Goal: Task Accomplishment & Management: Manage account settings

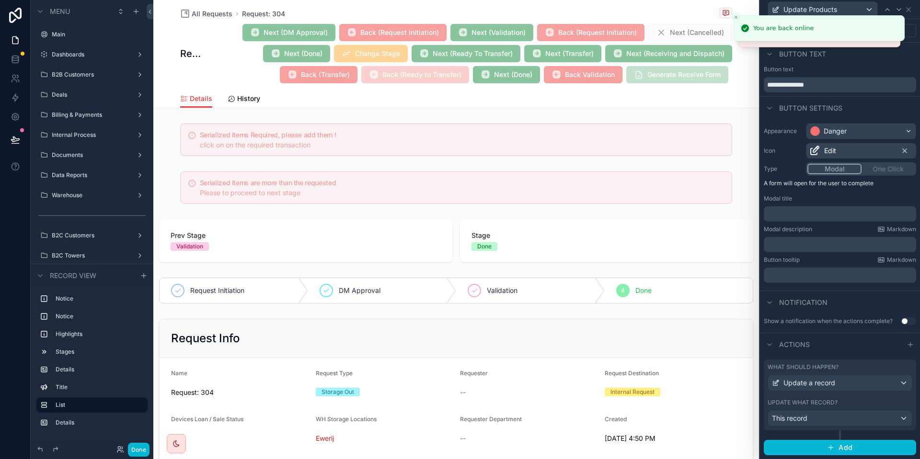
scroll to position [239, 0]
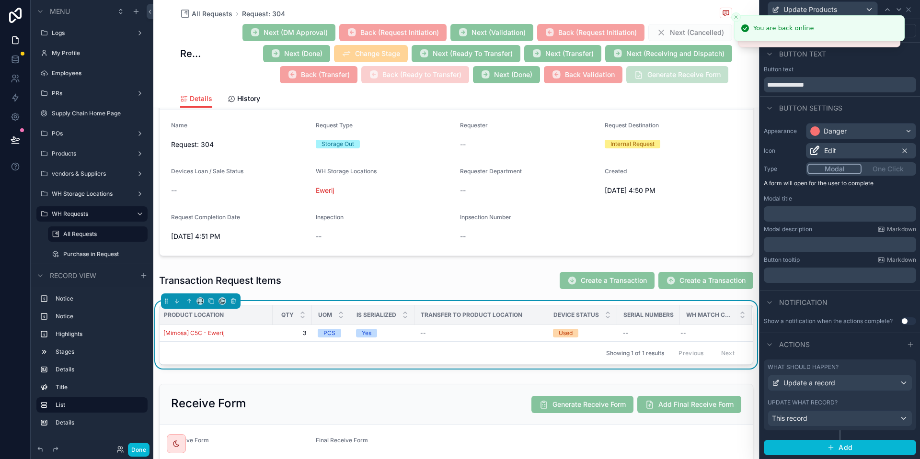
click at [853, 399] on div "What should happen? Update a record Update what record? This record" at bounding box center [840, 395] width 152 height 71
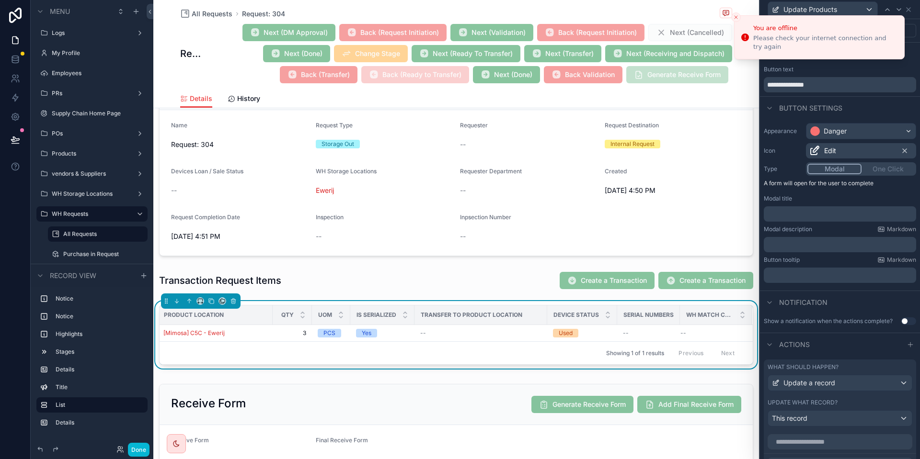
scroll to position [146, 0]
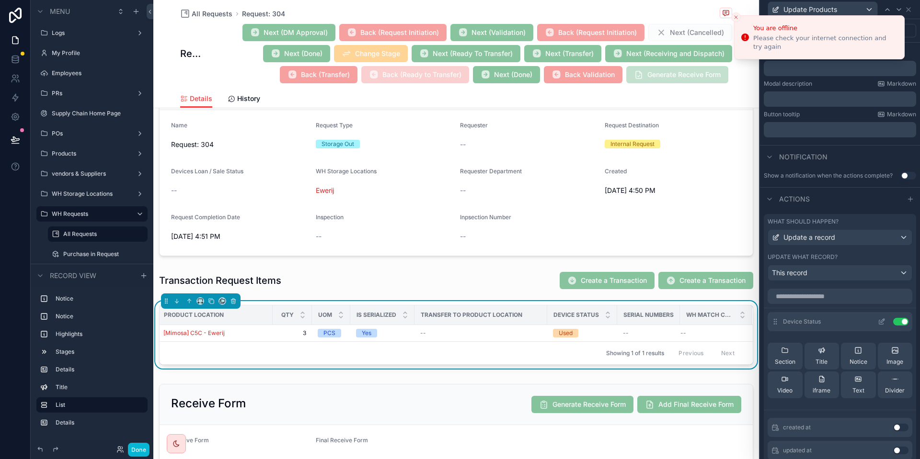
click at [886, 327] on div "Device Status Use setting" at bounding box center [839, 321] width 145 height 19
click at [881, 321] on icon at bounding box center [882, 321] width 4 height 4
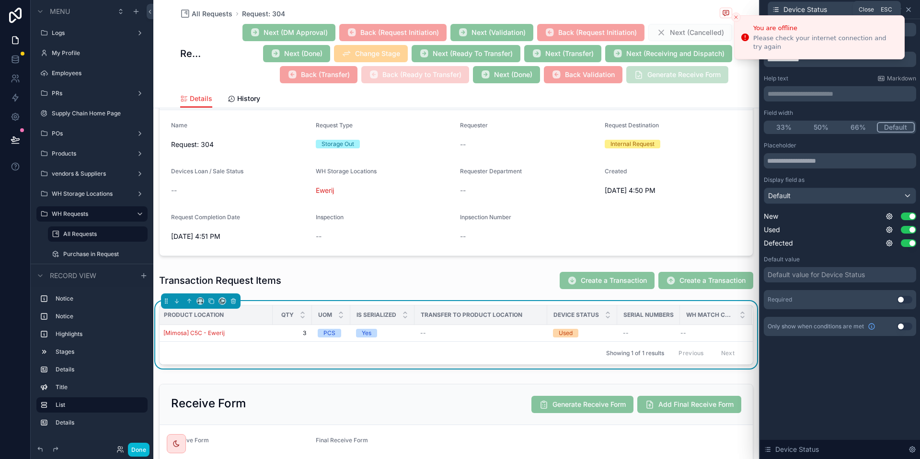
click at [910, 10] on icon at bounding box center [908, 10] width 8 height 8
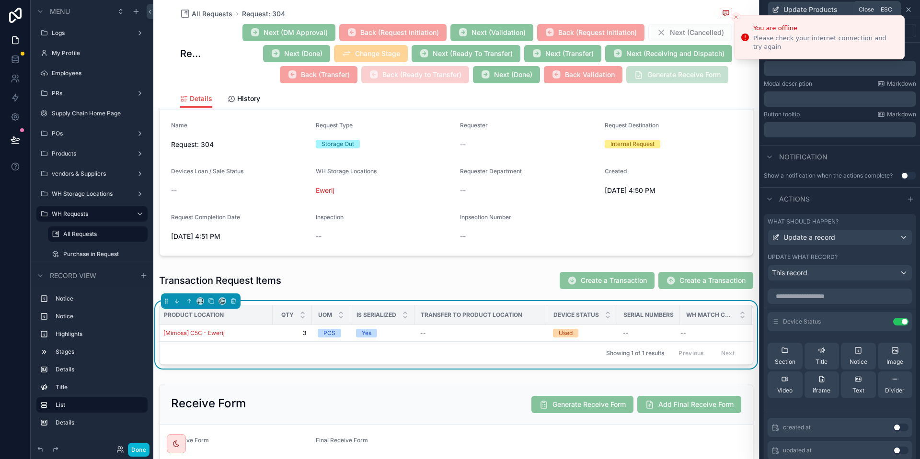
click at [911, 7] on icon at bounding box center [908, 10] width 8 height 8
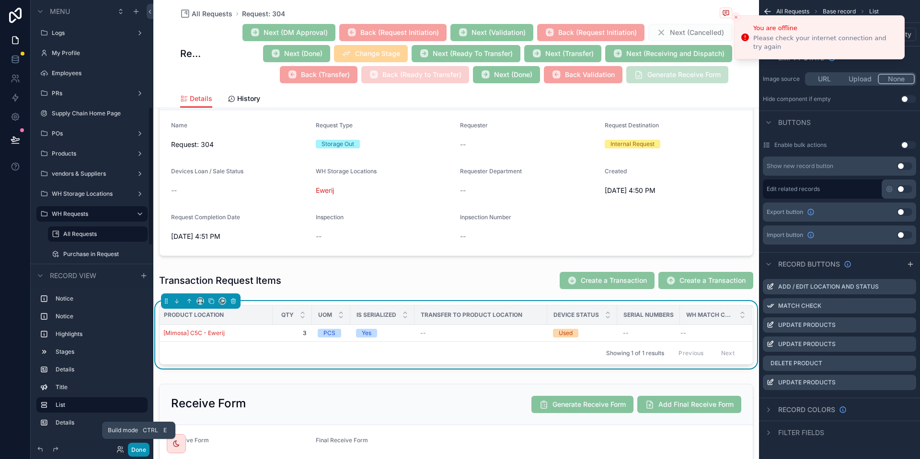
click at [147, 453] on button "Done" at bounding box center [139, 450] width 22 height 14
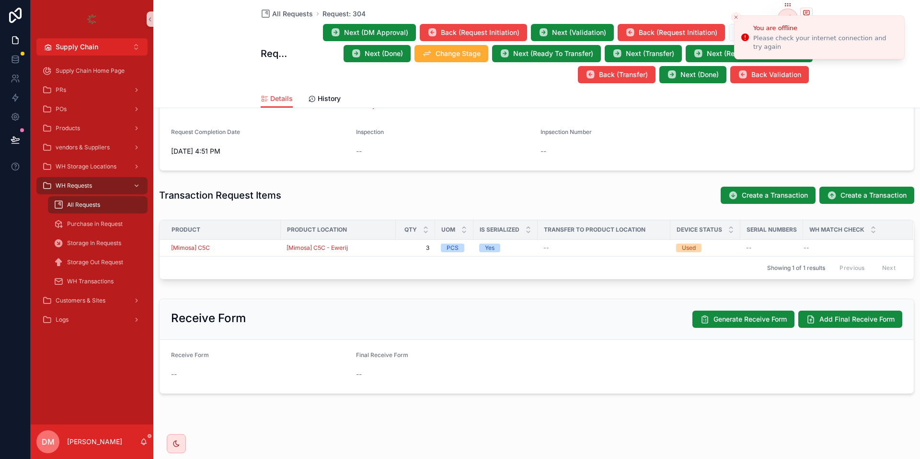
scroll to position [238, 0]
click at [737, 18] on icon "Close toast" at bounding box center [736, 17] width 6 height 6
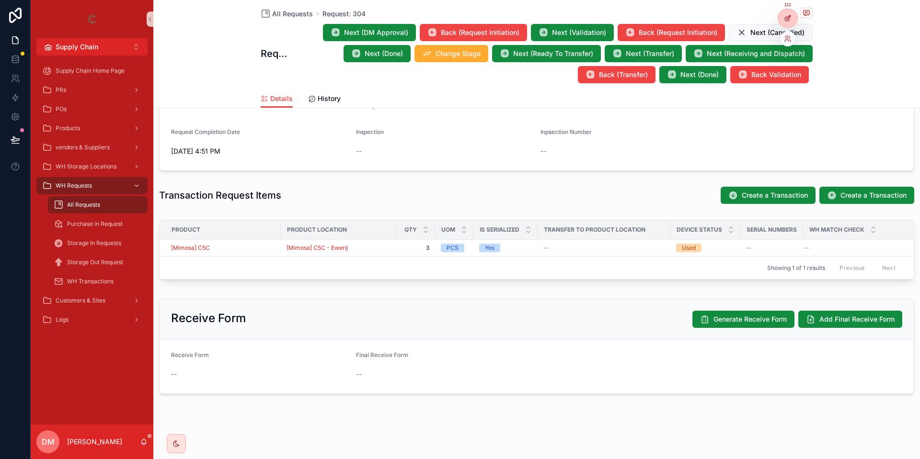
click at [791, 23] on div at bounding box center [787, 18] width 19 height 18
click at [855, 197] on span "Create a Transaction" at bounding box center [873, 196] width 66 height 10
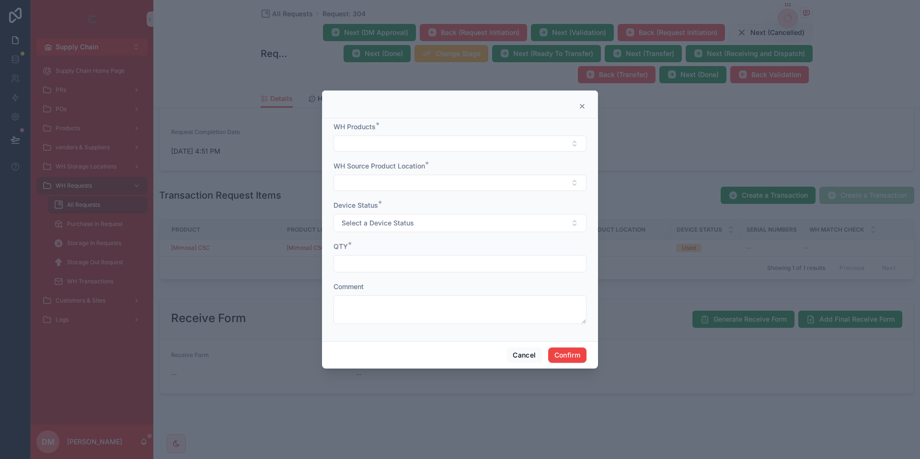
click at [583, 105] on icon at bounding box center [582, 106] width 4 height 4
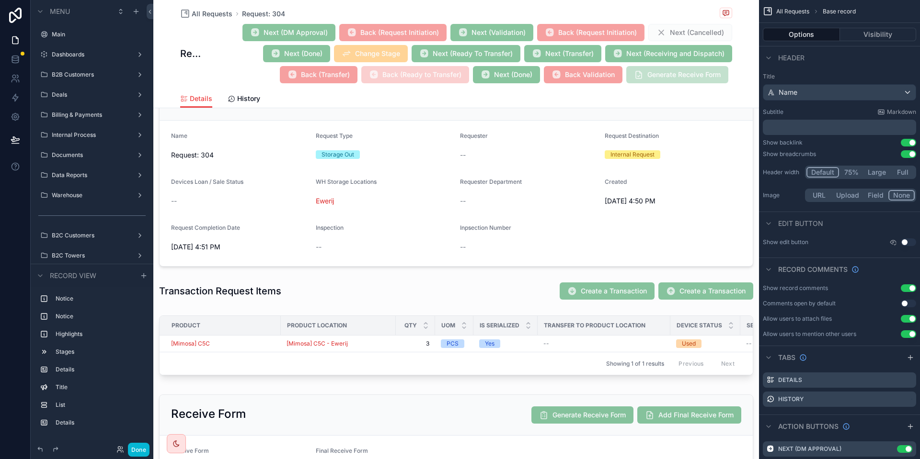
scroll to position [343, 0]
click at [544, 306] on div "Serialized Items Required, please add them ! click on on the required transacti…" at bounding box center [455, 188] width 605 height 612
click at [529, 298] on div "scrollable content" at bounding box center [455, 291] width 605 height 26
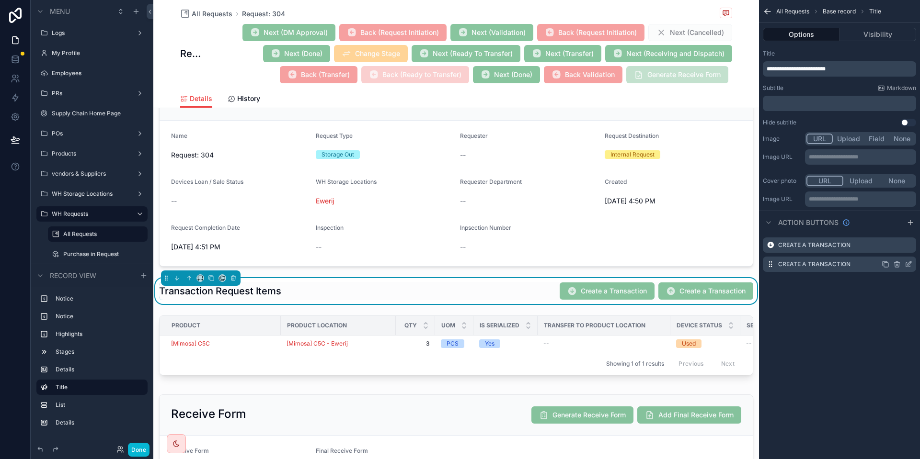
click at [906, 262] on icon "scrollable content" at bounding box center [908, 265] width 8 height 8
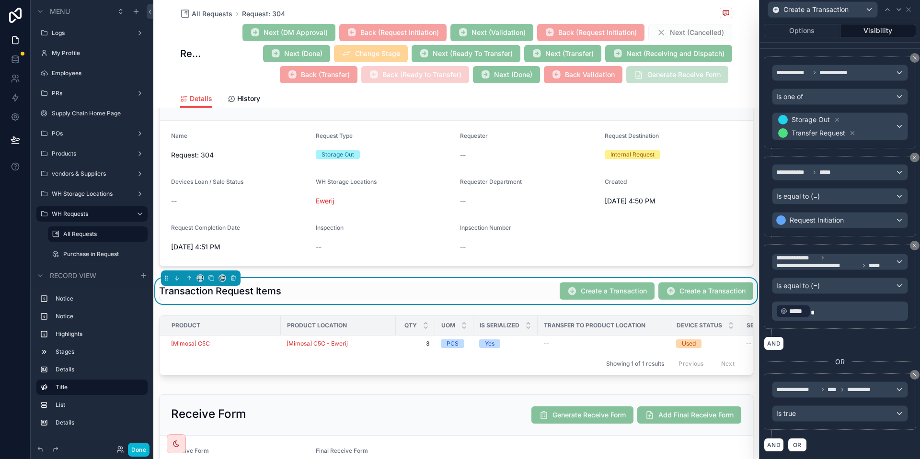
scroll to position [32, 0]
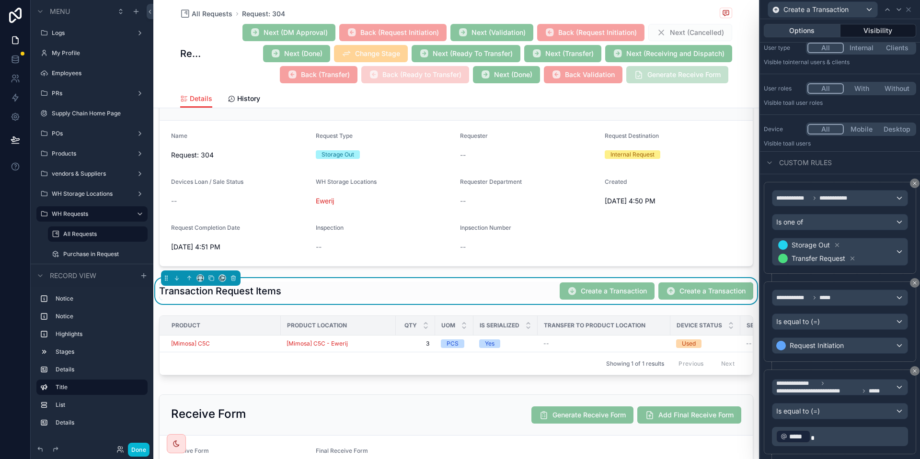
click at [795, 34] on button "Options" at bounding box center [802, 30] width 77 height 13
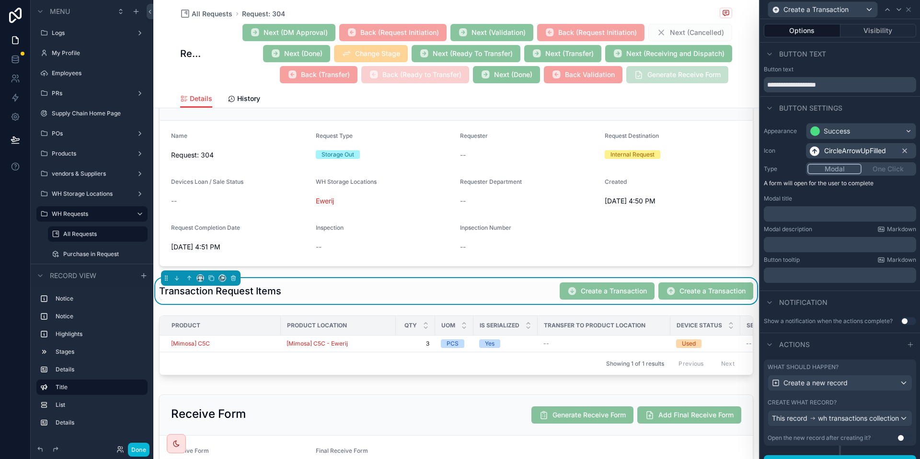
scroll to position [21, 0]
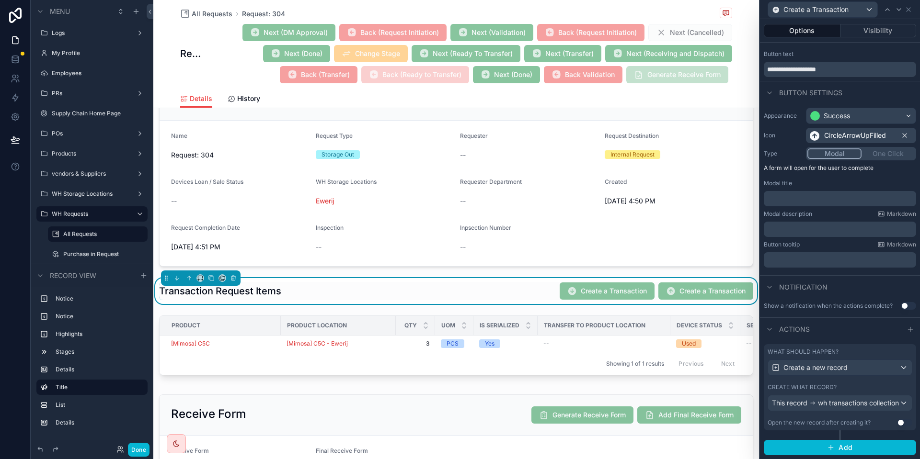
click at [856, 384] on div "Create what record?" at bounding box center [839, 388] width 145 height 8
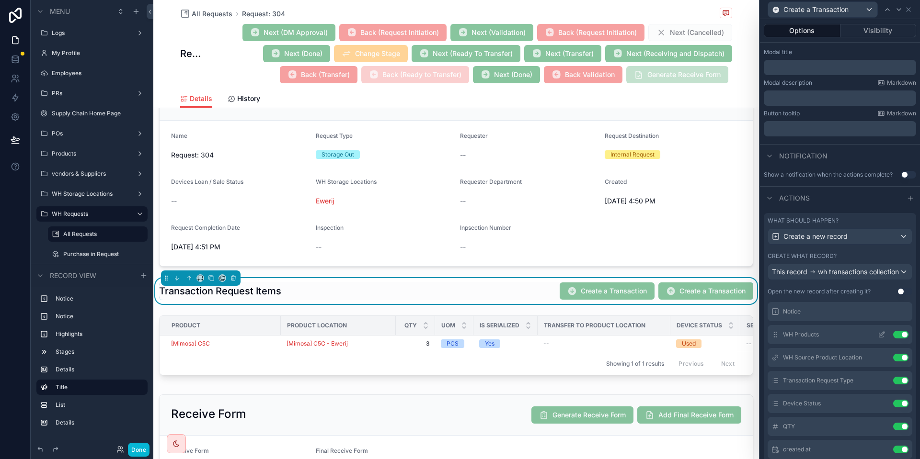
scroll to position [49, 0]
click at [881, 429] on icon at bounding box center [882, 425] width 8 height 8
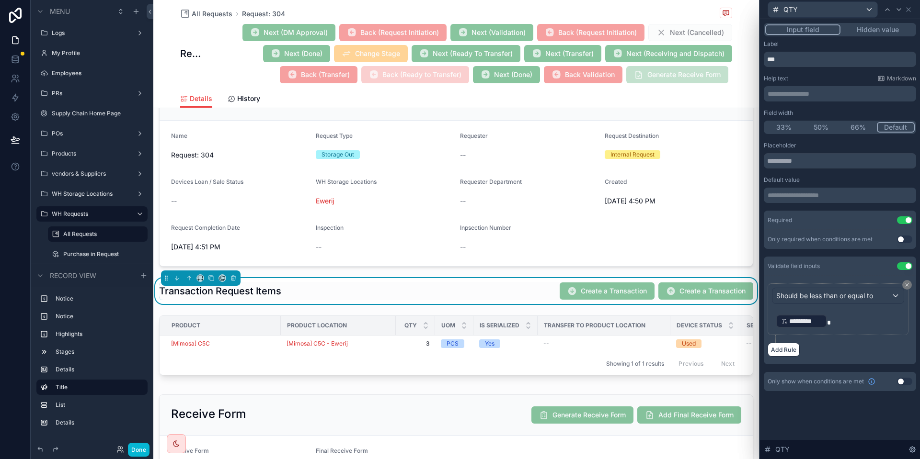
click at [791, 361] on div "Should be less than or equal to ﻿ ********* ﻿ Add Rule" at bounding box center [840, 320] width 152 height 89
click at [783, 354] on button "Add Rule" at bounding box center [783, 350] width 32 height 14
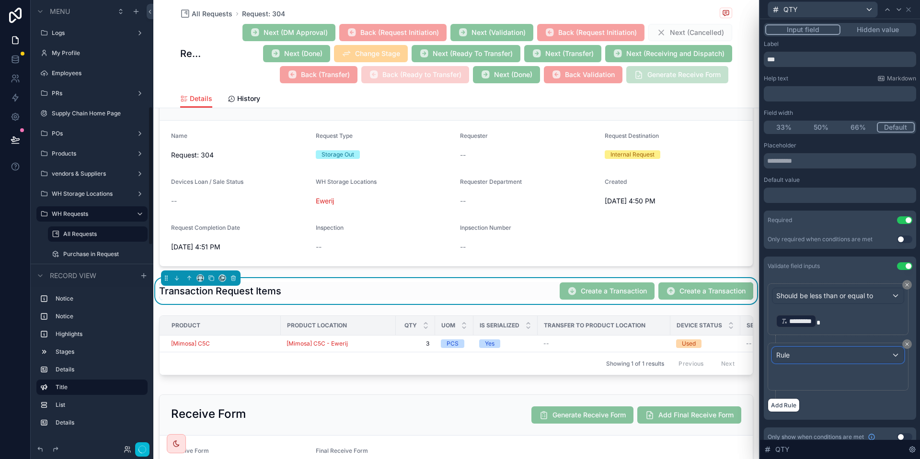
click at [808, 348] on div "Rule" at bounding box center [837, 355] width 131 height 15
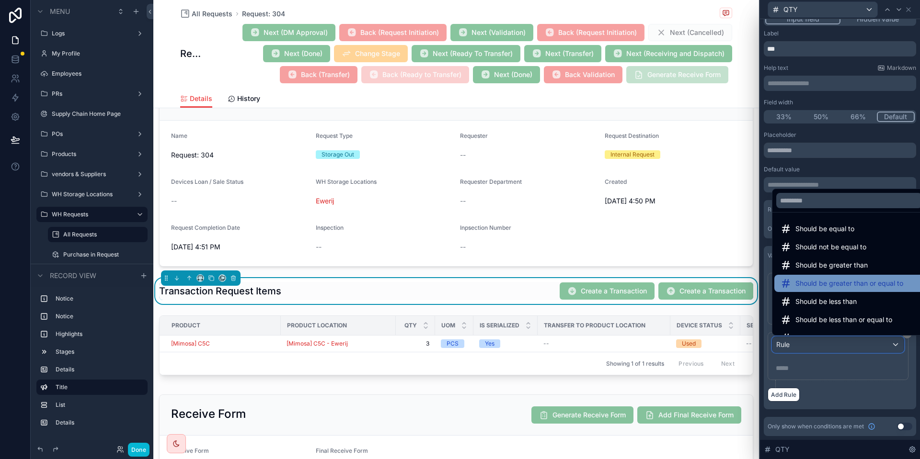
scroll to position [68, 0]
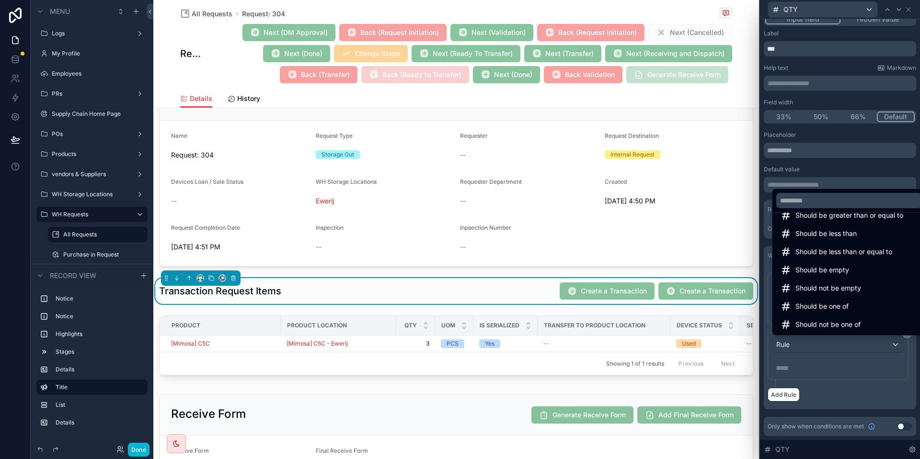
click at [844, 367] on div at bounding box center [840, 229] width 160 height 459
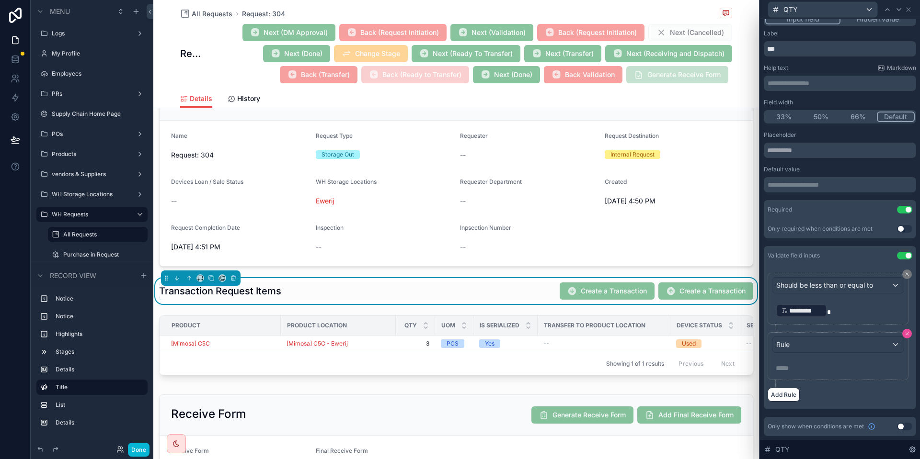
click at [906, 333] on icon at bounding box center [907, 334] width 6 height 6
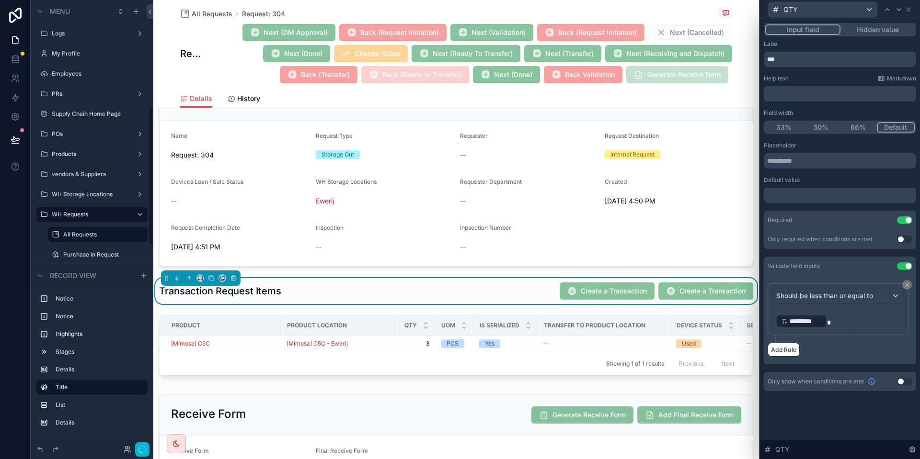
scroll to position [343, 0]
click at [832, 297] on span "Should be less than or equal to" at bounding box center [824, 296] width 97 height 10
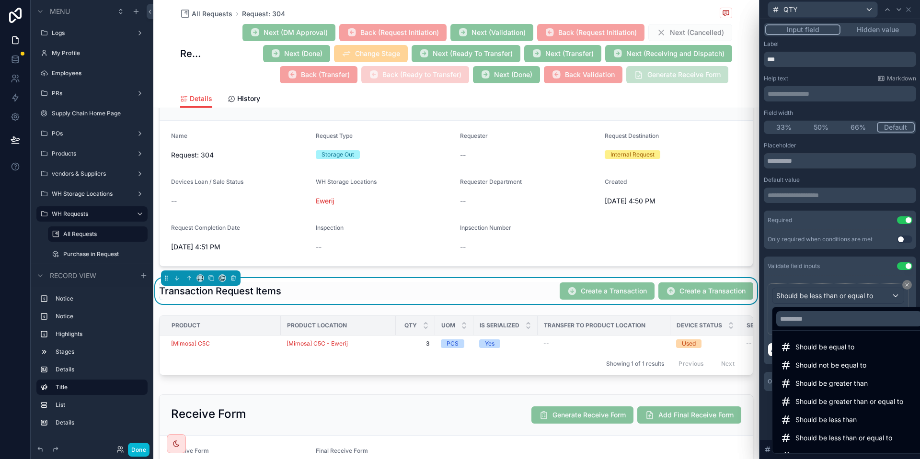
click at [832, 297] on div at bounding box center [840, 229] width 160 height 459
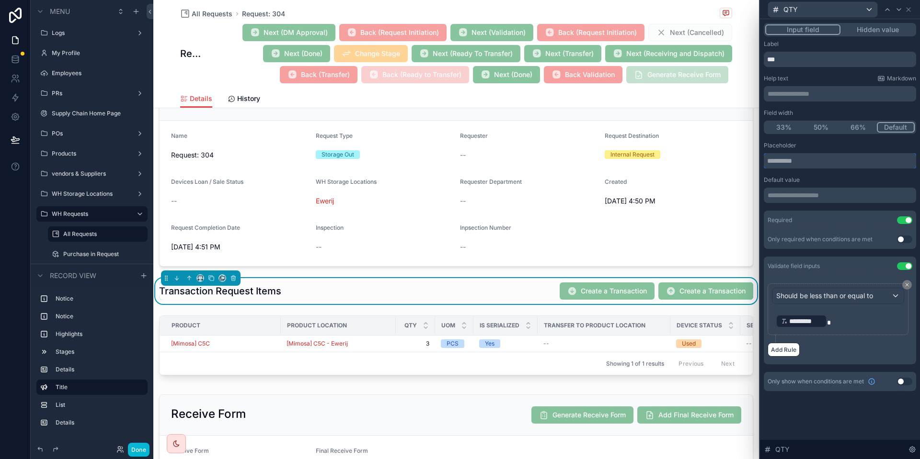
click at [818, 158] on input "text" at bounding box center [840, 160] width 152 height 15
click at [146, 445] on button "Done" at bounding box center [139, 450] width 22 height 14
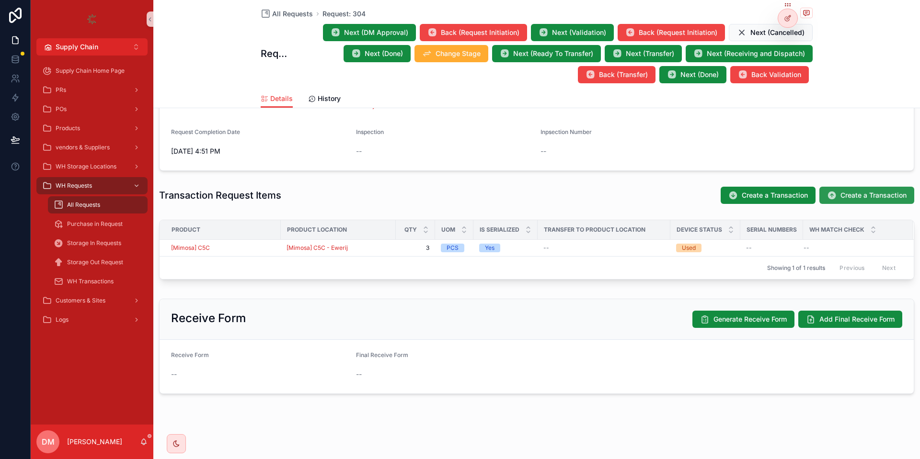
click at [859, 201] on button "Create a Transaction" at bounding box center [866, 195] width 95 height 17
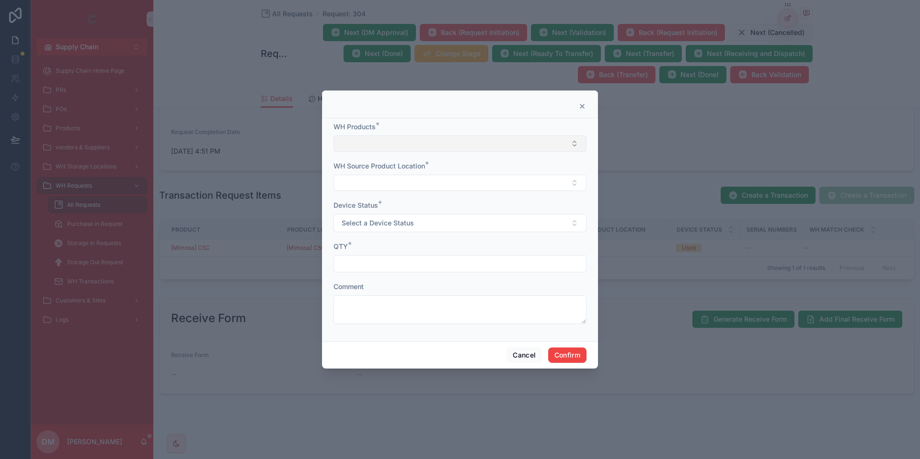
click at [544, 145] on button "Select Button" at bounding box center [459, 144] width 253 height 16
type input "***"
click at [391, 184] on span "[Mikrotik] Routerboard 951 5G" at bounding box center [387, 182] width 95 height 10
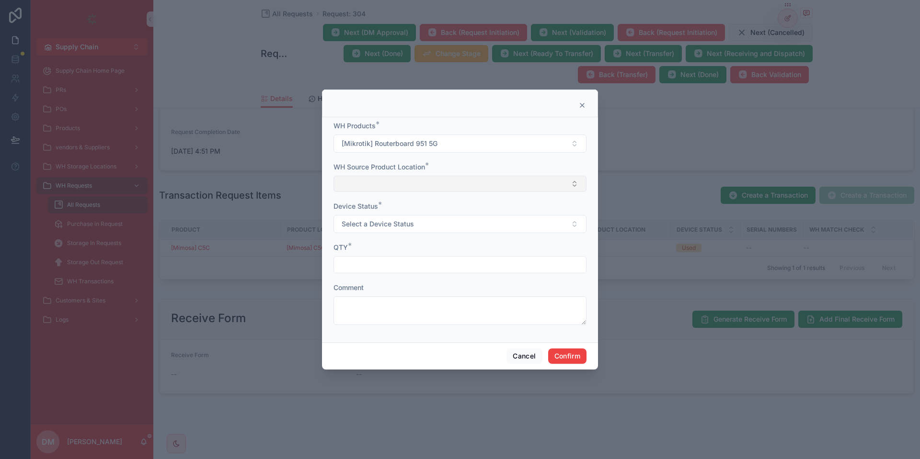
click at [395, 181] on button "Select Button" at bounding box center [459, 184] width 253 height 16
click at [383, 218] on span "[Mikrotik] Routerboard 951 5G - Ewerij" at bounding box center [400, 222] width 120 height 10
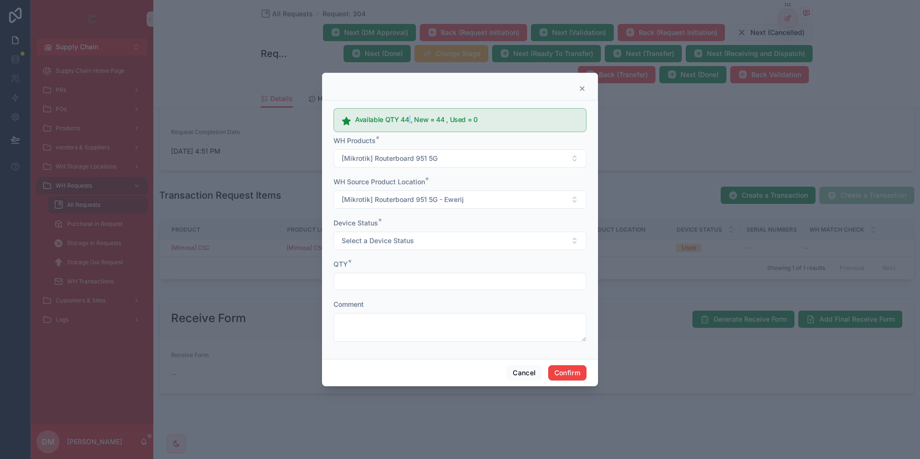
click at [409, 123] on h5 "Available QTY 44 , New = 44 , Used = 0" at bounding box center [466, 119] width 223 height 7
click at [418, 123] on h5 "Available QTY 44 , New = 44 , Used = 0" at bounding box center [466, 119] width 223 height 7
click at [419, 123] on h5 "Available QTY 44 , New = 44 , Used = 0" at bounding box center [466, 119] width 223 height 7
click at [357, 286] on input "text" at bounding box center [460, 281] width 252 height 13
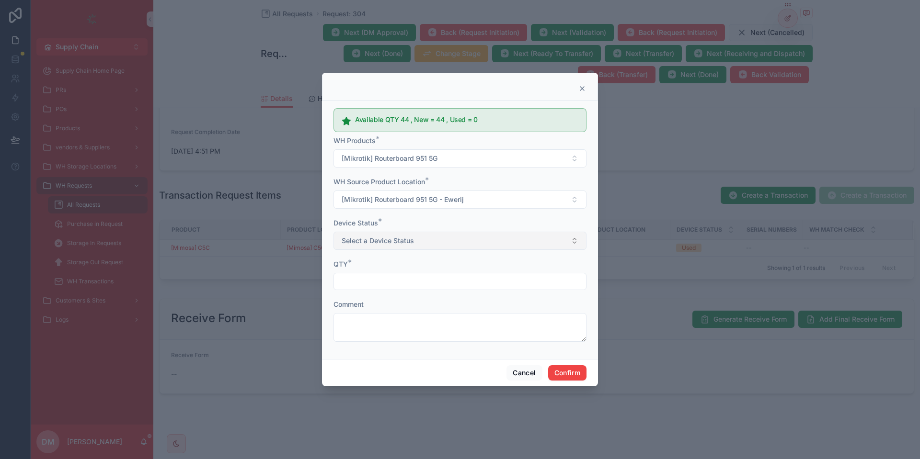
click at [392, 248] on button "Select a Device Status" at bounding box center [459, 241] width 253 height 18
click at [441, 224] on div "Device Status *" at bounding box center [459, 223] width 253 height 10
click at [368, 282] on input "text" at bounding box center [460, 281] width 252 height 13
click at [402, 245] on button "Select a Device Status" at bounding box center [459, 241] width 253 height 18
click at [371, 294] on div "Used" at bounding box center [460, 293] width 248 height 14
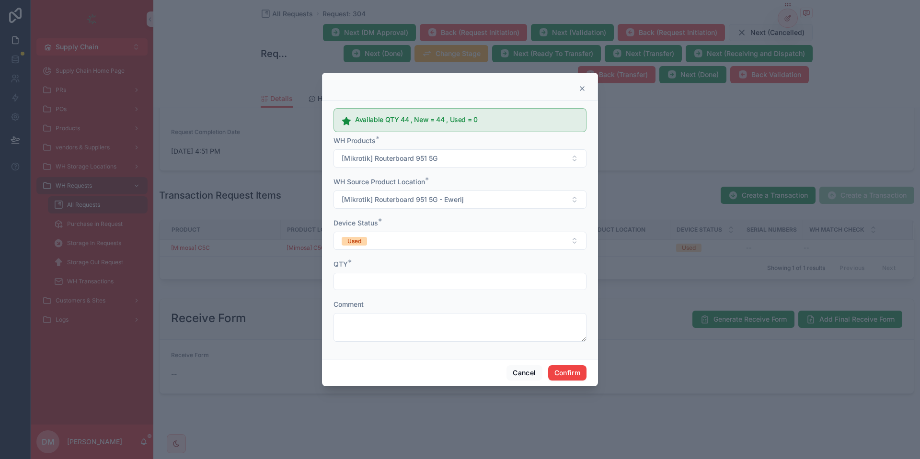
click at [414, 258] on form "Available QTY 44 , New = 44 , Used = 0 WH Products * [Mikrotik] Routerboard 951…" at bounding box center [459, 227] width 253 height 247
click at [372, 285] on input "text" at bounding box center [460, 281] width 252 height 13
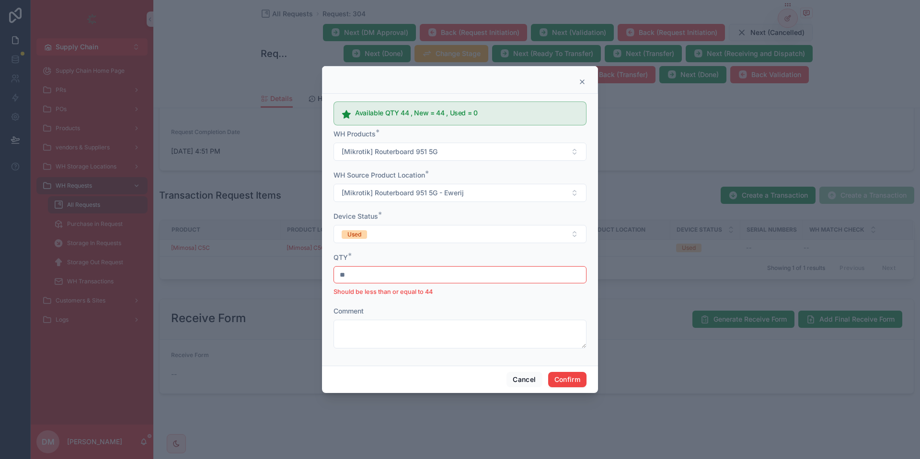
type input "**"
click at [582, 80] on icon at bounding box center [582, 82] width 8 height 8
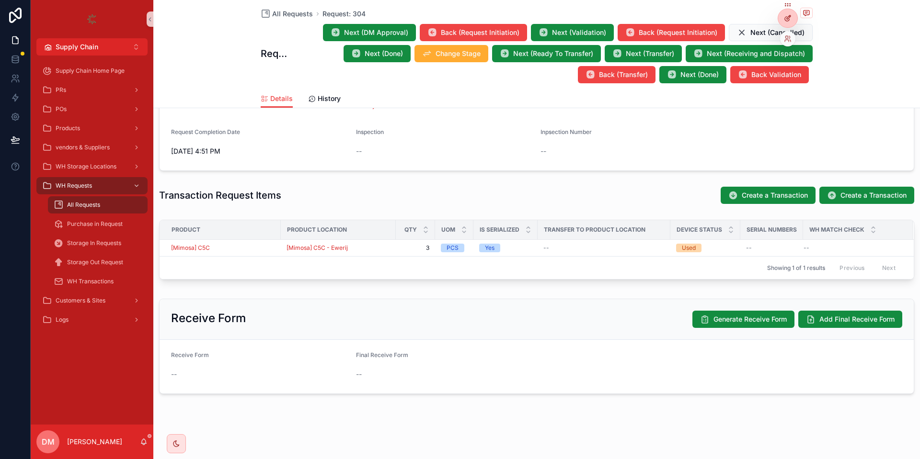
click at [788, 14] on div at bounding box center [787, 18] width 19 height 18
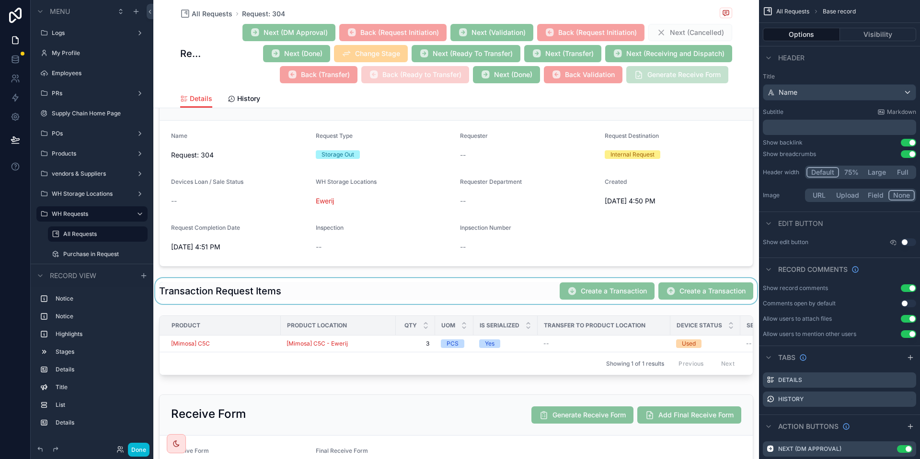
click at [417, 293] on div "scrollable content" at bounding box center [455, 291] width 605 height 26
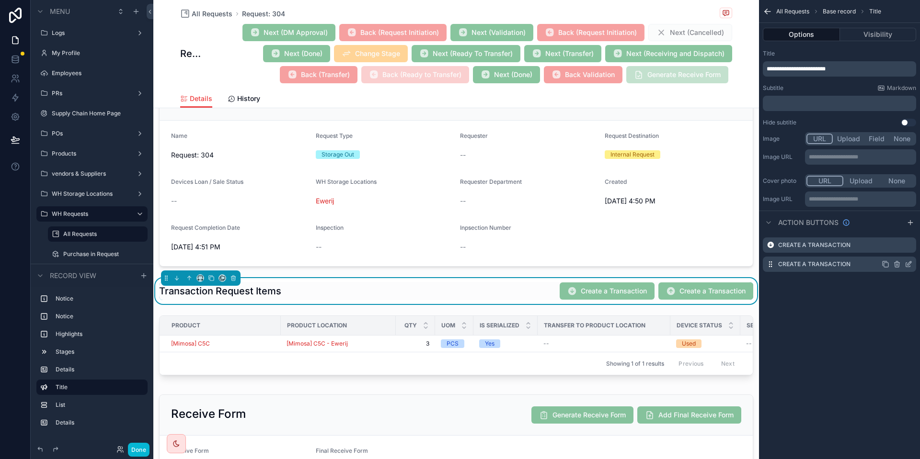
click at [907, 266] on icon "scrollable content" at bounding box center [908, 265] width 8 height 8
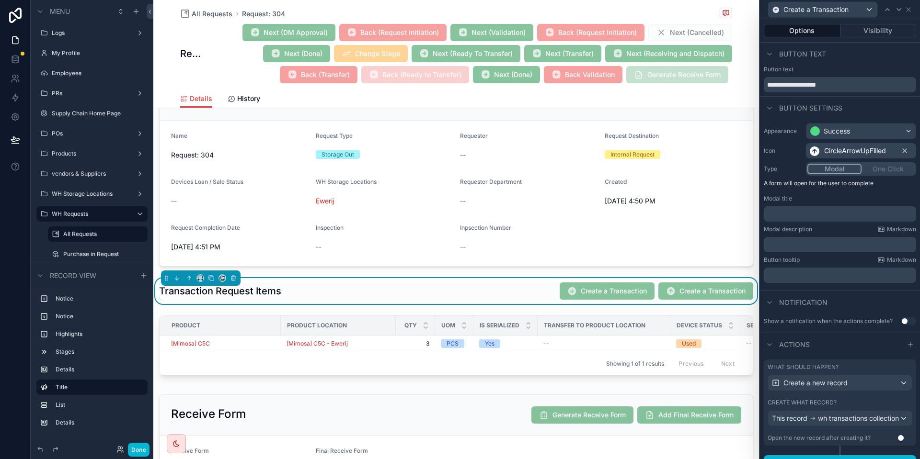
scroll to position [21, 0]
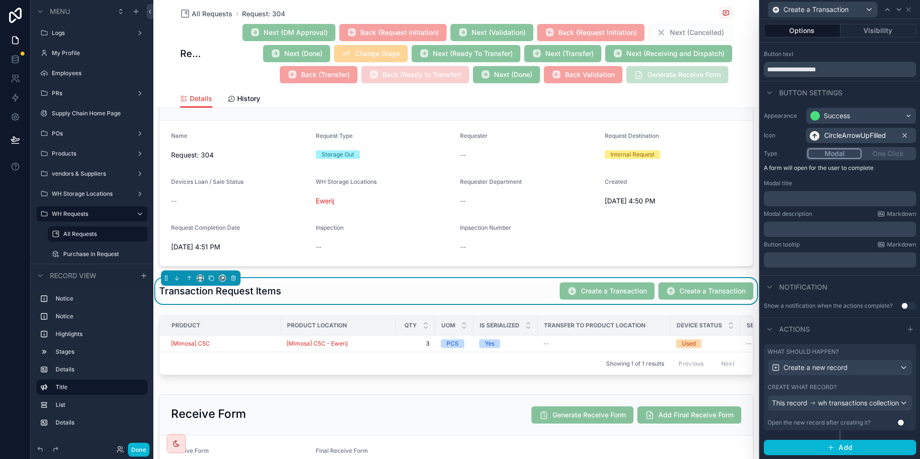
click at [845, 376] on div "What should happen? Create a new record Create what record? This record wh tran…" at bounding box center [840, 387] width 152 height 86
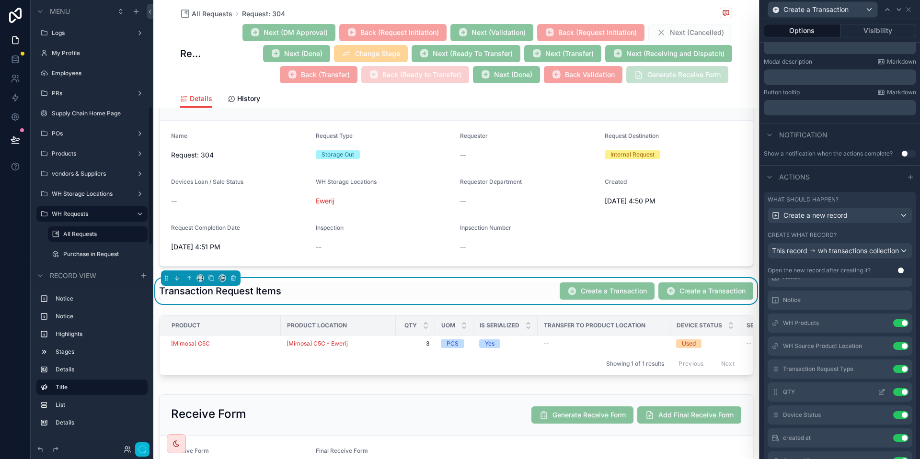
scroll to position [343, 0]
click at [880, 419] on icon at bounding box center [882, 415] width 8 height 8
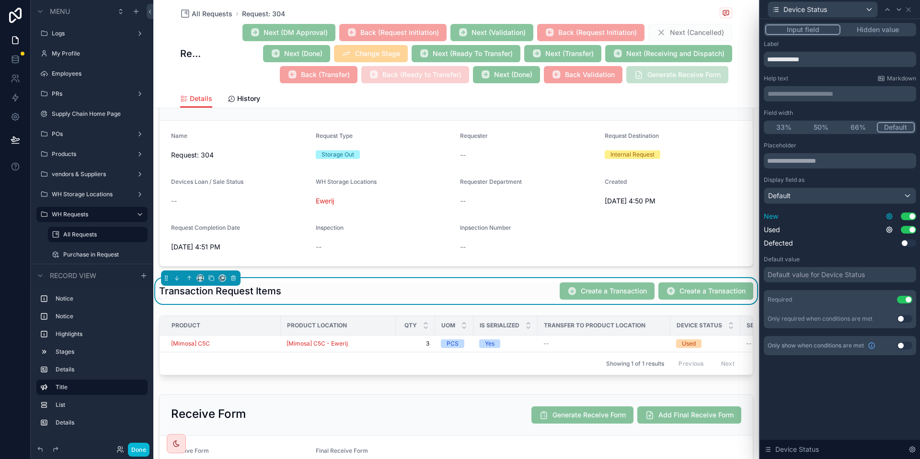
click at [888, 214] on icon at bounding box center [889, 217] width 8 height 8
click at [890, 215] on icon at bounding box center [889, 217] width 8 height 8
click at [864, 213] on button "Use setting" at bounding box center [863, 212] width 15 height 8
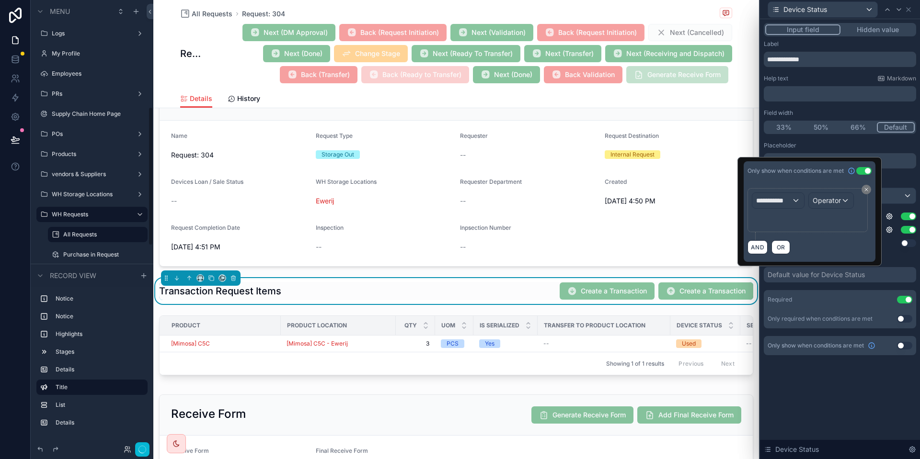
scroll to position [343, 0]
click at [774, 201] on span "**********" at bounding box center [773, 201] width 35 height 10
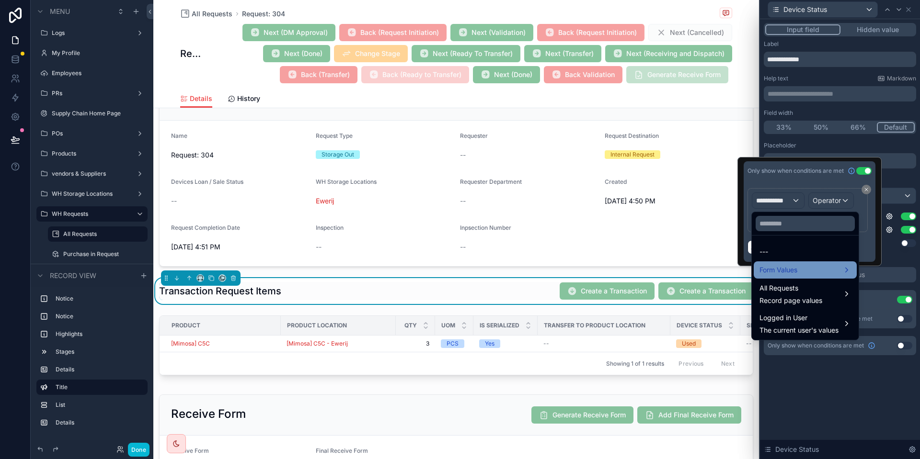
click at [809, 273] on div "Form Values" at bounding box center [804, 269] width 91 height 11
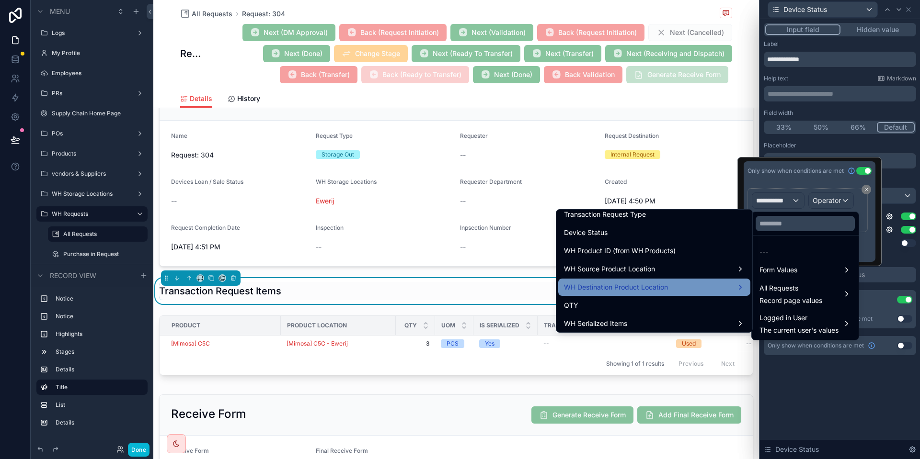
scroll to position [114, 0]
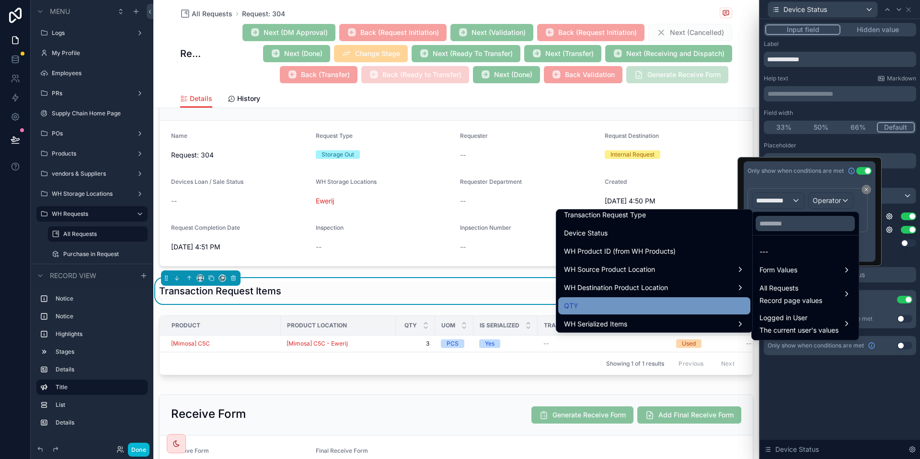
click at [610, 299] on div "QTY" at bounding box center [654, 305] width 192 height 17
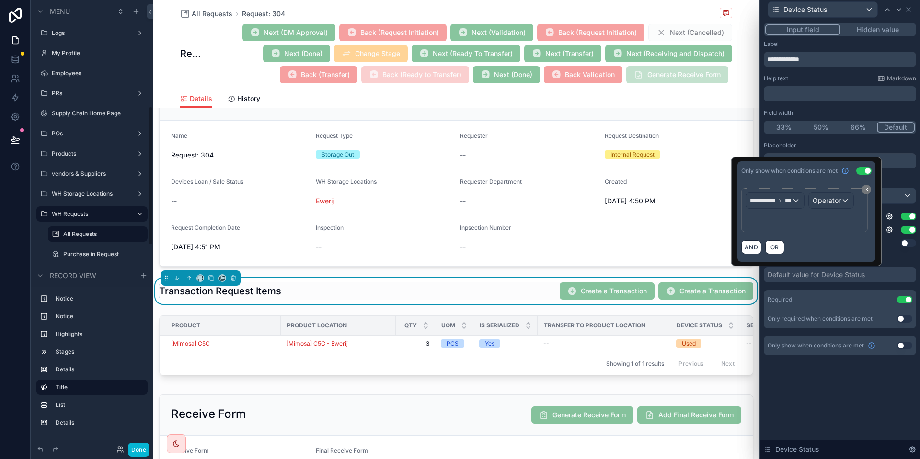
scroll to position [343, 0]
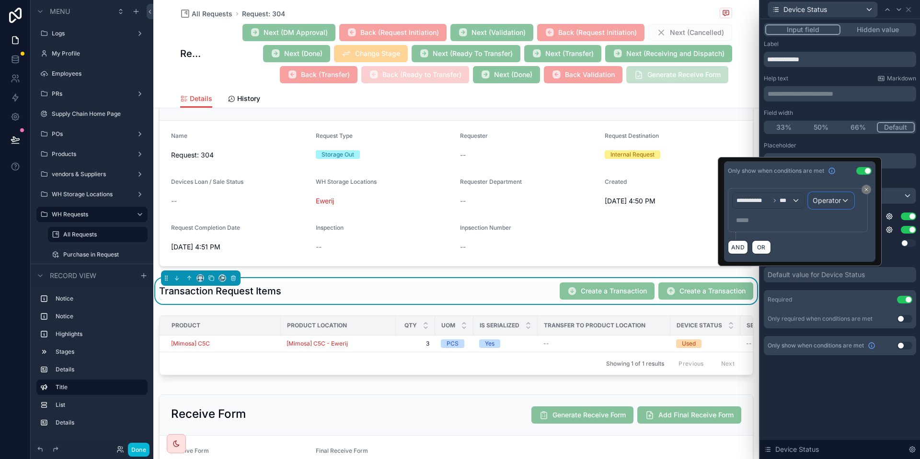
click at [843, 200] on div "Operator" at bounding box center [831, 200] width 45 height 15
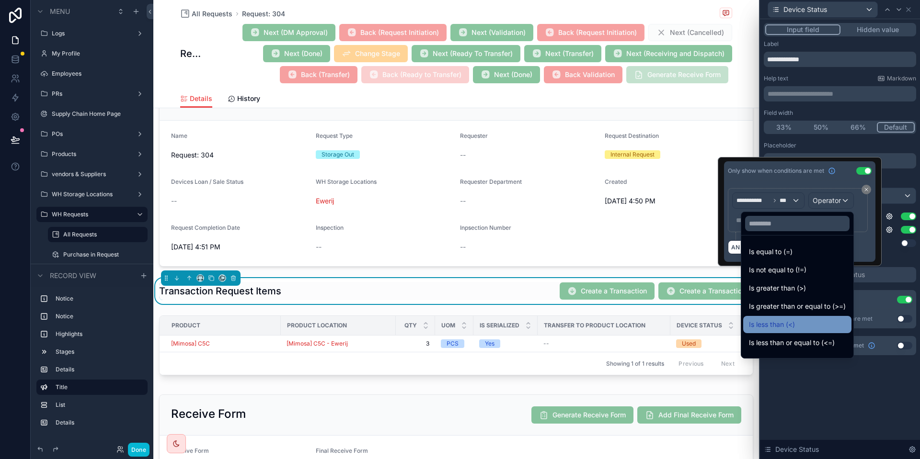
click at [800, 326] on div "Is less than (<)" at bounding box center [797, 324] width 97 height 11
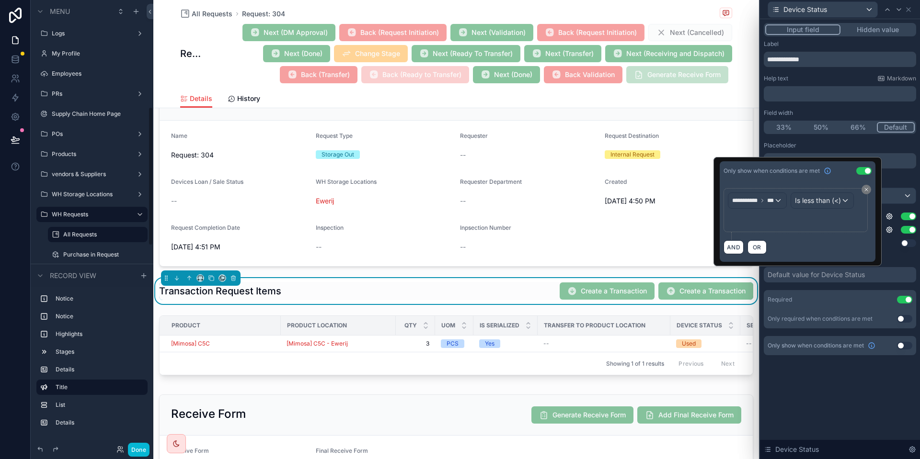
scroll to position [343, 0]
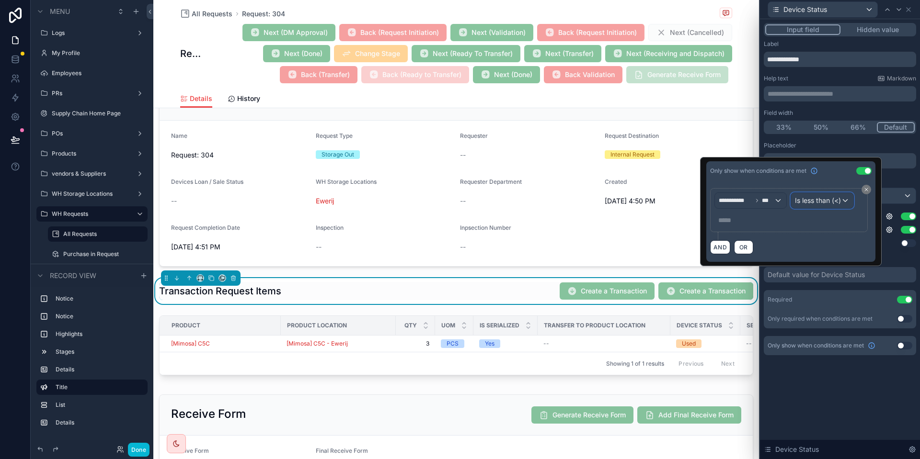
click at [839, 203] on span "Is less than (<)" at bounding box center [818, 201] width 46 height 10
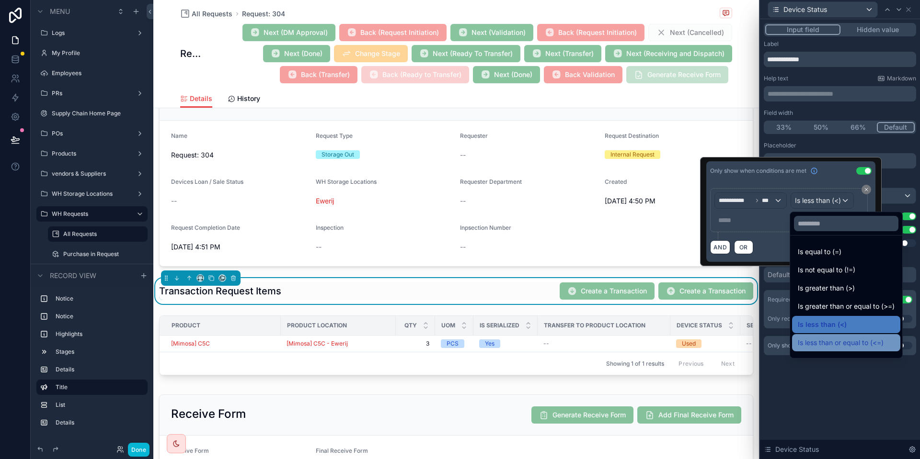
click at [825, 344] on span "Is less than or equal to (<=)" at bounding box center [841, 342] width 86 height 11
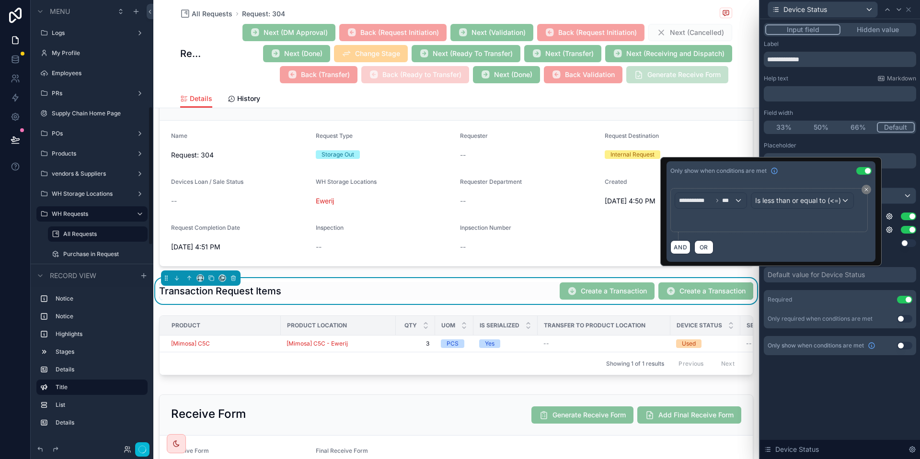
scroll to position [343, 0]
click at [733, 225] on p "***** ﻿" at bounding box center [769, 221] width 183 height 10
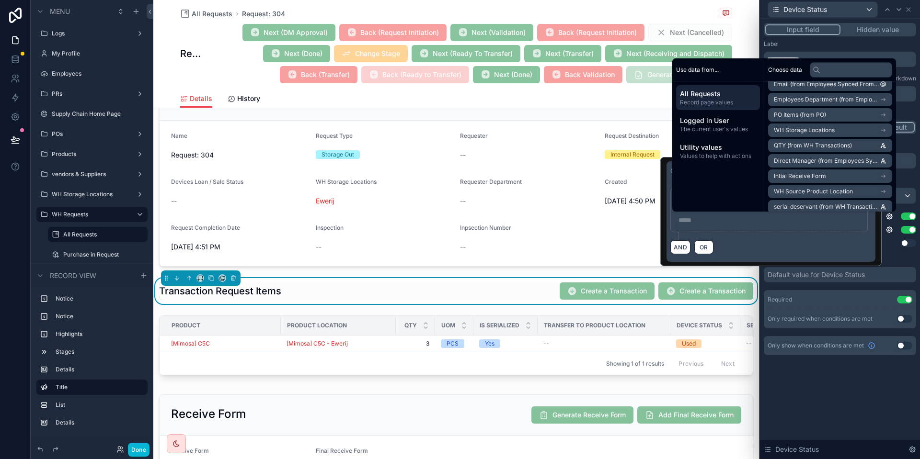
scroll to position [236, 0]
click at [783, 179] on span "WH Source Product Location" at bounding box center [813, 178] width 79 height 8
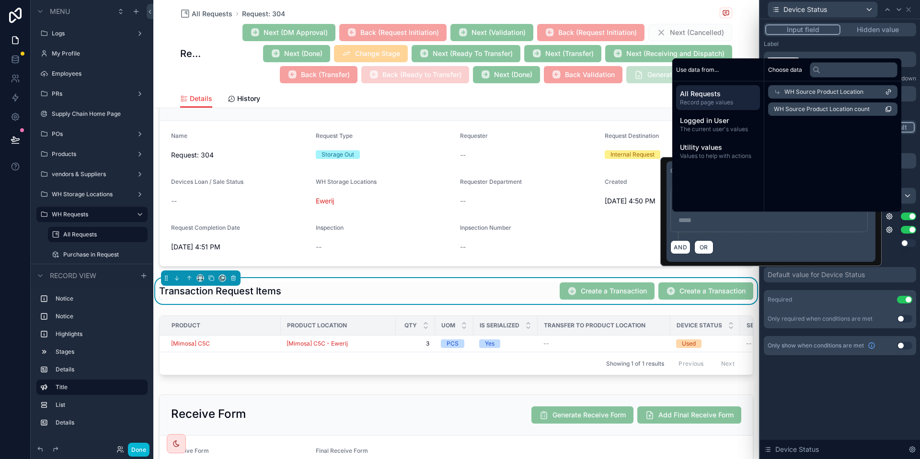
scroll to position [0, 0]
click at [720, 93] on span "All Requests" at bounding box center [718, 94] width 76 height 10
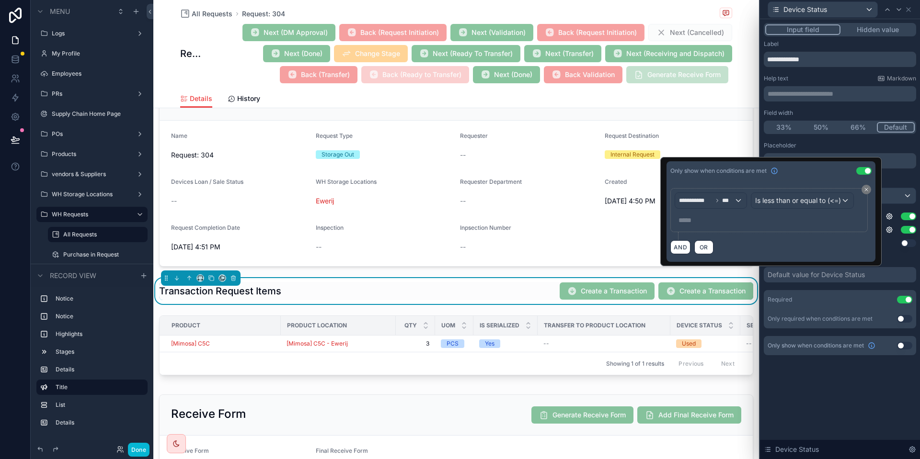
click at [749, 232] on div "**********" at bounding box center [768, 210] width 197 height 44
click at [714, 218] on p "***** ﻿" at bounding box center [769, 221] width 183 height 10
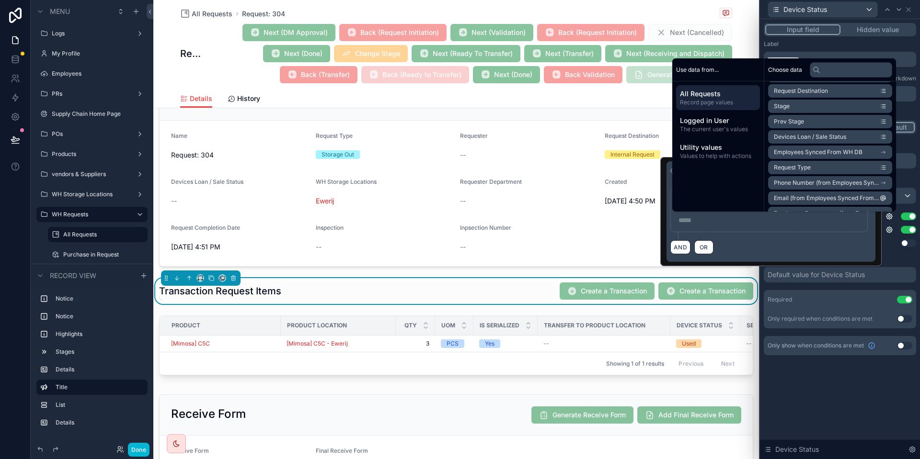
scroll to position [109, 0]
click at [836, 71] on input "text" at bounding box center [851, 69] width 82 height 15
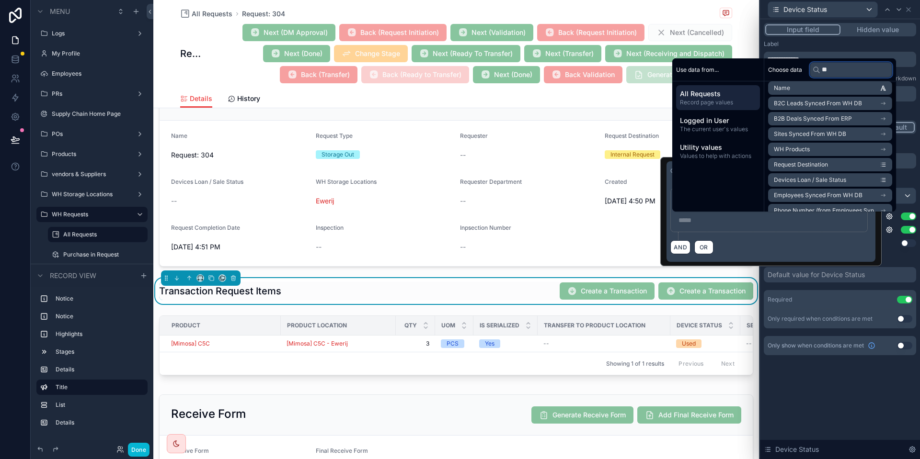
scroll to position [0, 0]
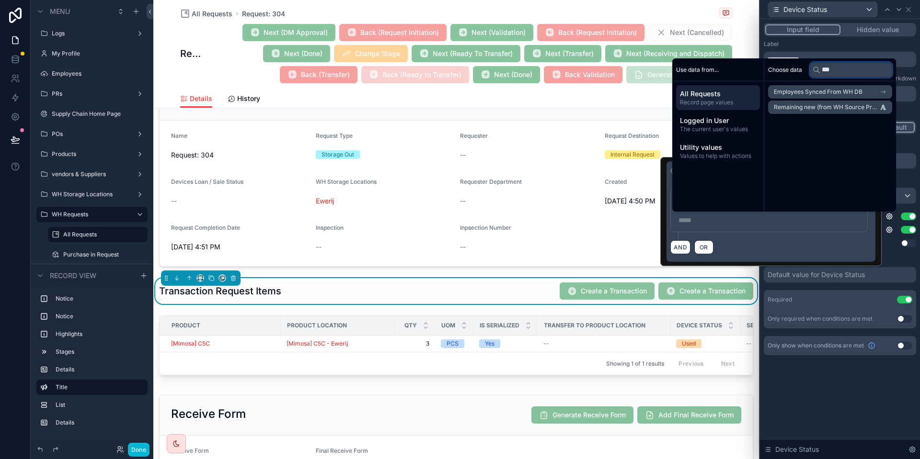
type input "***"
click at [799, 108] on span "Remaining new (from WH Source Product Location) (from WH Transactions)" at bounding box center [827, 107] width 106 height 8
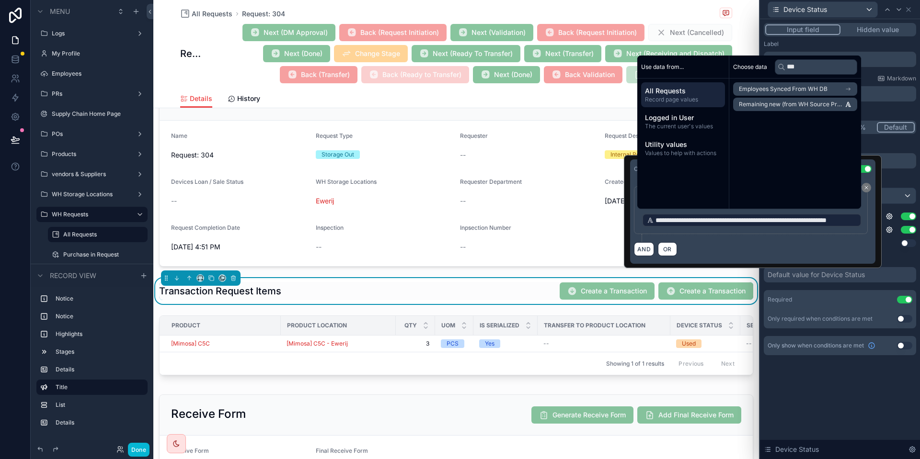
click at [766, 244] on div "AND OR" at bounding box center [753, 249] width 238 height 14
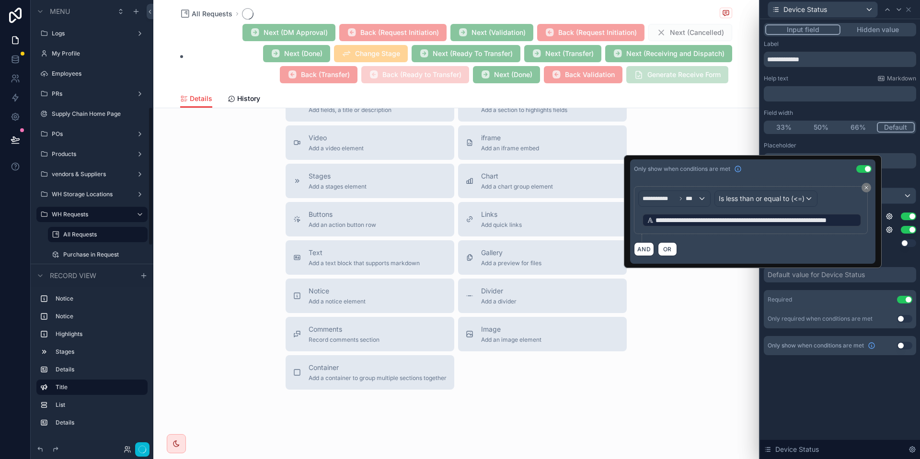
scroll to position [343, 0]
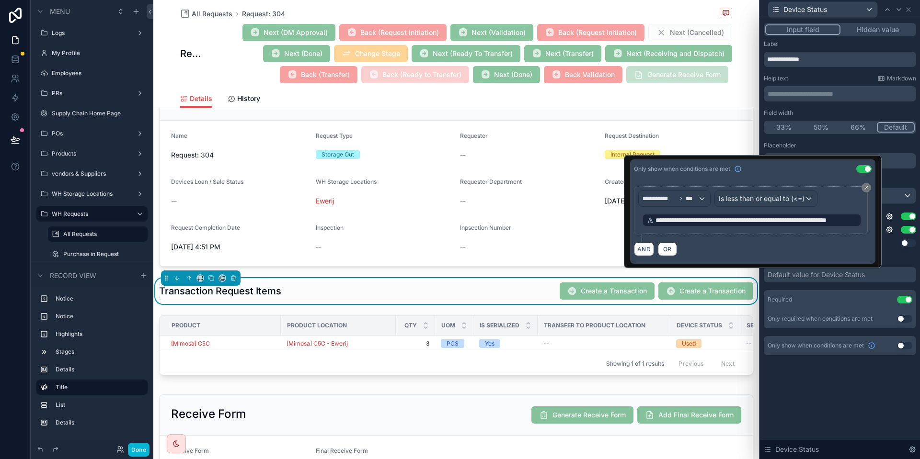
click at [848, 286] on div "Placeholder Display field as Default New Use setting Used Use setting Defected …" at bounding box center [840, 235] width 152 height 187
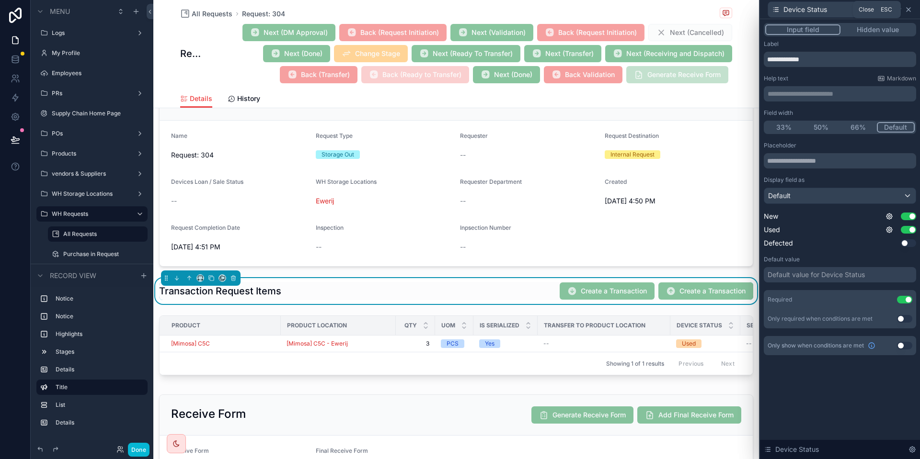
click at [906, 11] on icon at bounding box center [908, 10] width 8 height 8
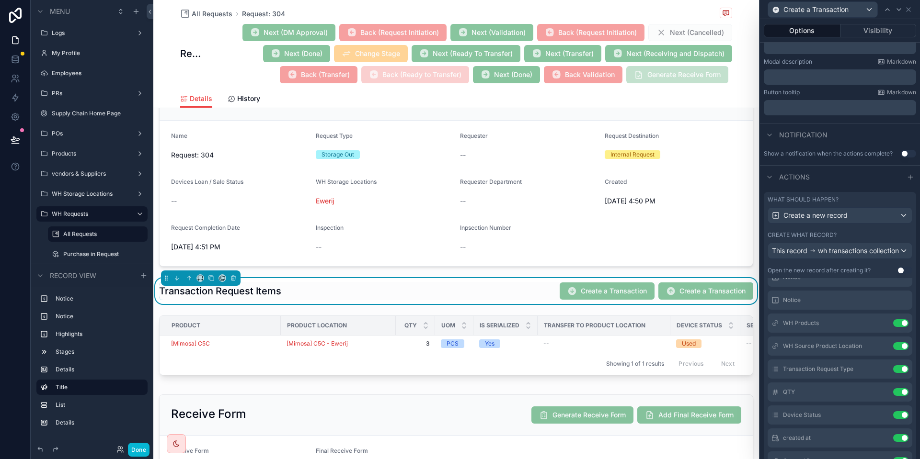
scroll to position [274, 0]
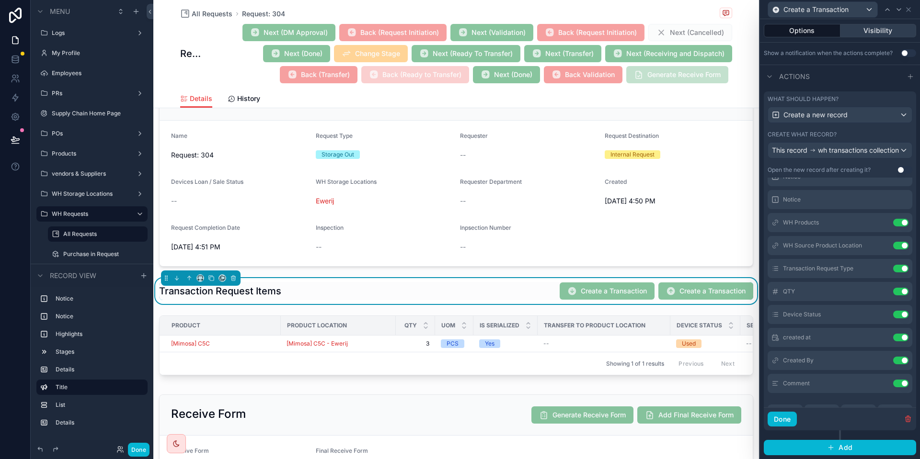
click at [881, 27] on button "Visibility" at bounding box center [878, 30] width 76 height 13
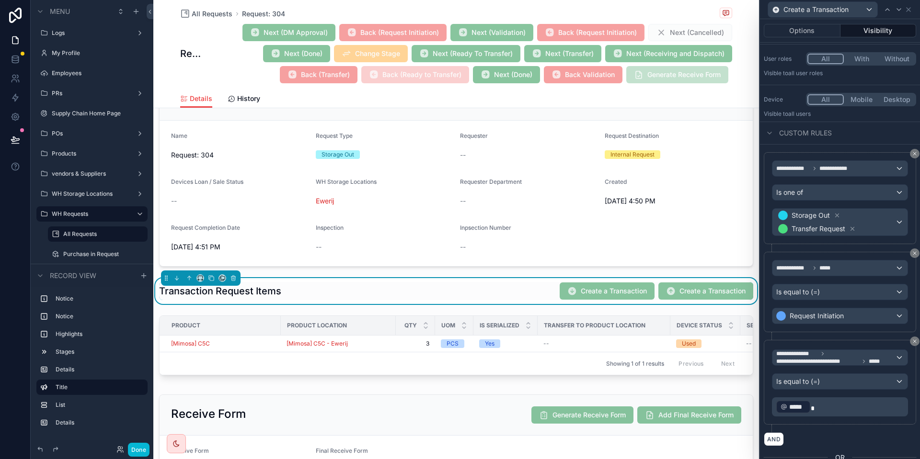
scroll to position [0, 0]
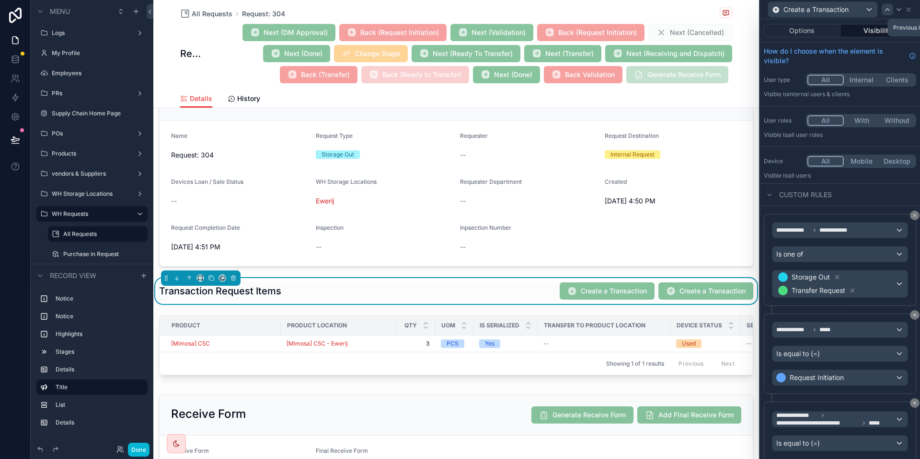
click at [891, 11] on div at bounding box center [886, 9] width 11 height 11
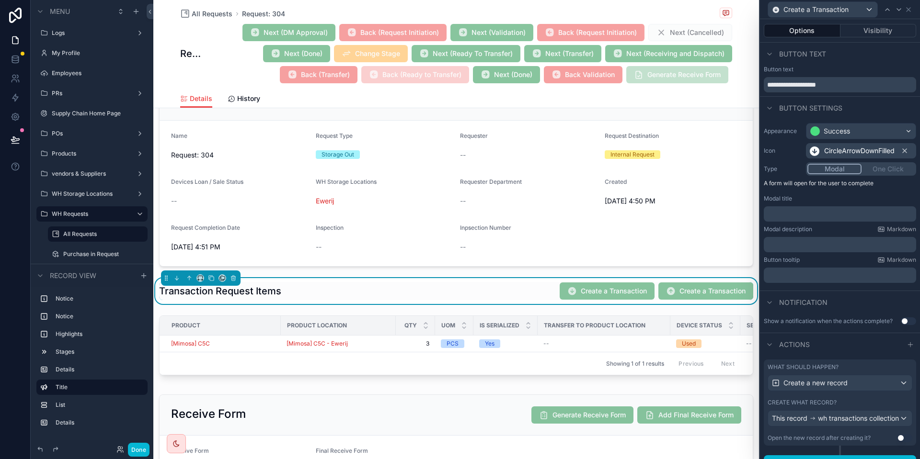
scroll to position [21, 0]
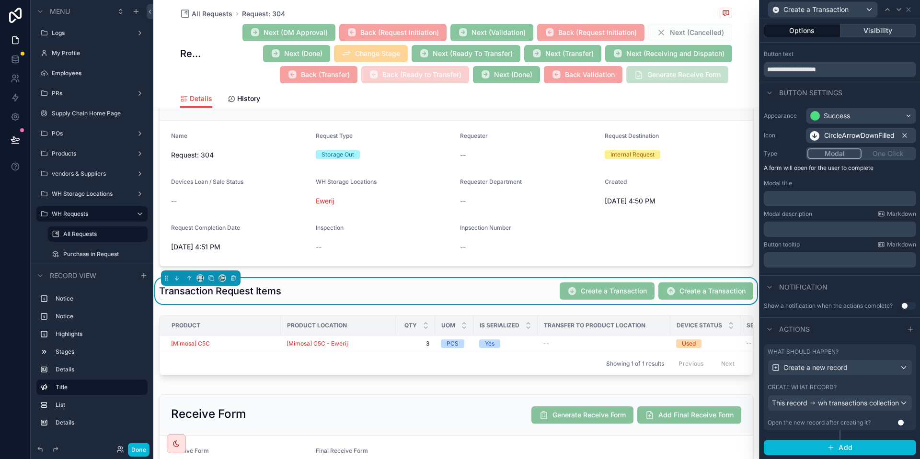
click at [889, 30] on button "Visibility" at bounding box center [878, 30] width 76 height 13
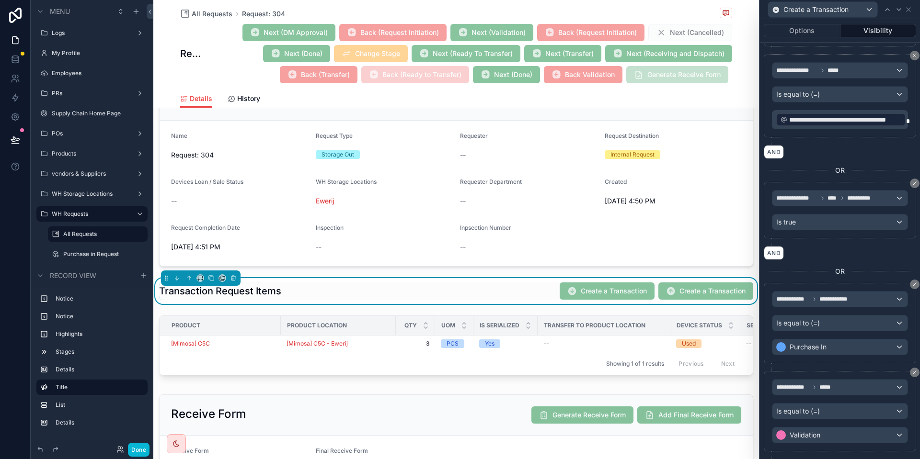
scroll to position [358, 0]
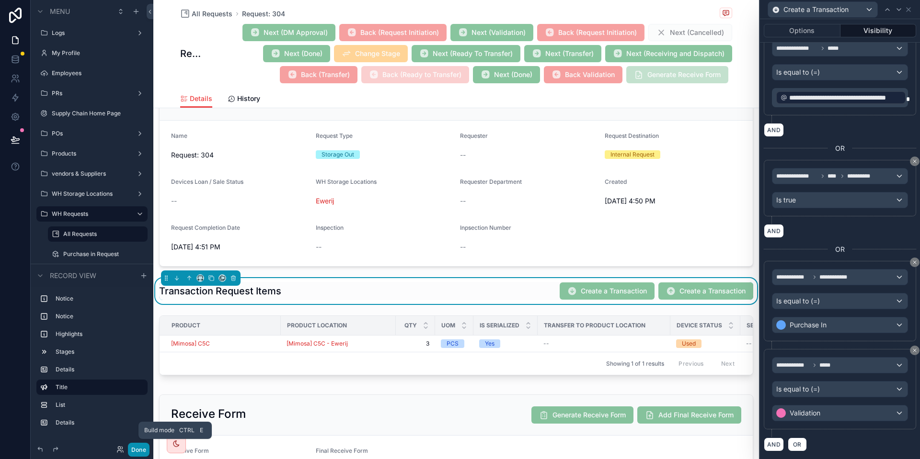
click at [137, 453] on button "Done" at bounding box center [139, 450] width 22 height 14
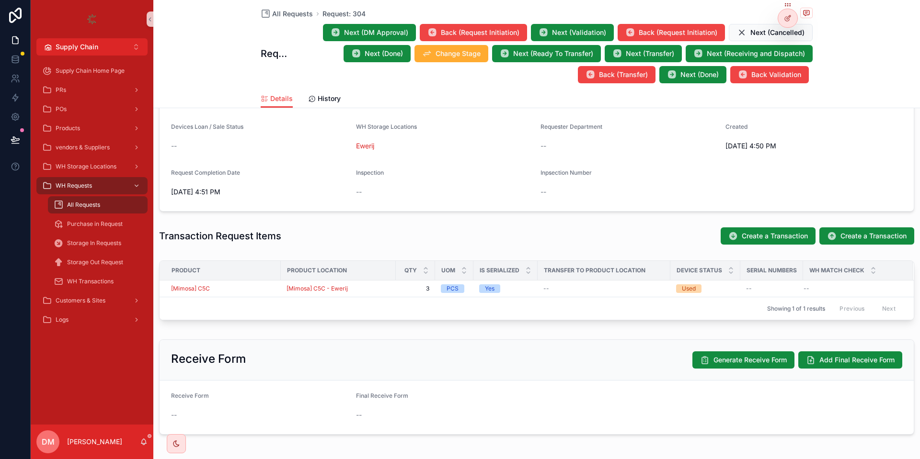
scroll to position [210, 0]
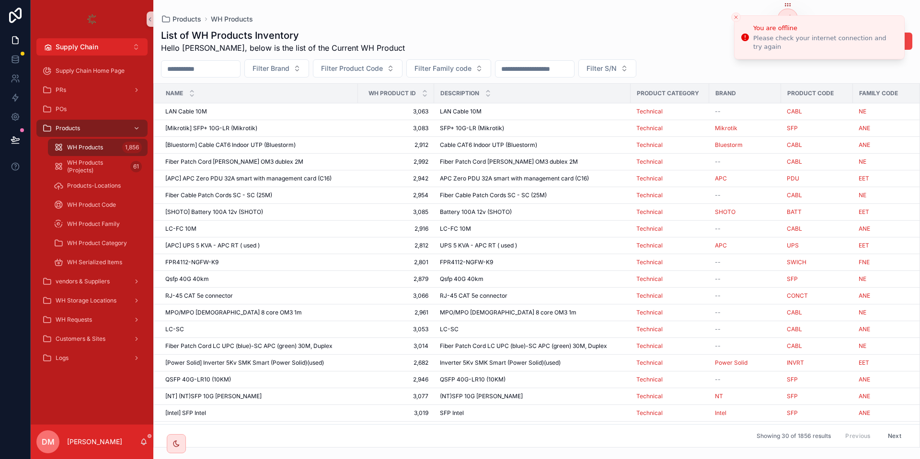
click at [189, 65] on input "scrollable content" at bounding box center [200, 68] width 79 height 13
paste input "**********"
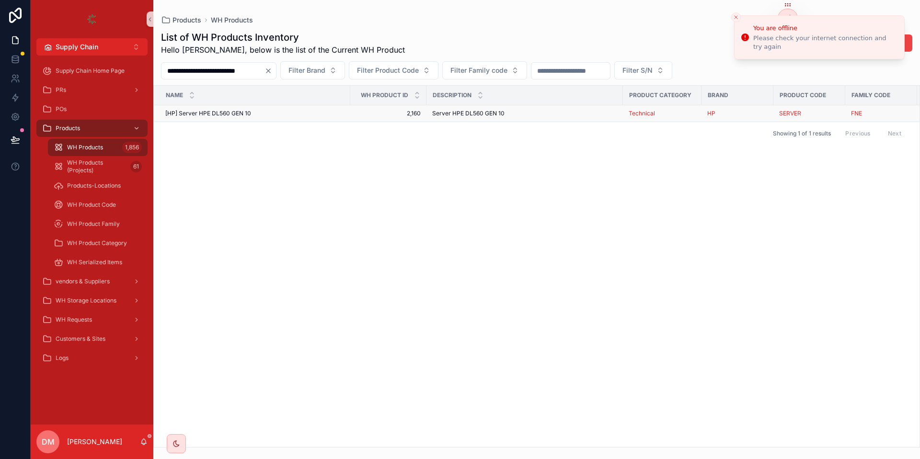
type input "**********"
click at [268, 112] on div "[HP] Server HPE DL560 GEN 10 [HP] Server HPE DL560 GEN 10" at bounding box center [254, 114] width 179 height 8
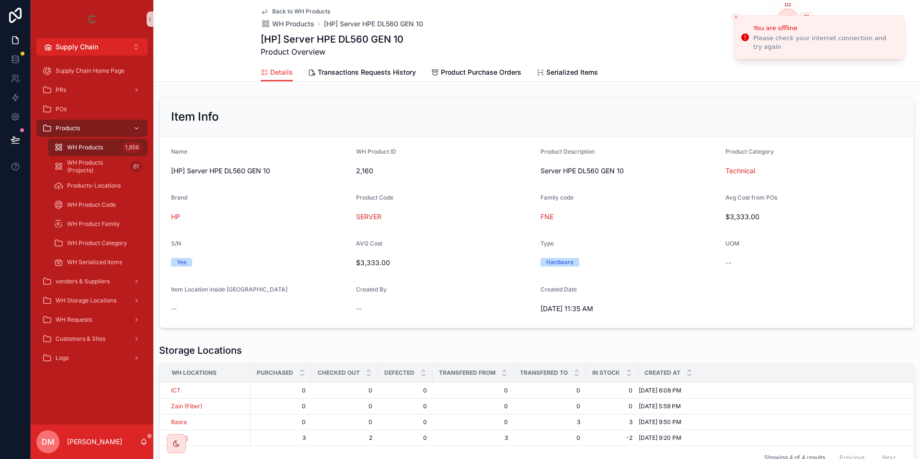
scroll to position [75, 0]
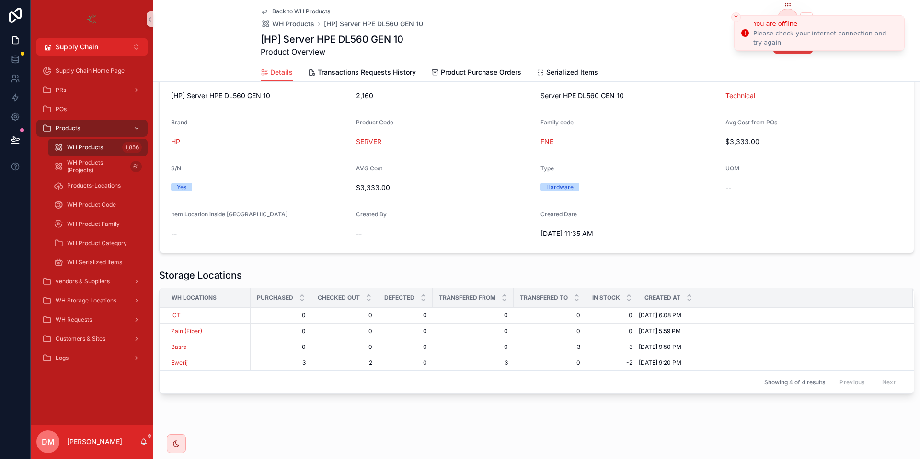
click at [734, 16] on icon "Close toast" at bounding box center [736, 17] width 6 height 6
click at [791, 19] on div at bounding box center [787, 18] width 19 height 18
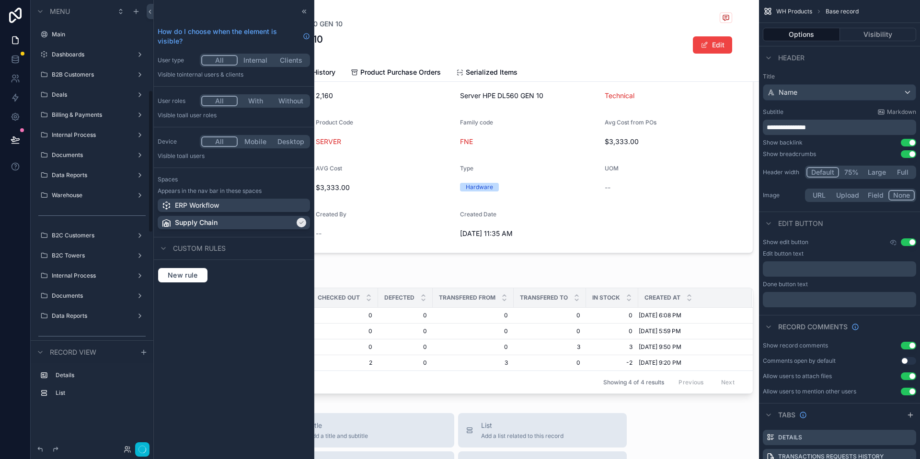
scroll to position [283, 0]
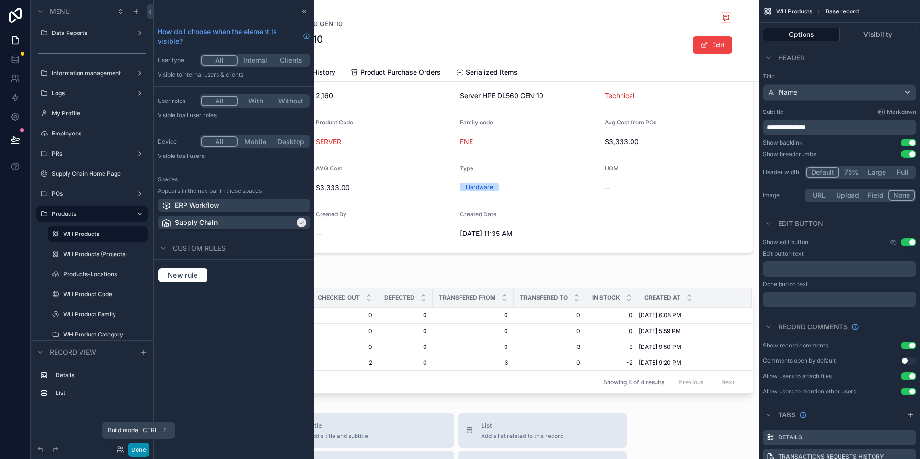
click at [147, 454] on button "Done" at bounding box center [139, 450] width 22 height 14
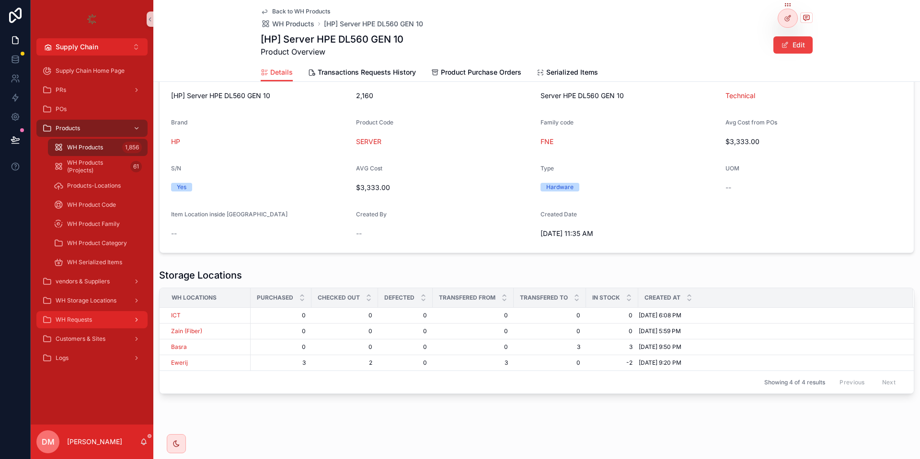
click at [81, 315] on div "WH Requests" at bounding box center [92, 319] width 100 height 15
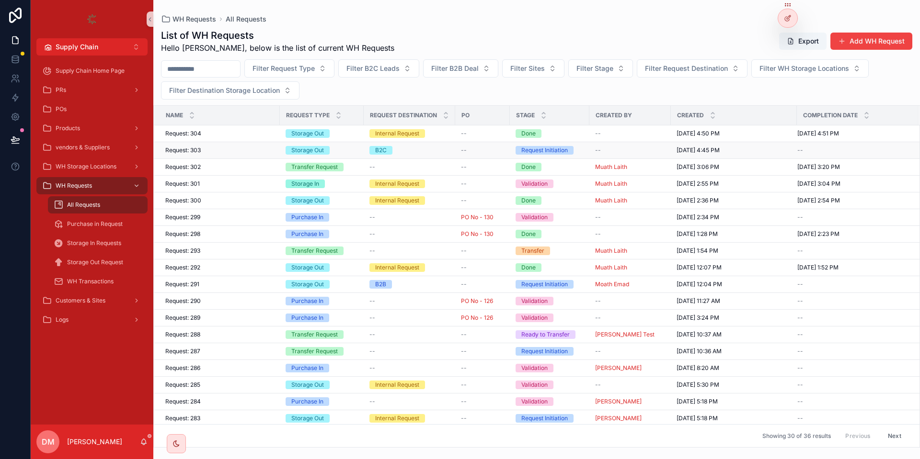
click at [240, 156] on td "Request: 303 Request: 303" at bounding box center [217, 150] width 126 height 17
click at [226, 149] on div "Request: 303 Request: 303" at bounding box center [219, 151] width 109 height 8
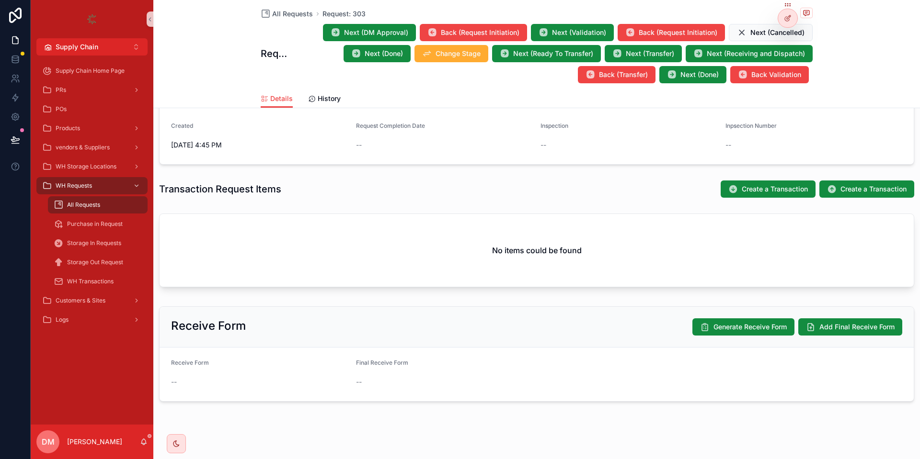
scroll to position [248, 0]
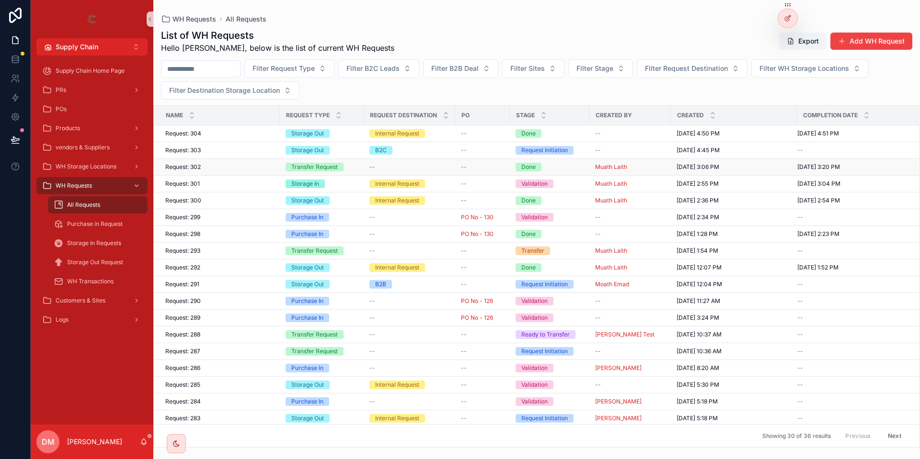
click at [239, 170] on div "Request: 302 Request: 302" at bounding box center [219, 167] width 109 height 8
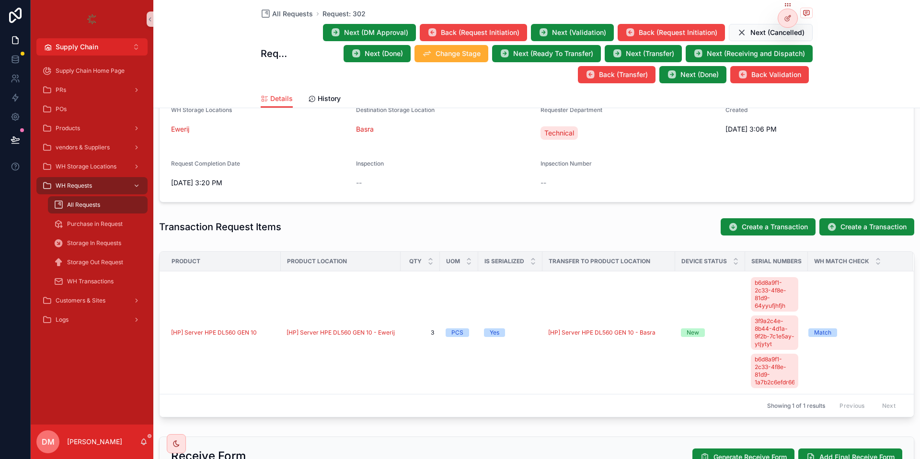
scroll to position [220, 0]
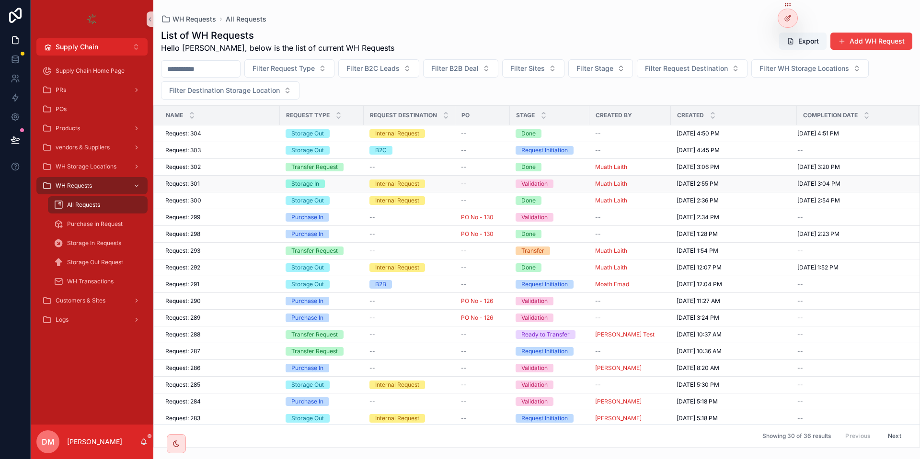
click at [199, 183] on span "Request: 301" at bounding box center [182, 184] width 34 height 8
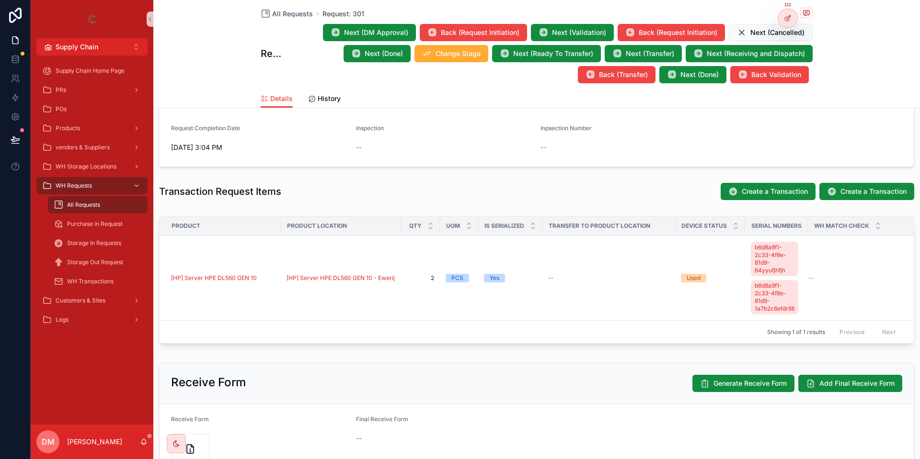
scroll to position [250, 0]
click at [97, 206] on span "All Requests" at bounding box center [83, 205] width 33 height 8
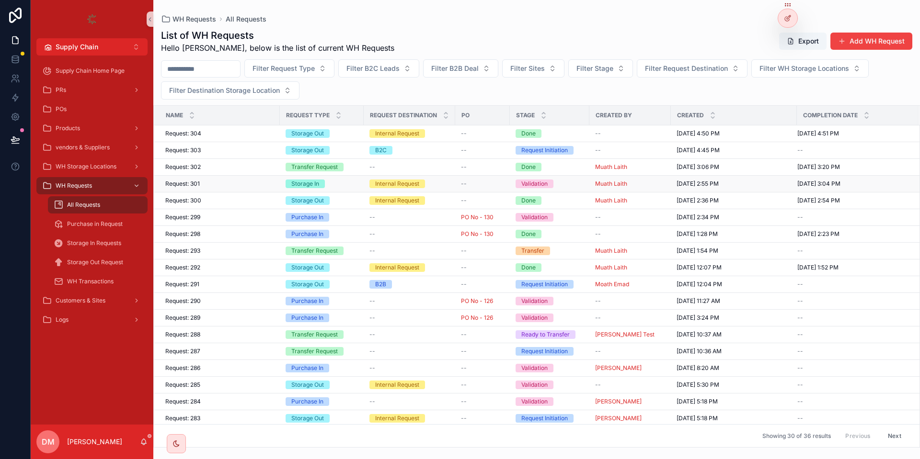
click at [345, 182] on div "Storage In" at bounding box center [321, 184] width 72 height 9
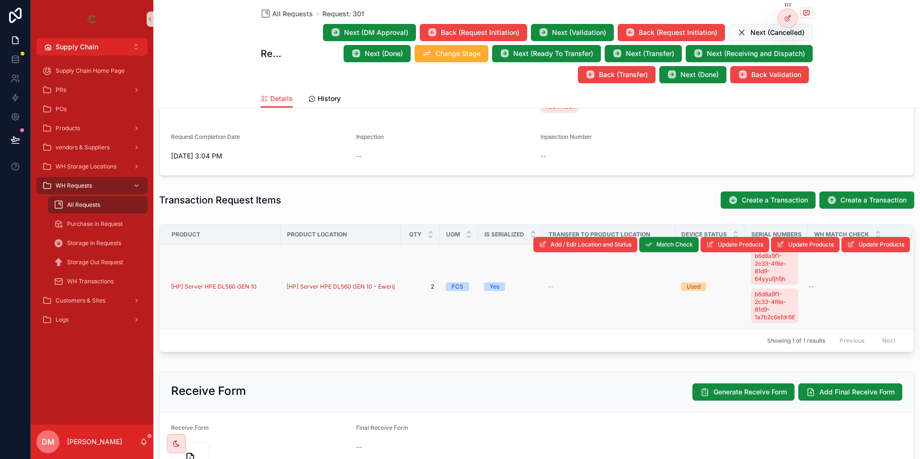
scroll to position [53, 0]
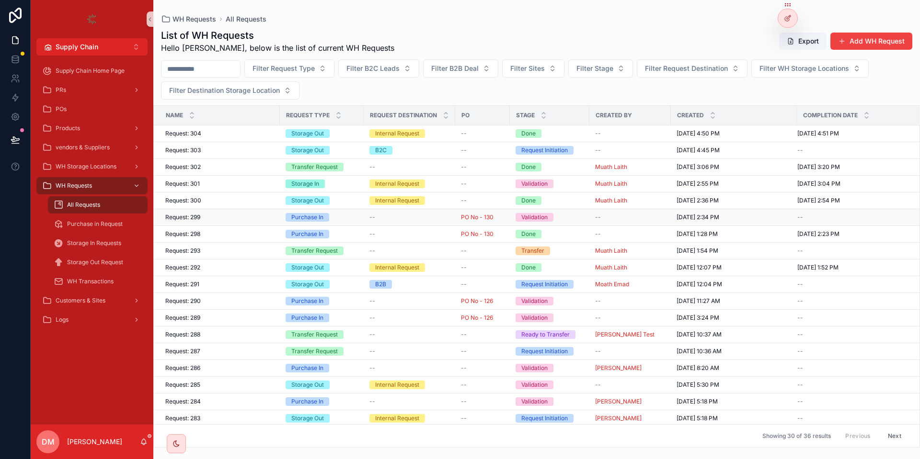
click at [441, 219] on div "--" at bounding box center [409, 218] width 80 height 8
click at [610, 149] on div "--" at bounding box center [630, 151] width 70 height 8
click at [346, 131] on div "Storage Out" at bounding box center [321, 133] width 72 height 9
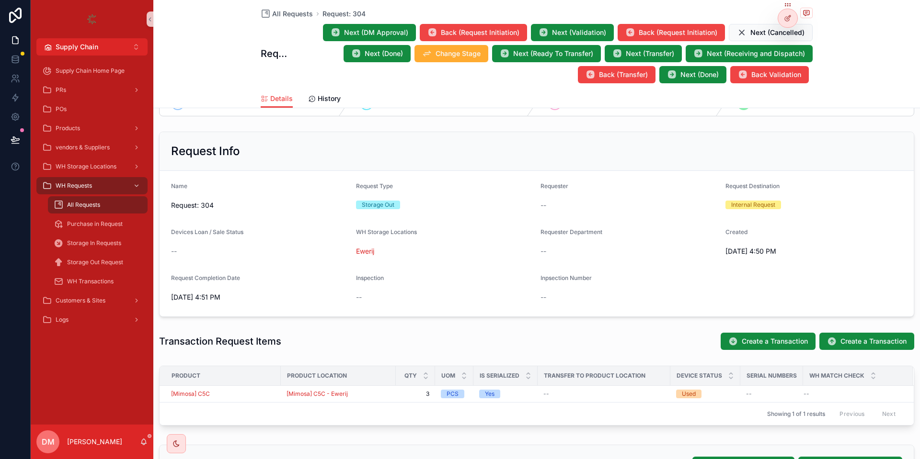
scroll to position [81, 0]
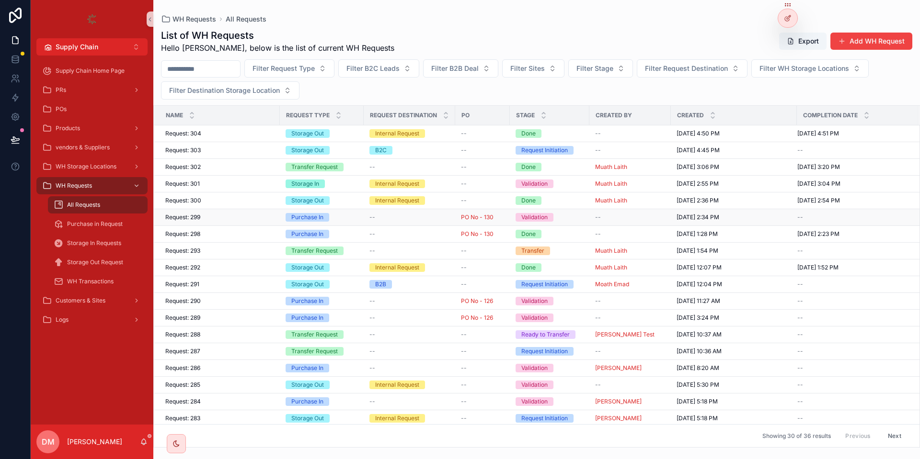
click at [204, 220] on div "Request: 299 Request: 299" at bounding box center [219, 218] width 109 height 8
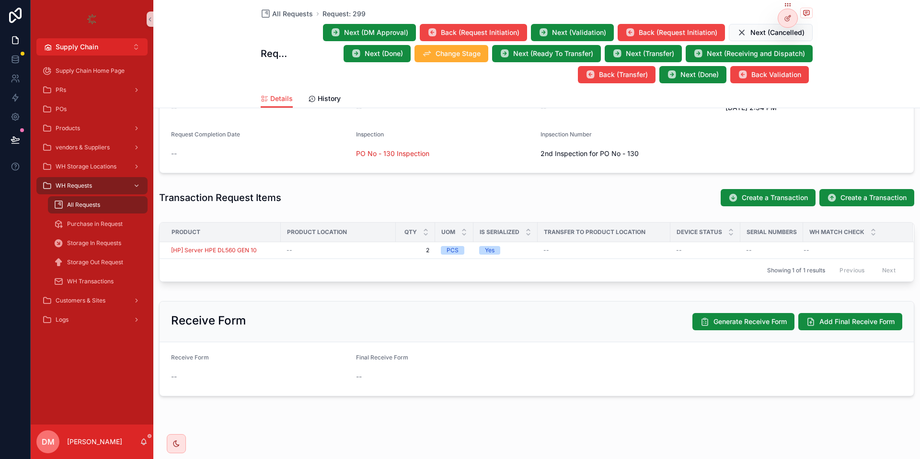
scroll to position [290, 0]
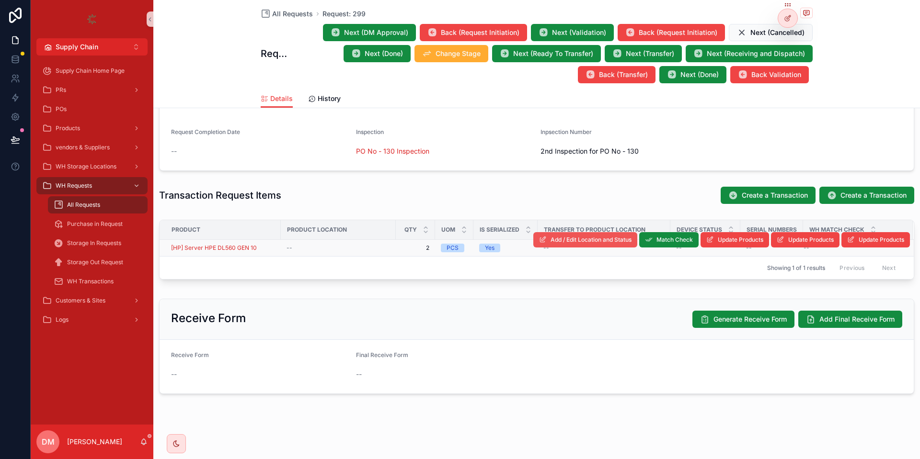
click at [591, 240] on span "Add / Edit Location and Status" at bounding box center [590, 240] width 81 height 8
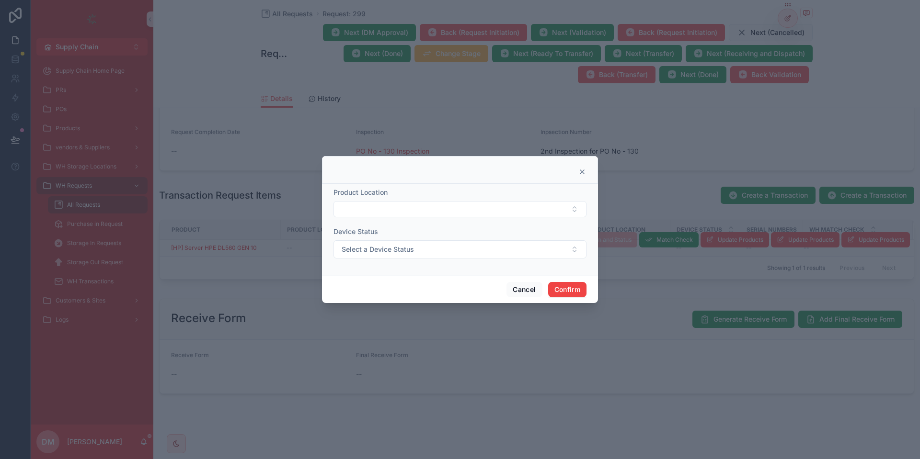
click at [384, 219] on form "Product Location Device Status Select a Device Status" at bounding box center [459, 228] width 253 height 80
click at [400, 243] on button "Select a Device Status" at bounding box center [459, 249] width 253 height 18
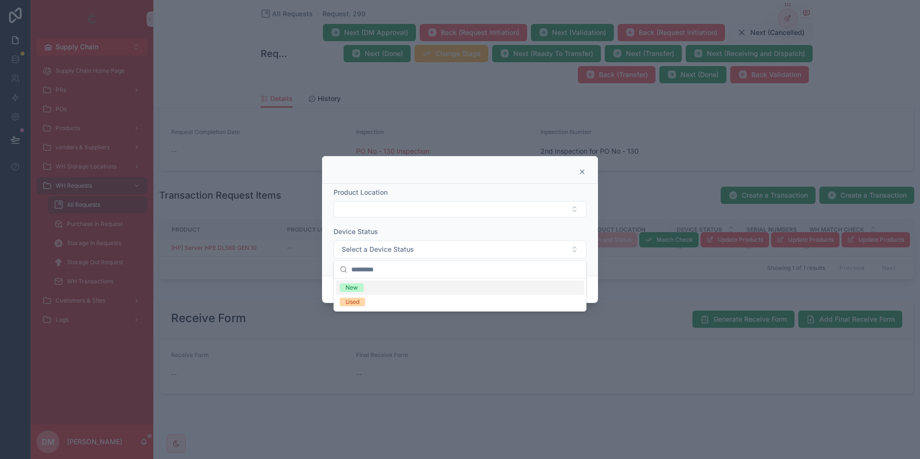
click at [497, 219] on form "Product Location Device Status Select a Device Status" at bounding box center [459, 228] width 253 height 80
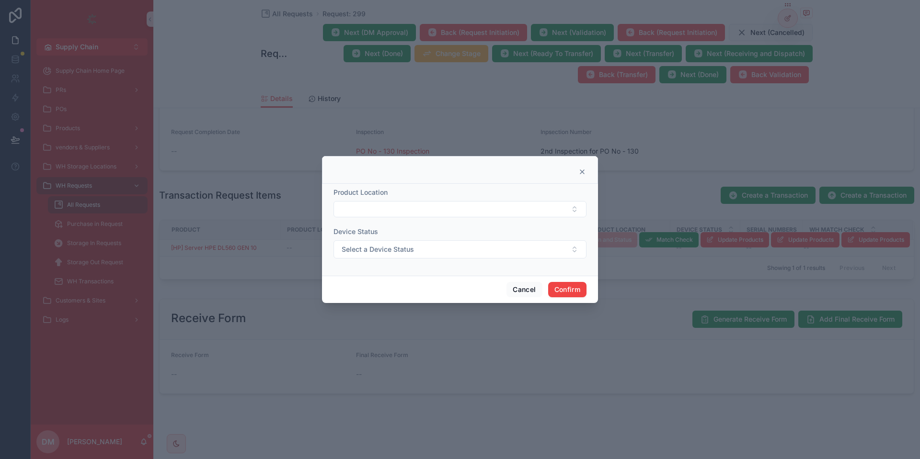
click at [581, 170] on icon at bounding box center [582, 172] width 8 height 8
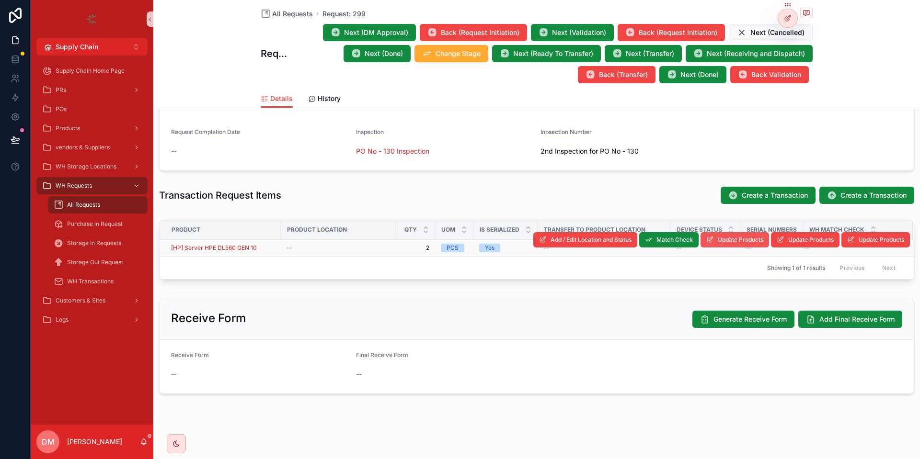
click at [735, 238] on span "Update Products" at bounding box center [741, 240] width 46 height 8
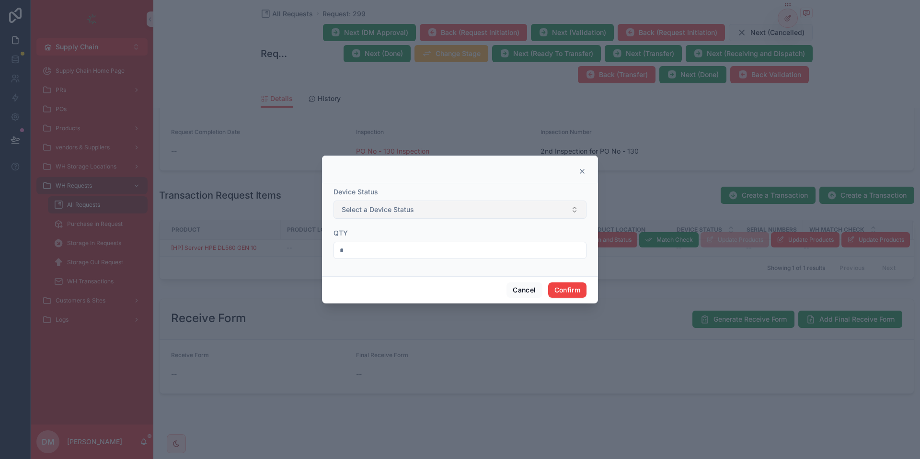
click at [456, 216] on button "Select a Device Status" at bounding box center [459, 210] width 253 height 18
click at [391, 250] on div "New" at bounding box center [460, 248] width 248 height 14
click at [564, 283] on span "Confirm" at bounding box center [567, 290] width 38 height 15
click at [566, 292] on button "Confirm" at bounding box center [567, 290] width 38 height 15
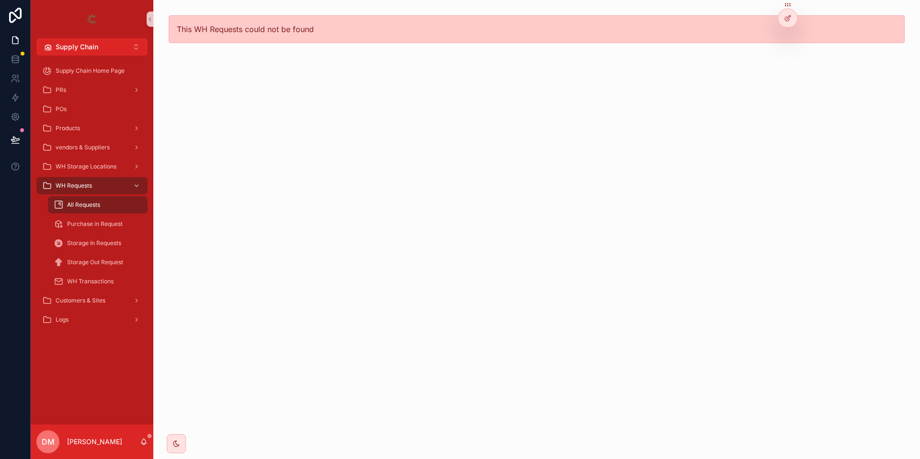
scroll to position [0, 0]
click at [102, 201] on div "All Requests" at bounding box center [98, 204] width 88 height 15
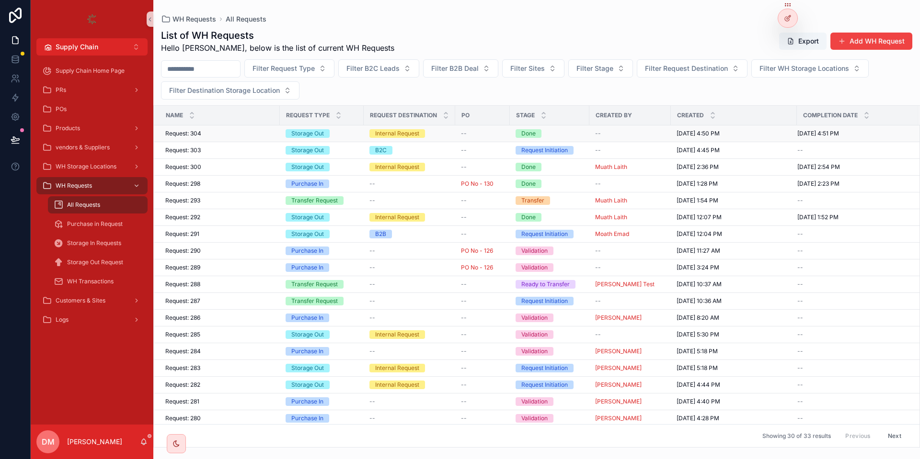
click at [241, 136] on div "Request: 304 Request: 304" at bounding box center [219, 134] width 109 height 8
click at [857, 44] on button "Add WH Request" at bounding box center [871, 41] width 82 height 17
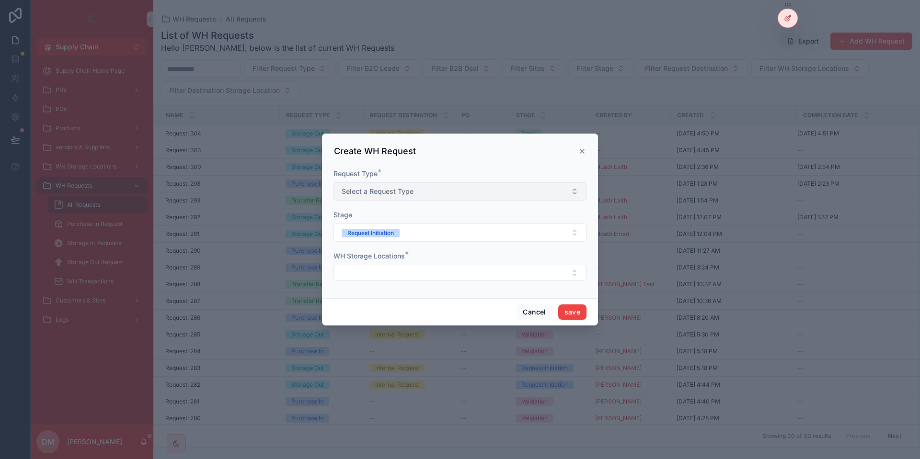
click at [393, 191] on span "Select a Request Type" at bounding box center [378, 192] width 72 height 10
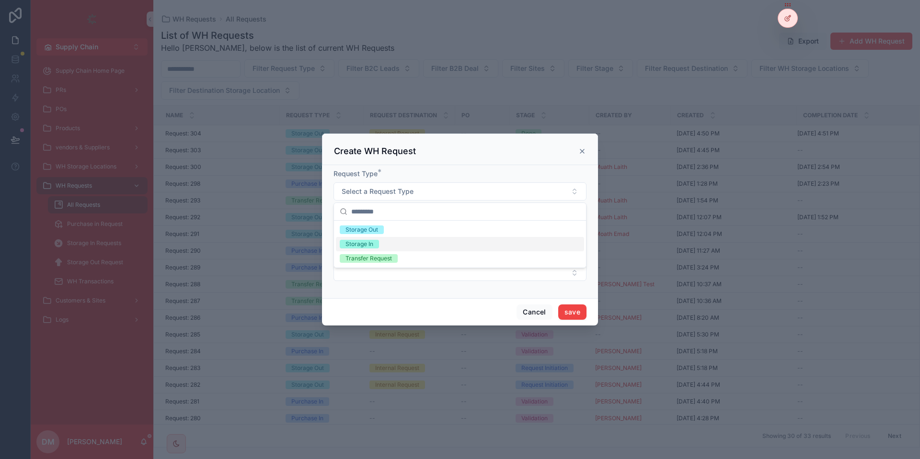
click at [390, 245] on div "Storage In" at bounding box center [460, 244] width 248 height 14
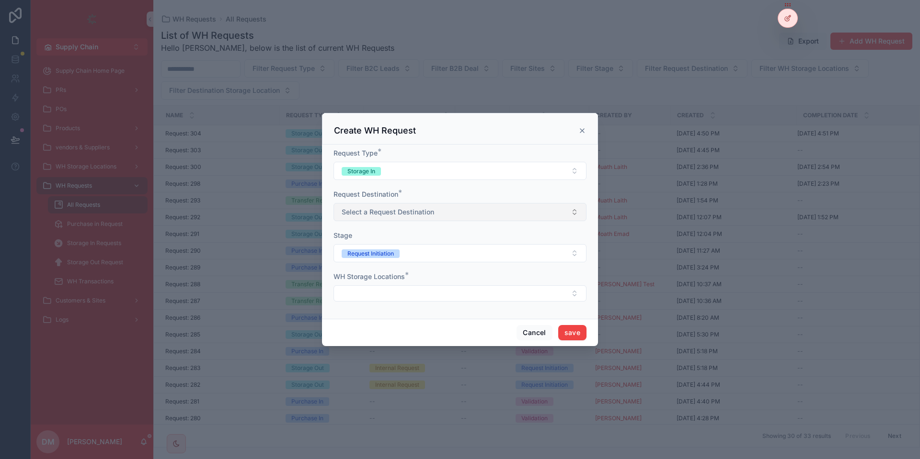
click at [391, 210] on span "Select a Request Destination" at bounding box center [388, 212] width 92 height 10
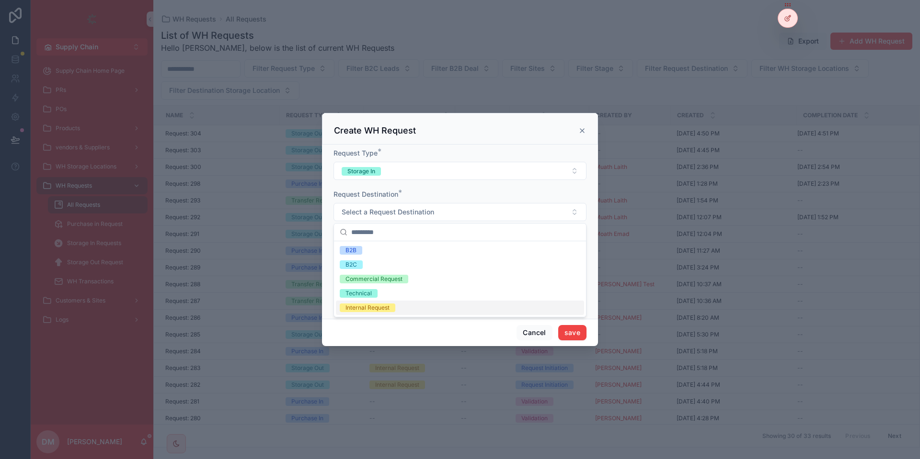
click at [382, 305] on div "Internal Request" at bounding box center [367, 308] width 44 height 9
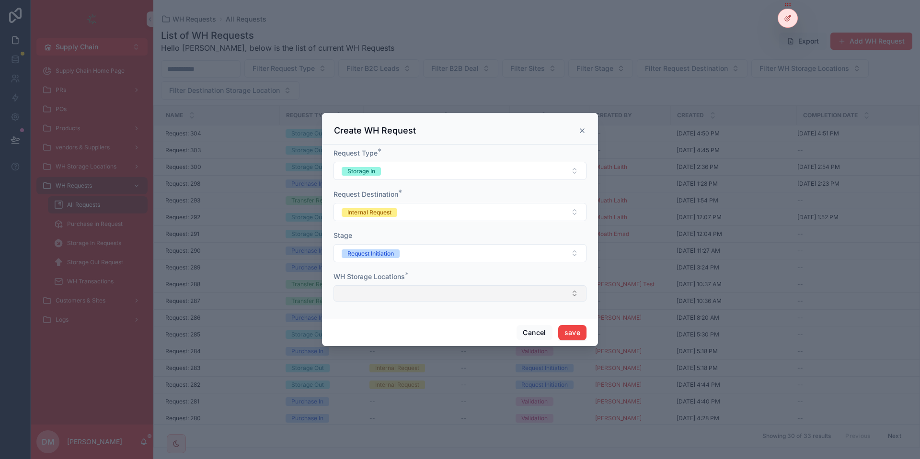
click at [413, 295] on button "Select Button" at bounding box center [459, 293] width 253 height 16
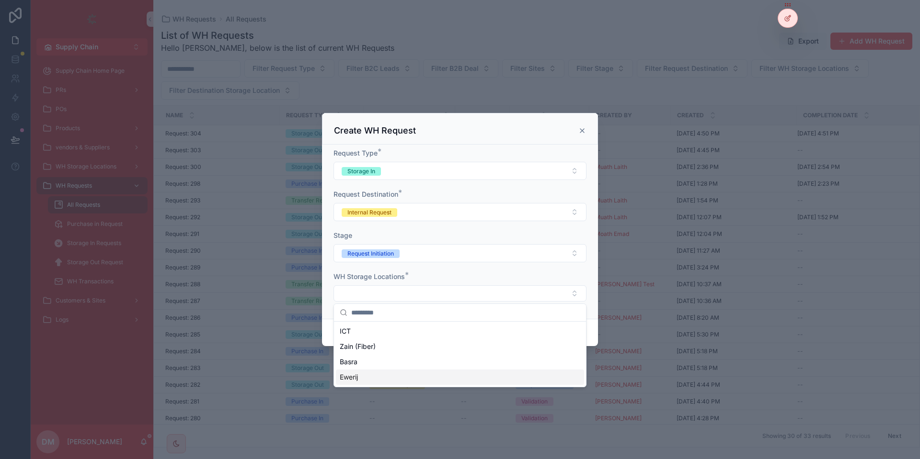
click at [359, 382] on div "Ewerij" at bounding box center [460, 377] width 248 height 15
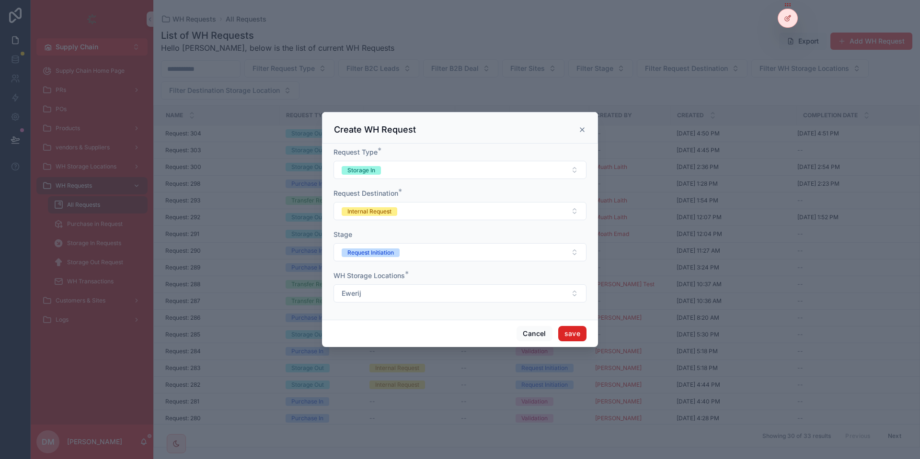
click at [565, 330] on button "save" at bounding box center [572, 333] width 28 height 15
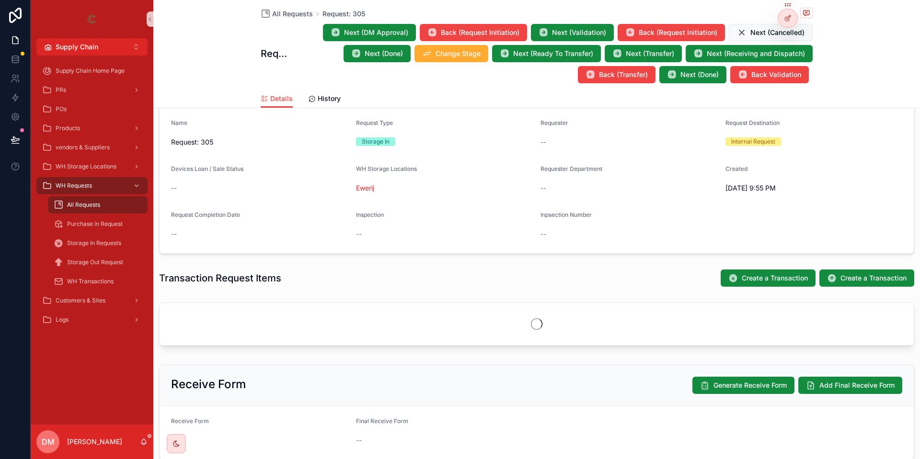
scroll to position [162, 0]
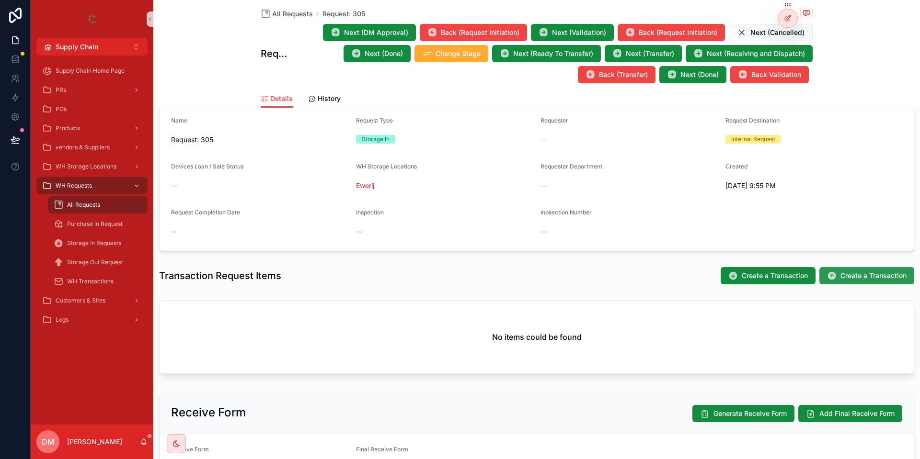
click at [855, 274] on span "Create a Transaction" at bounding box center [873, 276] width 66 height 10
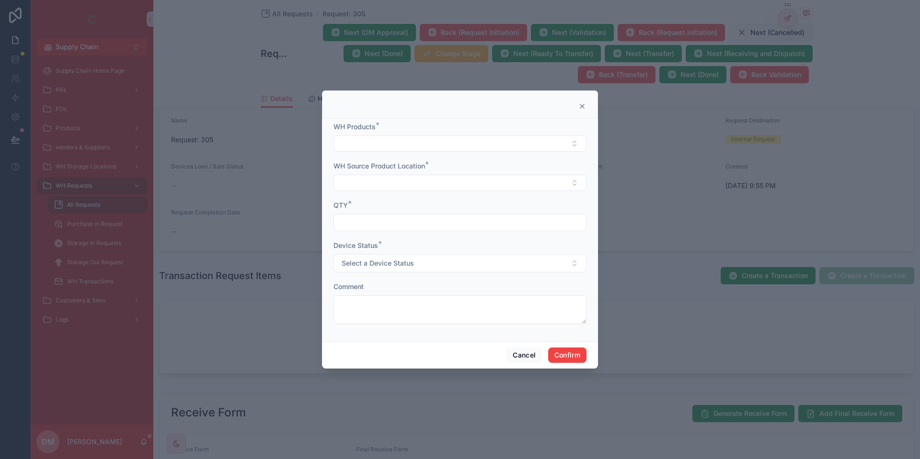
click at [580, 103] on icon at bounding box center [582, 107] width 8 height 8
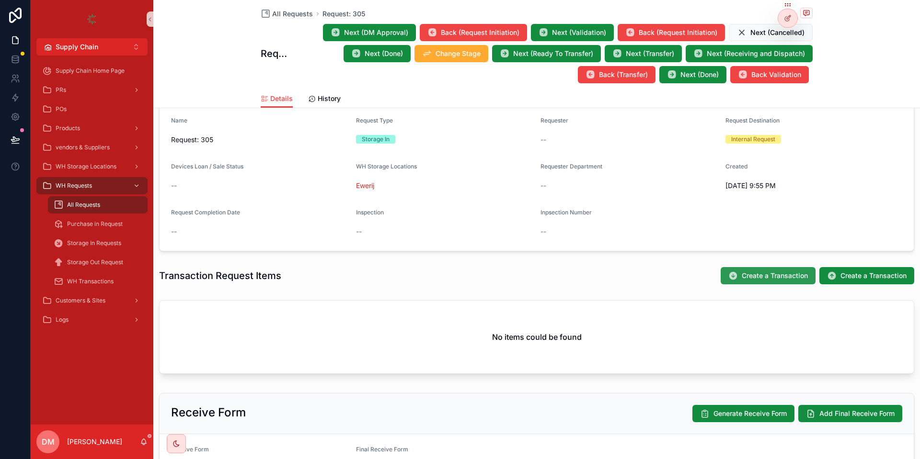
click at [752, 281] on button "Create a Transaction" at bounding box center [767, 275] width 95 height 17
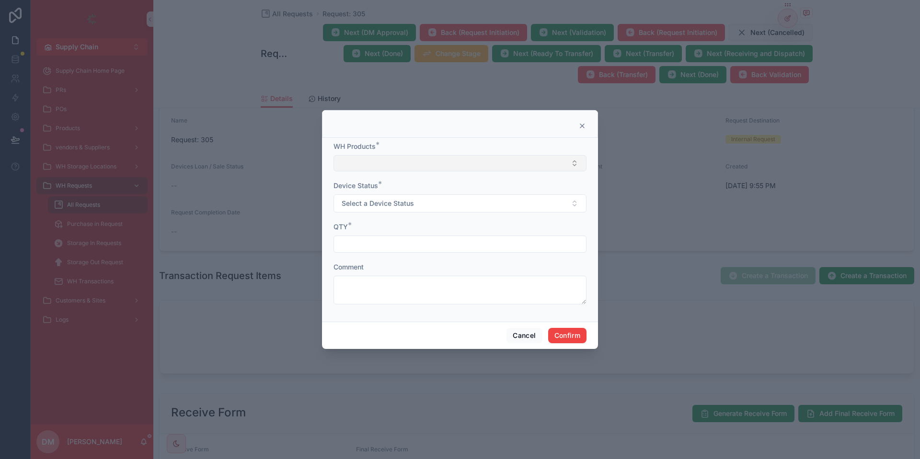
click at [374, 162] on button "Select Button" at bounding box center [459, 163] width 253 height 16
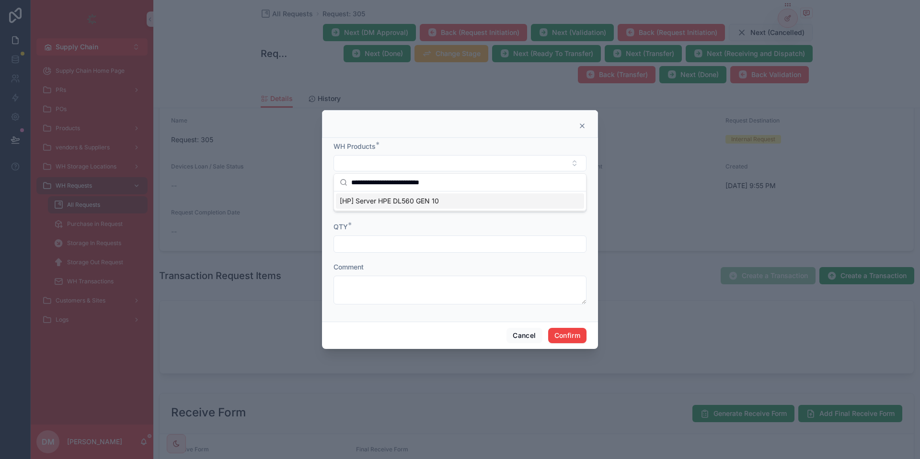
type input "**********"
click at [419, 199] on span "[HP] Server HPE DL560 GEN 10" at bounding box center [389, 201] width 99 height 10
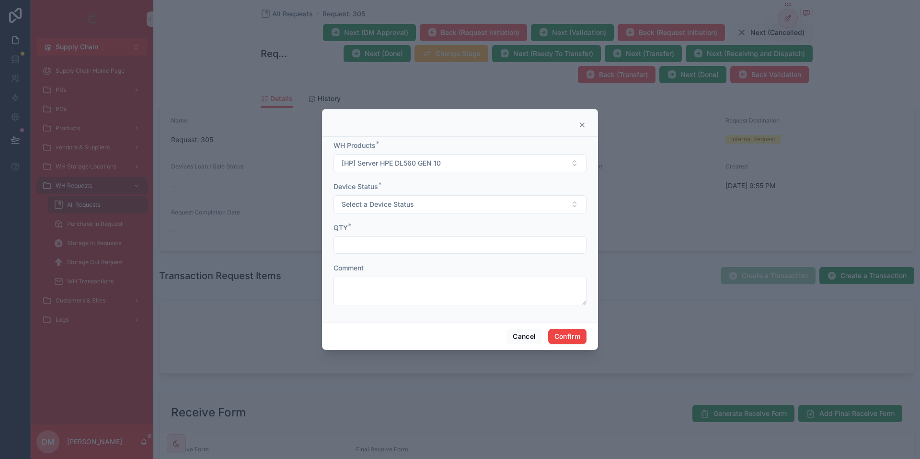
click at [399, 194] on div "Device Status * Select a Device Status" at bounding box center [459, 198] width 253 height 32
click at [393, 196] on button "Select a Device Status" at bounding box center [459, 204] width 253 height 18
click at [386, 240] on div "Used" at bounding box center [460, 243] width 248 height 14
click at [380, 247] on input "text" at bounding box center [460, 245] width 252 height 13
click at [366, 248] on input "*" at bounding box center [460, 245] width 252 height 13
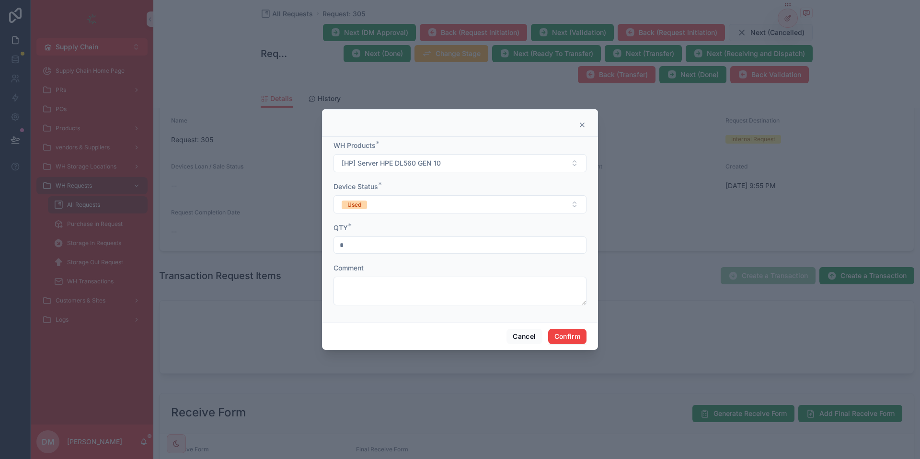
click at [366, 248] on input "*" at bounding box center [460, 245] width 252 height 13
type input "*"
click at [573, 331] on button "Confirm" at bounding box center [567, 336] width 38 height 15
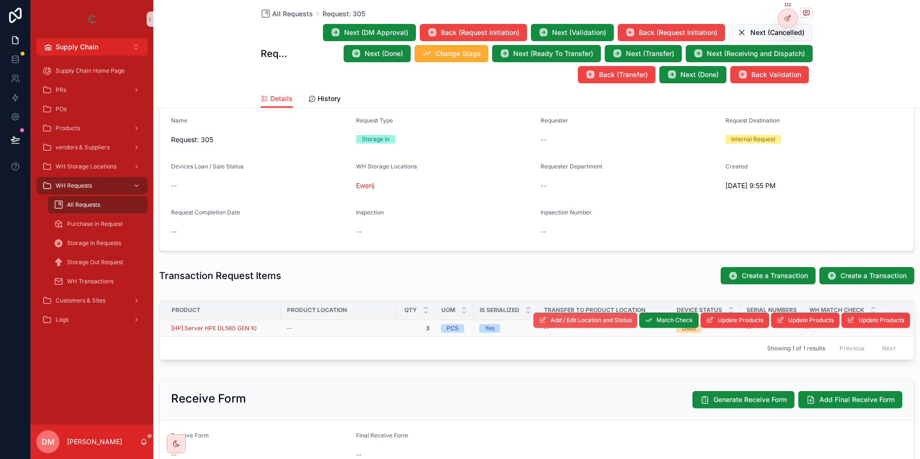
click at [589, 323] on span "Add / Edit Location and Status" at bounding box center [590, 321] width 81 height 8
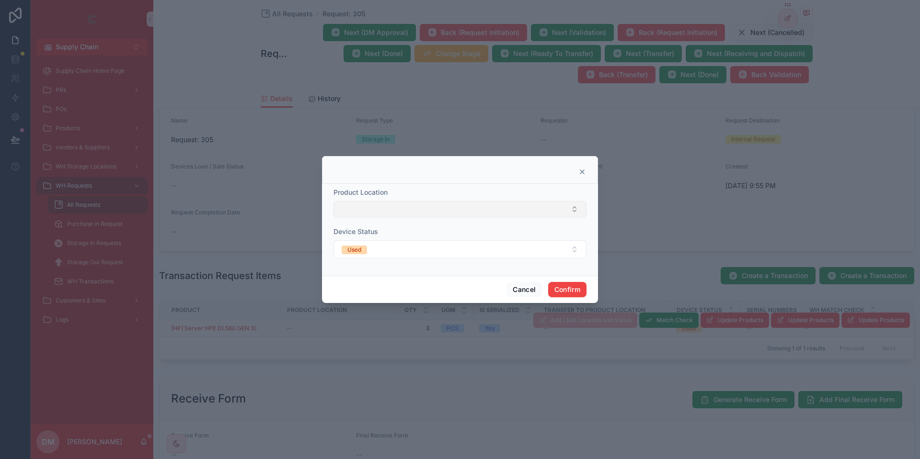
drag, startPoint x: 375, startPoint y: 200, endPoint x: 368, endPoint y: 206, distance: 8.8
click at [368, 206] on div "Product Location" at bounding box center [459, 203] width 253 height 30
click at [368, 206] on button "Select Button" at bounding box center [459, 209] width 253 height 16
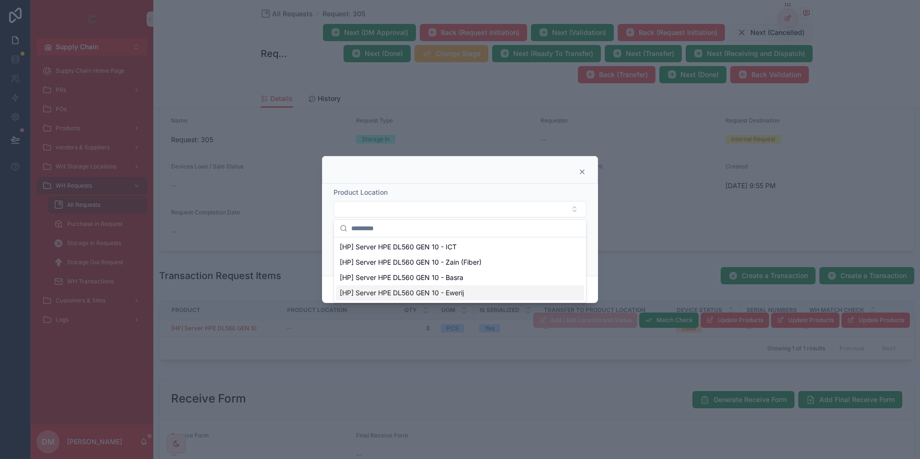
click at [387, 286] on div "[HP] Server HPE DL560 GEN 10 - Ewerij" at bounding box center [460, 292] width 248 height 15
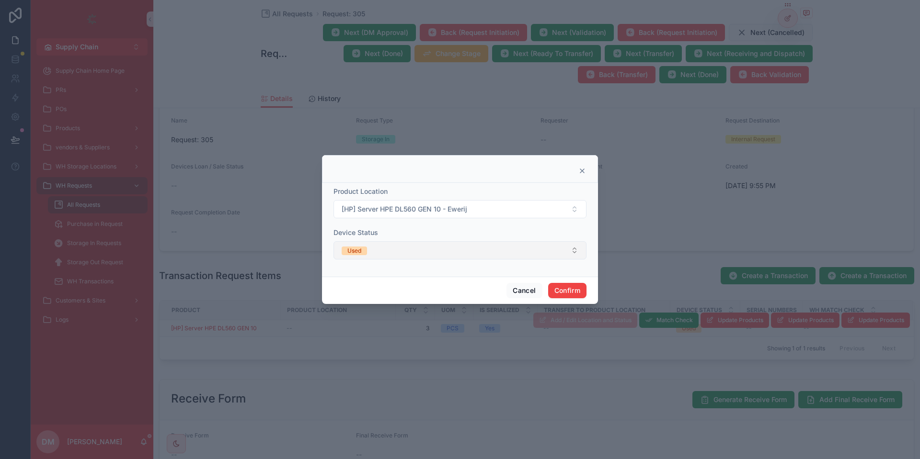
click at [508, 254] on button "Used" at bounding box center [459, 250] width 253 height 18
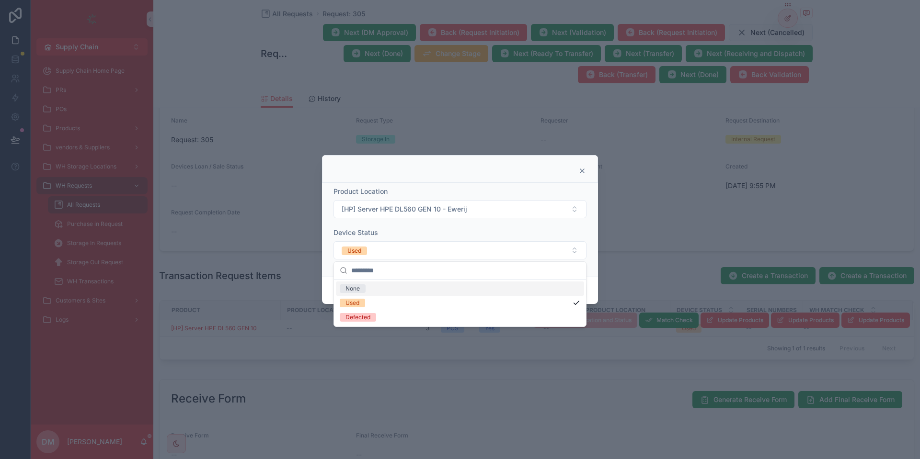
click at [433, 230] on div "Device Status" at bounding box center [459, 233] width 253 height 10
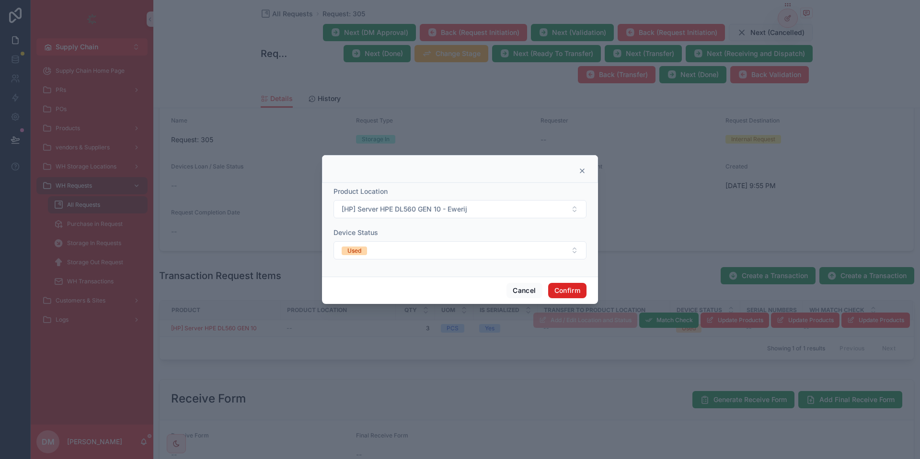
click at [569, 286] on button "Confirm" at bounding box center [567, 290] width 38 height 15
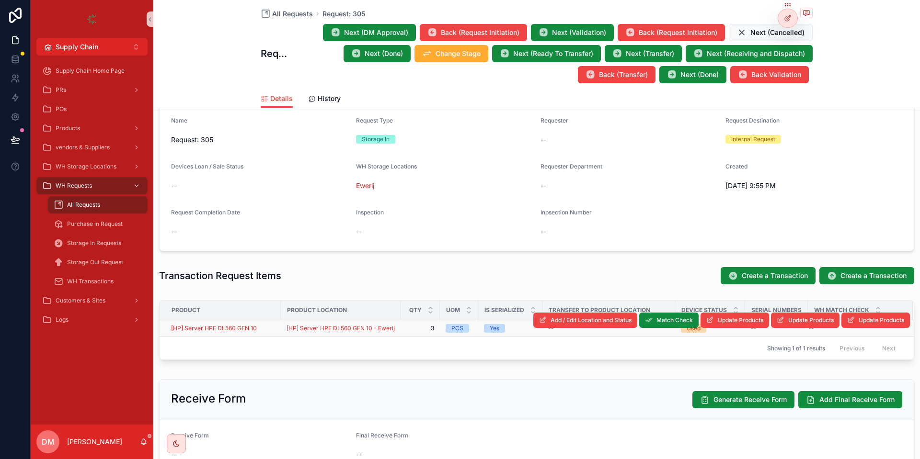
click at [264, 326] on div "[HP] Server HPE DL560 GEN 10" at bounding box center [223, 329] width 104 height 8
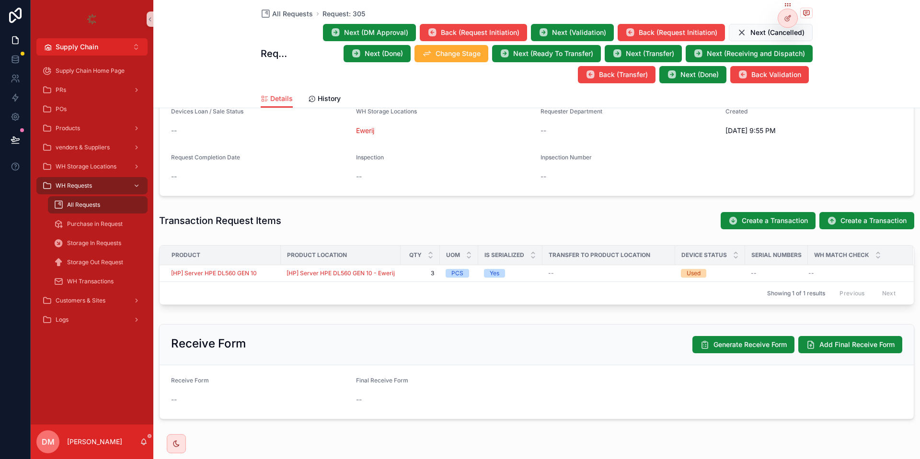
scroll to position [242, 0]
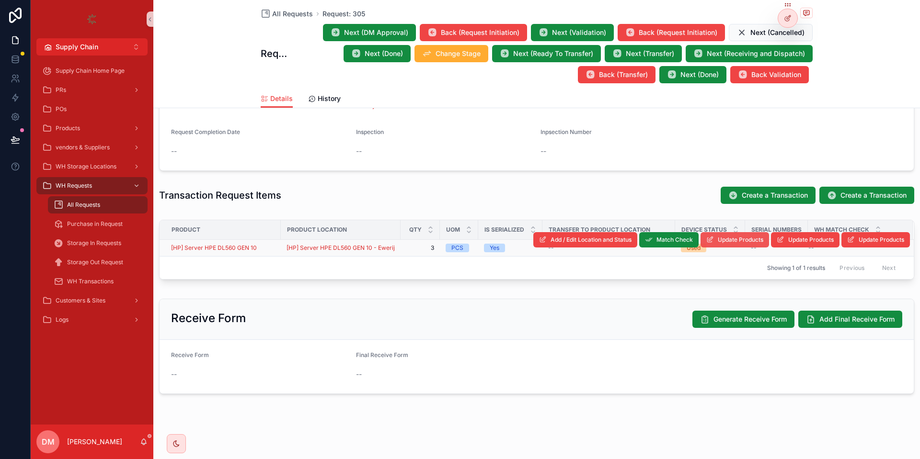
click at [762, 242] on span "Update Products" at bounding box center [741, 240] width 46 height 8
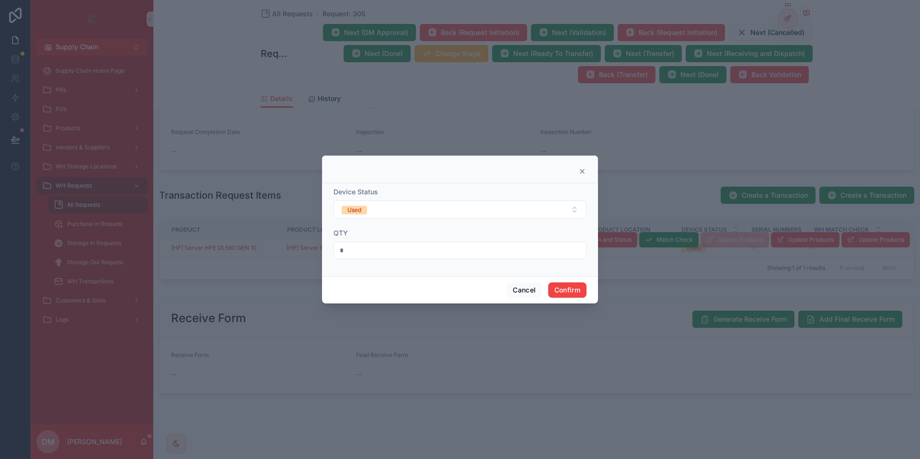
click at [363, 245] on input "*" at bounding box center [460, 250] width 252 height 13
type input "*"
click at [354, 217] on button "Used" at bounding box center [459, 210] width 253 height 18
click at [437, 193] on div "Device Status" at bounding box center [459, 192] width 253 height 10
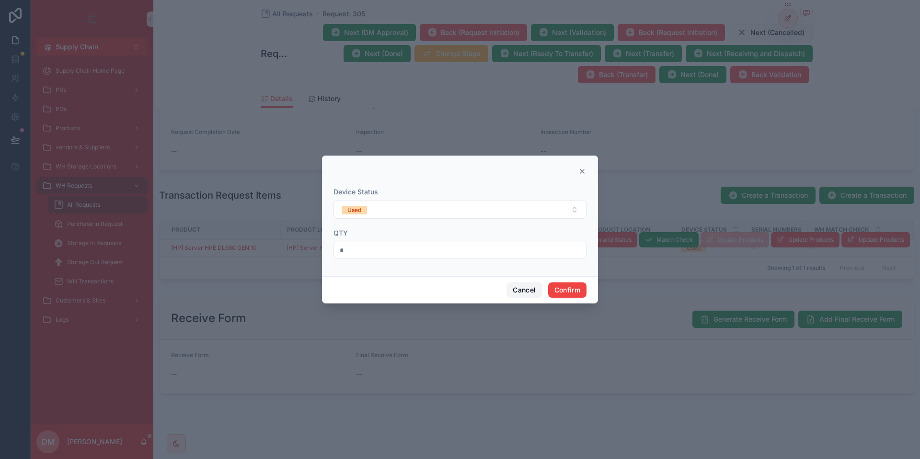
click at [528, 287] on button "Cancel" at bounding box center [523, 290] width 35 height 15
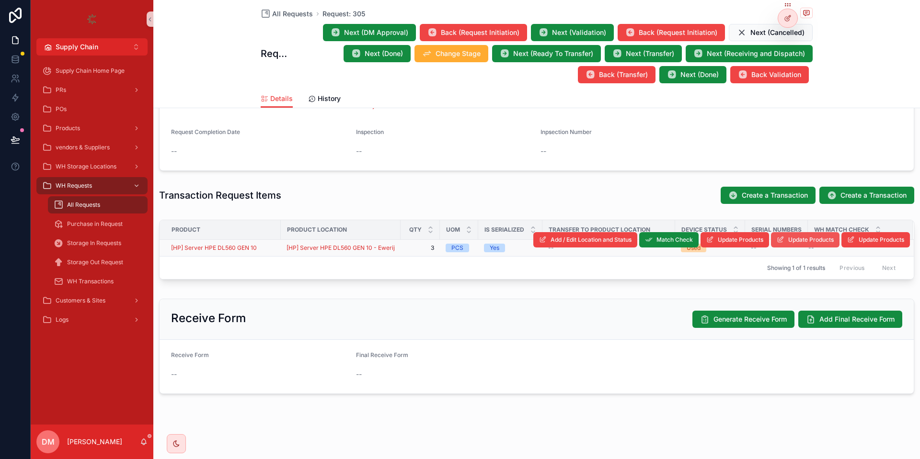
click at [776, 240] on icon "scrollable content" at bounding box center [780, 240] width 8 height 8
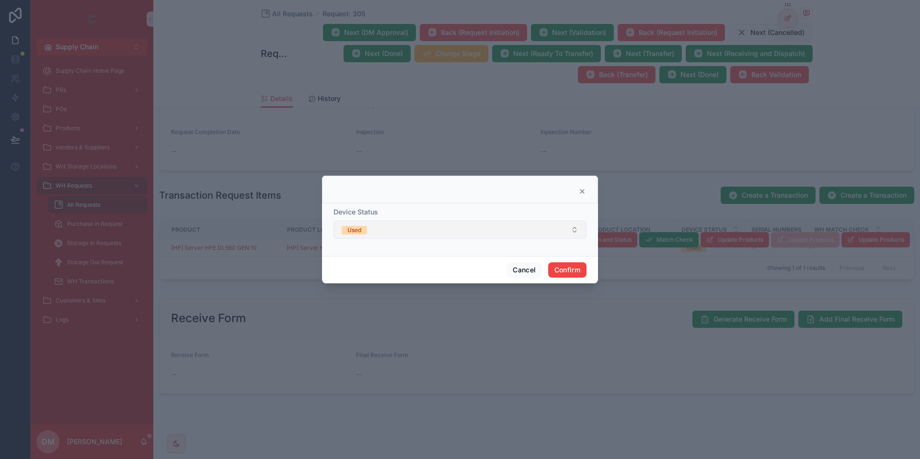
click at [395, 233] on button "Used" at bounding box center [459, 230] width 253 height 18
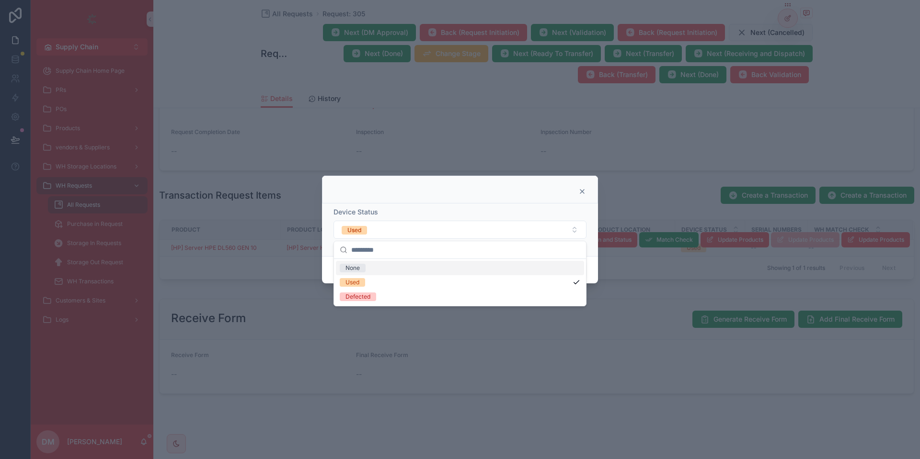
click at [483, 205] on div "Device Status Used" at bounding box center [460, 230] width 276 height 53
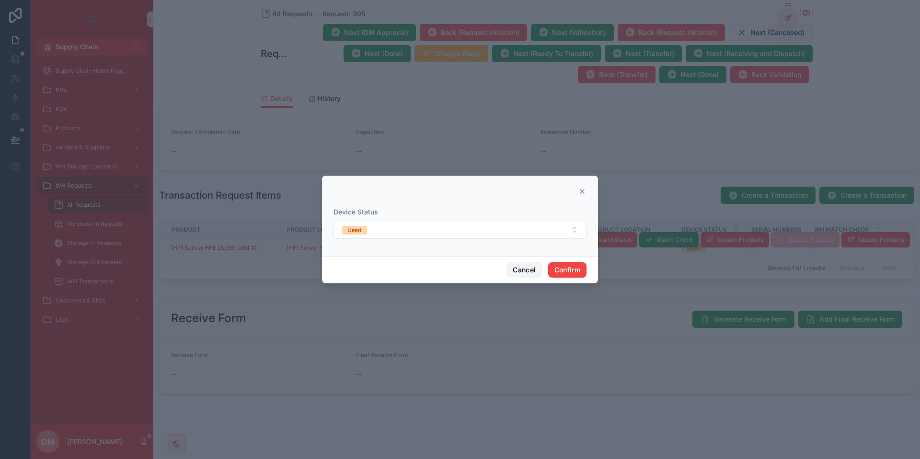
click at [526, 274] on button "Cancel" at bounding box center [523, 270] width 35 height 15
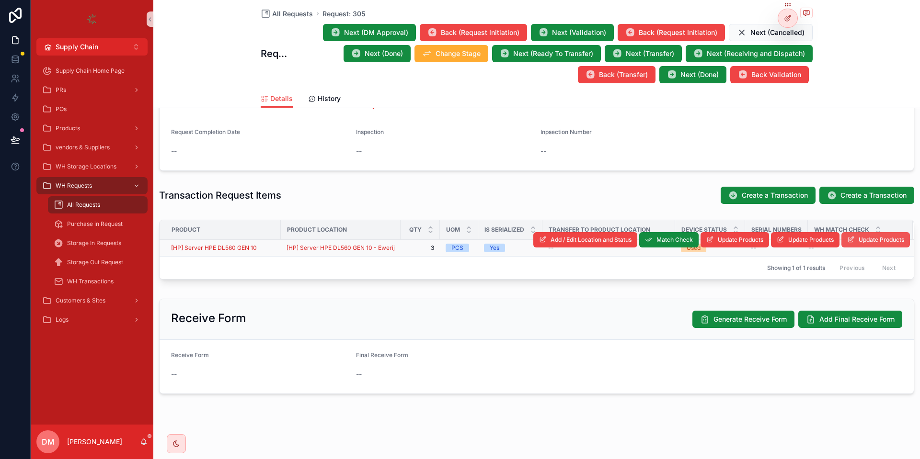
click at [880, 245] on button "Update Products" at bounding box center [875, 239] width 69 height 15
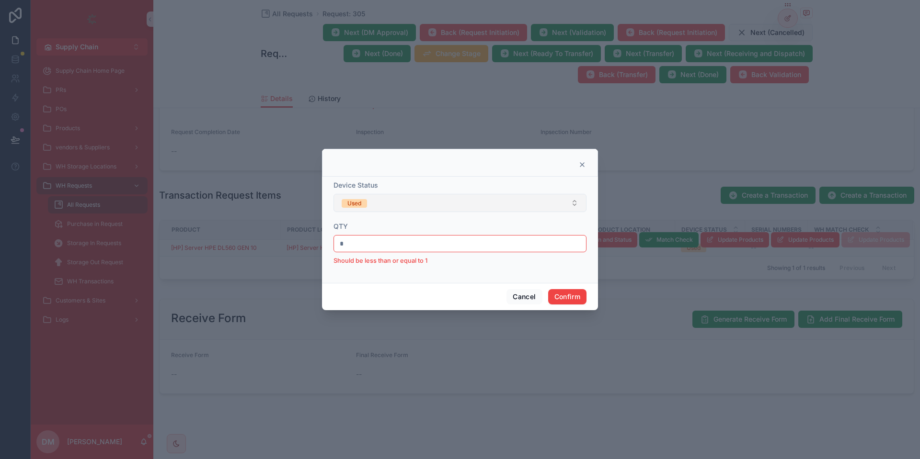
click at [352, 208] on button "Used" at bounding box center [459, 203] width 253 height 18
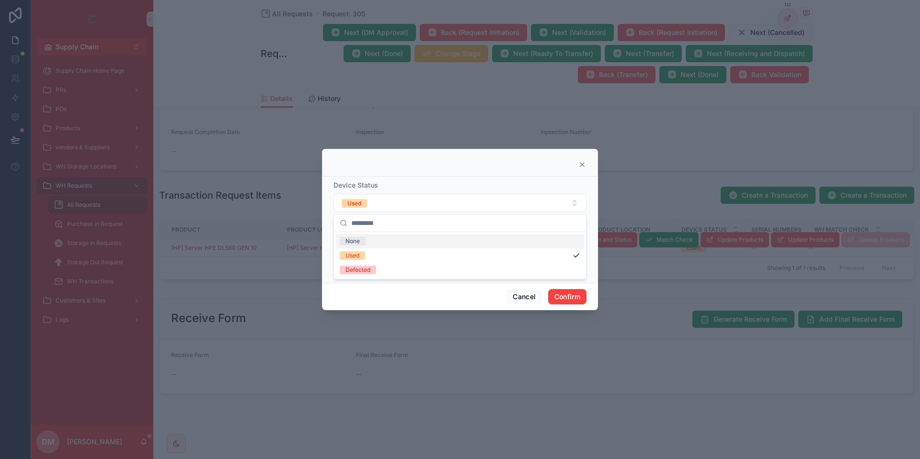
click at [417, 194] on div "Device Status Used" at bounding box center [459, 197] width 253 height 32
click at [454, 173] on div at bounding box center [460, 163] width 276 height 28
click at [390, 245] on input "*" at bounding box center [460, 243] width 252 height 13
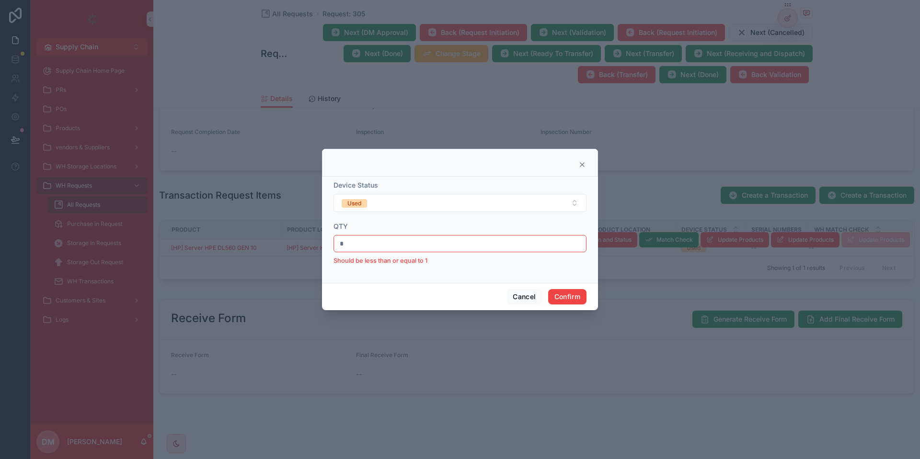
type input "*"
click at [583, 158] on div at bounding box center [460, 163] width 276 height 28
click at [582, 159] on div at bounding box center [460, 163] width 276 height 28
click at [581, 161] on icon at bounding box center [582, 165] width 8 height 8
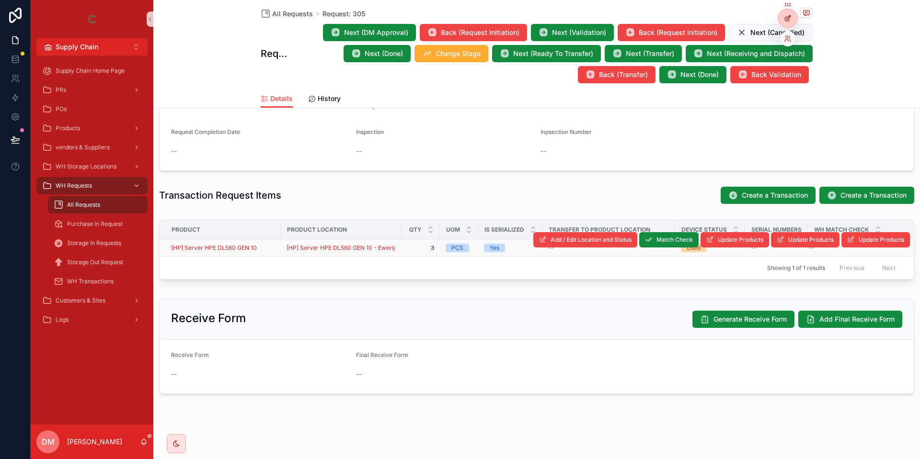
click at [787, 13] on div at bounding box center [787, 18] width 19 height 18
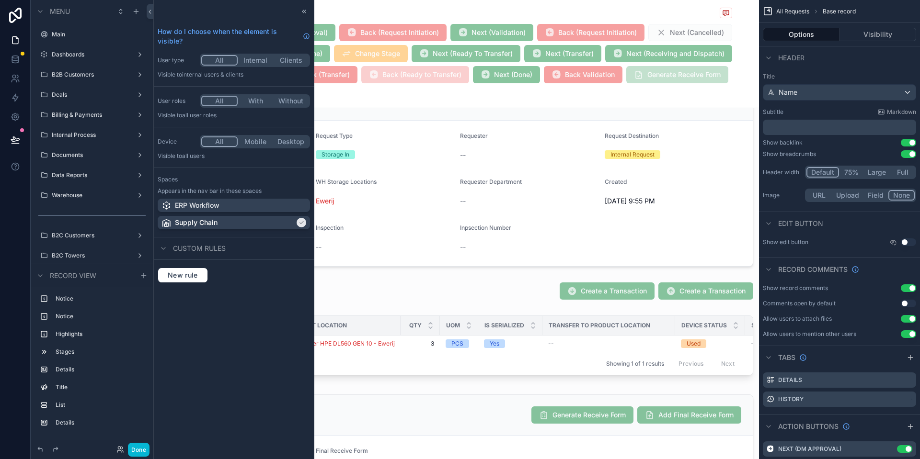
scroll to position [343, 0]
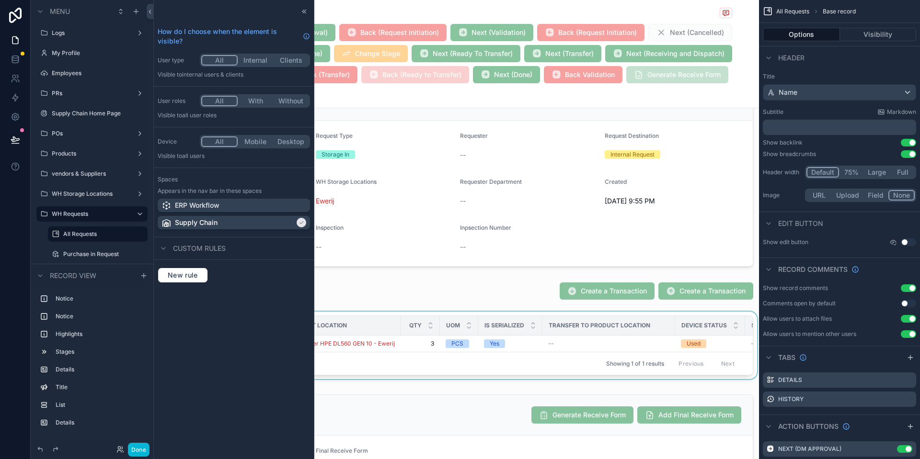
click at [497, 336] on div "scrollable content" at bounding box center [455, 347] width 605 height 71
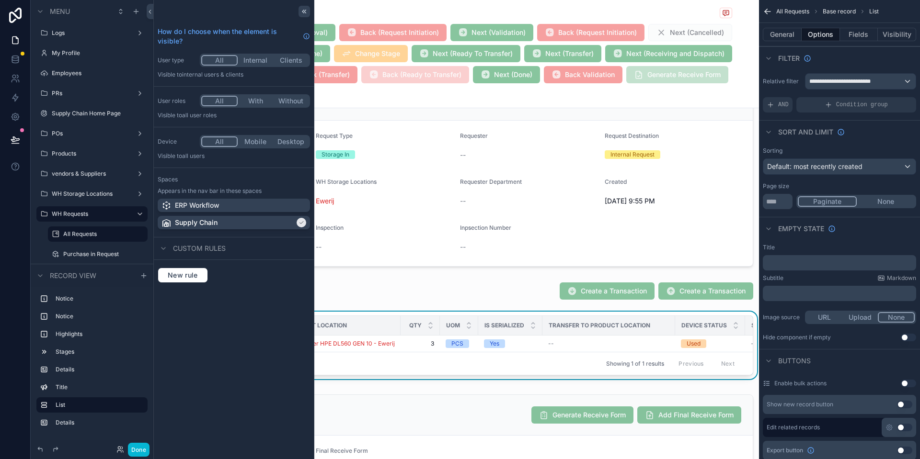
click at [307, 7] on div at bounding box center [303, 11] width 11 height 11
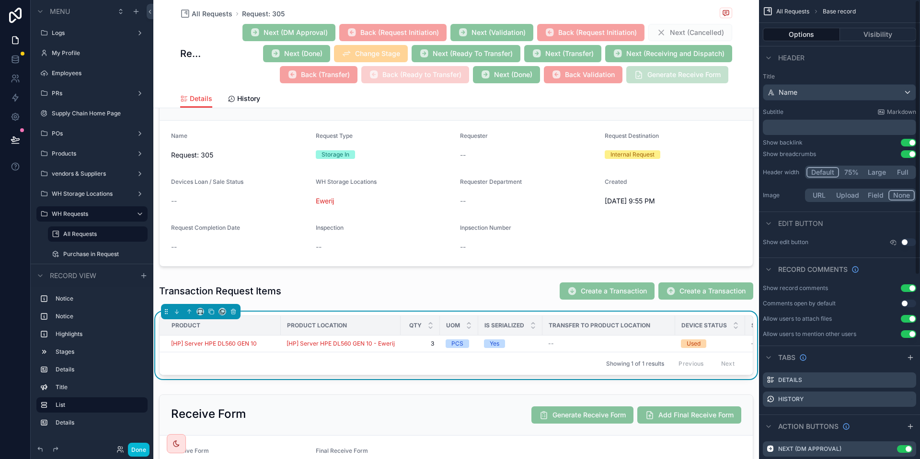
scroll to position [308, 0]
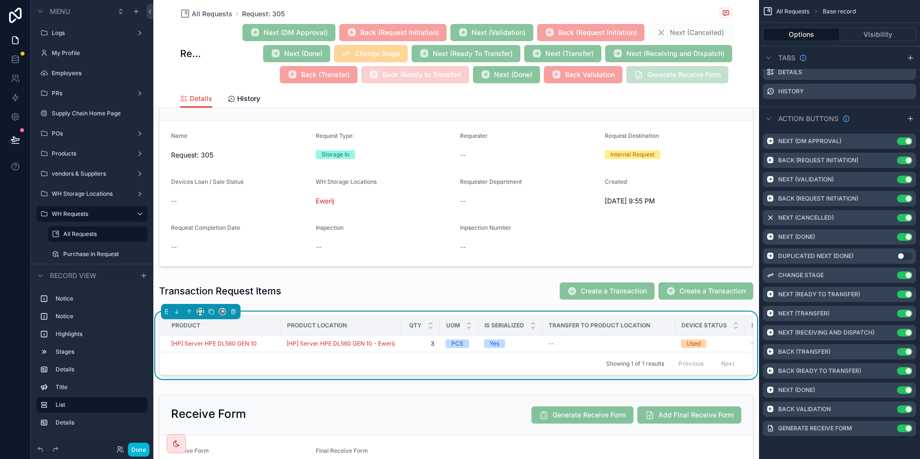
click at [574, 331] on div "Transfer To Product Location" at bounding box center [609, 325] width 132 height 15
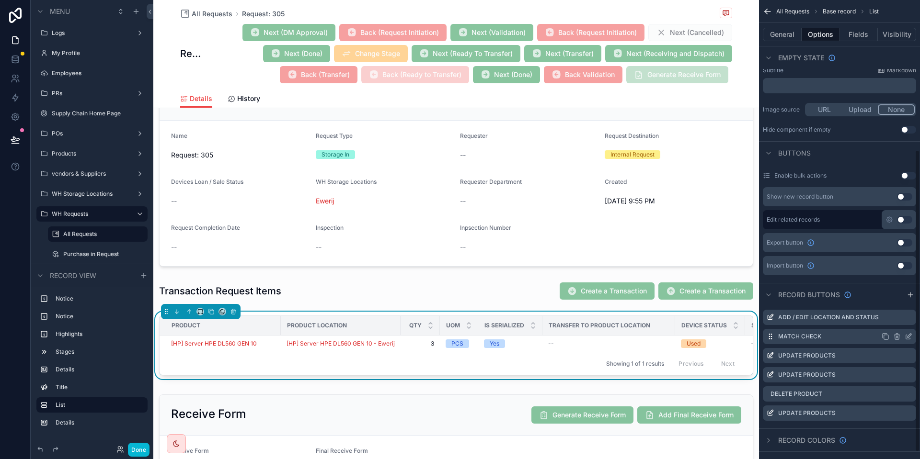
scroll to position [239, 0]
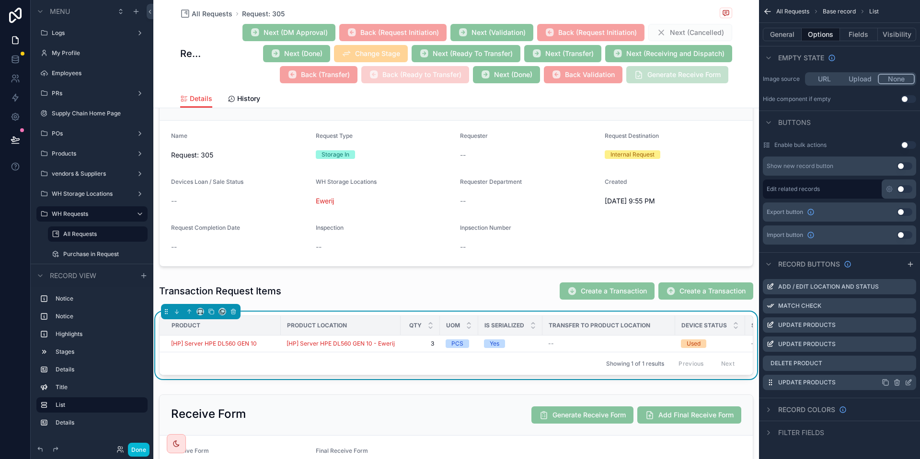
click at [909, 382] on icon "scrollable content" at bounding box center [908, 383] width 8 height 8
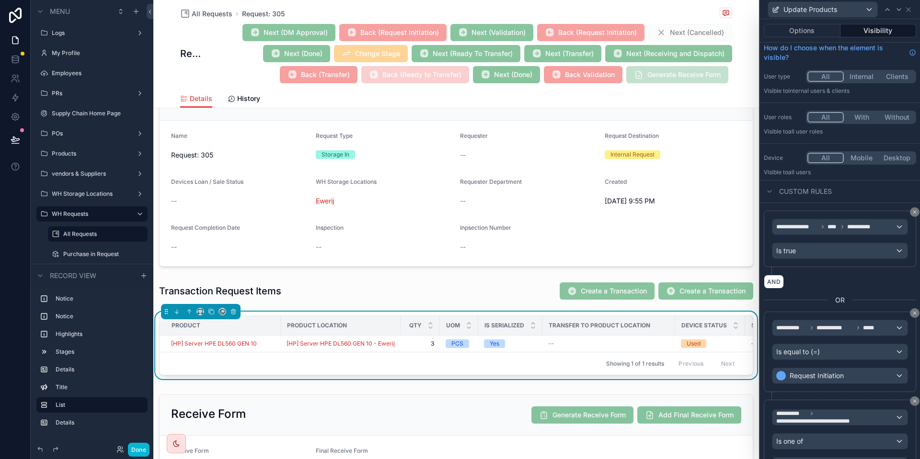
scroll to position [0, 0]
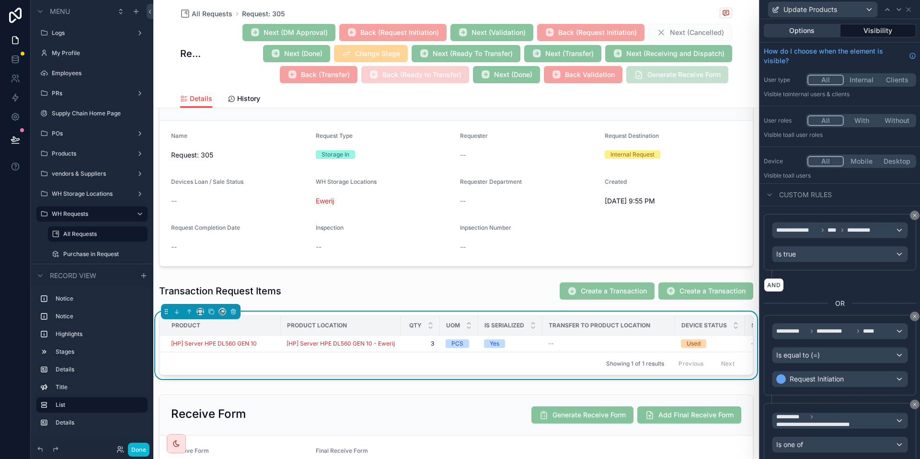
click at [815, 26] on button "Options" at bounding box center [802, 30] width 77 height 13
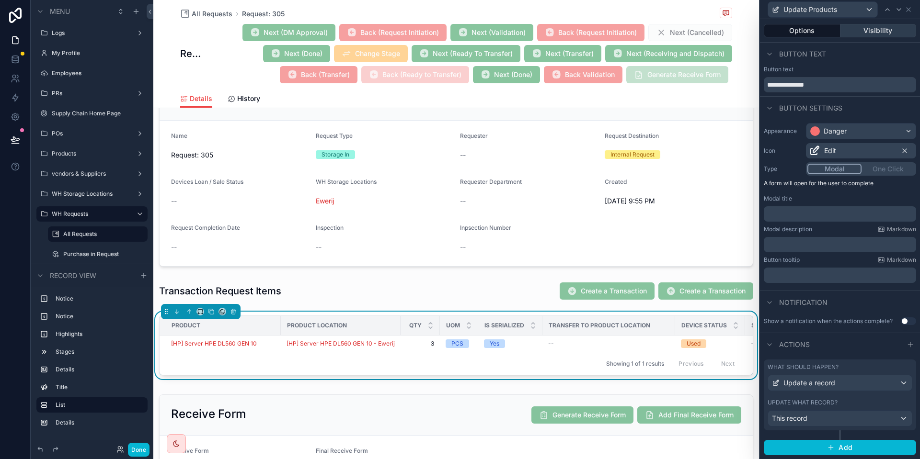
click at [871, 31] on button "Visibility" at bounding box center [878, 30] width 76 height 13
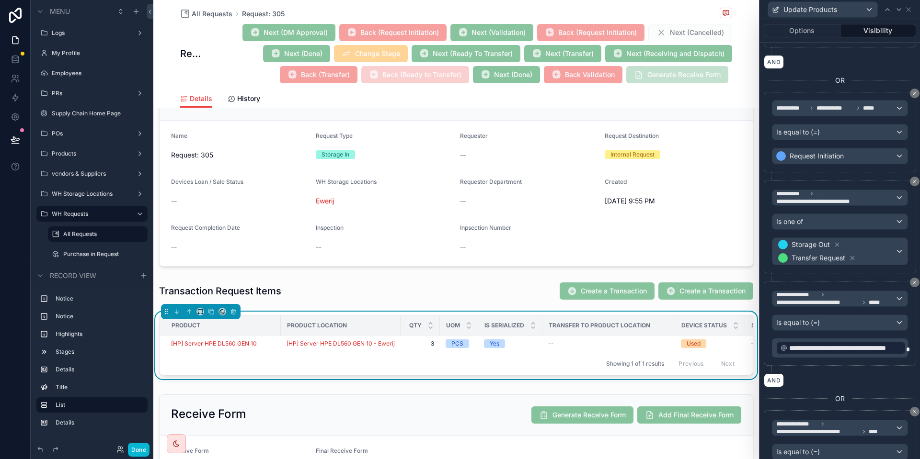
scroll to position [285, 0]
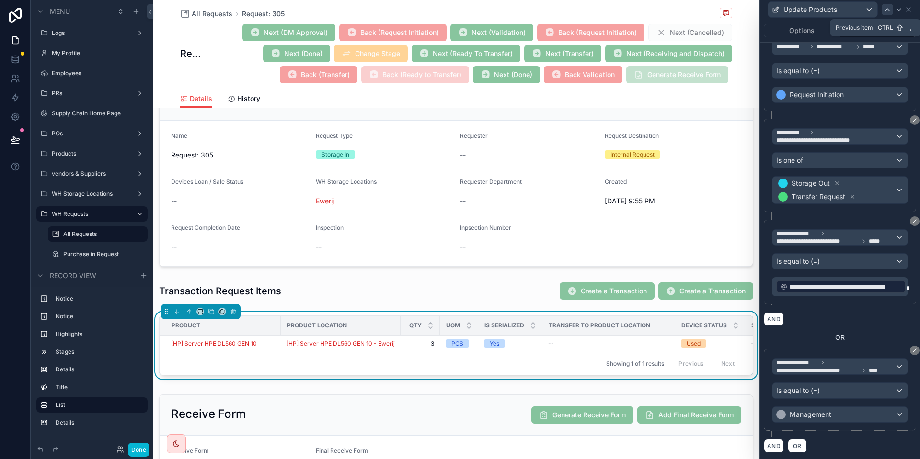
click at [891, 12] on div at bounding box center [886, 9] width 11 height 11
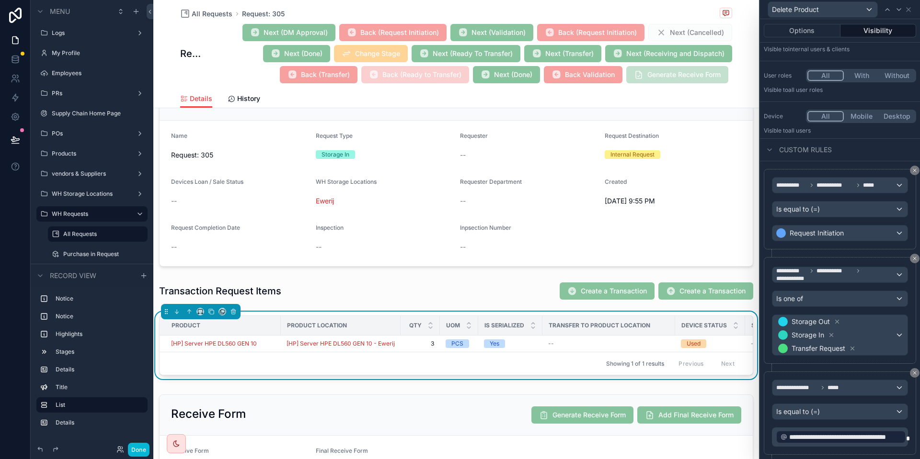
scroll to position [70, 0]
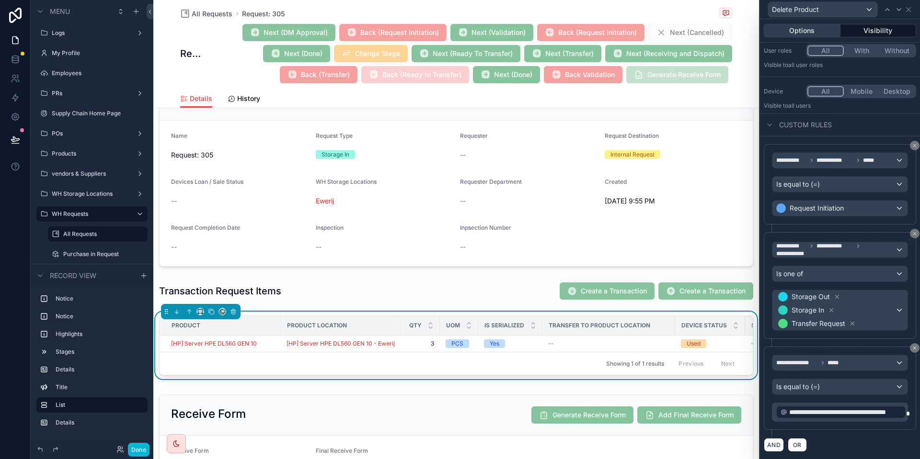
click at [799, 34] on button "Options" at bounding box center [802, 30] width 77 height 13
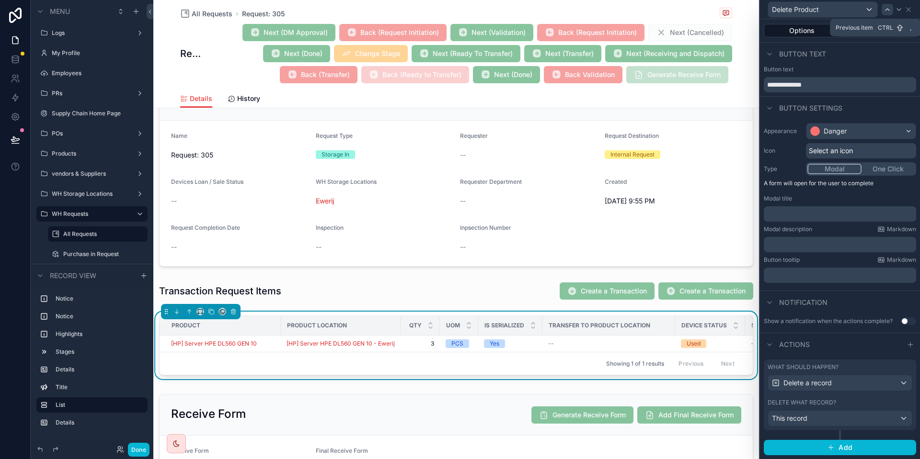
click at [889, 10] on icon at bounding box center [887, 10] width 8 height 8
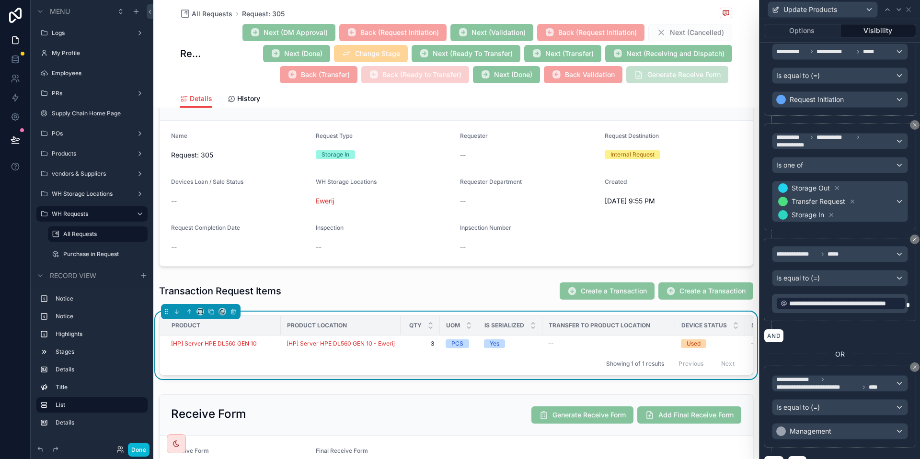
scroll to position [1055, 0]
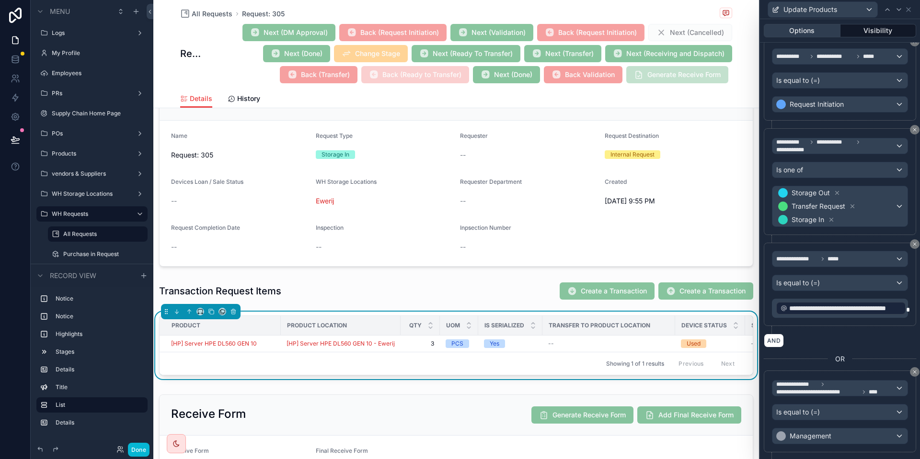
click at [818, 33] on button "Options" at bounding box center [802, 30] width 77 height 13
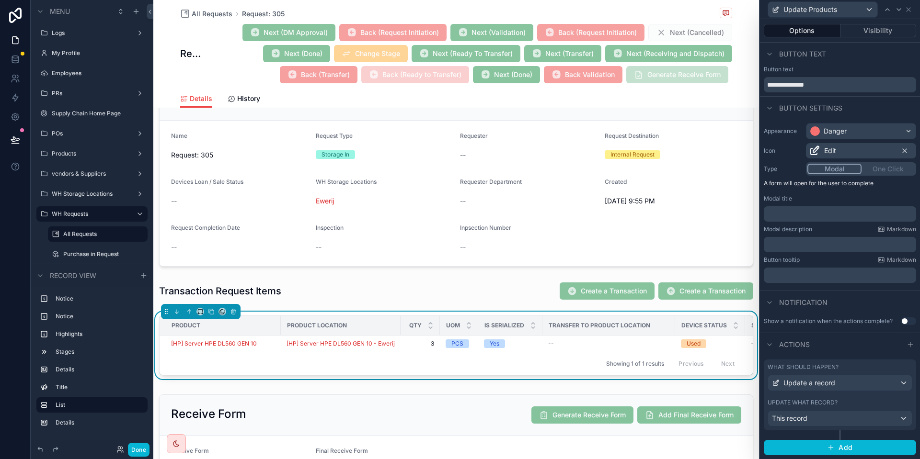
scroll to position [0, 0]
click at [820, 390] on div "Update a record" at bounding box center [840, 383] width 144 height 15
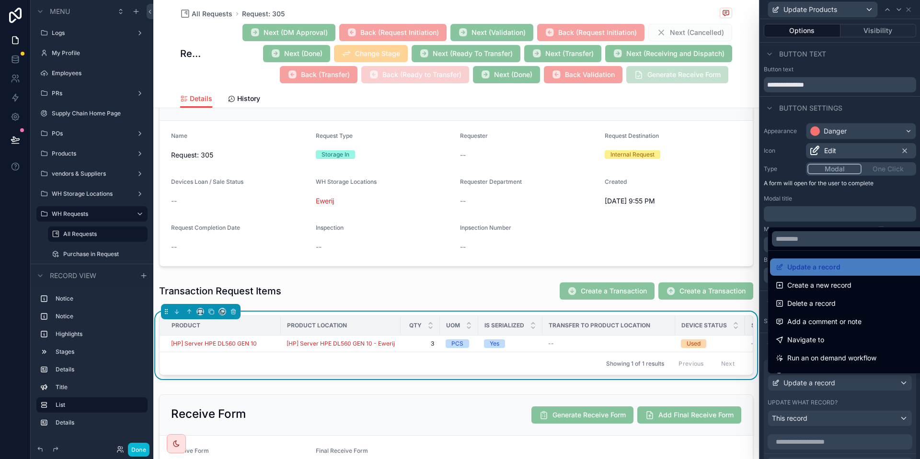
click at [820, 390] on div at bounding box center [840, 229] width 160 height 459
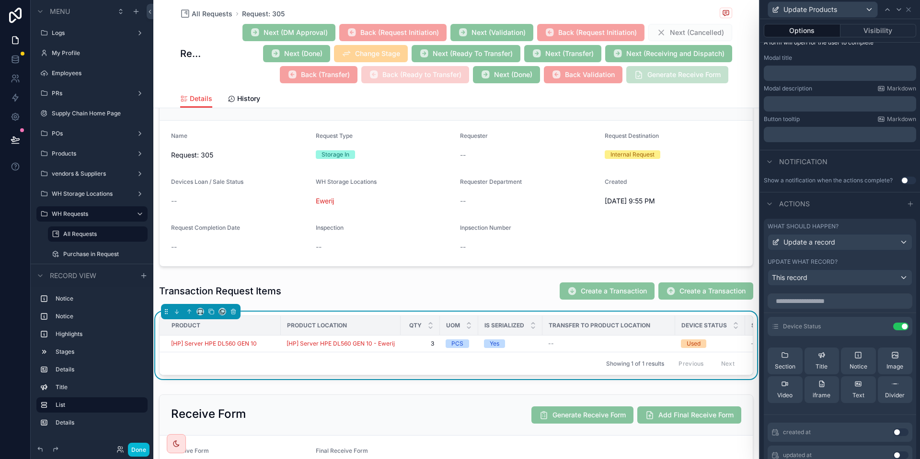
scroll to position [142, 0]
click at [879, 327] on icon at bounding box center [882, 326] width 8 height 8
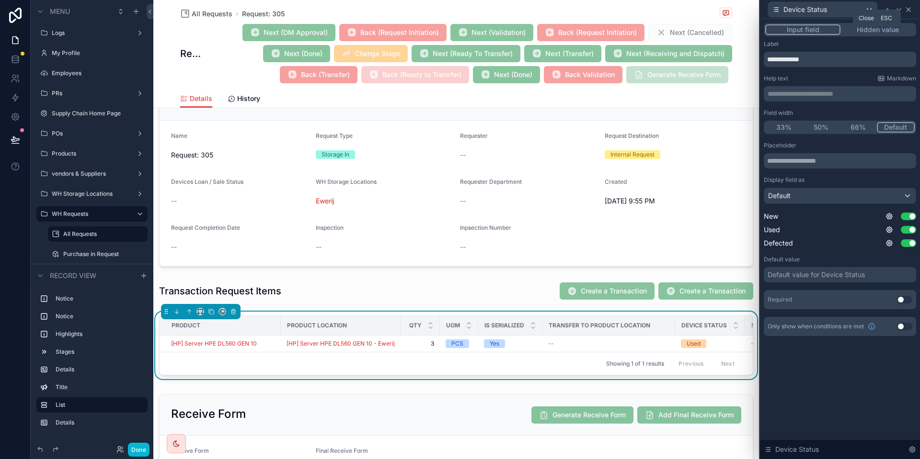
click at [908, 11] on icon at bounding box center [908, 10] width 8 height 8
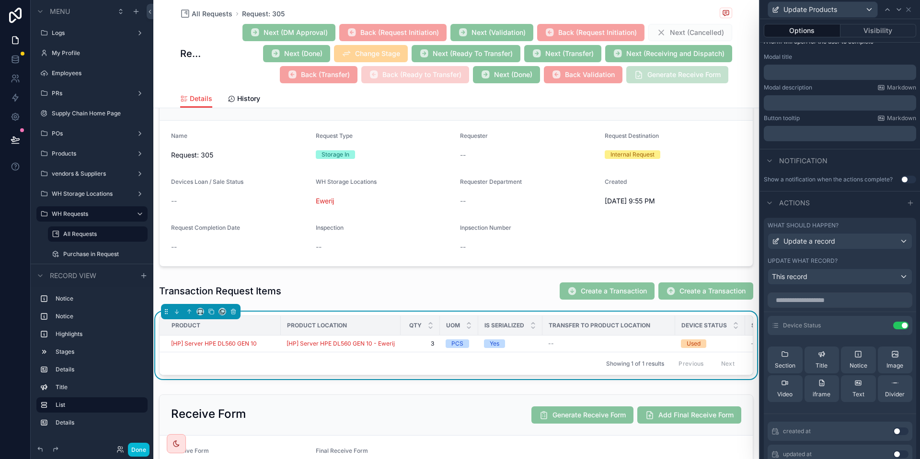
click at [910, 4] on div "Update Products" at bounding box center [840, 9] width 152 height 19
click at [908, 7] on icon at bounding box center [908, 10] width 8 height 8
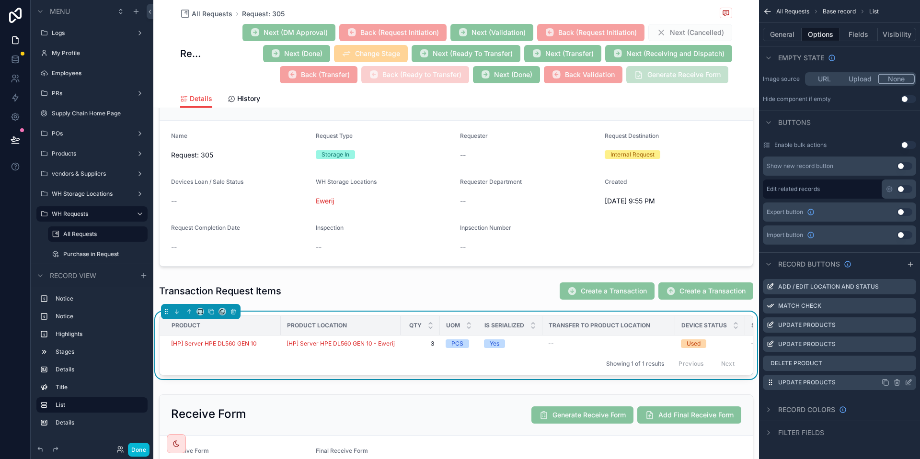
click at [908, 380] on icon "scrollable content" at bounding box center [908, 383] width 8 height 8
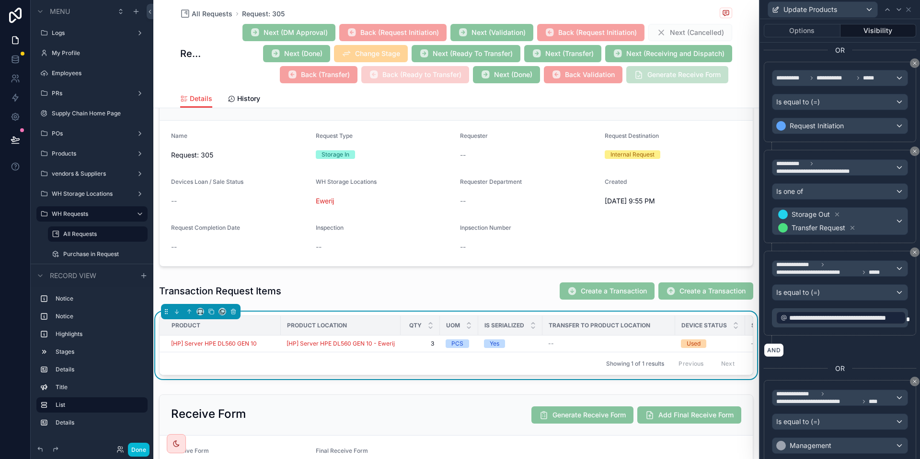
scroll to position [285, 0]
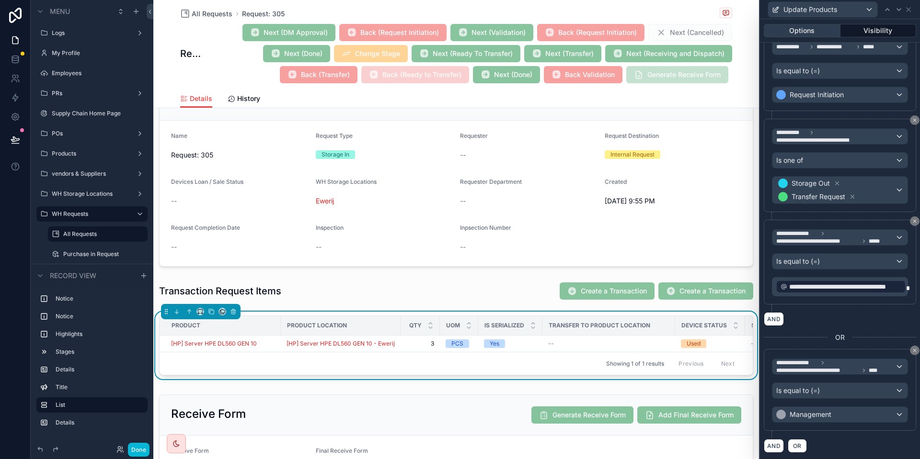
click at [806, 27] on button "Options" at bounding box center [802, 30] width 77 height 13
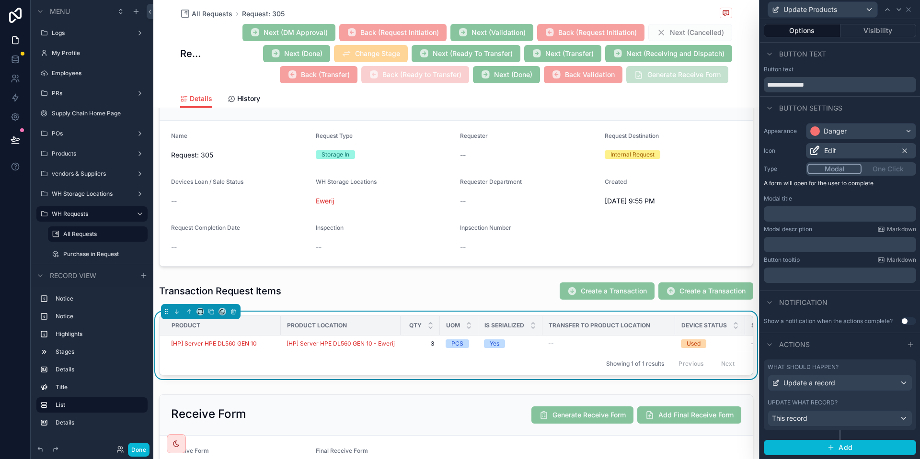
click at [845, 403] on div "Update what record?" at bounding box center [839, 403] width 145 height 8
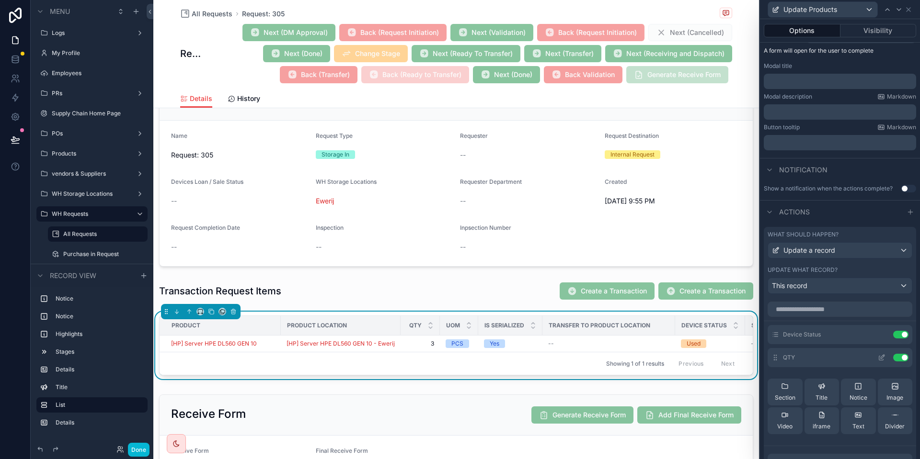
scroll to position [133, 0]
click at [879, 358] on icon at bounding box center [881, 358] width 4 height 4
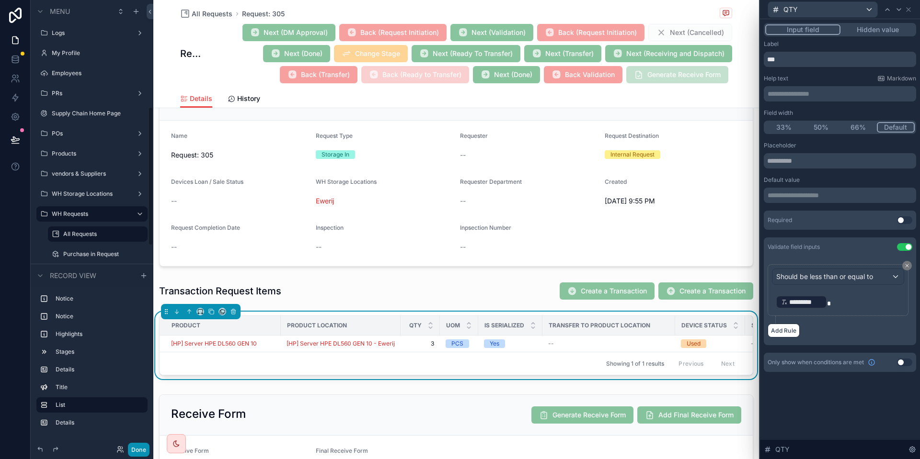
click at [134, 450] on button "Done" at bounding box center [139, 450] width 22 height 14
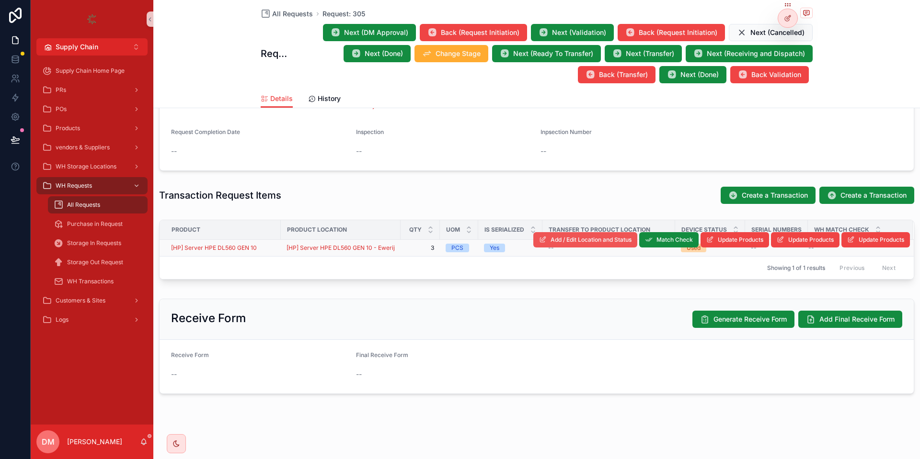
click at [619, 236] on button "Add / Edit Location and Status" at bounding box center [585, 239] width 104 height 15
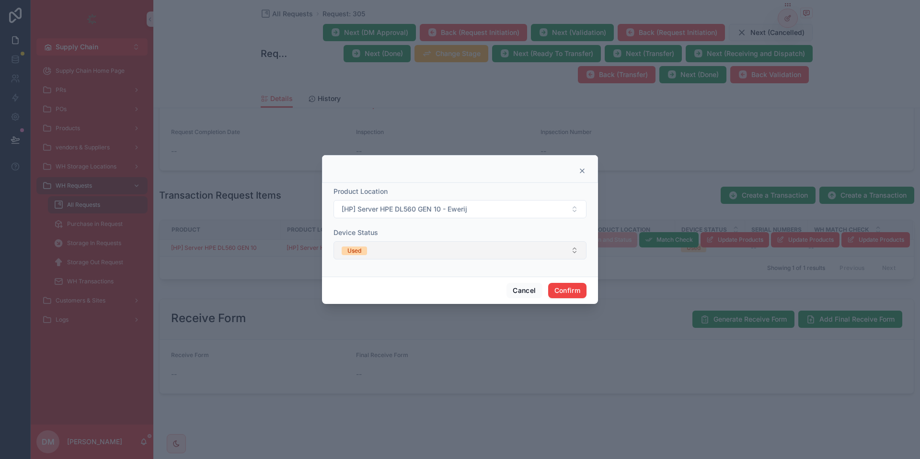
click at [475, 254] on button "Used" at bounding box center [459, 250] width 253 height 18
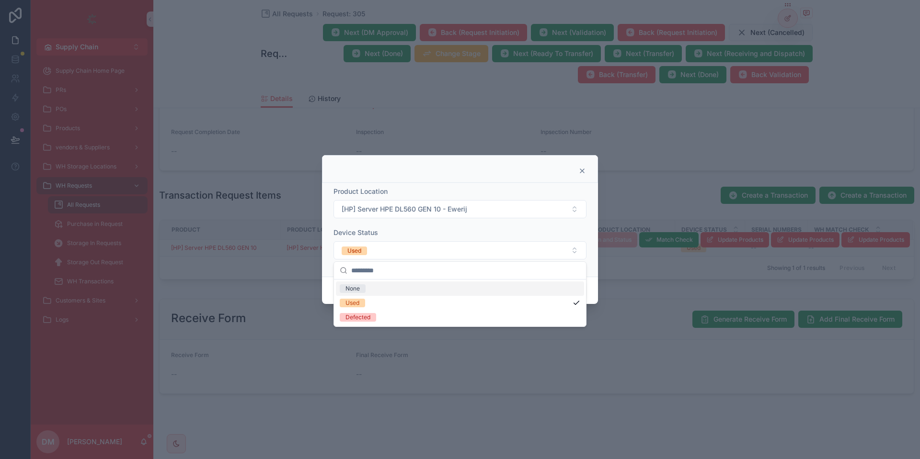
click at [483, 236] on div "Device Status" at bounding box center [459, 233] width 253 height 10
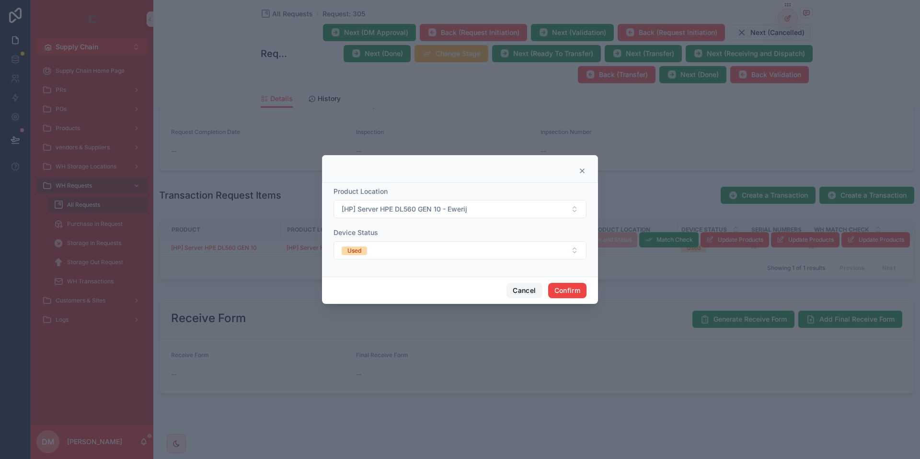
click at [519, 297] on button "Cancel" at bounding box center [523, 290] width 35 height 15
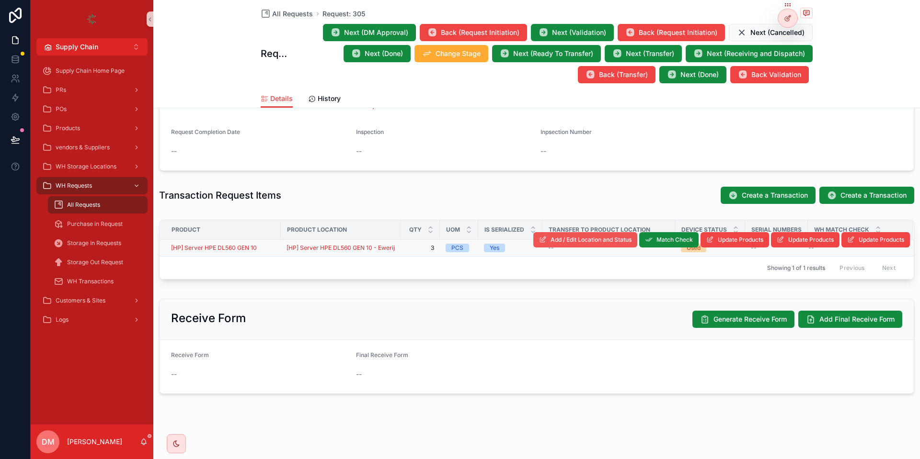
click at [602, 235] on button "Add / Edit Location and Status" at bounding box center [585, 239] width 104 height 15
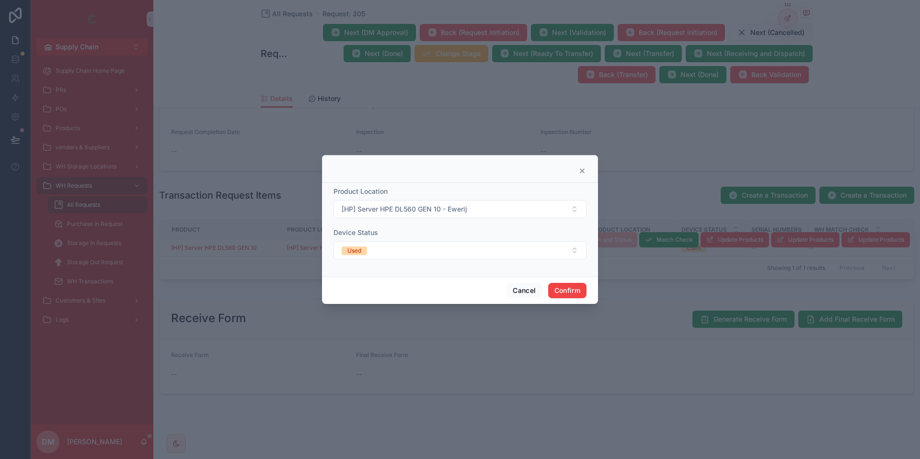
click at [518, 283] on div "Cancel Confirm" at bounding box center [460, 290] width 276 height 27
click at [518, 289] on button "Cancel" at bounding box center [523, 290] width 35 height 15
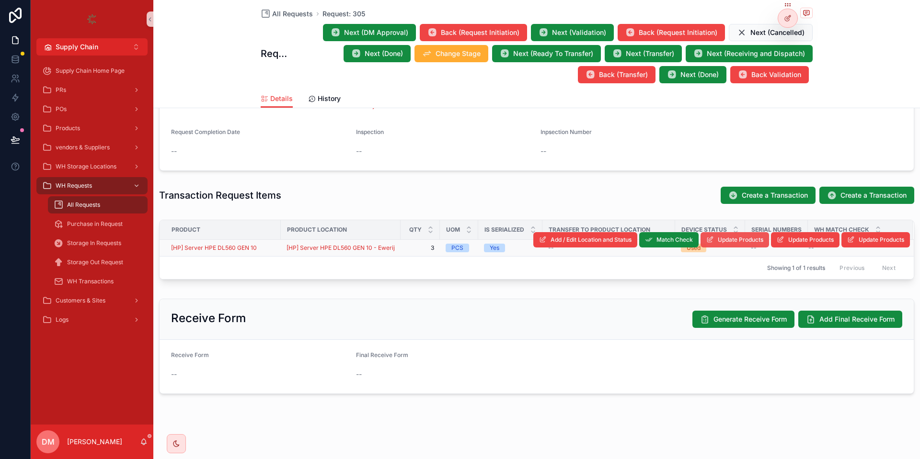
click at [723, 236] on button "Update Products" at bounding box center [734, 239] width 69 height 15
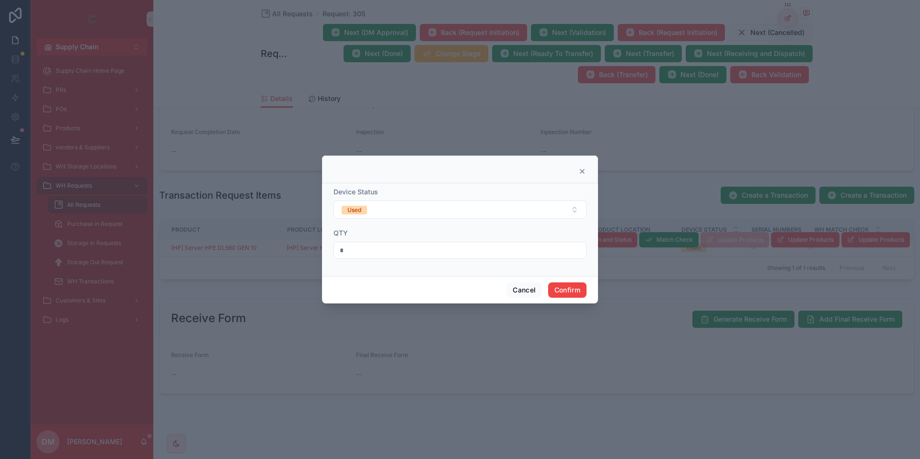
click at [474, 255] on input "*" at bounding box center [460, 250] width 252 height 13
type input "*"
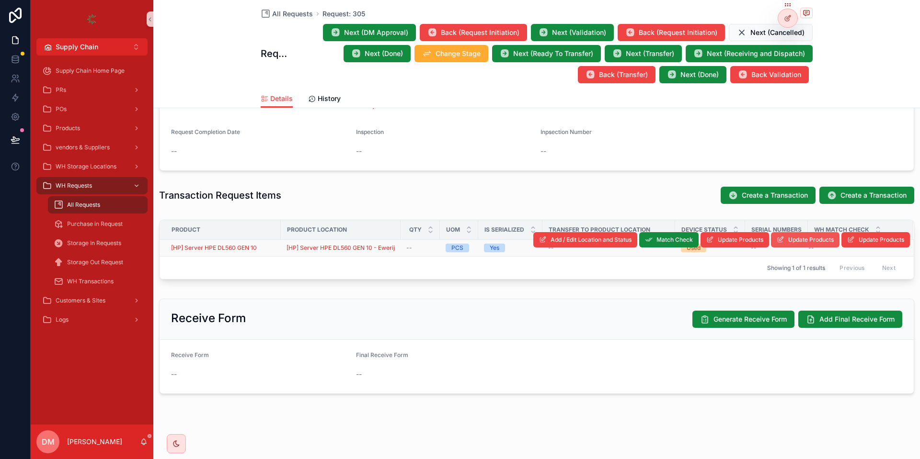
click at [817, 245] on button "Update Products" at bounding box center [805, 239] width 69 height 15
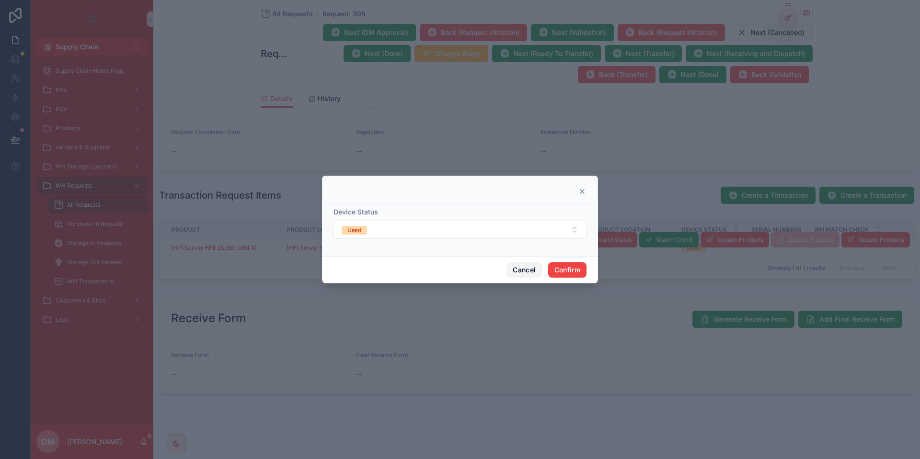
click at [523, 274] on button "Cancel" at bounding box center [523, 270] width 35 height 15
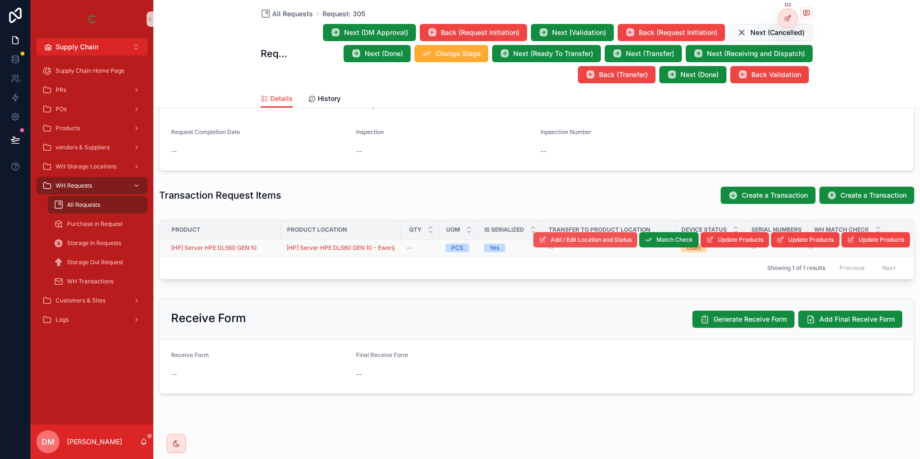
click at [576, 244] on button "Add / Edit Location and Status" at bounding box center [585, 239] width 104 height 15
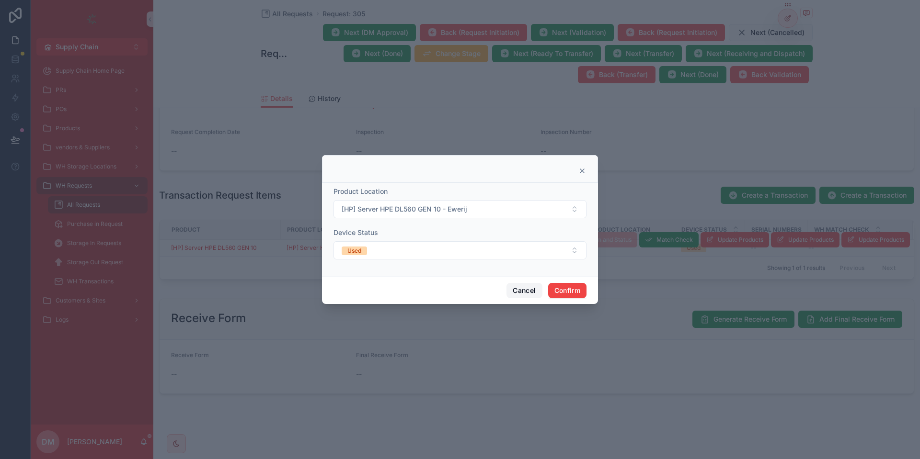
click at [521, 289] on button "Cancel" at bounding box center [523, 290] width 35 height 15
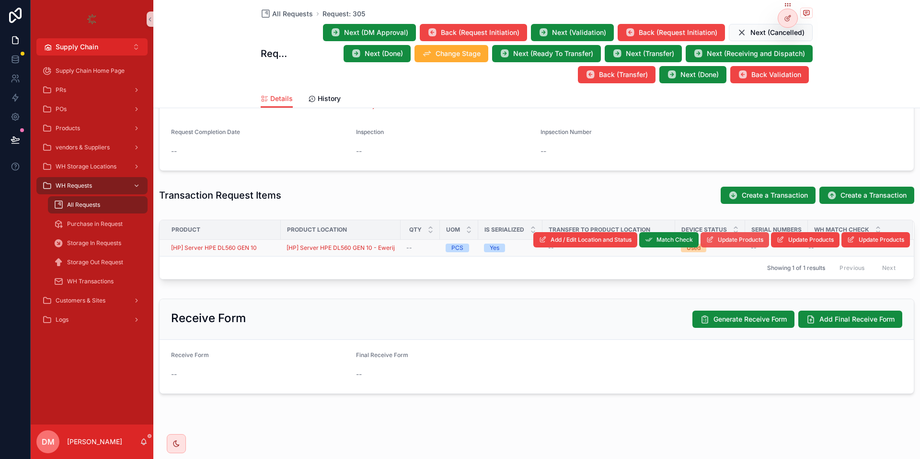
click at [720, 240] on span "Update Products" at bounding box center [741, 240] width 46 height 8
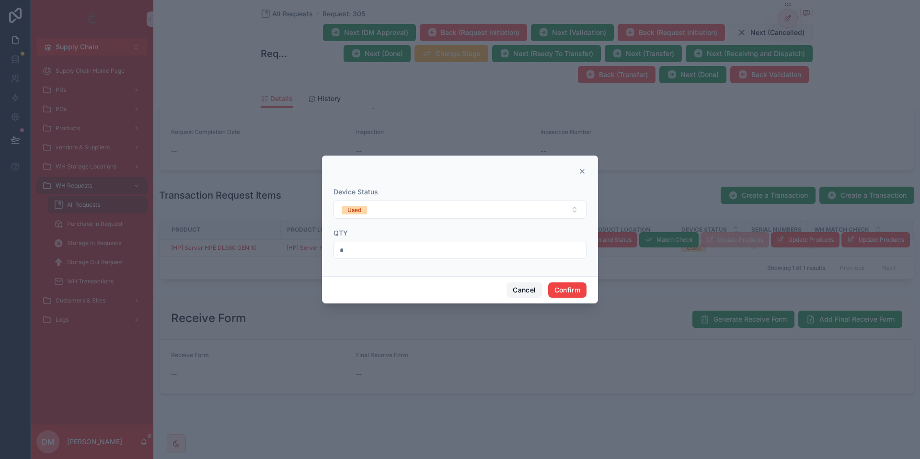
click at [527, 296] on button "Cancel" at bounding box center [523, 290] width 35 height 15
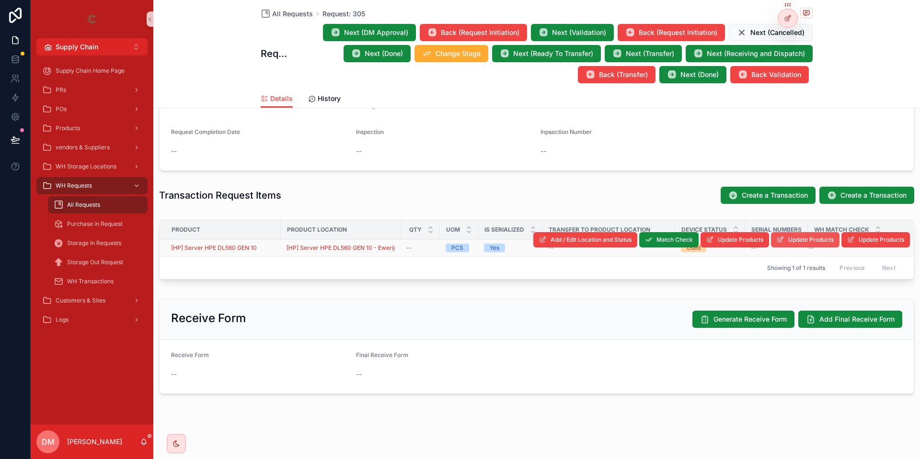
click at [808, 235] on button "Update Products" at bounding box center [805, 239] width 69 height 15
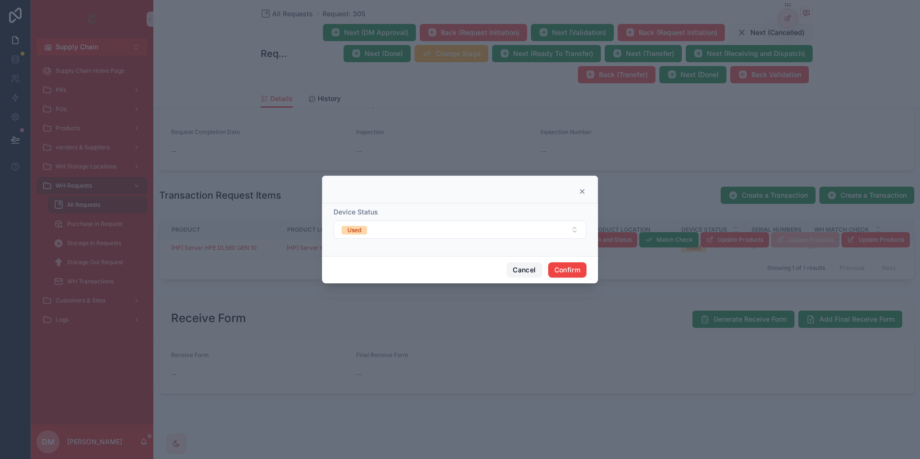
click at [527, 272] on button "Cancel" at bounding box center [523, 270] width 35 height 15
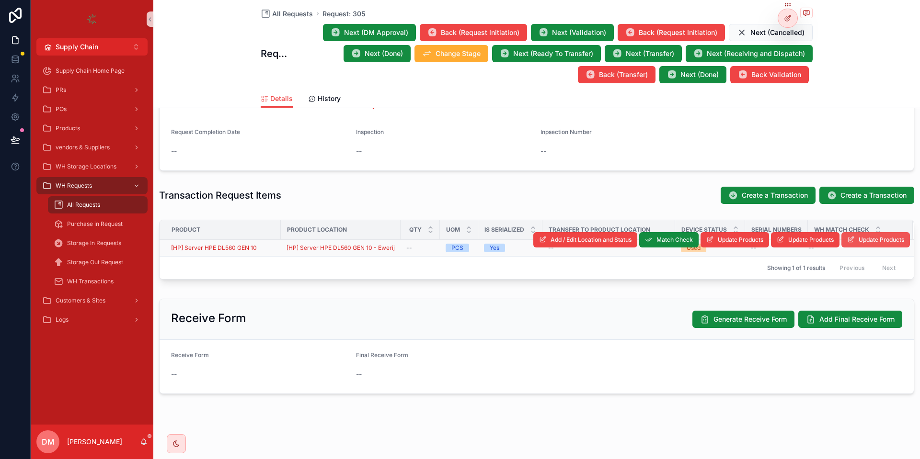
click at [881, 241] on span "Update Products" at bounding box center [881, 240] width 46 height 8
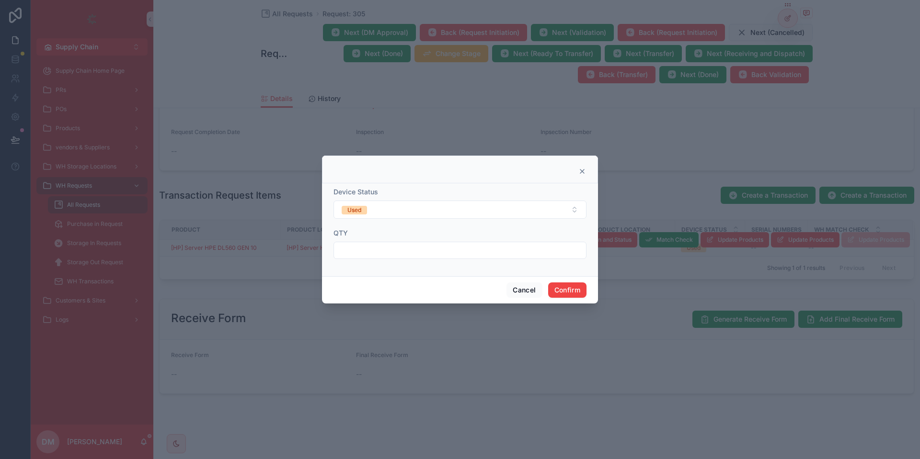
click at [432, 254] on input "text" at bounding box center [460, 250] width 252 height 13
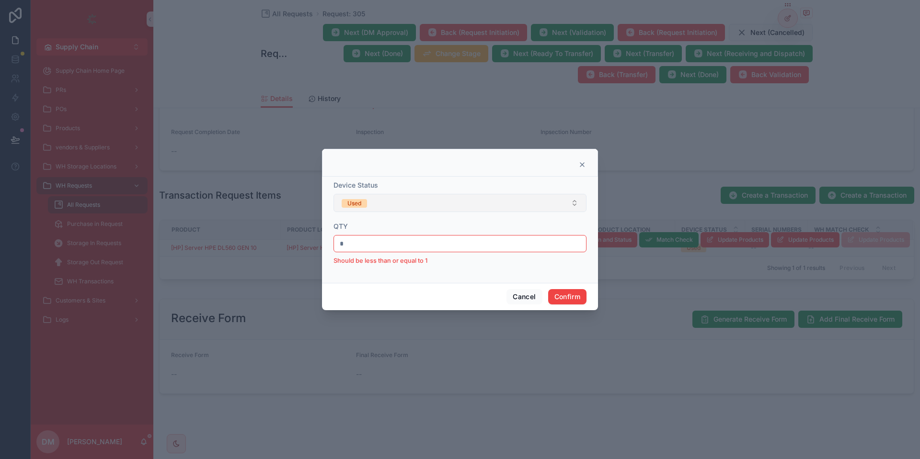
type input "*"
click at [450, 202] on button "Used" at bounding box center [459, 203] width 253 height 18
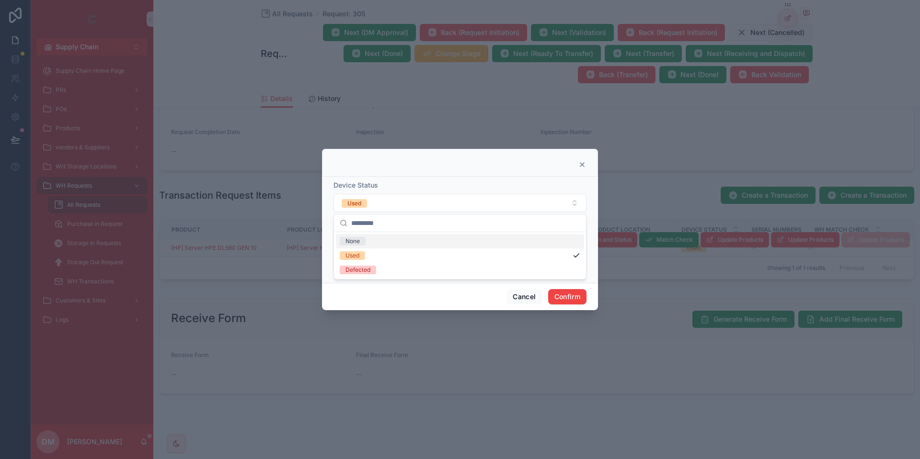
click at [427, 186] on div "Device Status" at bounding box center [459, 186] width 253 height 10
click at [511, 298] on button "Cancel" at bounding box center [523, 296] width 35 height 15
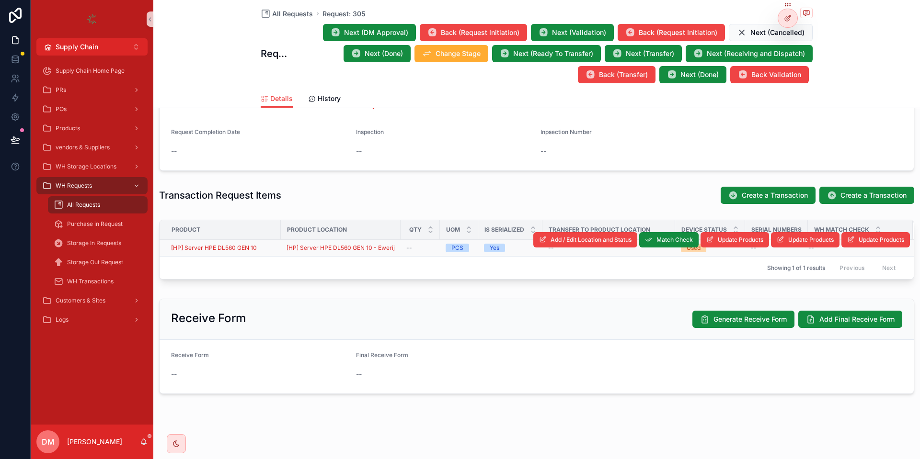
click at [267, 247] on div "[HP] Server HPE DL560 GEN 10" at bounding box center [223, 248] width 104 height 8
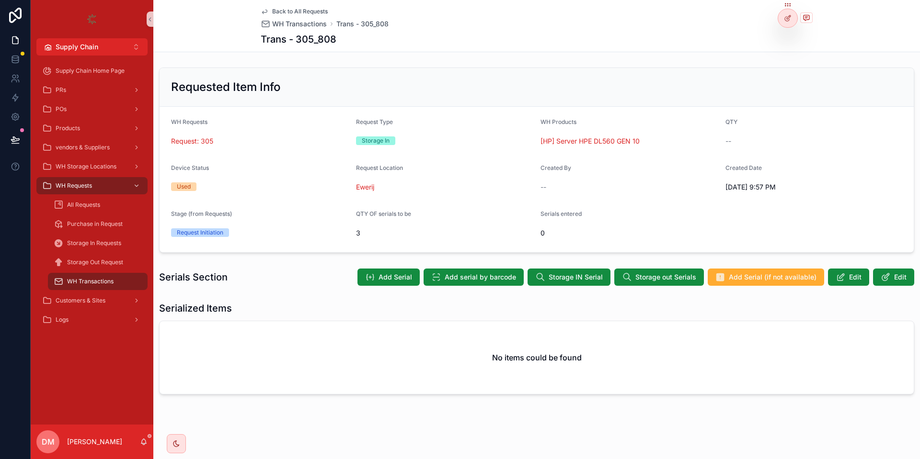
scroll to position [0, 0]
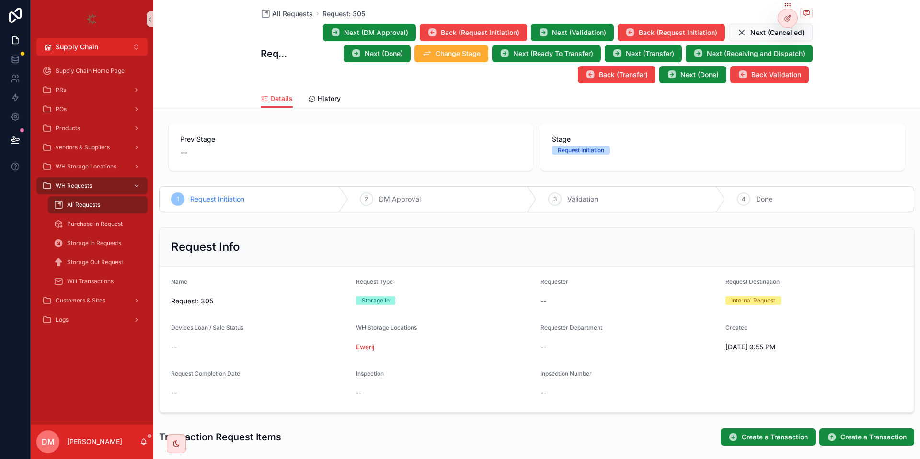
scroll to position [242, 0]
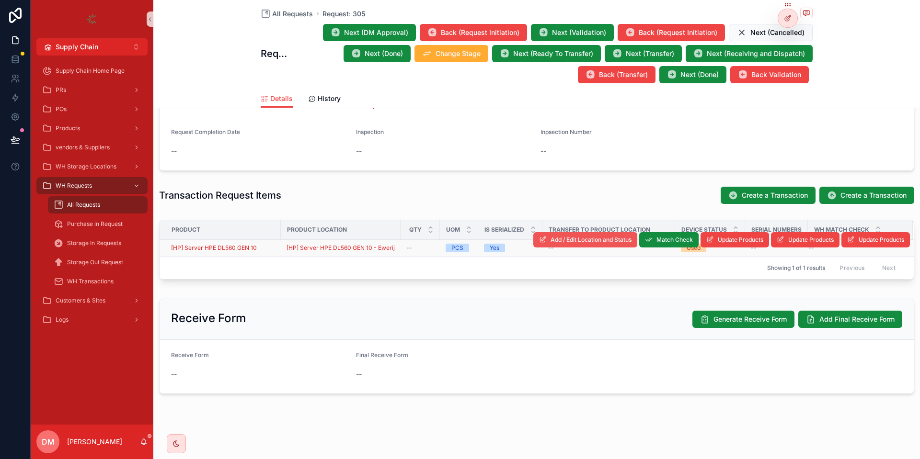
click at [623, 243] on span "Add / Edit Location and Status" at bounding box center [590, 240] width 81 height 8
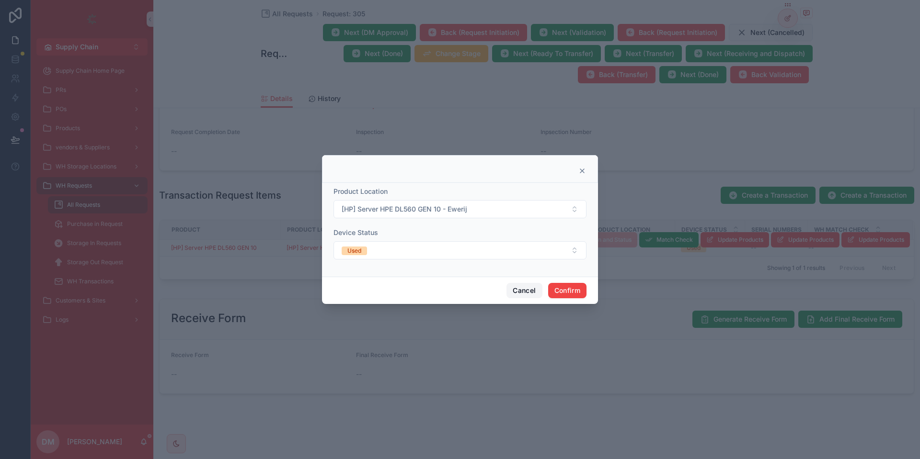
click at [518, 286] on button "Cancel" at bounding box center [523, 290] width 35 height 15
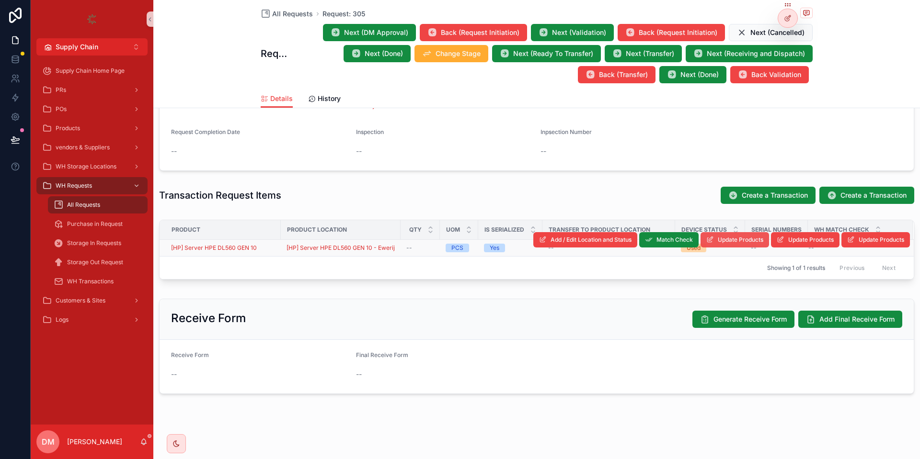
click at [718, 244] on button "Update Products" at bounding box center [734, 239] width 69 height 15
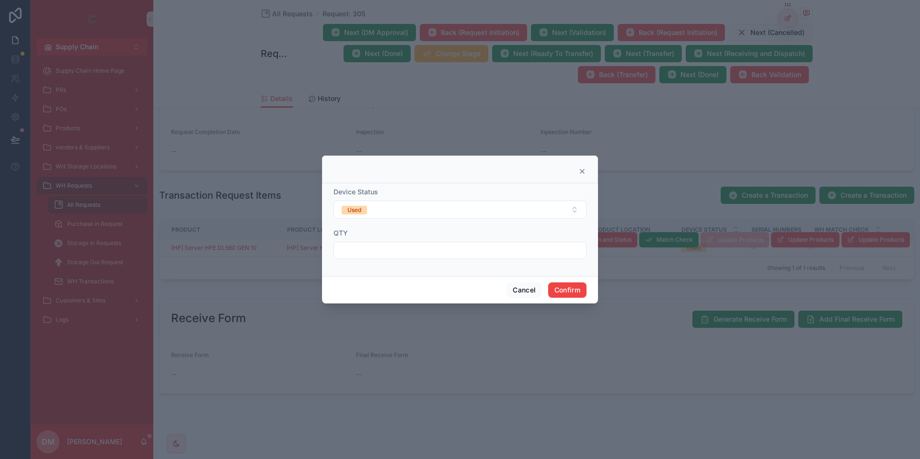
click at [404, 249] on input "text" at bounding box center [460, 250] width 252 height 13
type input "*"
click at [582, 286] on button "Confirm" at bounding box center [567, 290] width 38 height 15
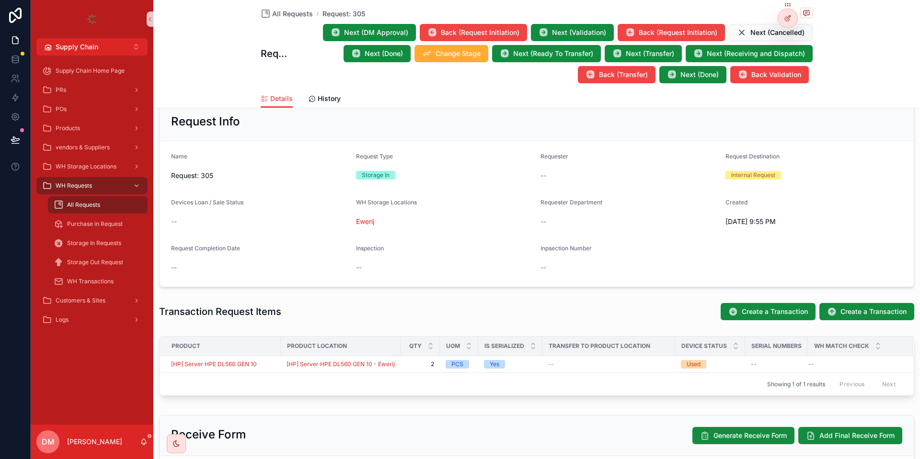
scroll to position [125, 0]
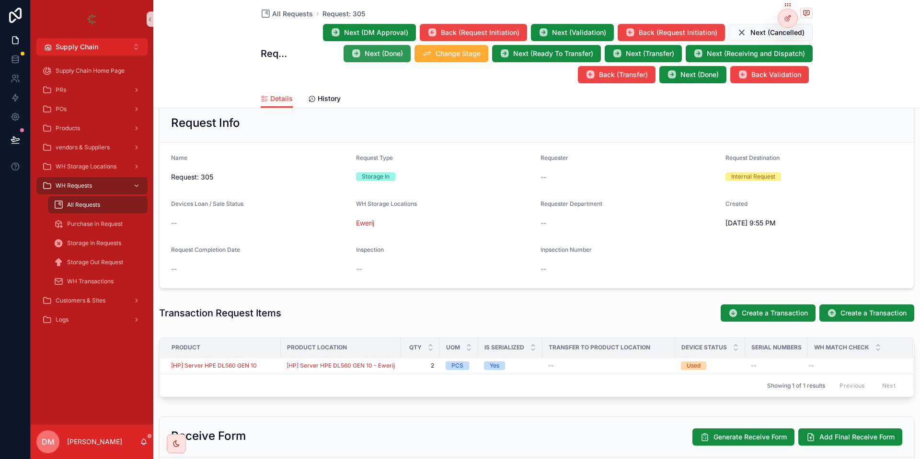
click at [363, 57] on button "Next (Done)" at bounding box center [376, 53] width 67 height 17
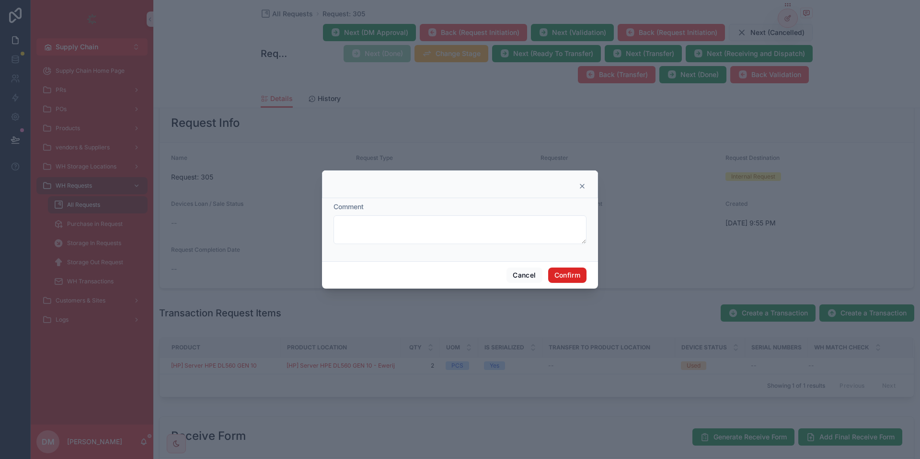
click at [581, 272] on button "Confirm" at bounding box center [567, 275] width 38 height 15
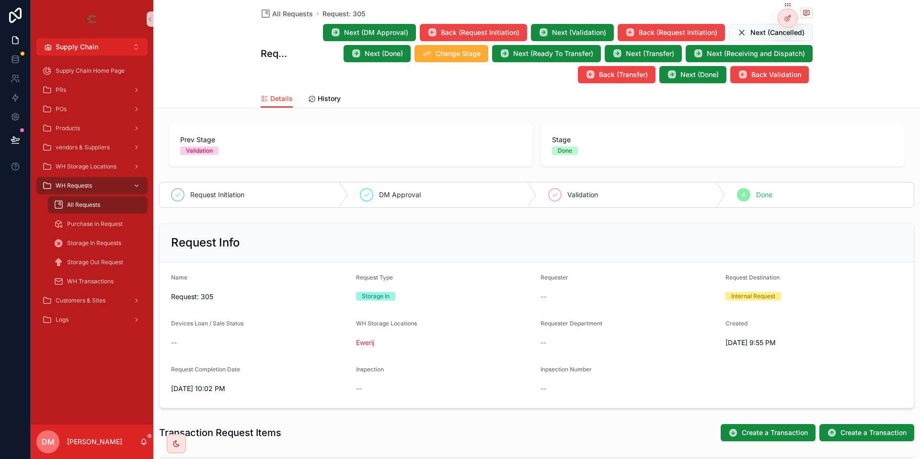
scroll to position [238, 0]
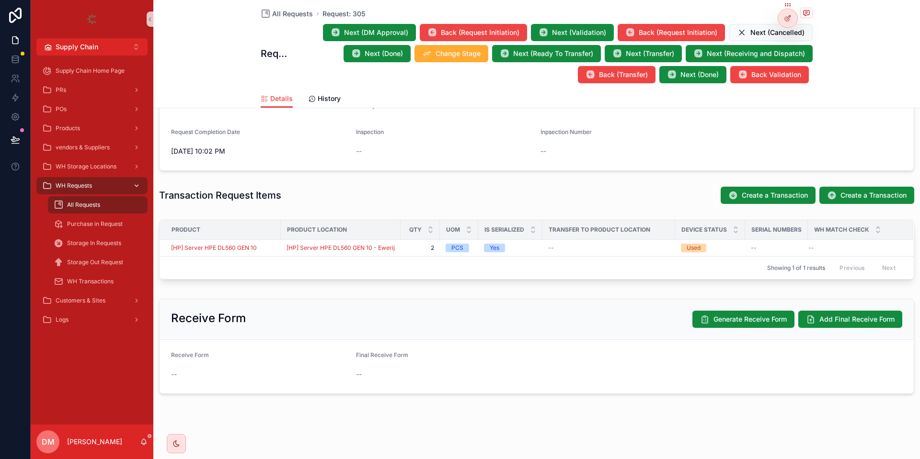
click at [89, 191] on div "WH Requests" at bounding box center [92, 185] width 100 height 15
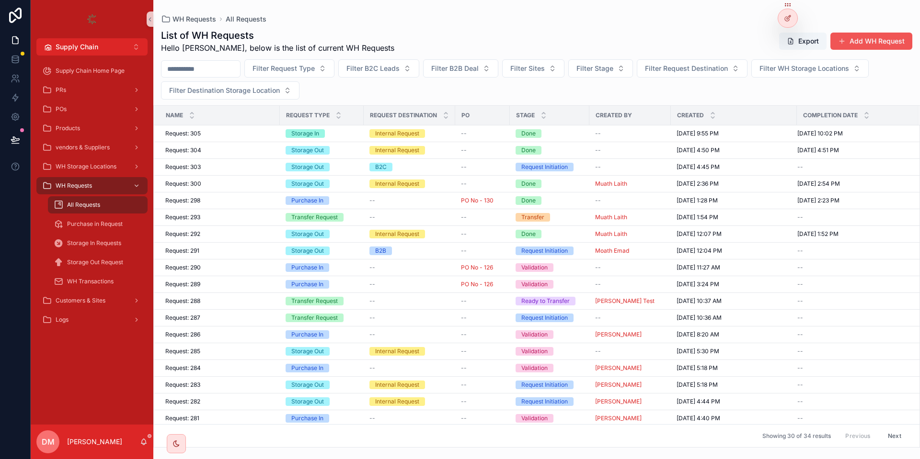
click at [881, 39] on button "Add WH Request" at bounding box center [871, 41] width 82 height 17
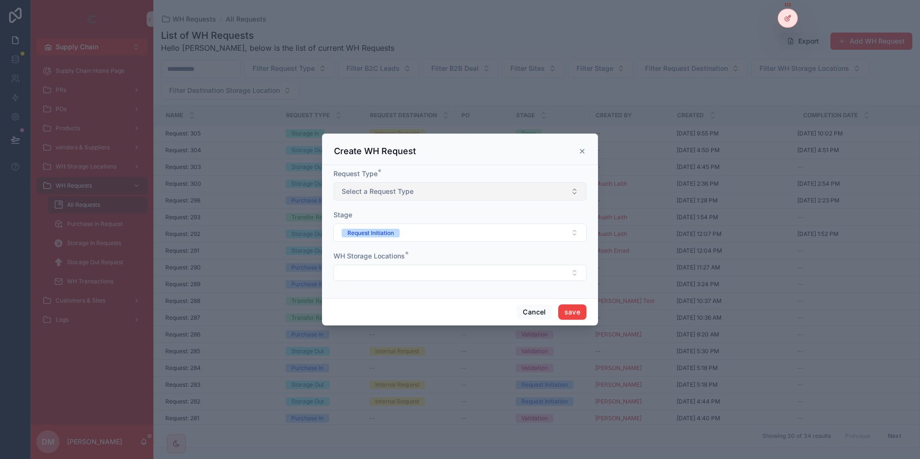
click at [415, 194] on button "Select a Request Type" at bounding box center [459, 192] width 253 height 18
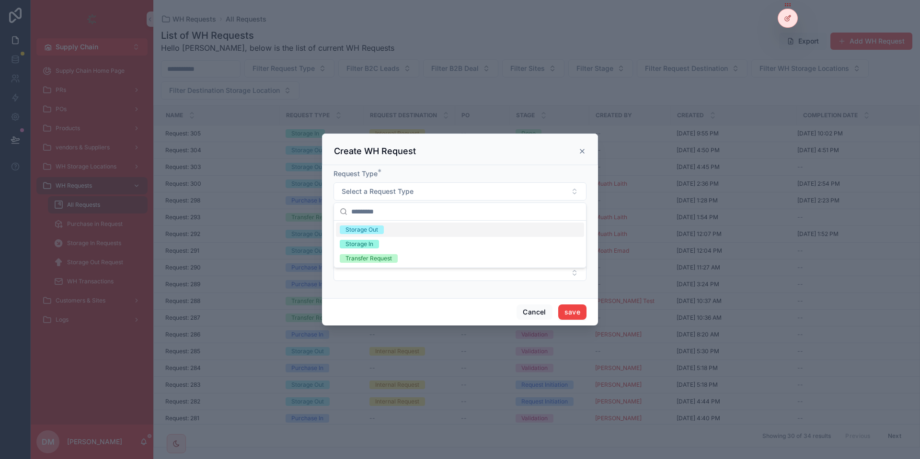
click at [373, 232] on div "Storage Out" at bounding box center [361, 230] width 33 height 9
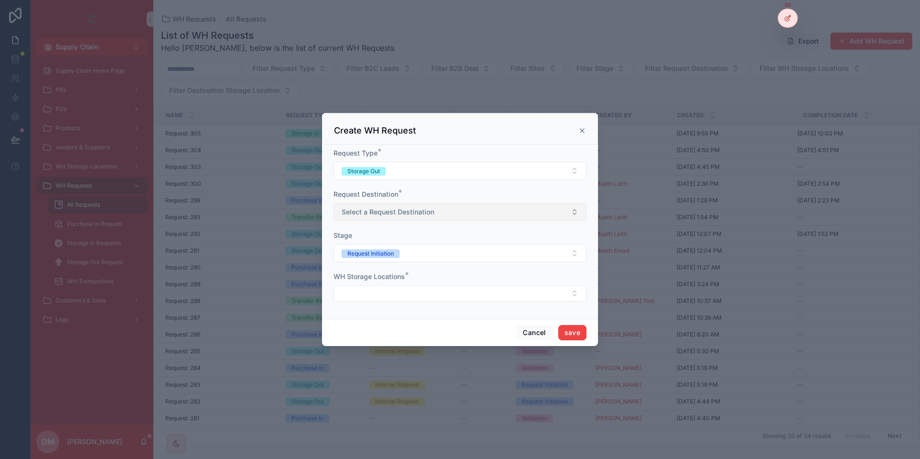
click at [412, 217] on button "Select a Request Destination" at bounding box center [459, 212] width 253 height 18
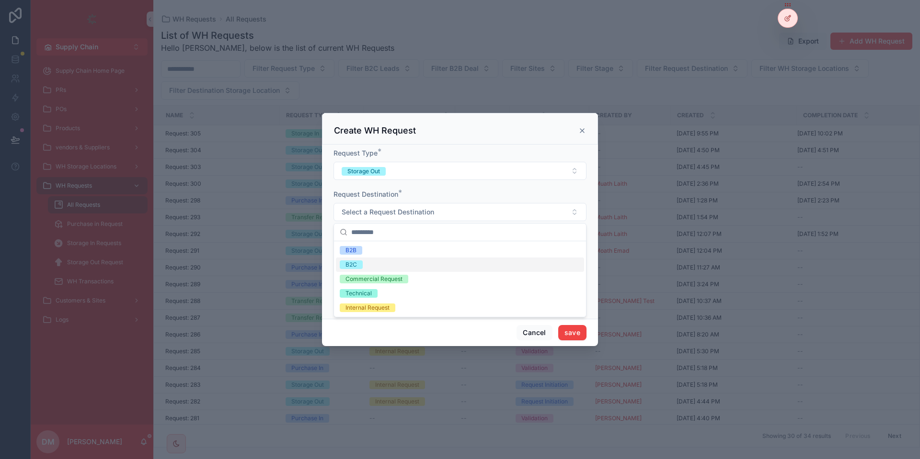
click at [374, 261] on div "B2C" at bounding box center [460, 265] width 248 height 14
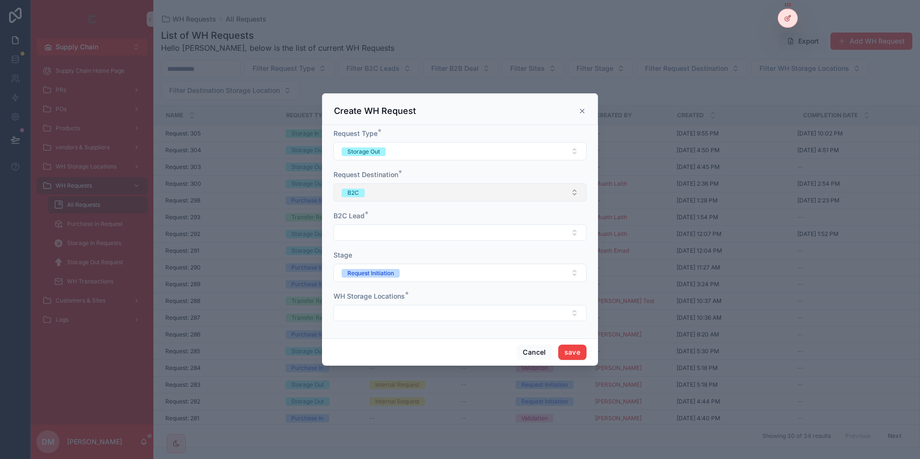
click at [423, 191] on button "B2C" at bounding box center [459, 192] width 253 height 18
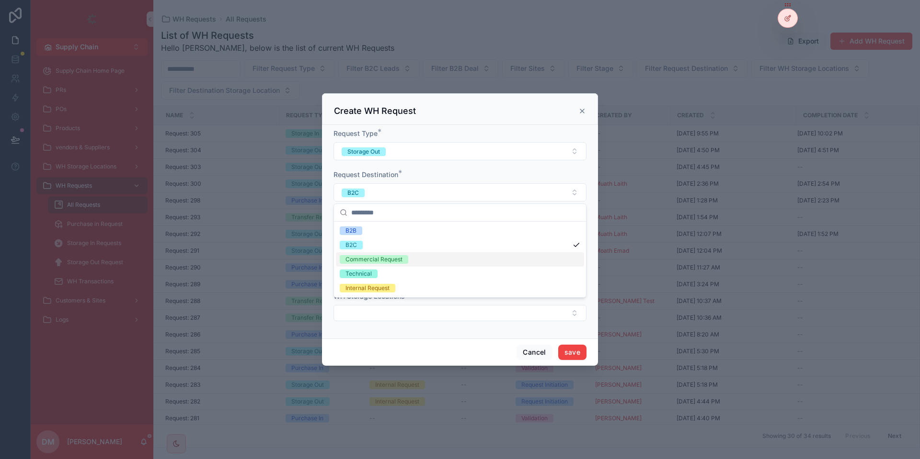
click at [395, 265] on div "Commercial Request" at bounding box center [460, 259] width 248 height 14
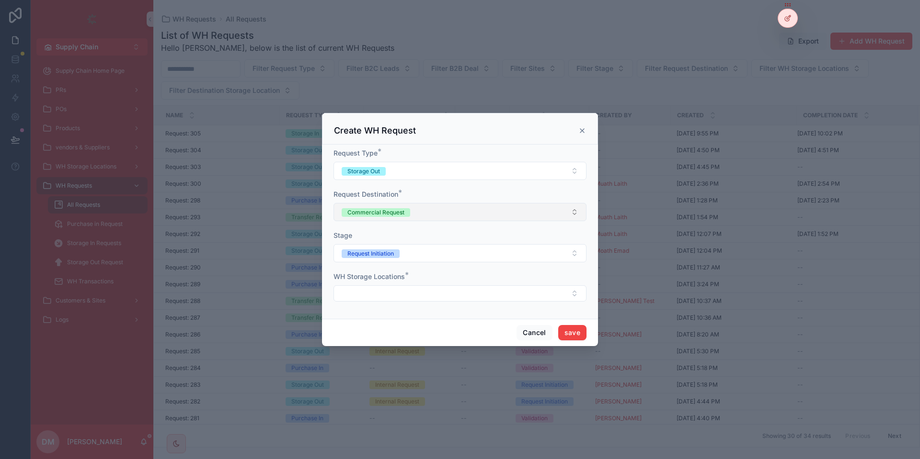
click at [401, 214] on div "Commercial Request" at bounding box center [375, 212] width 57 height 9
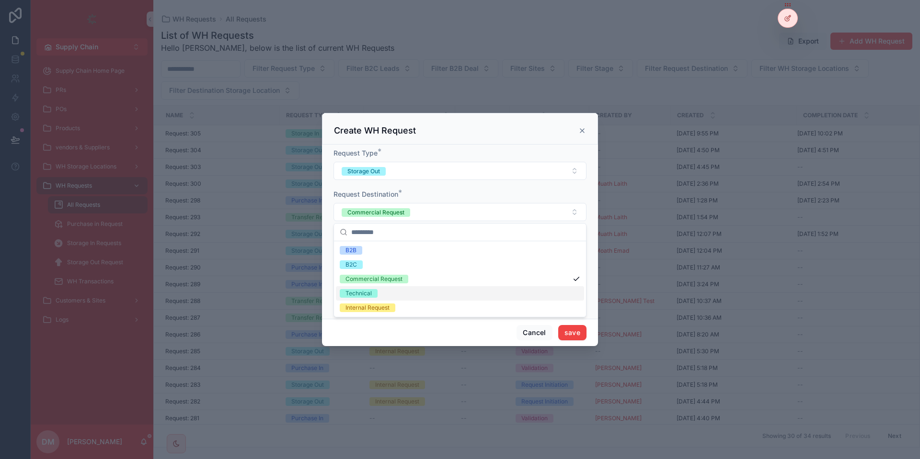
click at [377, 305] on div "Internal Request" at bounding box center [367, 308] width 44 height 9
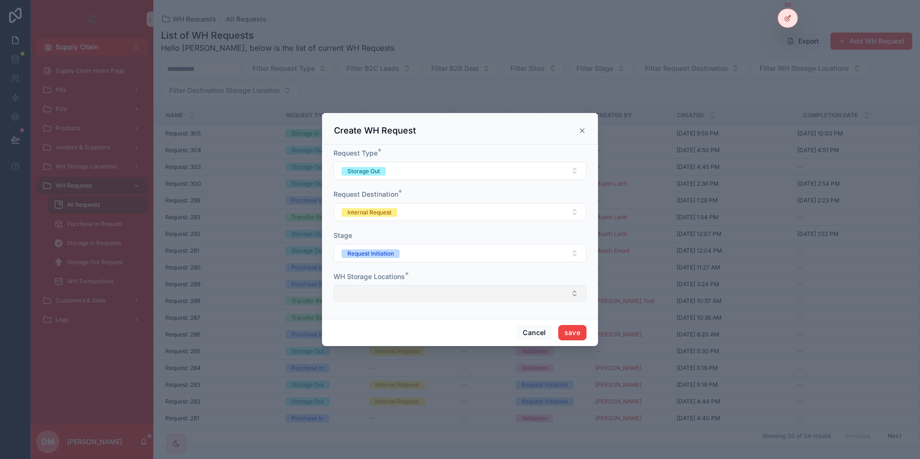
click at [378, 291] on button "Select Button" at bounding box center [459, 293] width 253 height 16
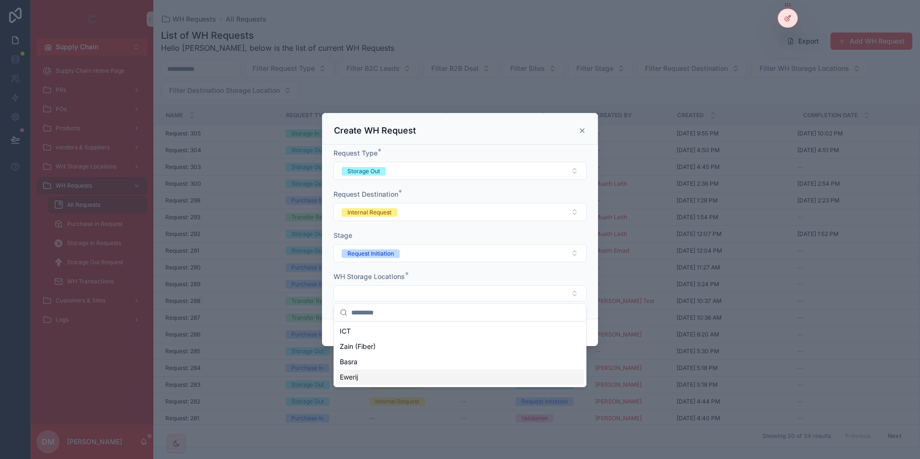
click at [383, 372] on div "Ewerij" at bounding box center [460, 377] width 248 height 15
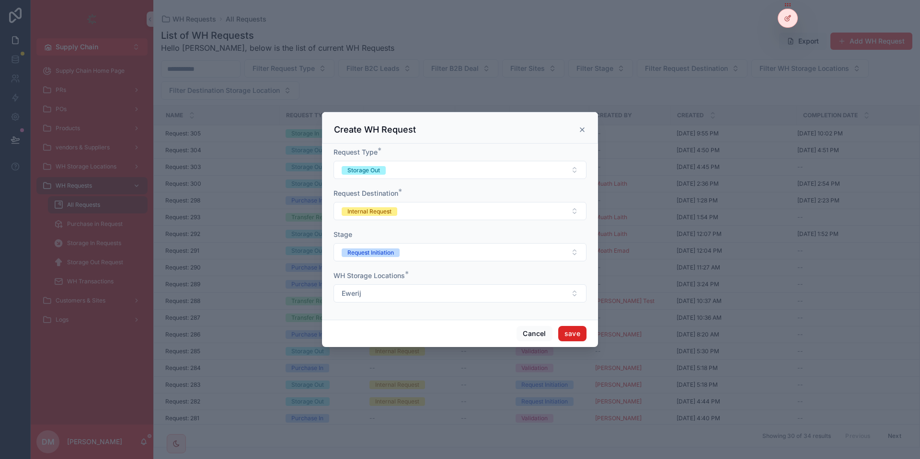
click at [572, 330] on button "save" at bounding box center [572, 333] width 28 height 15
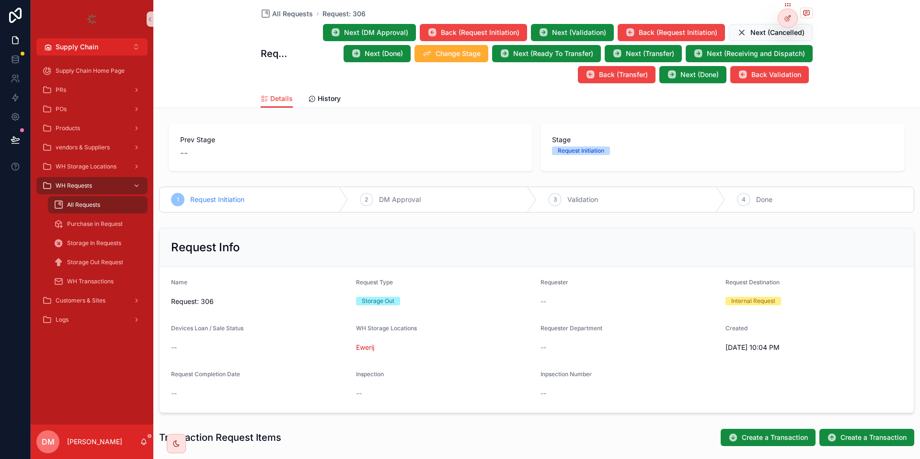
scroll to position [226, 0]
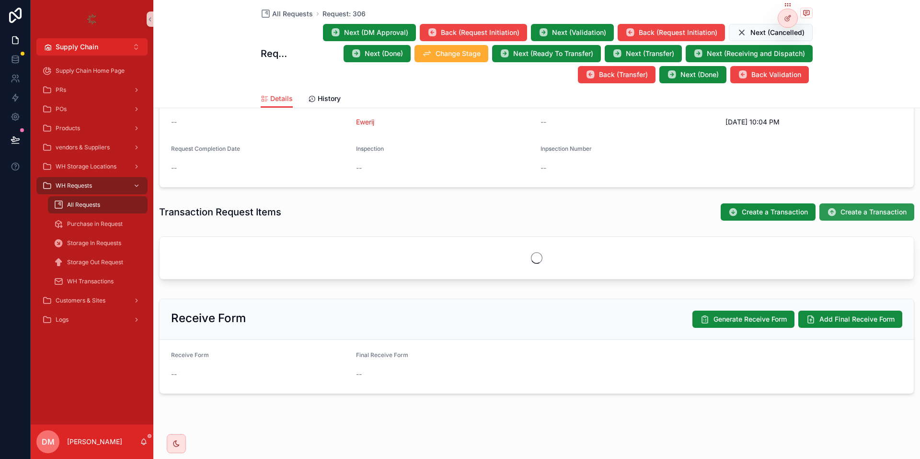
click at [881, 219] on button "Create a Transaction" at bounding box center [866, 212] width 95 height 17
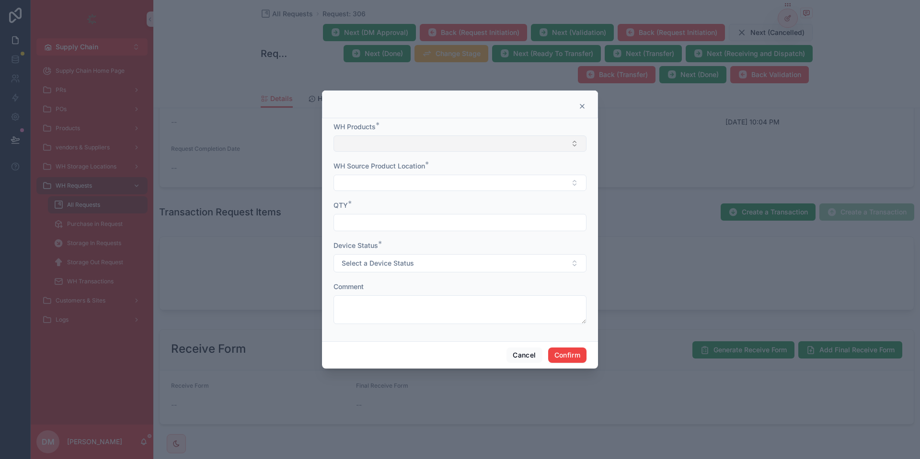
click at [383, 143] on button "Select Button" at bounding box center [459, 144] width 253 height 16
type input "**********"
click at [386, 179] on span "[HP] Server HPE DL560 GEN 10" at bounding box center [389, 182] width 99 height 10
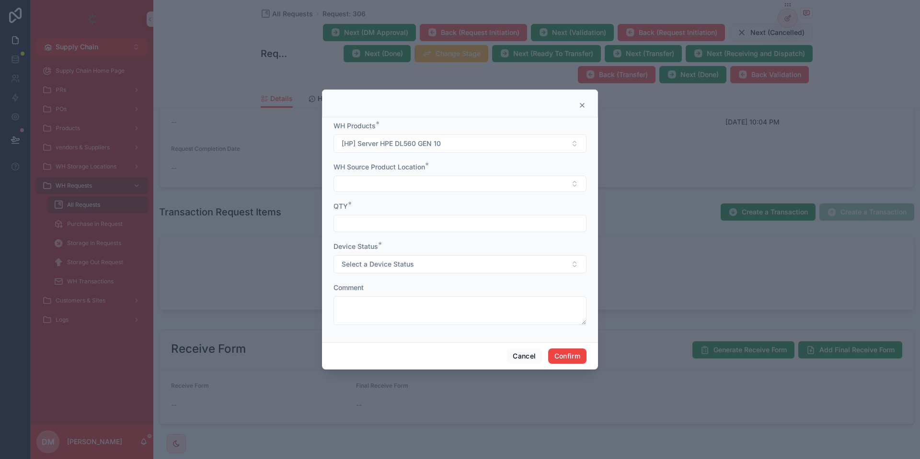
click at [365, 172] on div "WH Source Product Location *" at bounding box center [459, 177] width 253 height 30
click at [361, 181] on button "Select Button" at bounding box center [459, 184] width 253 height 16
click at [376, 221] on span "[HP] Server HPE DL560 GEN 10 - Ewerij" at bounding box center [402, 222] width 124 height 10
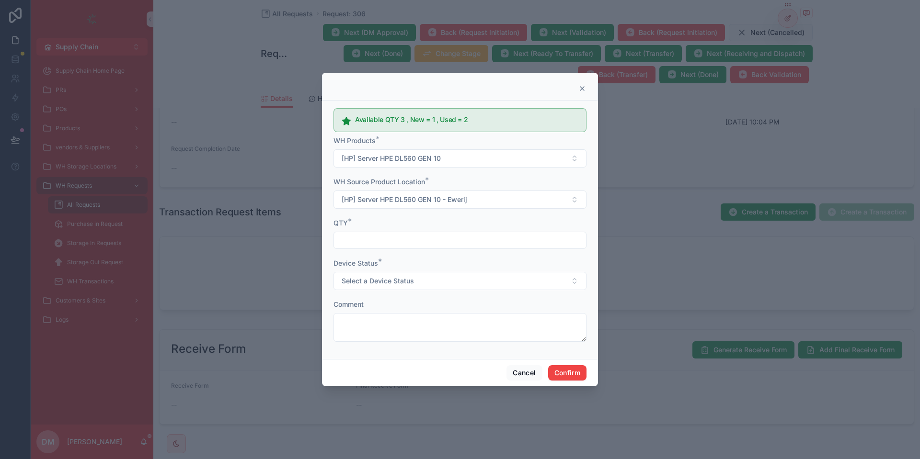
click at [354, 235] on input "text" at bounding box center [460, 240] width 252 height 13
click at [583, 83] on div at bounding box center [460, 87] width 276 height 28
click at [580, 90] on icon at bounding box center [582, 89] width 8 height 8
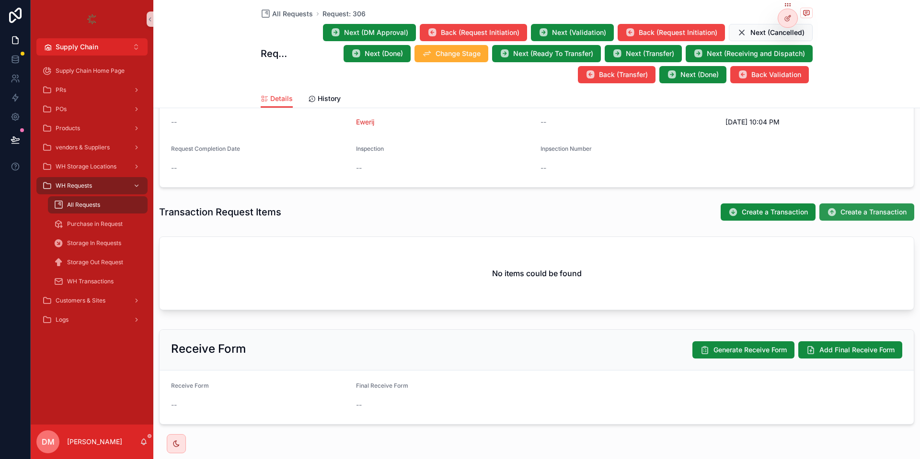
click at [851, 210] on span "Create a Transaction" at bounding box center [873, 212] width 66 height 10
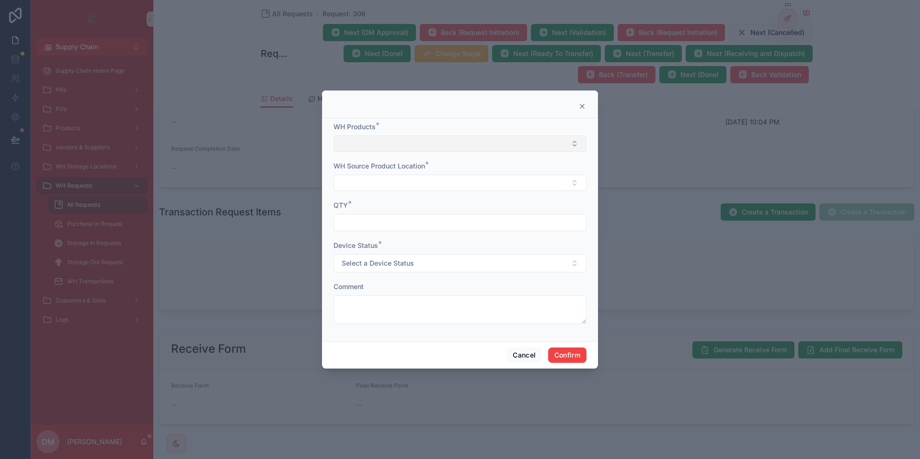
click at [377, 149] on button "Select Button" at bounding box center [459, 144] width 253 height 16
type input "**********"
click at [375, 183] on span "[HP] Server HPE DL560 GEN 10" at bounding box center [389, 182] width 99 height 10
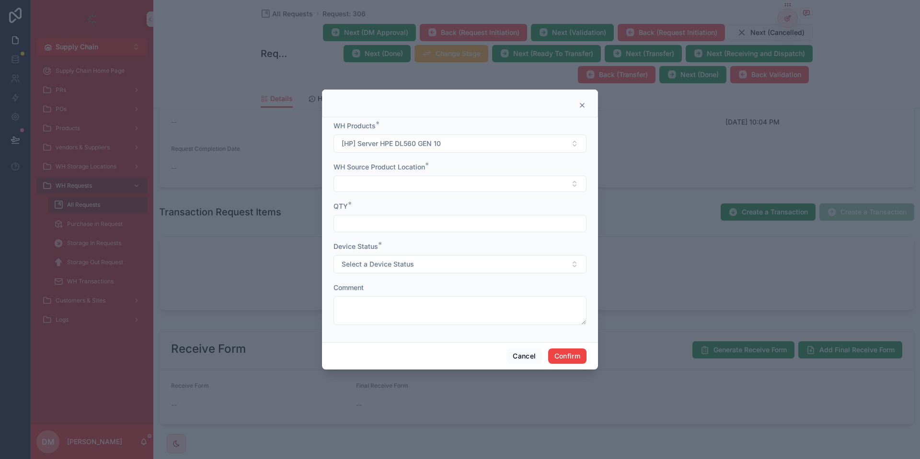
click at [375, 183] on button "Select Button" at bounding box center [459, 184] width 253 height 16
click at [402, 220] on span "[HP] Server HPE DL560 GEN 10 - Ewerij" at bounding box center [402, 222] width 124 height 10
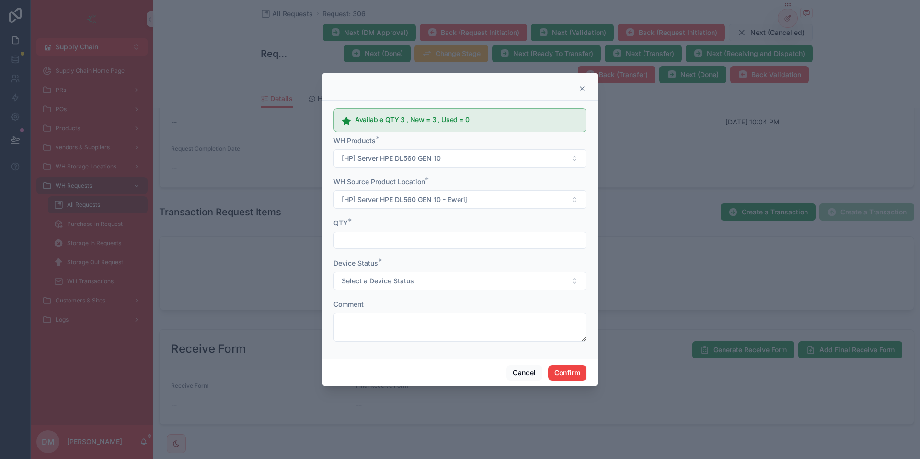
click at [405, 122] on h5 "Available QTY 3 , New = 3 , Used = 0" at bounding box center [466, 119] width 223 height 7
click at [374, 240] on input "text" at bounding box center [460, 240] width 252 height 13
type input "*"
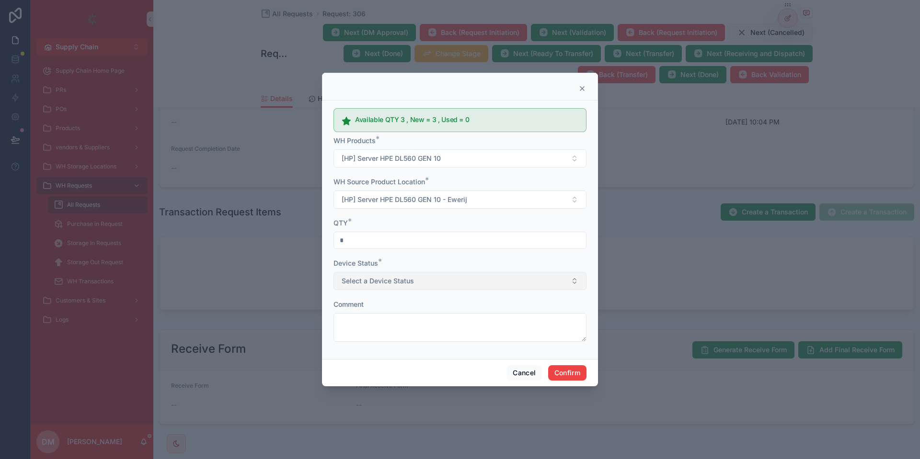
click at [373, 276] on button "Select a Device Status" at bounding box center [459, 281] width 253 height 18
click at [388, 263] on div "Device Status *" at bounding box center [459, 264] width 253 height 10
click at [521, 374] on button "Cancel" at bounding box center [523, 372] width 35 height 15
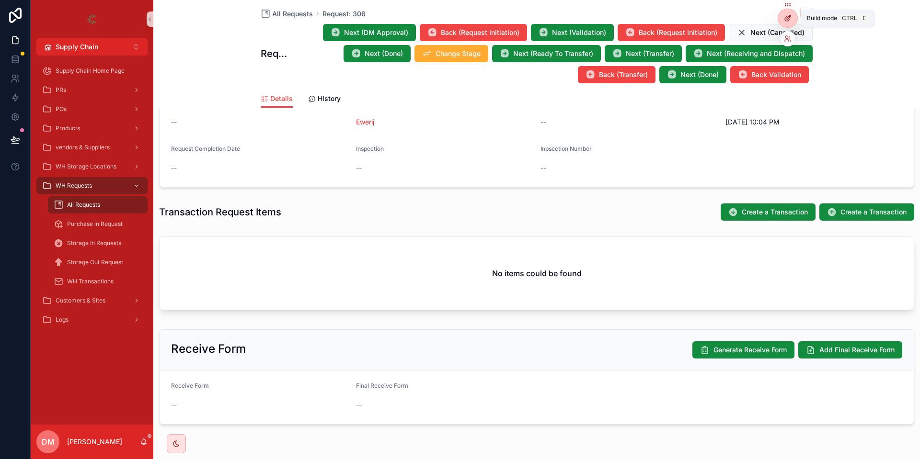
click at [793, 14] on div at bounding box center [787, 18] width 19 height 18
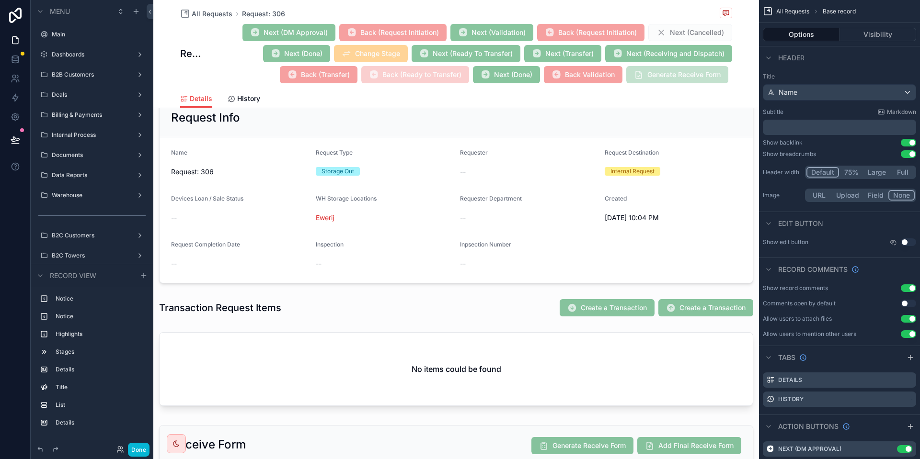
scroll to position [343, 0]
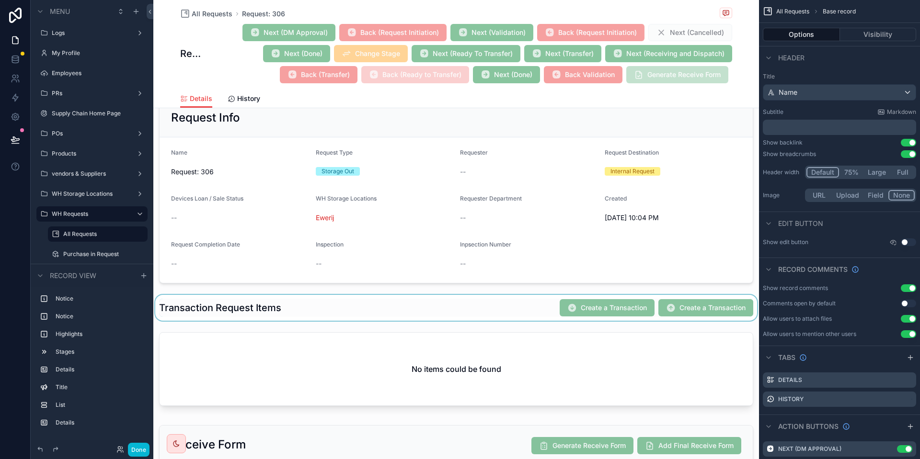
click at [436, 315] on div "scrollable content" at bounding box center [455, 308] width 605 height 26
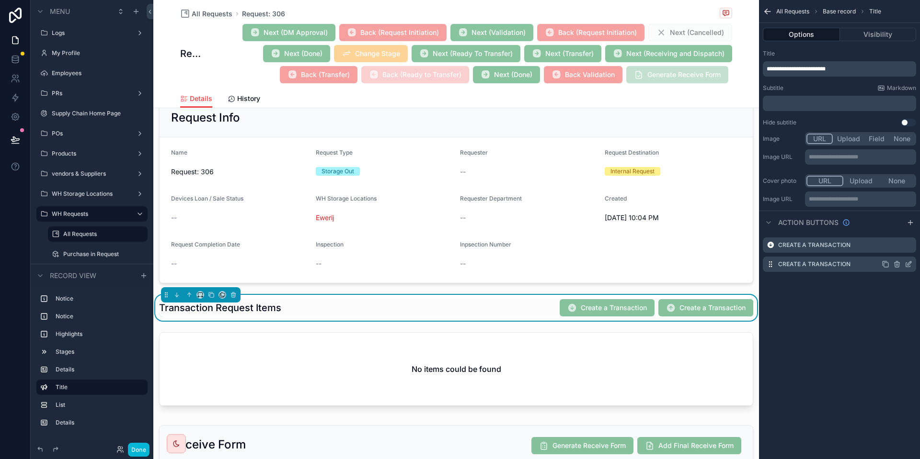
drag, startPoint x: 913, startPoint y: 263, endPoint x: 909, endPoint y: 266, distance: 4.9
click at [911, 266] on div "Create a Transaction" at bounding box center [839, 264] width 153 height 15
click at [909, 263] on icon "scrollable content" at bounding box center [909, 264] width 4 height 4
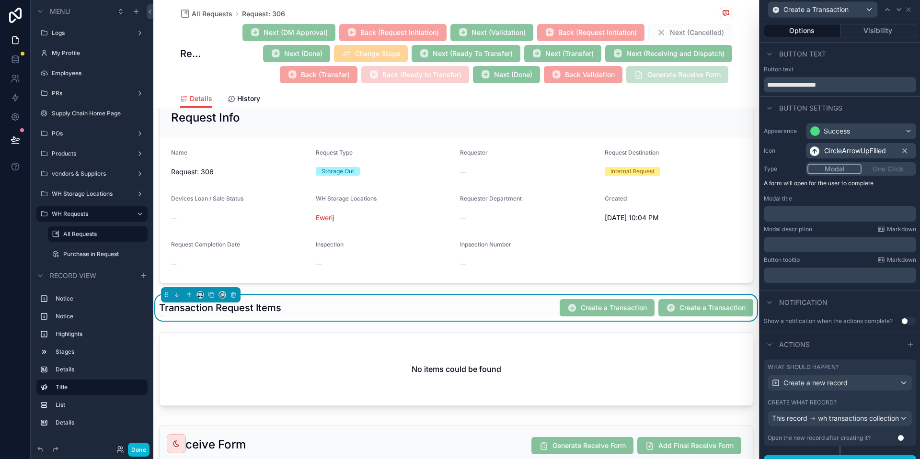
scroll to position [21, 0]
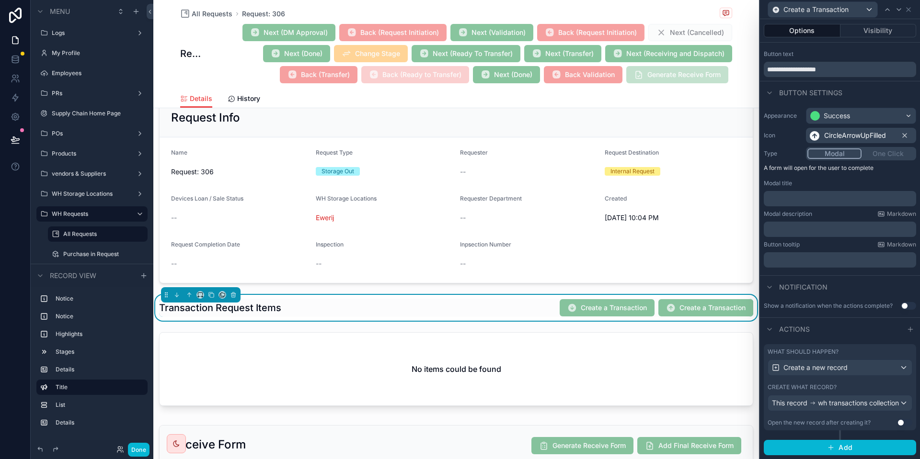
click at [823, 377] on div "What should happen? Create a new record Create what record? This record wh tran…" at bounding box center [840, 387] width 152 height 86
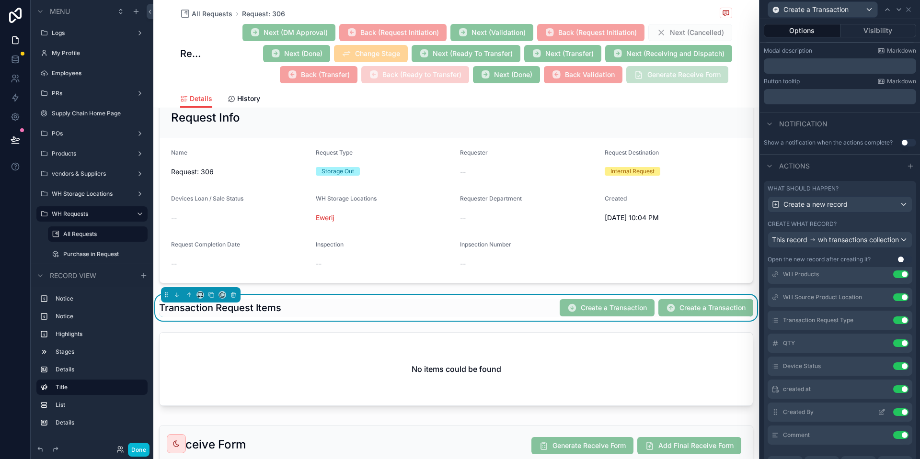
scroll to position [182, 0]
click at [884, 367] on icon at bounding box center [882, 364] width 8 height 8
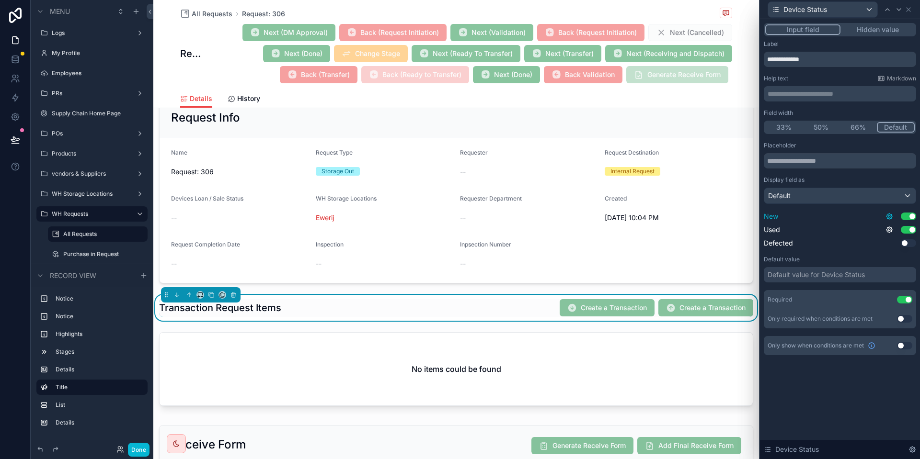
click at [889, 215] on icon at bounding box center [889, 217] width 8 height 8
click at [887, 217] on icon at bounding box center [889, 217] width 8 height 8
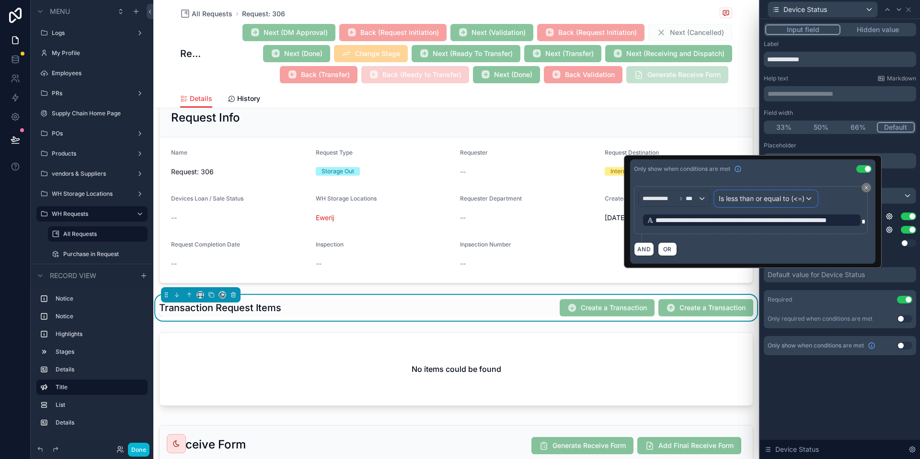
click at [760, 200] on span "Is less than or equal to (<=)" at bounding box center [762, 199] width 86 height 10
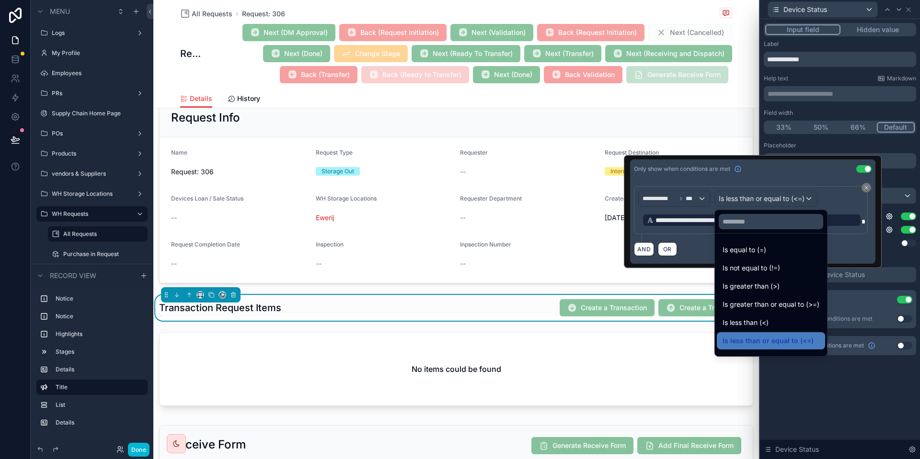
click at [760, 200] on div at bounding box center [753, 211] width 258 height 113
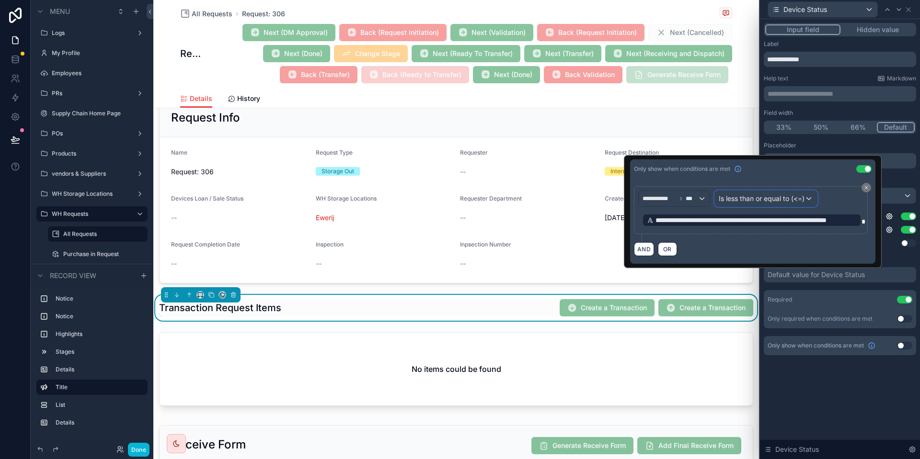
click at [736, 198] on span "Is less than or equal to (<=)" at bounding box center [762, 199] width 86 height 10
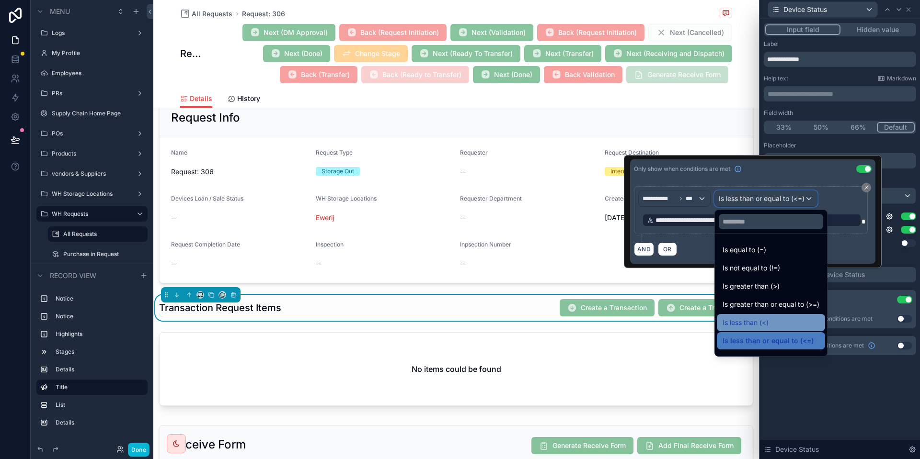
scroll to position [41, 0]
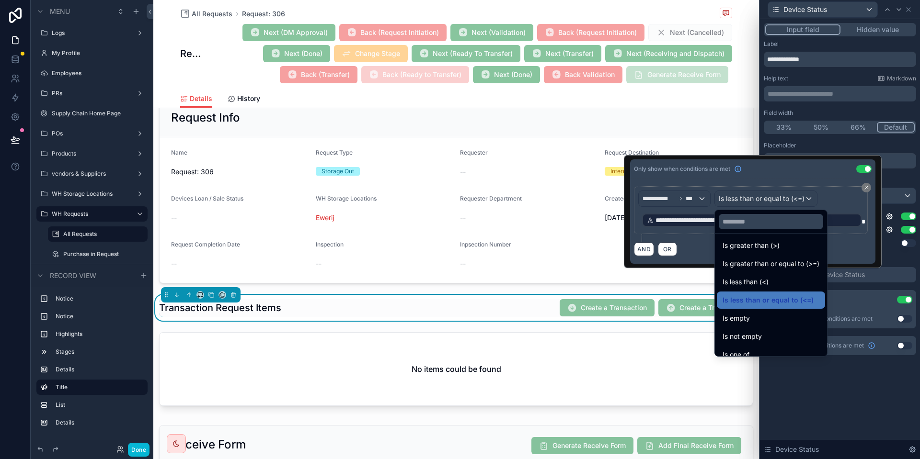
click at [671, 206] on div at bounding box center [753, 211] width 258 height 113
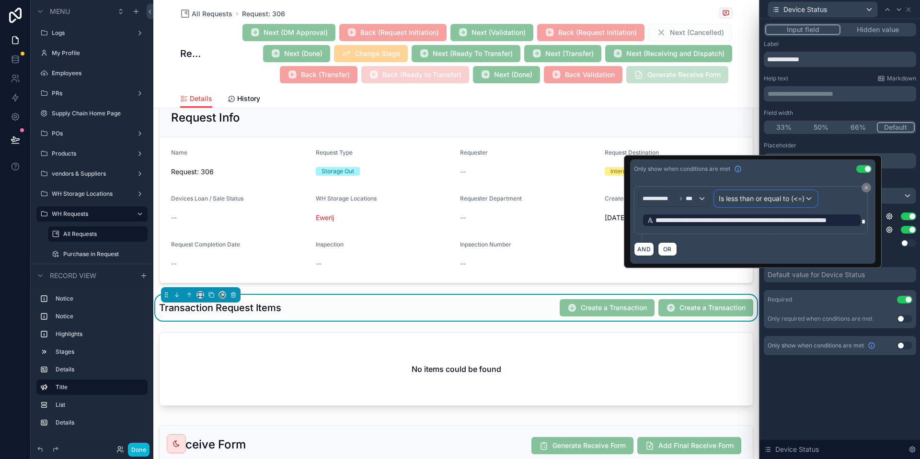
click at [766, 199] on span "Is less than or equal to (<=)" at bounding box center [762, 199] width 86 height 10
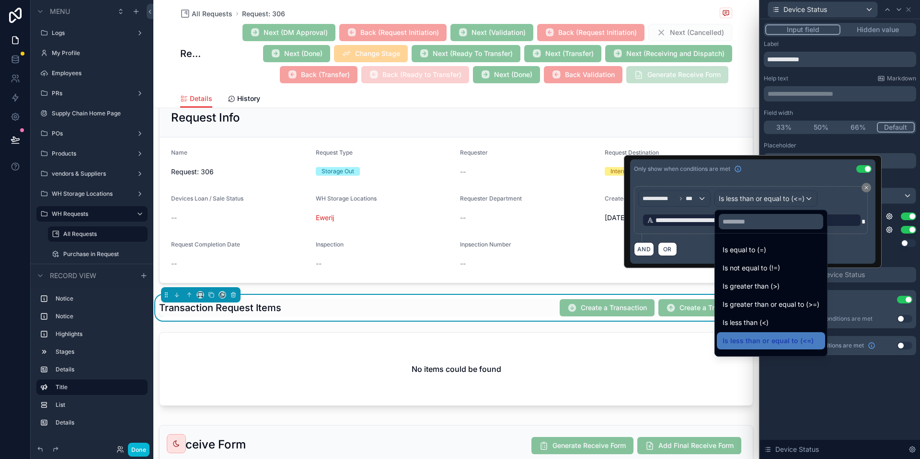
click at [846, 238] on div at bounding box center [753, 211] width 258 height 113
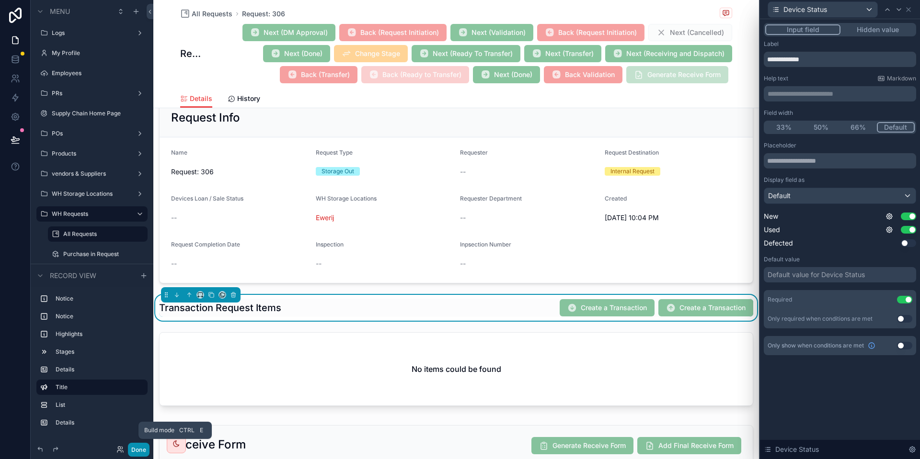
click at [138, 455] on button "Done" at bounding box center [139, 450] width 22 height 14
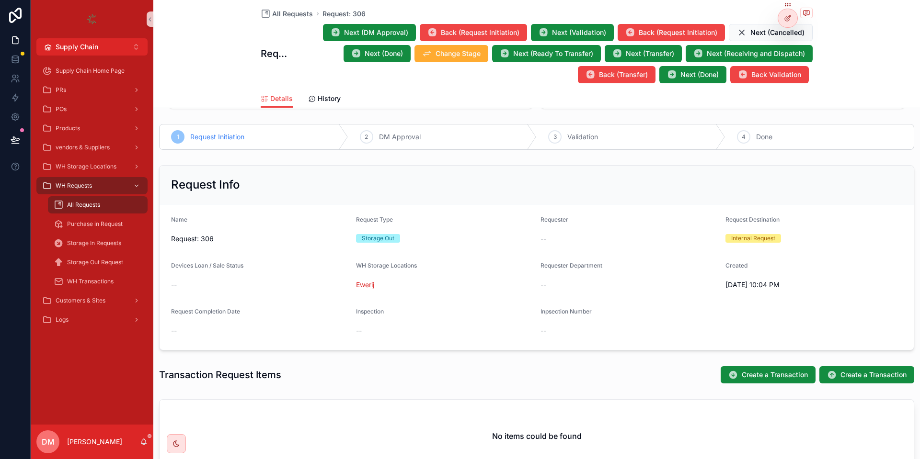
scroll to position [69, 0]
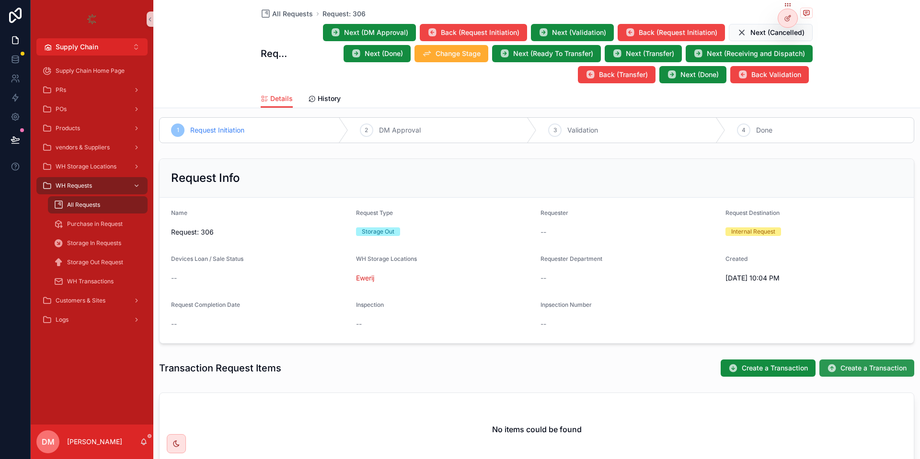
click at [839, 374] on button "Create a Transaction" at bounding box center [866, 368] width 95 height 17
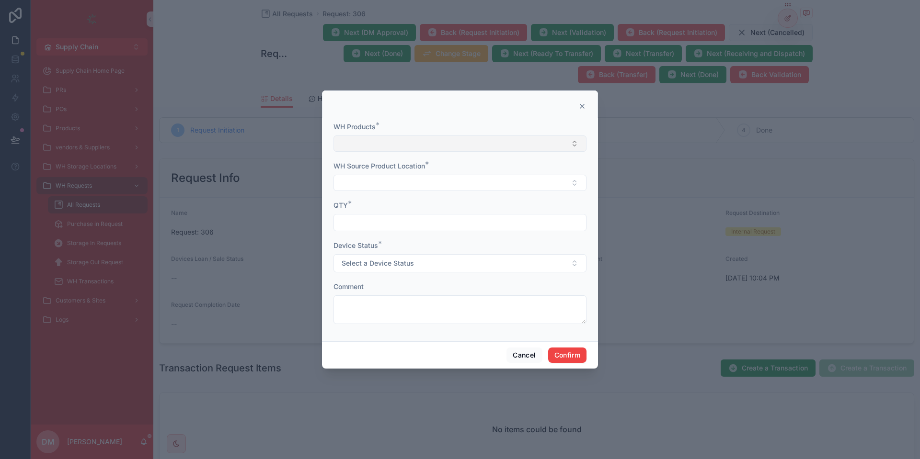
click at [398, 150] on button "Select Button" at bounding box center [459, 144] width 253 height 16
type input "**********"
click at [377, 181] on span "[HP] Server HPE DL560 GEN 10" at bounding box center [389, 182] width 99 height 10
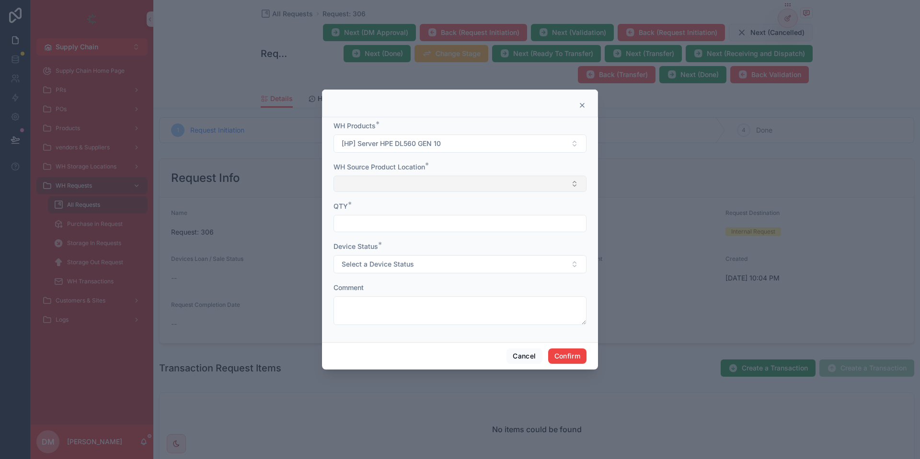
click at [364, 180] on button "Select Button" at bounding box center [459, 184] width 253 height 16
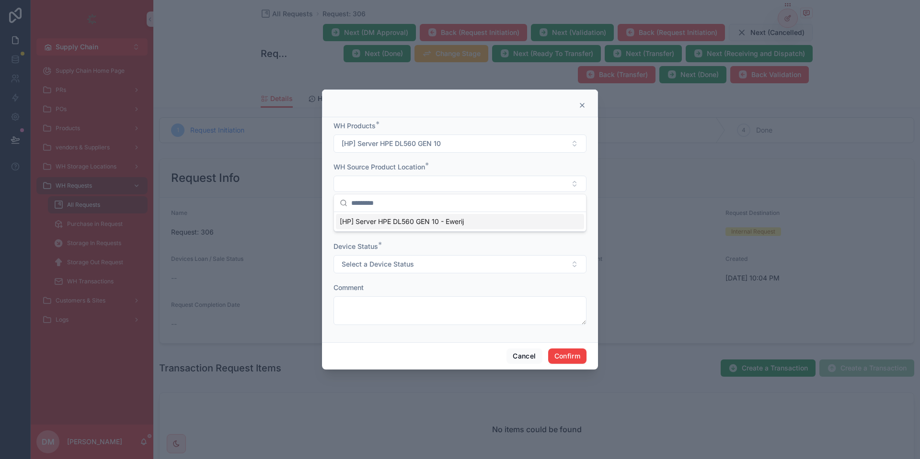
click at [375, 231] on div "[HP] Server HPE DL560 GEN 10 - Ewerij" at bounding box center [459, 213] width 253 height 38
click at [381, 225] on span "[HP] Server HPE DL560 GEN 10 - Ewerij" at bounding box center [402, 222] width 124 height 10
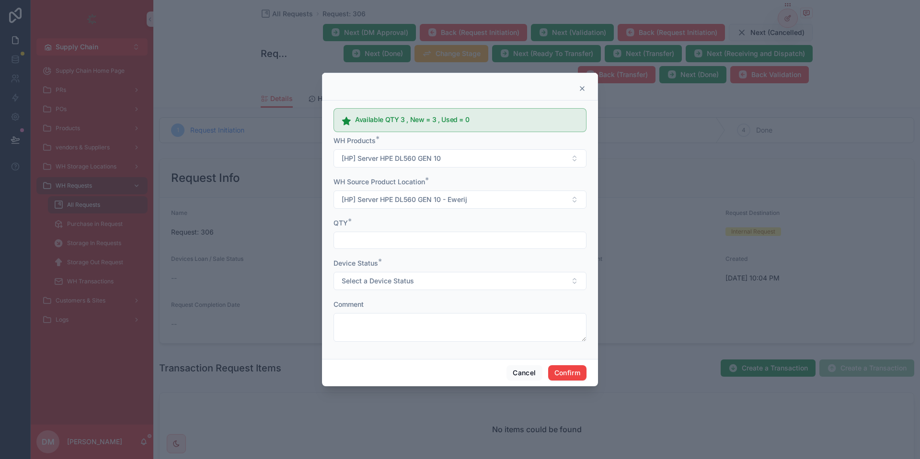
click at [433, 118] on h5 "Available QTY 3 , New = 3 , Used = 0" at bounding box center [466, 119] width 223 height 7
click at [392, 226] on div "QTY *" at bounding box center [459, 223] width 253 height 10
click at [381, 239] on input "text" at bounding box center [460, 240] width 252 height 13
click at [371, 277] on button "Select a Device Status" at bounding box center [459, 281] width 253 height 18
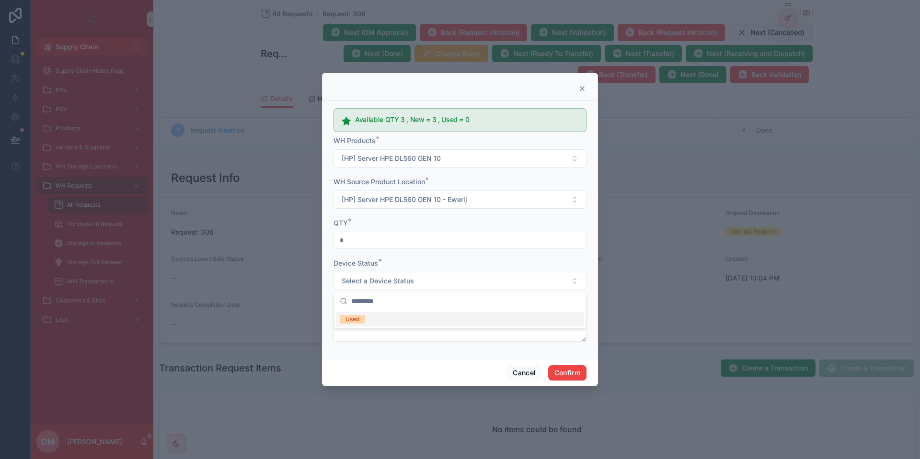
click at [371, 240] on input "*" at bounding box center [460, 240] width 252 height 13
type input "*"
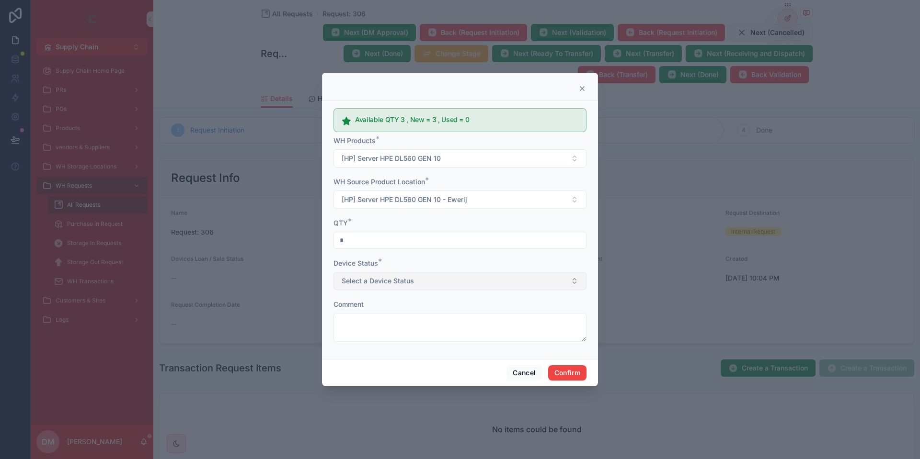
click at [373, 280] on span "Select a Device Status" at bounding box center [378, 281] width 72 height 10
click at [357, 242] on input "*" at bounding box center [460, 240] width 252 height 13
type input "*"
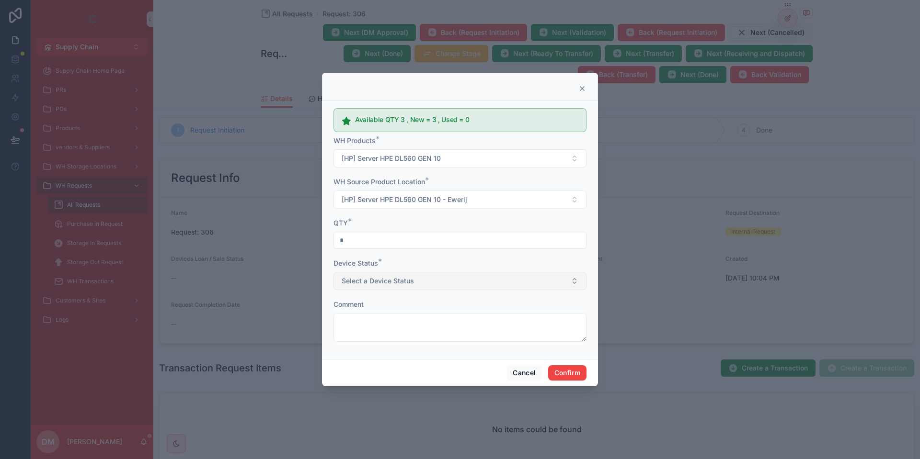
click at [370, 274] on button "Select a Device Status" at bounding box center [459, 281] width 253 height 18
click at [374, 245] on input "*" at bounding box center [460, 240] width 252 height 13
click at [366, 279] on span "Select a Device Status" at bounding box center [378, 281] width 72 height 10
click at [392, 264] on div "Device Status *" at bounding box center [459, 264] width 253 height 10
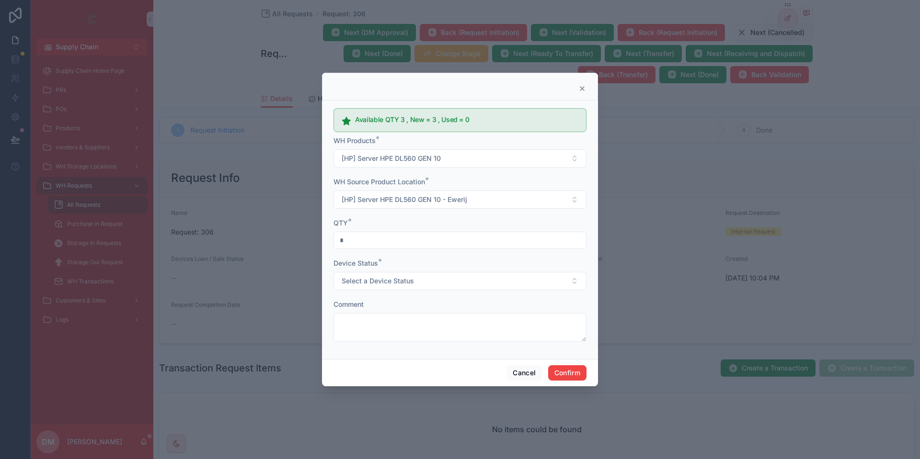
click at [346, 235] on input "*" at bounding box center [460, 240] width 252 height 13
click at [376, 278] on span "Select a Device Status" at bounding box center [378, 281] width 72 height 10
click at [378, 274] on button "Select a Device Status" at bounding box center [459, 281] width 253 height 18
click at [376, 279] on span "Select a Device Status" at bounding box center [378, 281] width 72 height 10
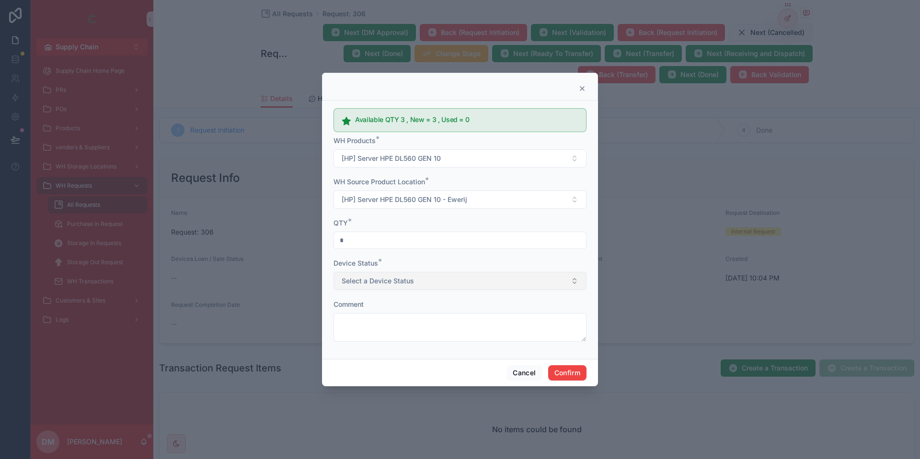
click at [388, 290] on button "Select a Device Status" at bounding box center [459, 281] width 253 height 18
click at [348, 240] on input "*" at bounding box center [460, 240] width 252 height 13
type input "*"
click at [351, 275] on button "Select a Device Status" at bounding box center [459, 281] width 253 height 18
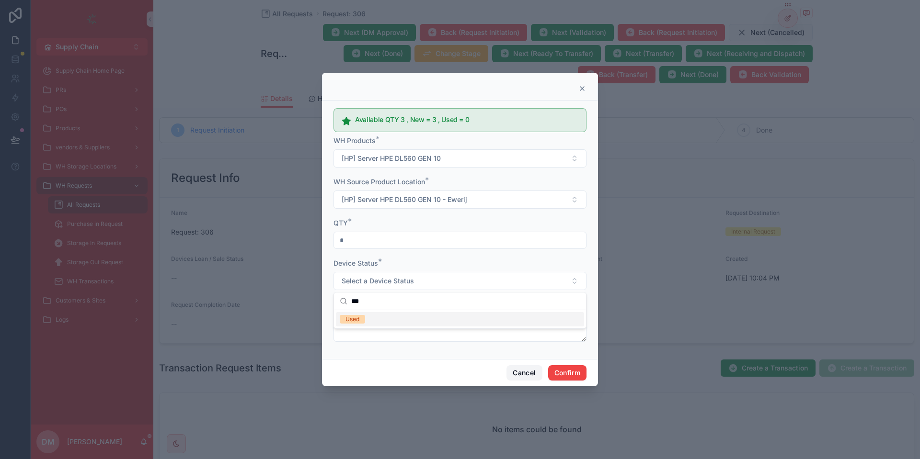
click at [523, 374] on button "Cancel" at bounding box center [523, 372] width 35 height 15
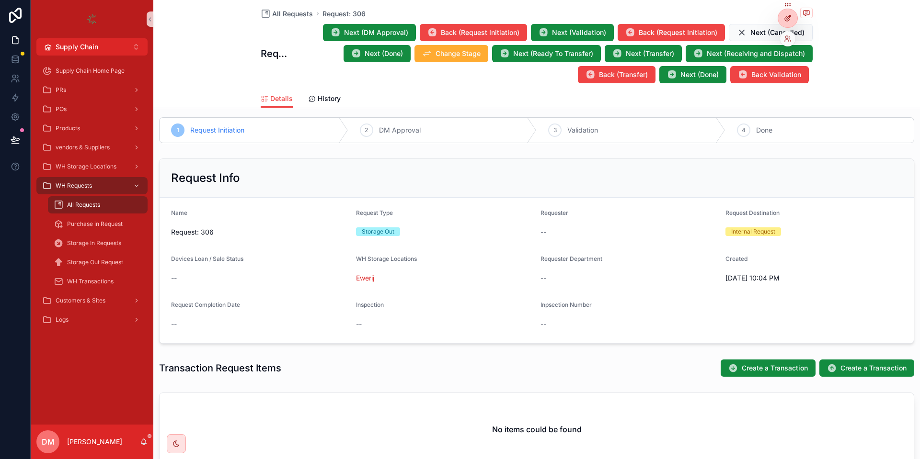
click at [779, 16] on div at bounding box center [787, 18] width 19 height 18
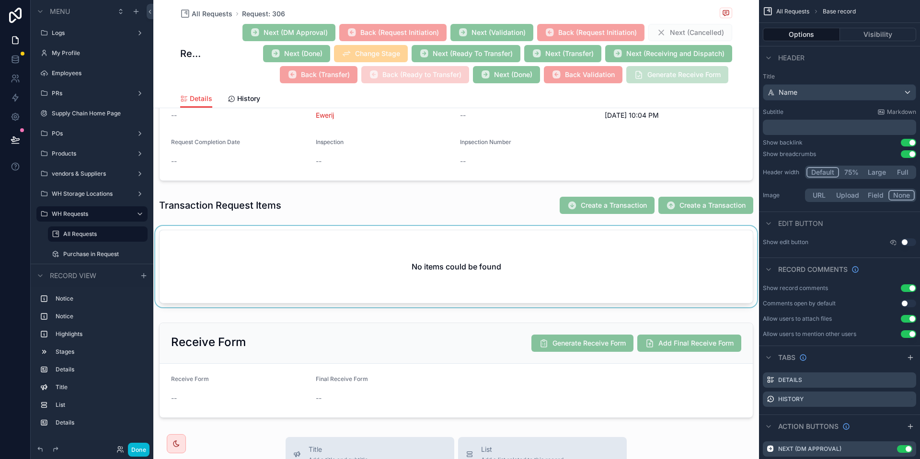
scroll to position [329, 0]
click at [648, 213] on div "scrollable content" at bounding box center [455, 205] width 605 height 26
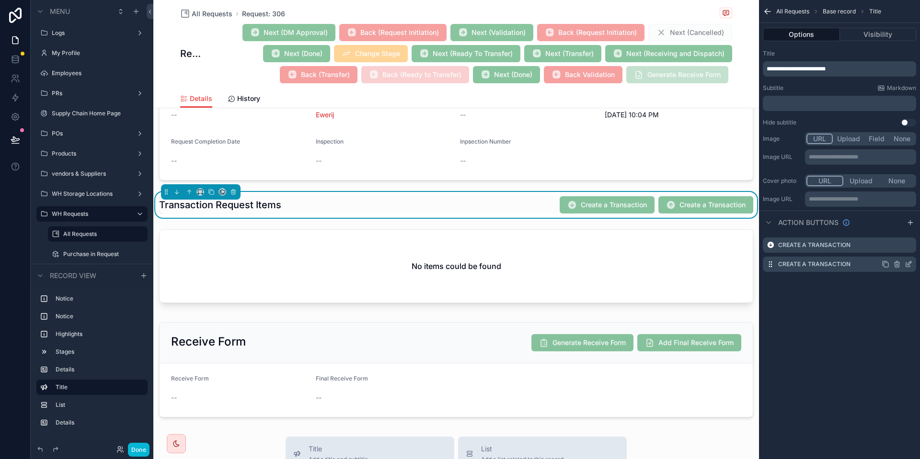
click at [908, 262] on icon "scrollable content" at bounding box center [908, 265] width 8 height 8
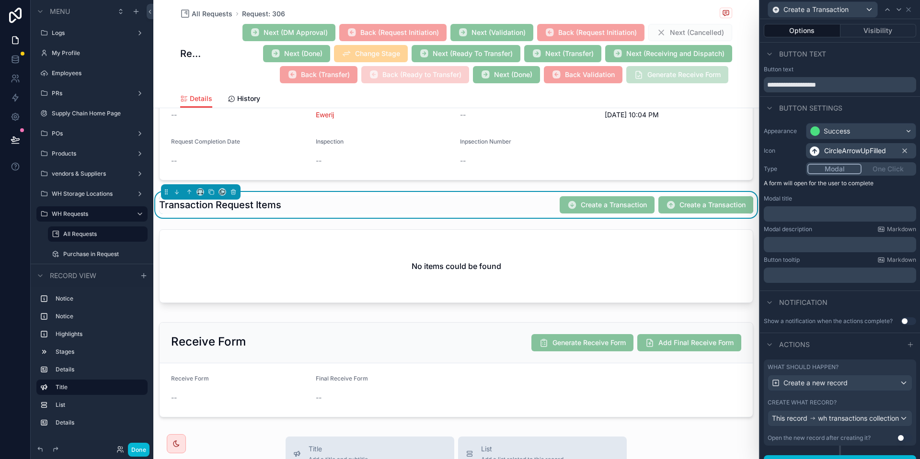
scroll to position [21, 0]
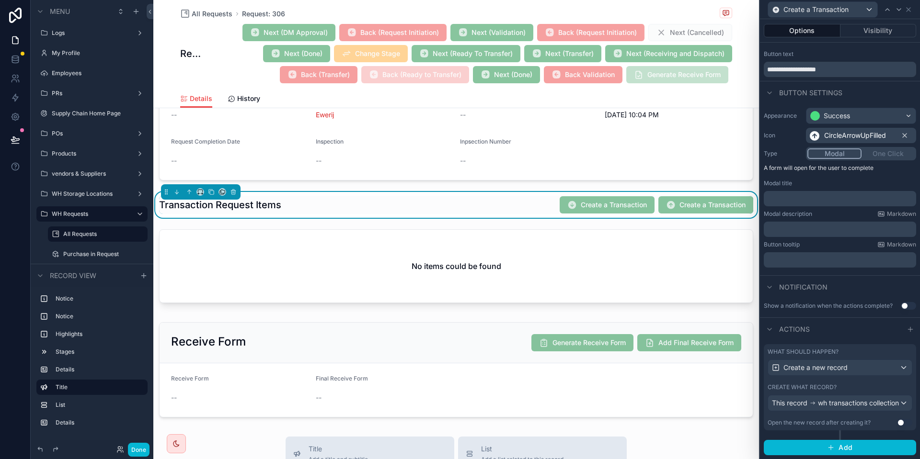
click at [818, 384] on label "Create what record?" at bounding box center [801, 388] width 69 height 8
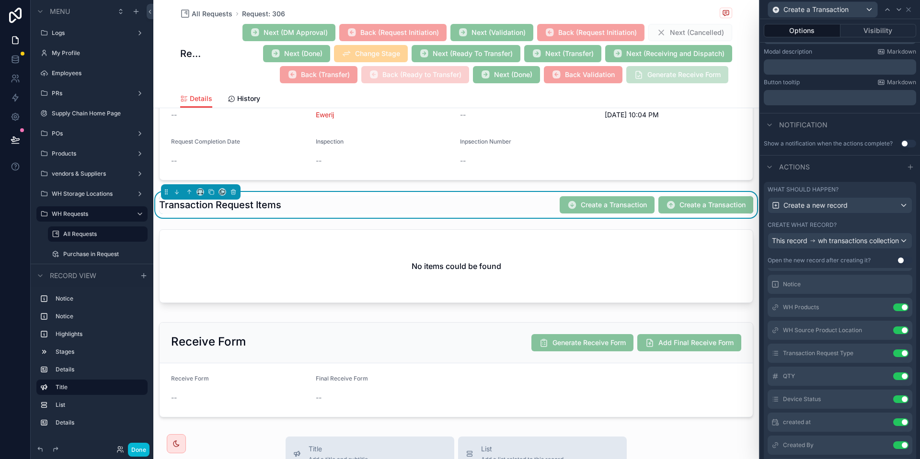
scroll to position [45, 0]
click at [879, 379] on icon at bounding box center [882, 376] width 8 height 8
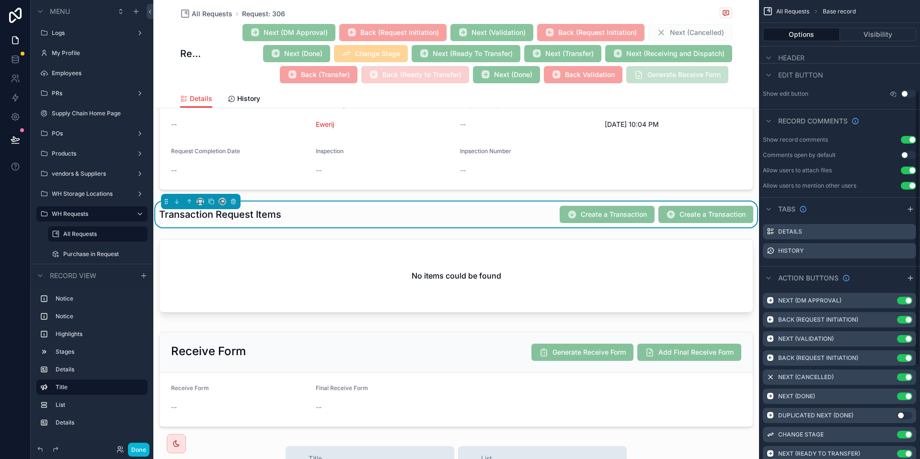
scroll to position [147, 0]
click at [688, 220] on span "Create a Transaction" at bounding box center [705, 214] width 95 height 17
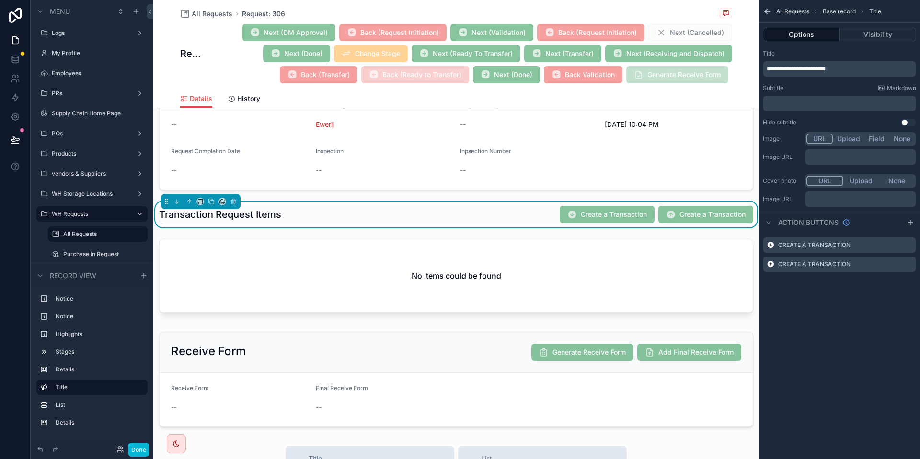
scroll to position [0, 0]
click at [906, 266] on icon "scrollable content" at bounding box center [908, 265] width 4 height 4
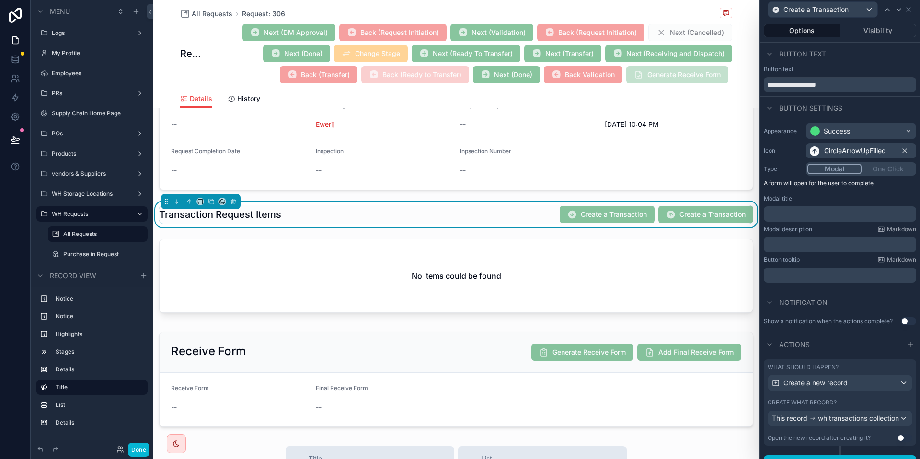
scroll to position [21, 0]
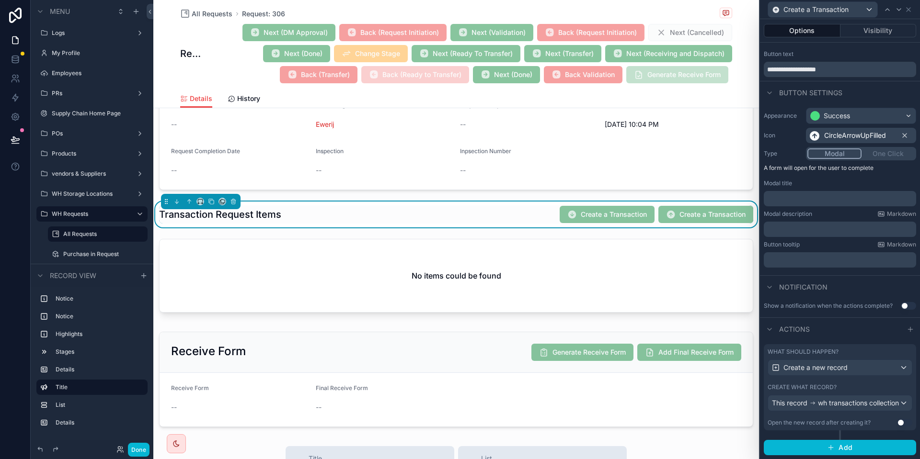
click at [862, 377] on div "What should happen? Create a new record Create what record? This record wh tran…" at bounding box center [840, 387] width 152 height 86
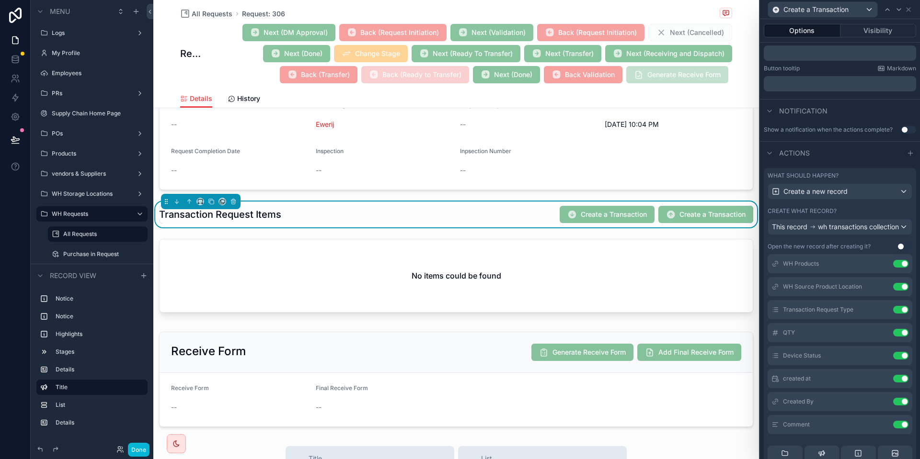
scroll to position [75, 0]
click at [884, 355] on icon at bounding box center [882, 354] width 4 height 4
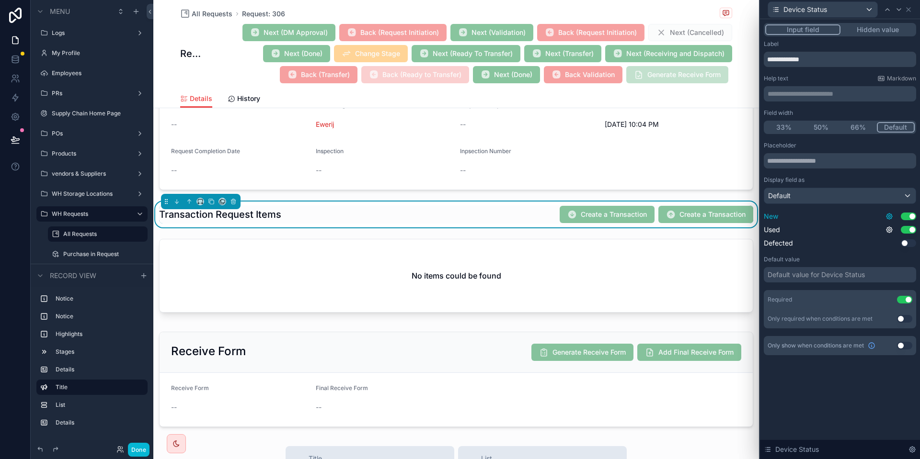
click at [886, 213] on icon at bounding box center [889, 217] width 8 height 8
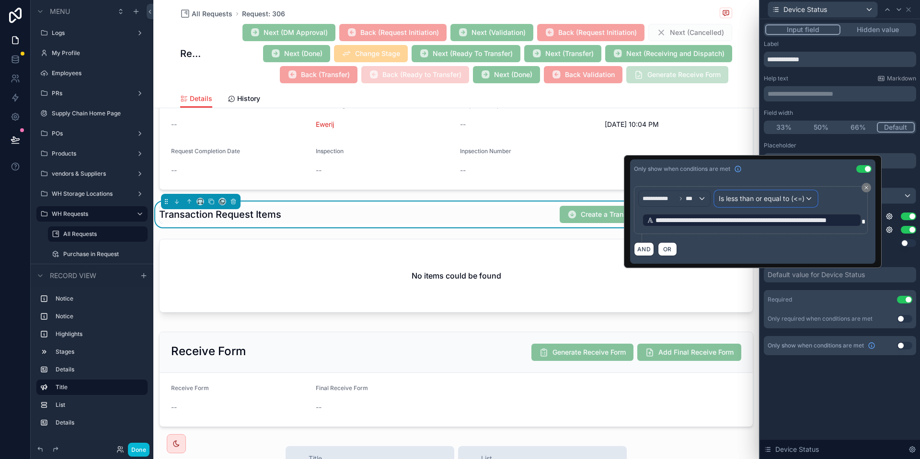
click at [789, 205] on div "Is less than or equal to (<=)" at bounding box center [766, 198] width 102 height 15
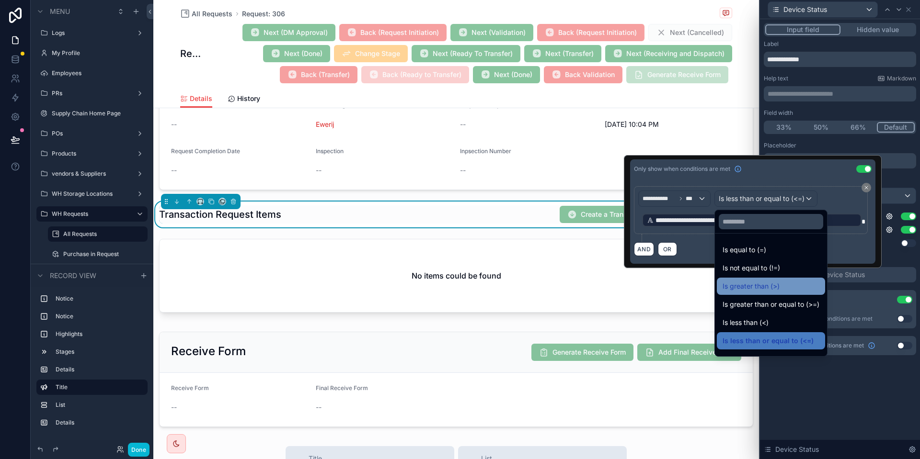
click at [764, 291] on span "Is greater than (>)" at bounding box center [750, 286] width 57 height 11
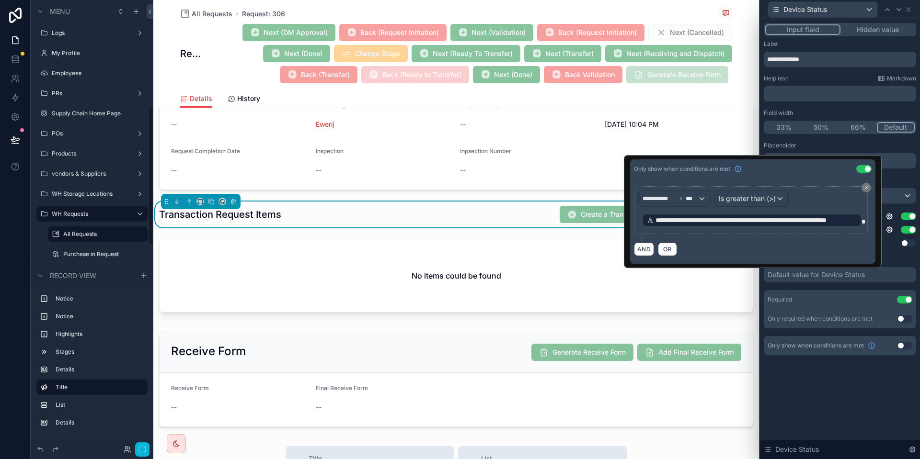
scroll to position [343, 0]
click at [141, 452] on button "Done" at bounding box center [139, 450] width 22 height 14
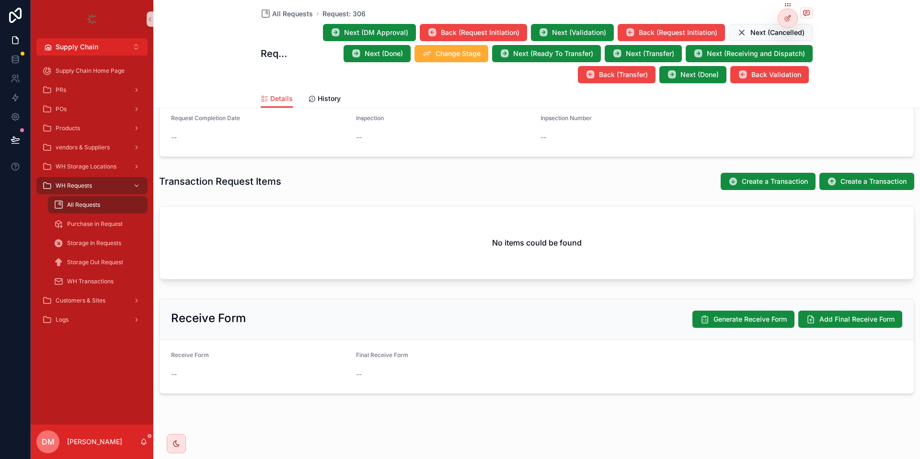
scroll to position [256, 0]
click at [844, 189] on button "Create a Transaction" at bounding box center [866, 181] width 95 height 17
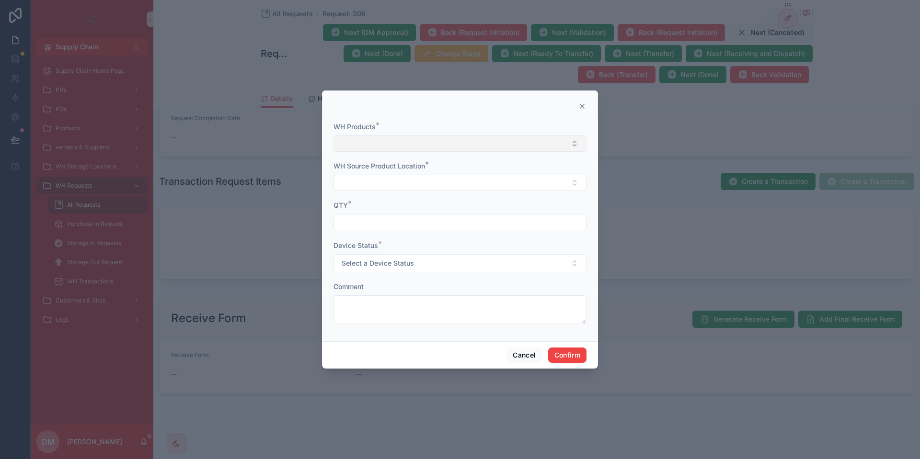
click at [528, 141] on button "Select Button" at bounding box center [459, 144] width 253 height 16
type input "**********"
click at [509, 179] on div "[HP] Server HPE DL560 GEN 10" at bounding box center [460, 181] width 248 height 15
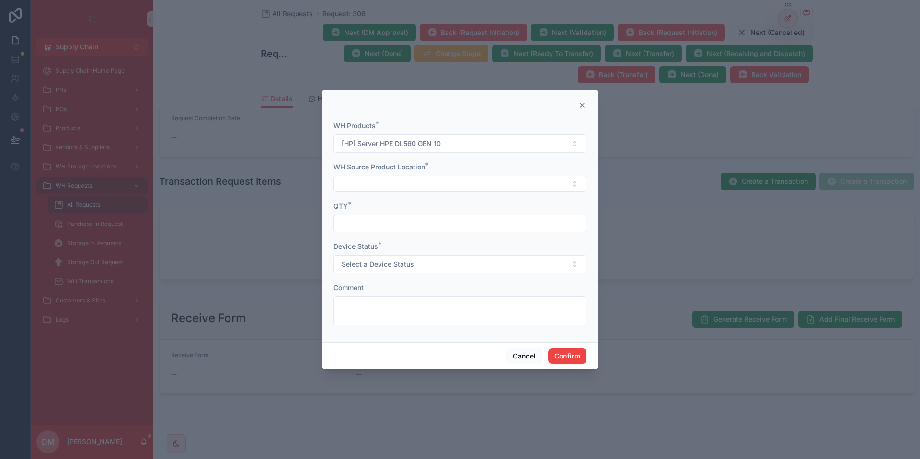
click at [509, 179] on button "Select Button" at bounding box center [459, 184] width 253 height 16
click at [476, 222] on div "[HP] Server HPE DL560 GEN 10 - Ewerij" at bounding box center [460, 221] width 248 height 15
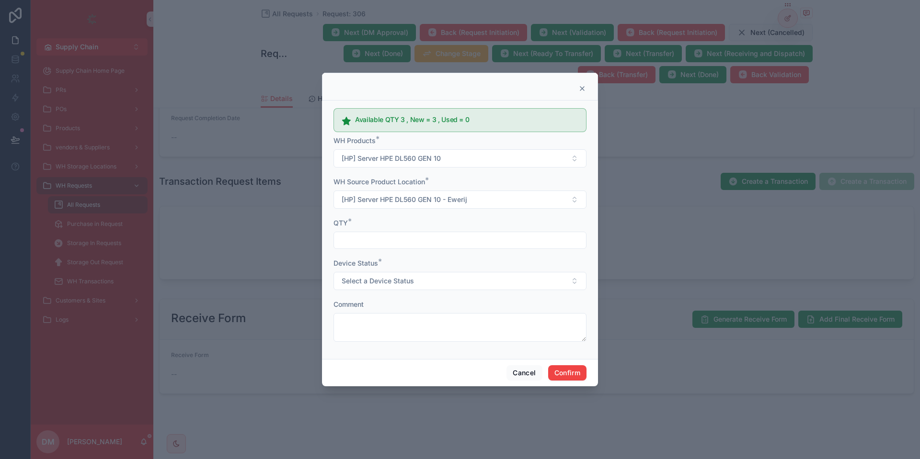
click at [443, 237] on input "text" at bounding box center [460, 240] width 252 height 13
click at [426, 279] on button "Select a Device Status" at bounding box center [459, 281] width 253 height 18
click at [435, 255] on form "Available QTY 3 , New = 3 , Used = 0 WH Products * [HP] Server HPE DL560 GEN 10…" at bounding box center [459, 227] width 253 height 247
click at [438, 275] on button "Select a Device Status" at bounding box center [459, 281] width 253 height 18
click at [412, 321] on div "New" at bounding box center [460, 319] width 248 height 14
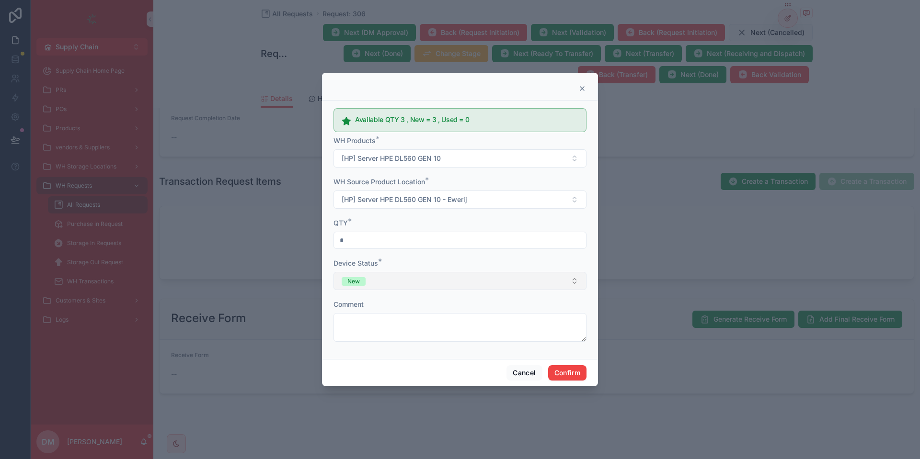
click at [395, 281] on button "New" at bounding box center [459, 281] width 253 height 18
click at [398, 246] on input "*" at bounding box center [460, 240] width 252 height 13
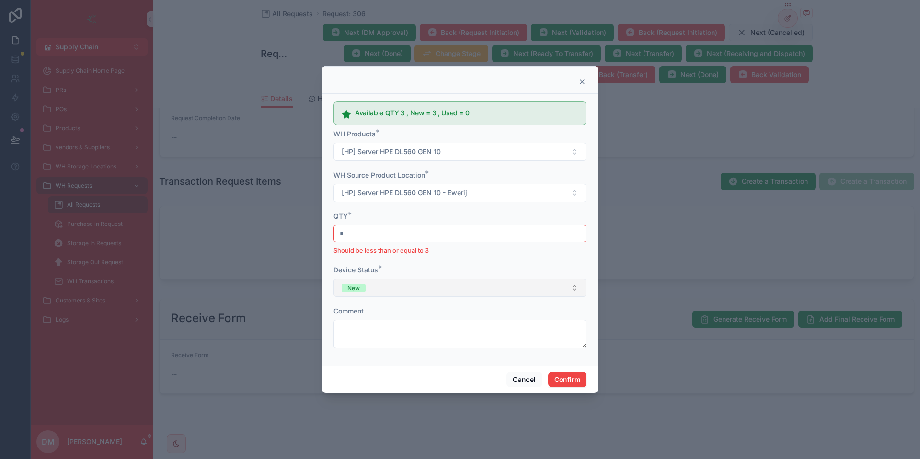
click at [407, 292] on button "New" at bounding box center [459, 288] width 253 height 18
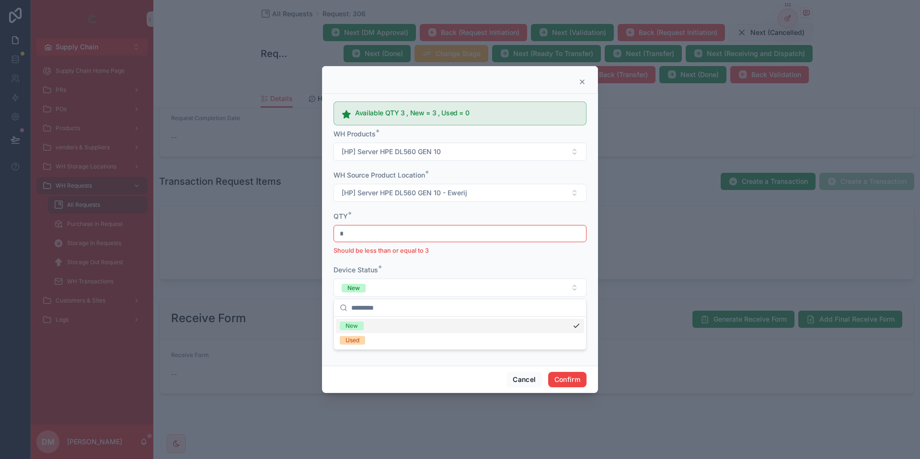
click at [395, 240] on input "*" at bounding box center [460, 233] width 252 height 13
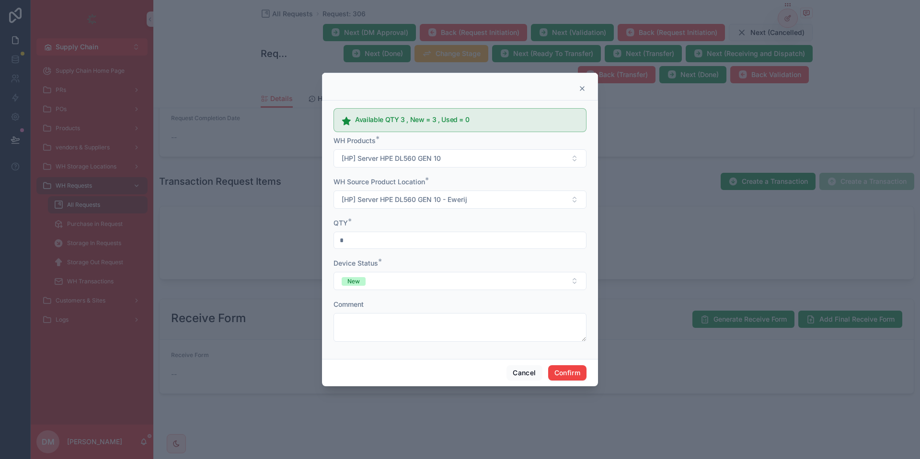
type input "*"
click at [400, 291] on form "Available QTY 3 , New = 3 , Used = 0 WH Products * [HP] Server HPE DL560 GEN 10…" at bounding box center [459, 227] width 253 height 247
click at [397, 282] on button "New" at bounding box center [459, 281] width 253 height 18
click at [395, 343] on form "Available QTY 3 , New = 3 , Used = 0 WH Products * [HP] Server HPE DL560 GEN 10…" at bounding box center [459, 227] width 253 height 247
click at [395, 207] on button "[HP] Server HPE DL560 GEN 10 - Ewerij" at bounding box center [459, 200] width 253 height 18
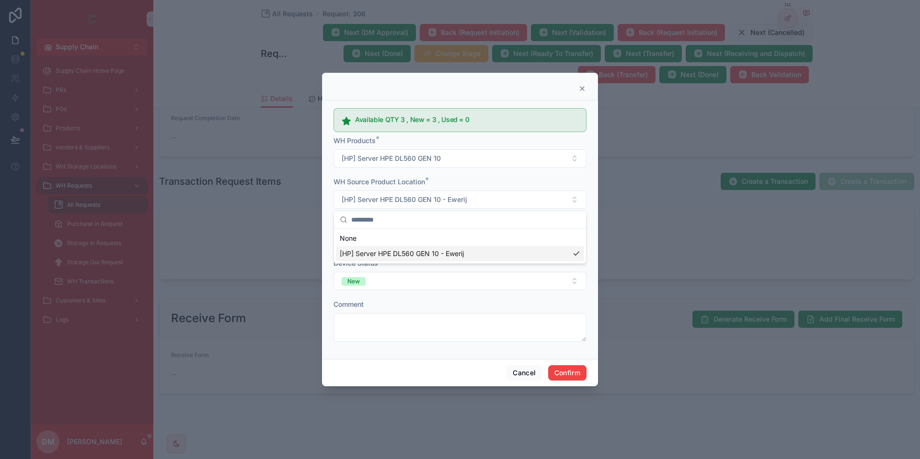
click at [392, 255] on span "[HP] Server HPE DL560 GEN 10 - Ewerij" at bounding box center [402, 254] width 124 height 10
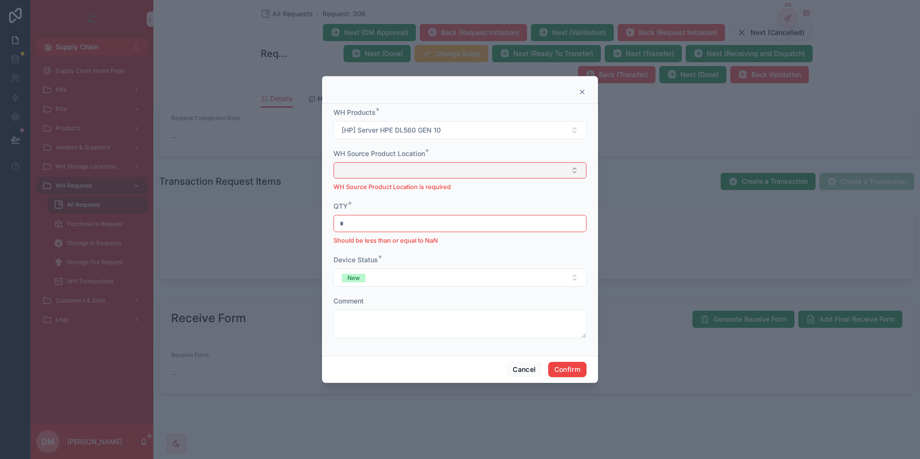
click at [400, 174] on button "Select Button" at bounding box center [459, 170] width 253 height 16
click at [387, 213] on span "[HP] Server HPE DL560 GEN 10 - Ewerij" at bounding box center [402, 209] width 124 height 10
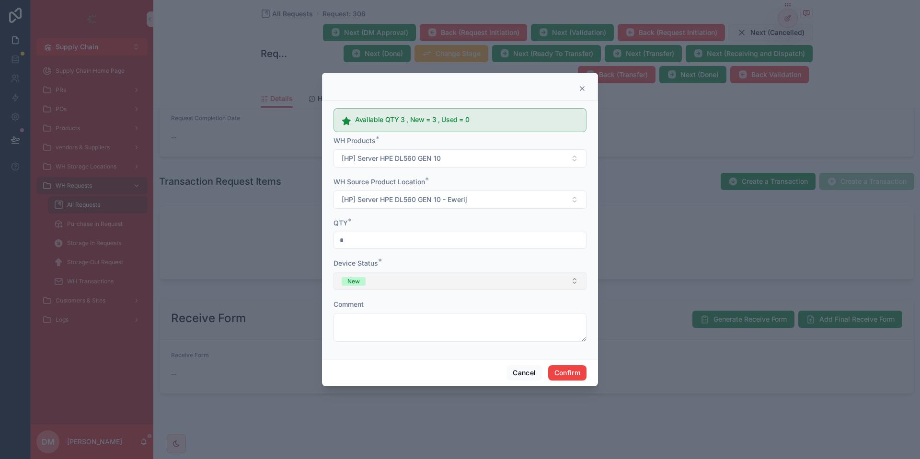
click at [401, 280] on button "New" at bounding box center [459, 281] width 253 height 18
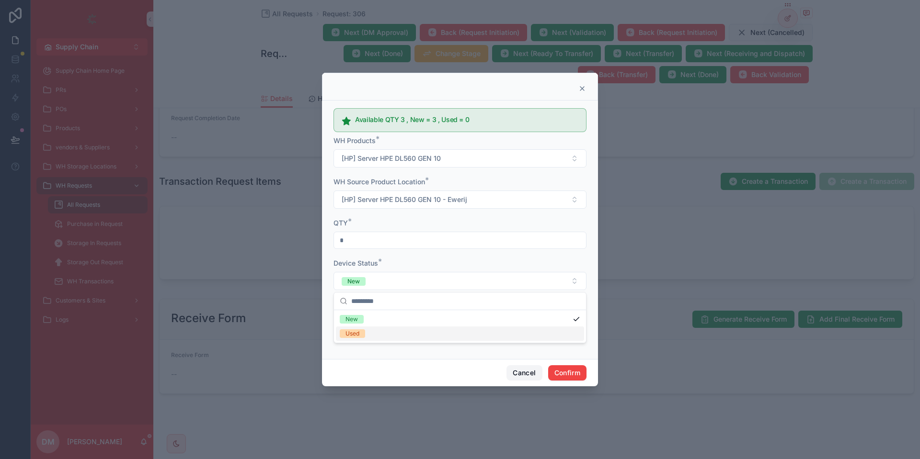
click at [525, 373] on button "Cancel" at bounding box center [523, 372] width 35 height 15
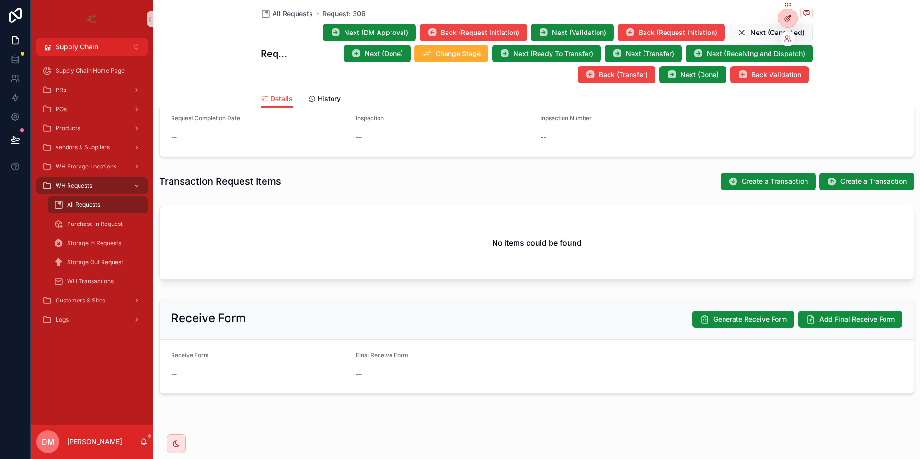
click at [787, 14] on icon at bounding box center [788, 18] width 8 height 8
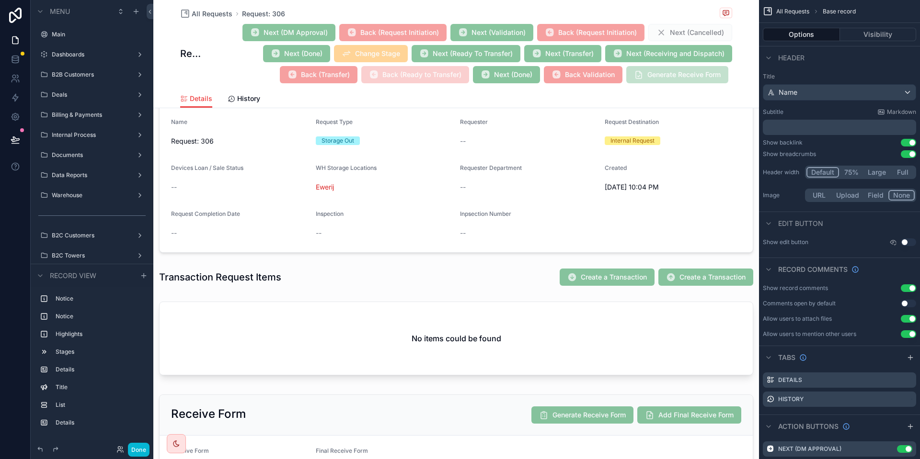
scroll to position [343, 0]
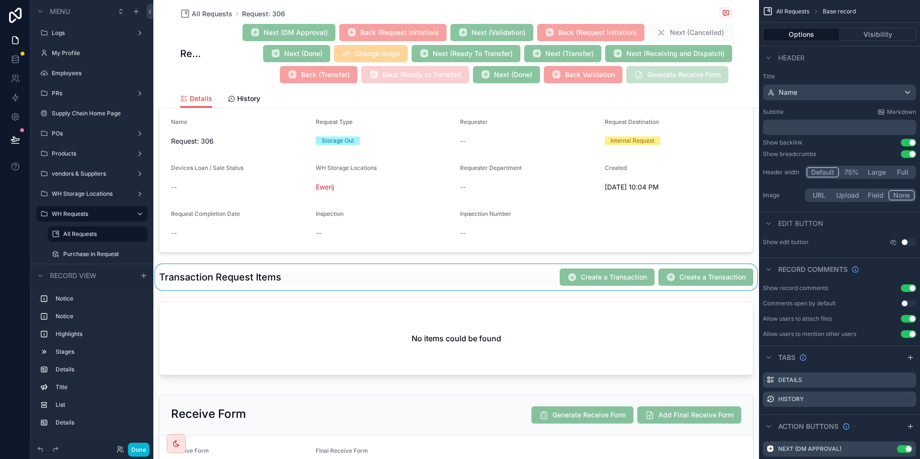
click at [628, 272] on div "scrollable content" at bounding box center [455, 277] width 605 height 26
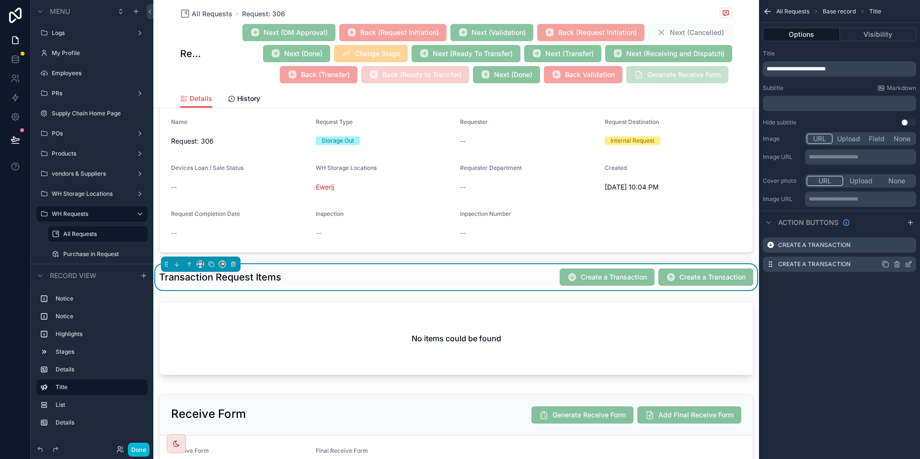
click at [909, 266] on icon "scrollable content" at bounding box center [908, 265] width 8 height 8
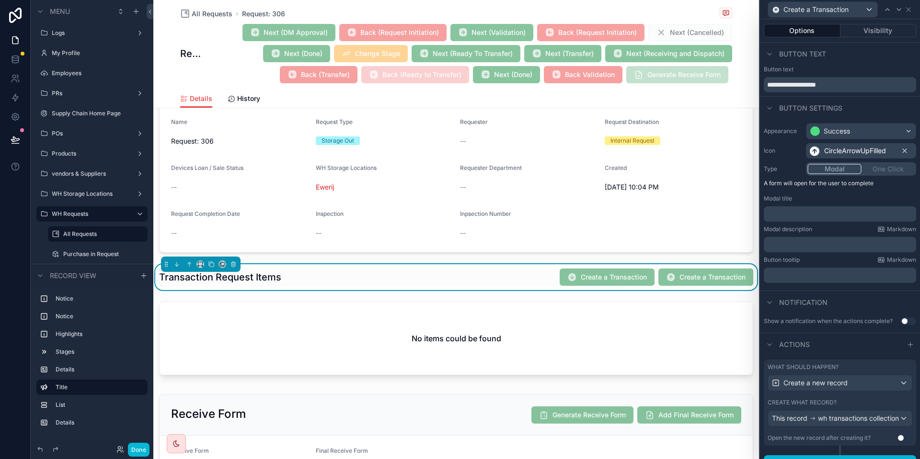
scroll to position [21, 0]
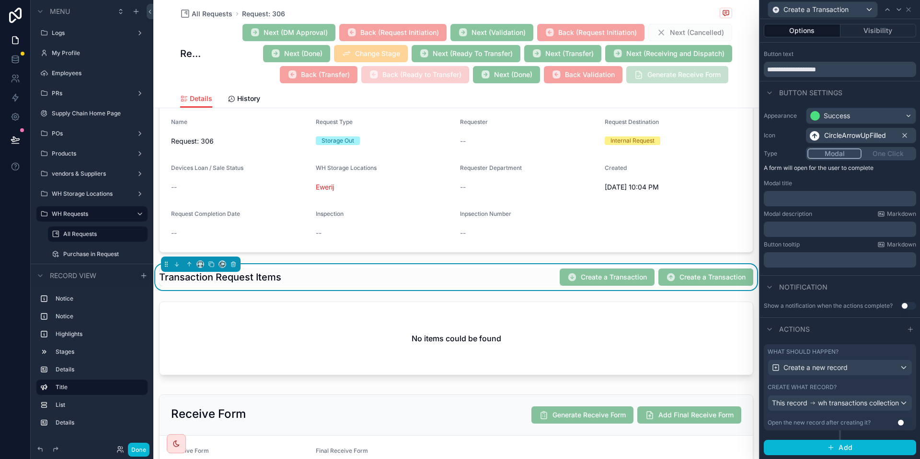
click at [837, 377] on div "What should happen? Create a new record Create what record? This record wh tran…" at bounding box center [840, 387] width 152 height 86
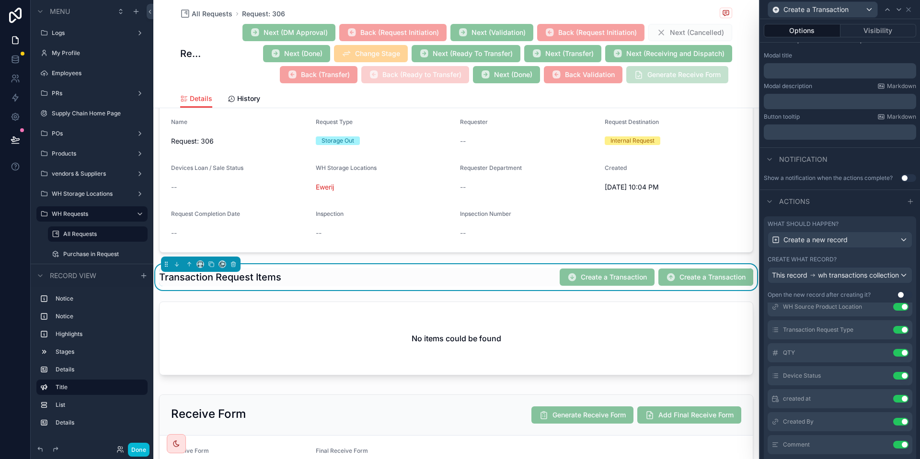
scroll to position [103, 0]
click at [876, 377] on button at bounding box center [881, 375] width 15 height 8
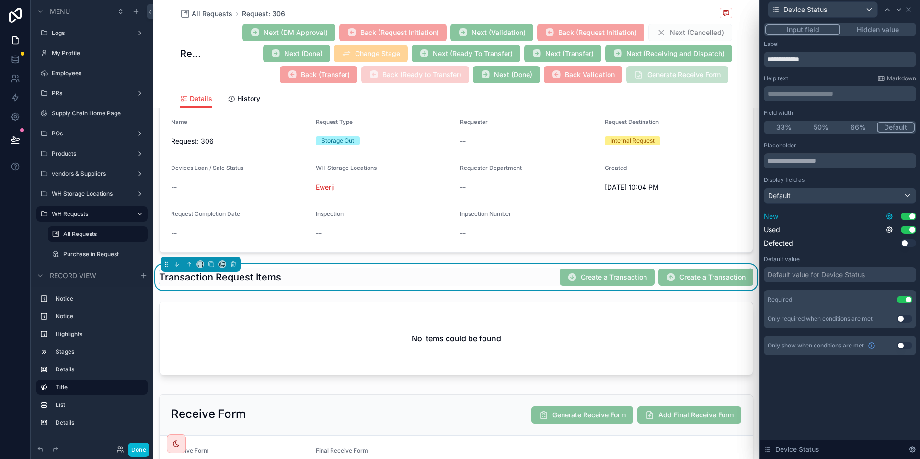
click at [890, 214] on icon at bounding box center [889, 217] width 6 height 6
click at [889, 215] on icon at bounding box center [889, 217] width 8 height 8
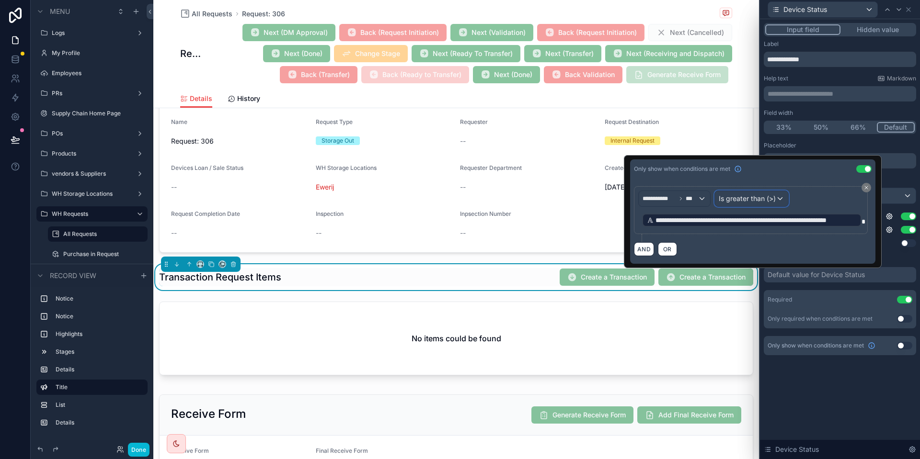
click at [755, 197] on span "Is greater than (>)" at bounding box center [747, 199] width 57 height 10
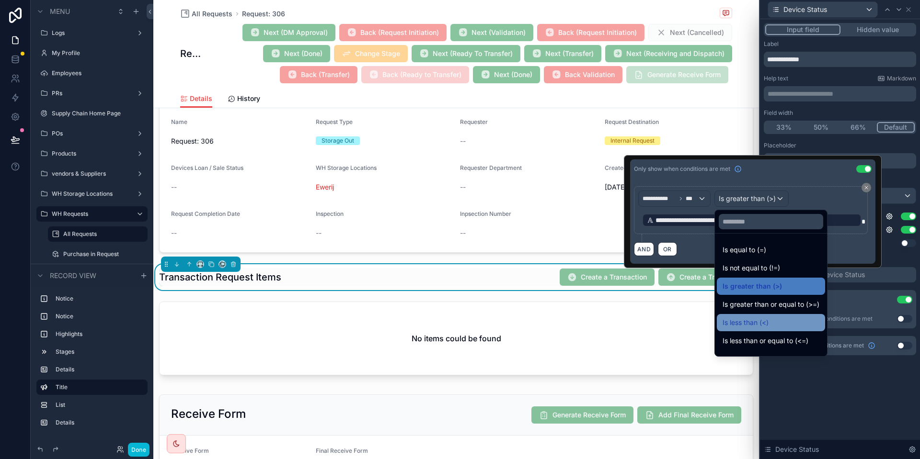
click at [771, 324] on div "Is less than (<)" at bounding box center [770, 322] width 97 height 11
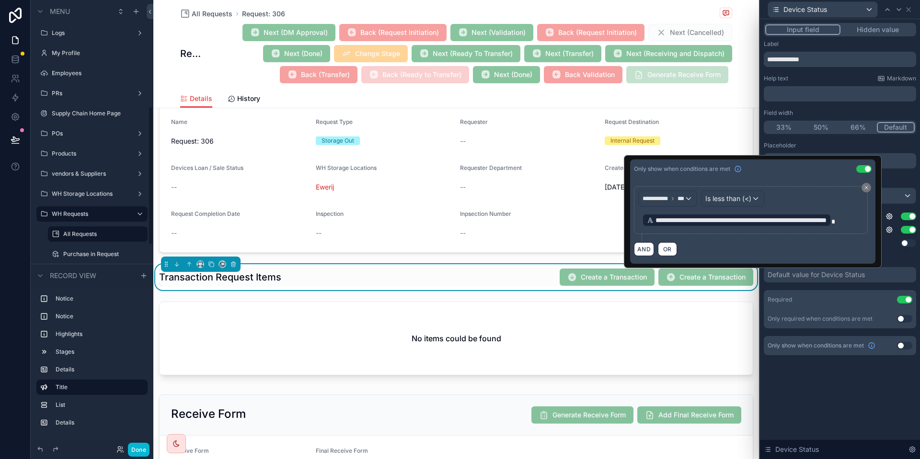
scroll to position [343, 0]
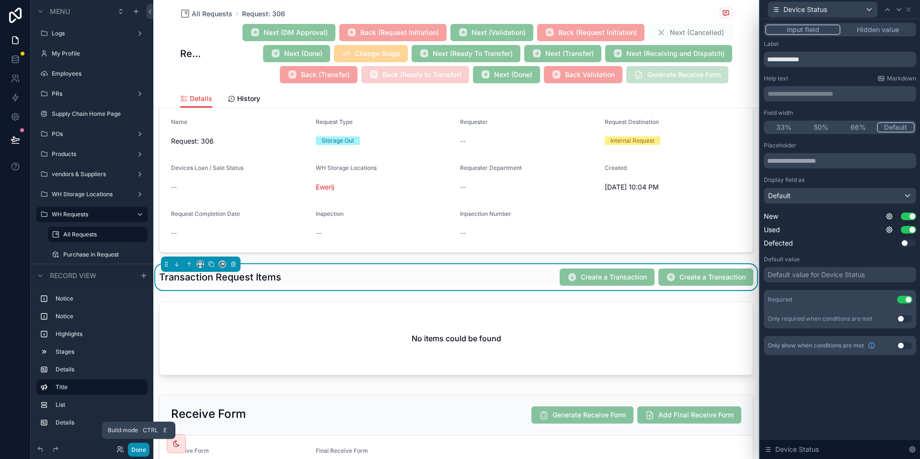
click at [138, 453] on button "Done" at bounding box center [139, 450] width 22 height 14
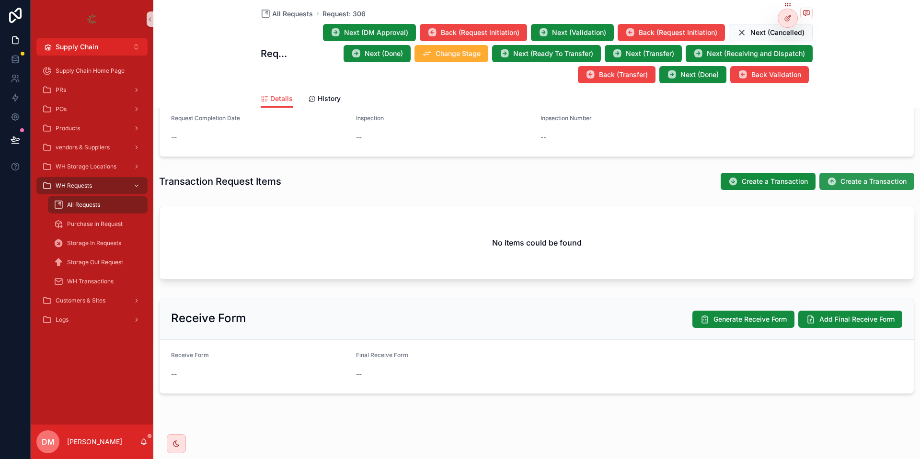
click at [837, 180] on button "Create a Transaction" at bounding box center [866, 181] width 95 height 17
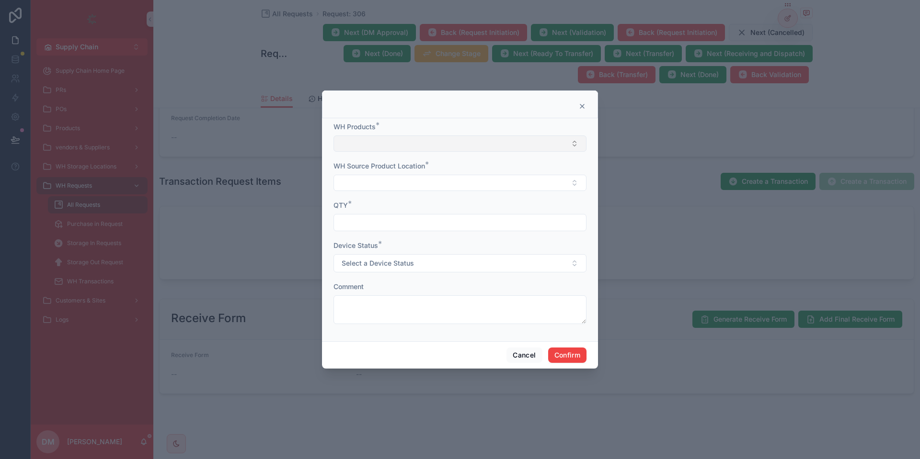
click at [366, 143] on button "Select Button" at bounding box center [459, 144] width 253 height 16
type input "**********"
click at [402, 185] on span "[HP] Server HPE DL560 GEN 10" at bounding box center [389, 182] width 99 height 10
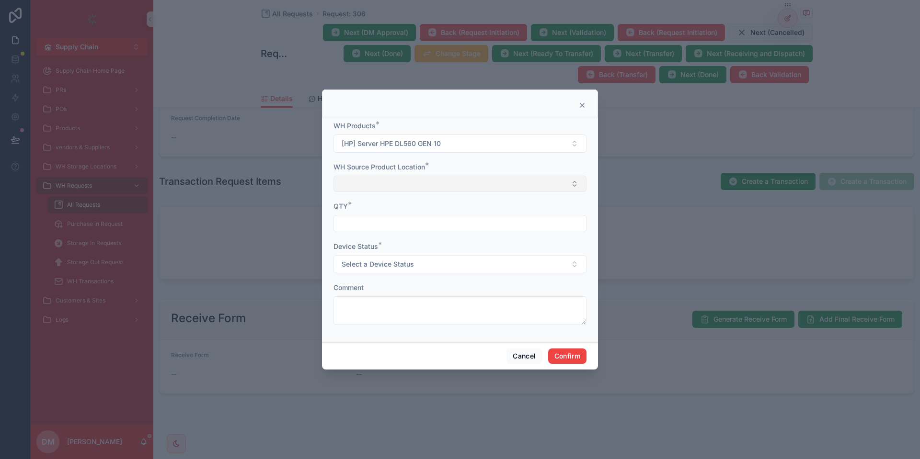
click at [387, 179] on button "Select Button" at bounding box center [459, 184] width 253 height 16
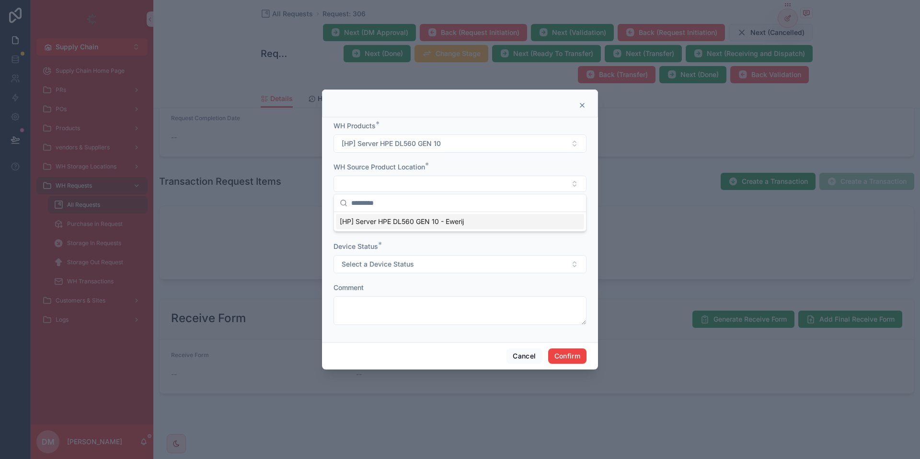
click at [406, 217] on div "[HP] Server HPE DL560 GEN 10 - Ewerij" at bounding box center [460, 221] width 248 height 15
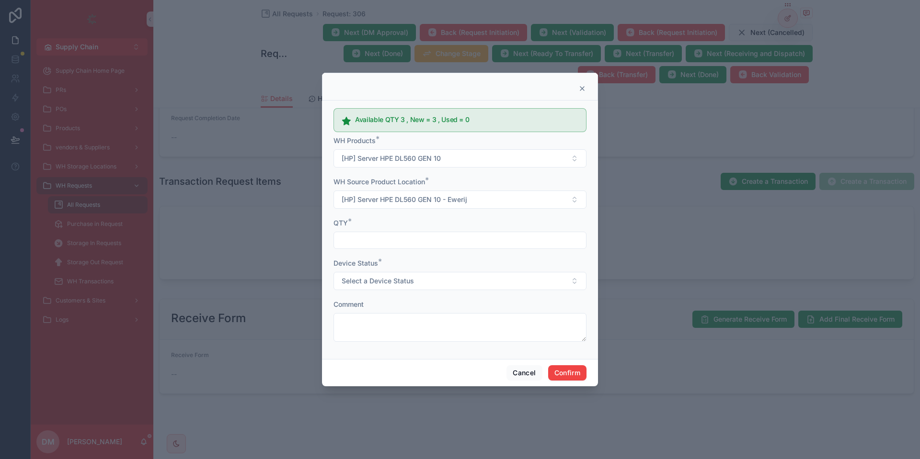
click at [369, 228] on div "QTY *" at bounding box center [459, 223] width 253 height 10
click at [364, 235] on input "text" at bounding box center [460, 240] width 252 height 13
click at [367, 288] on button "Select a Device Status" at bounding box center [459, 281] width 253 height 18
click at [423, 257] on form "Available QTY 3 , New = 3 , Used = 0 WH Products * [HP] Server HPE DL560 GEN 10…" at bounding box center [459, 227] width 253 height 247
click at [412, 238] on input "*" at bounding box center [460, 240] width 252 height 13
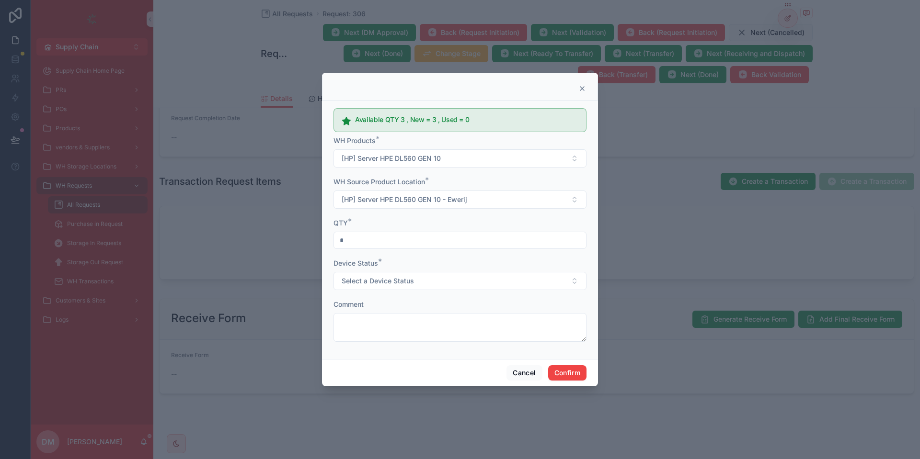
click at [412, 238] on input "*" at bounding box center [460, 240] width 252 height 13
click at [406, 273] on button "Select a Device Status" at bounding box center [459, 281] width 253 height 18
click at [403, 240] on input "*" at bounding box center [460, 240] width 252 height 13
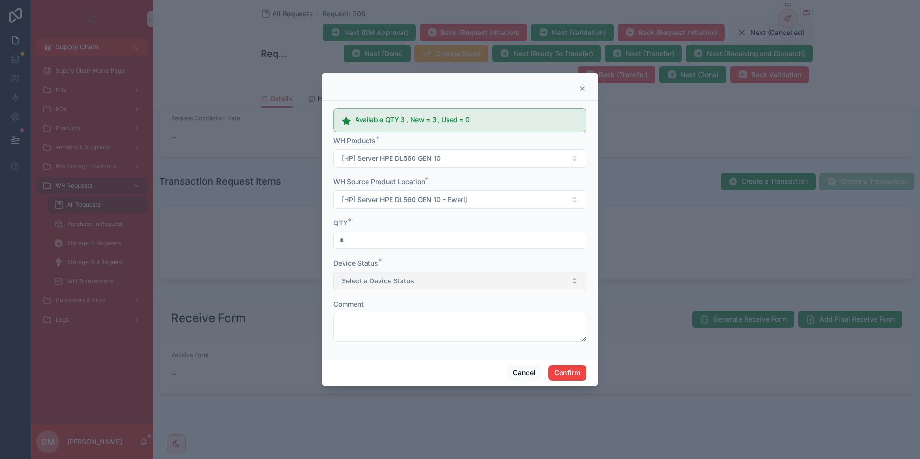
click at [417, 289] on button "Select a Device Status" at bounding box center [459, 281] width 253 height 18
click at [418, 234] on div "*" at bounding box center [459, 240] width 253 height 17
click at [418, 234] on input "*" at bounding box center [460, 240] width 252 height 13
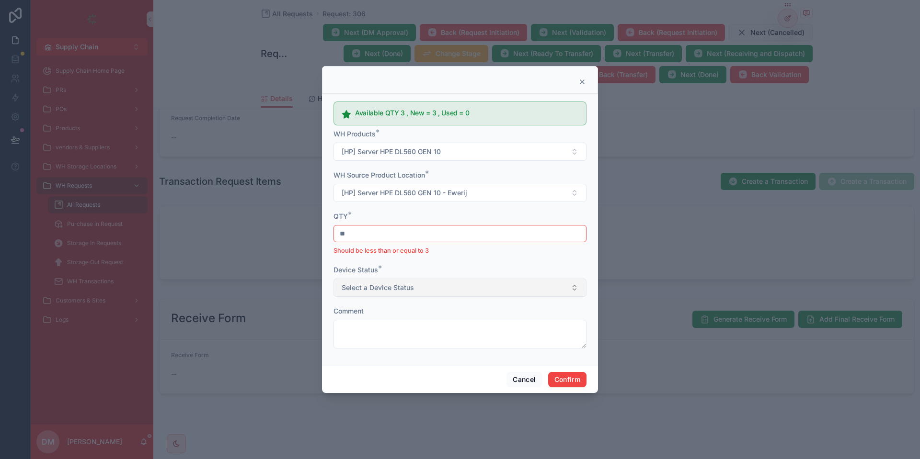
click at [410, 284] on span "Select a Device Status" at bounding box center [378, 288] width 72 height 10
click at [420, 243] on div "** Should be less than or equal to 3" at bounding box center [459, 240] width 253 height 31
drag, startPoint x: 420, startPoint y: 243, endPoint x: 406, endPoint y: 222, distance: 25.9
click at [406, 222] on div "QTY * ** Should be less than or equal to 3" at bounding box center [459, 234] width 253 height 44
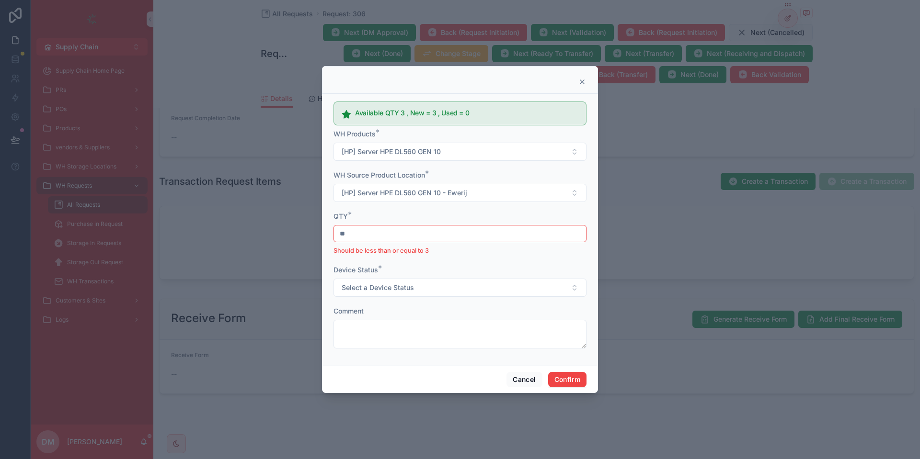
click at [402, 235] on input "**" at bounding box center [460, 233] width 252 height 13
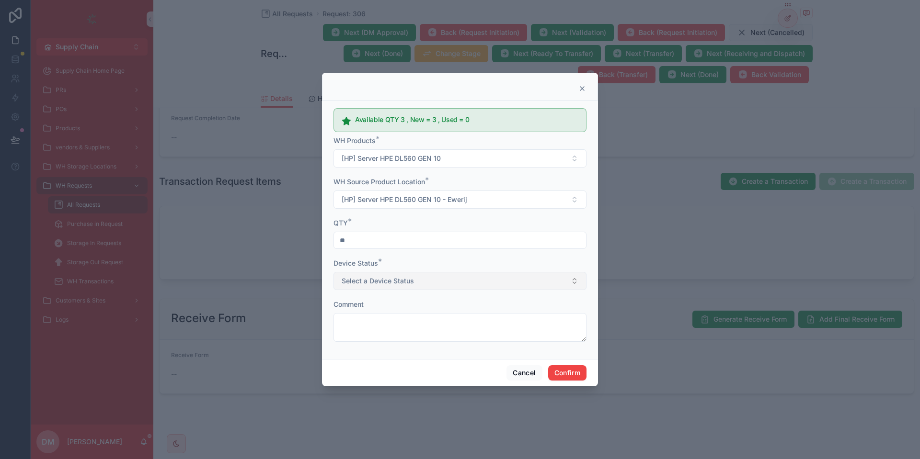
click at [395, 277] on span "Select a Device Status" at bounding box center [378, 281] width 72 height 10
click at [385, 236] on input "**" at bounding box center [460, 240] width 252 height 13
click at [381, 276] on button "Select a Device Status" at bounding box center [459, 281] width 253 height 18
click at [379, 240] on input "**" at bounding box center [460, 240] width 252 height 13
type input "*"
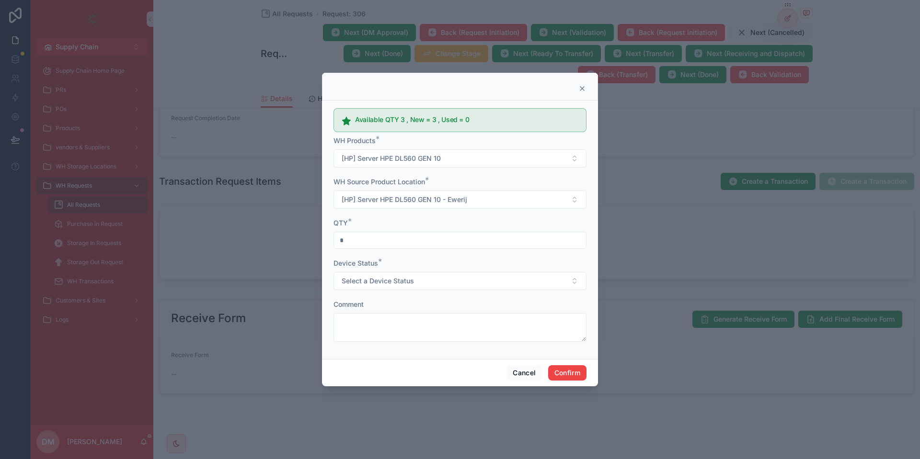
type input "*"
drag, startPoint x: 365, startPoint y: 297, endPoint x: 367, endPoint y: 291, distance: 6.5
click at [365, 296] on form "Available QTY 3 , New = 3 , Used = 0 WH Products * [HP] Server HPE DL560 GEN 10…" at bounding box center [459, 227] width 253 height 247
click at [370, 283] on span "Select a Device Status" at bounding box center [378, 281] width 72 height 10
click at [374, 245] on input "*" at bounding box center [460, 240] width 252 height 13
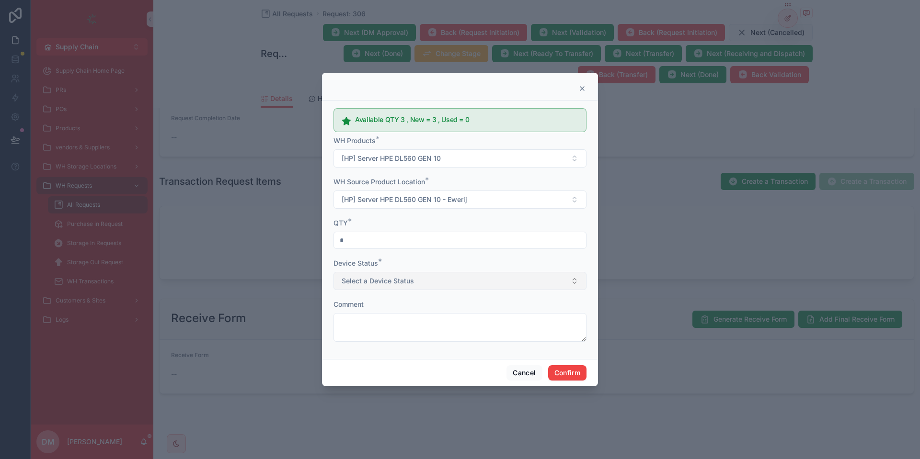
type input "*"
click at [380, 275] on button "Select a Device Status" at bounding box center [459, 281] width 253 height 18
click at [507, 359] on div "Available QTY 3 , New = 3 , Used = 0 WH Products * [HP] Server HPE DL560 GEN 10…" at bounding box center [460, 230] width 276 height 314
click at [518, 368] on button "Cancel" at bounding box center [523, 372] width 35 height 15
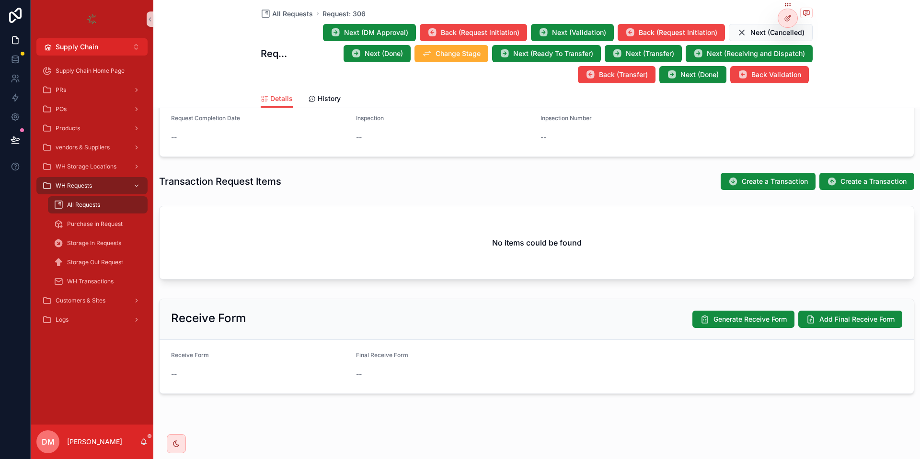
click at [876, 191] on div "Transaction Request Items Create a Transaction Create a Transaction" at bounding box center [536, 182] width 766 height 26
click at [857, 180] on span "Create a Transaction" at bounding box center [873, 182] width 66 height 10
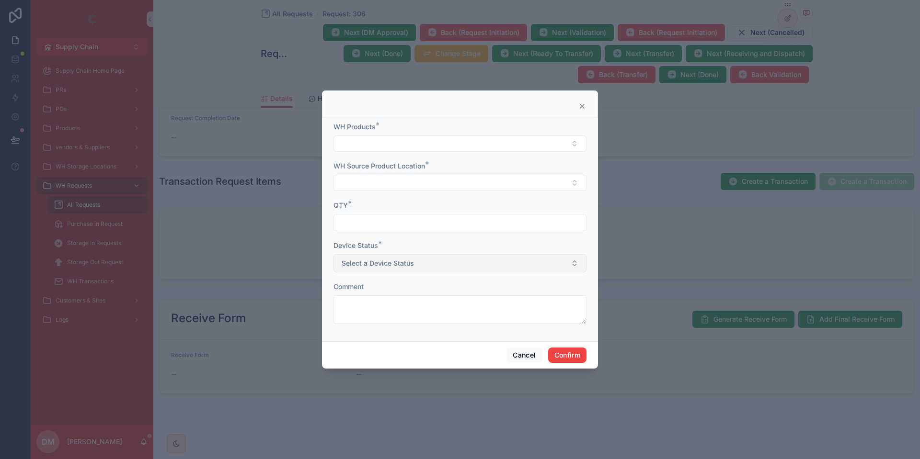
click at [446, 263] on button "Select a Device Status" at bounding box center [459, 263] width 253 height 18
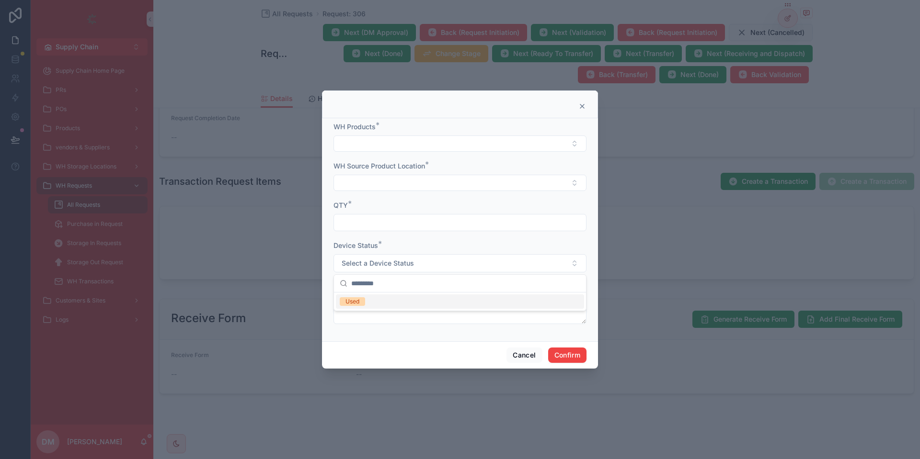
click at [406, 223] on input "text" at bounding box center [460, 222] width 252 height 13
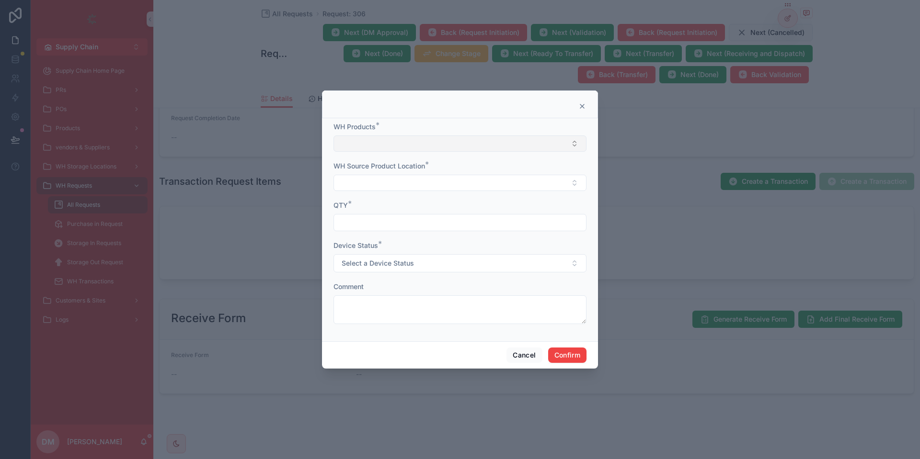
click at [396, 138] on button "Select Button" at bounding box center [459, 144] width 253 height 16
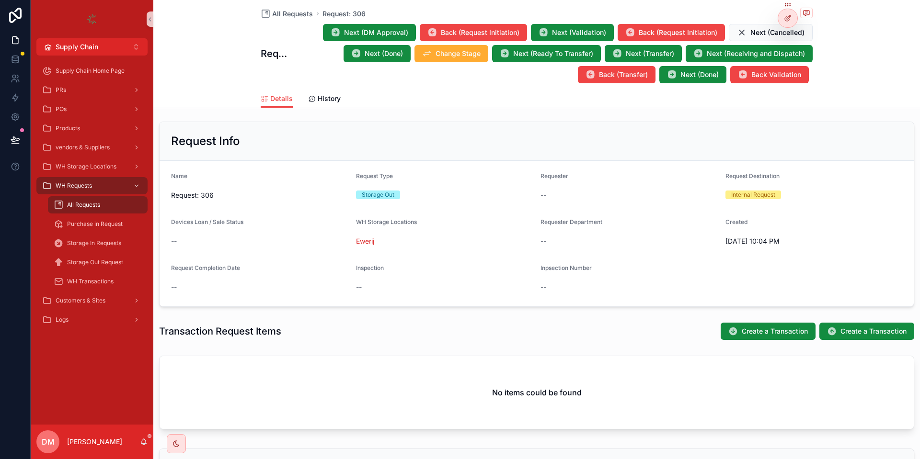
scroll to position [108, 0]
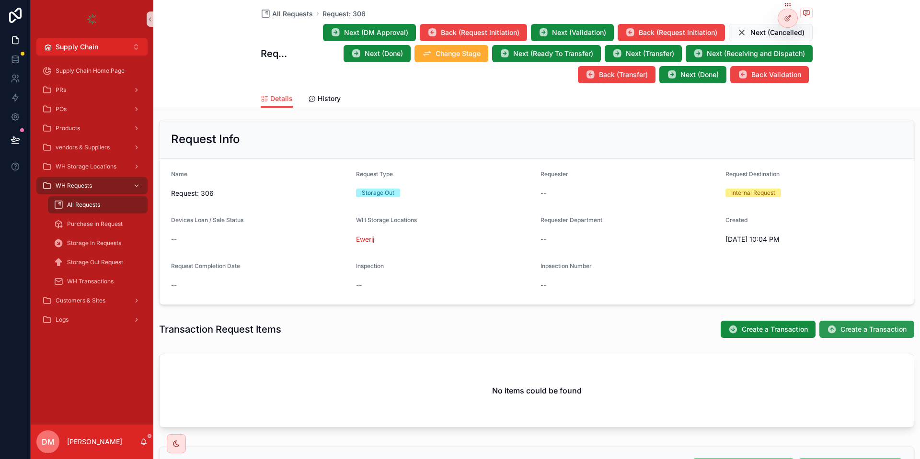
click at [865, 333] on span "Create a Transaction" at bounding box center [873, 330] width 66 height 10
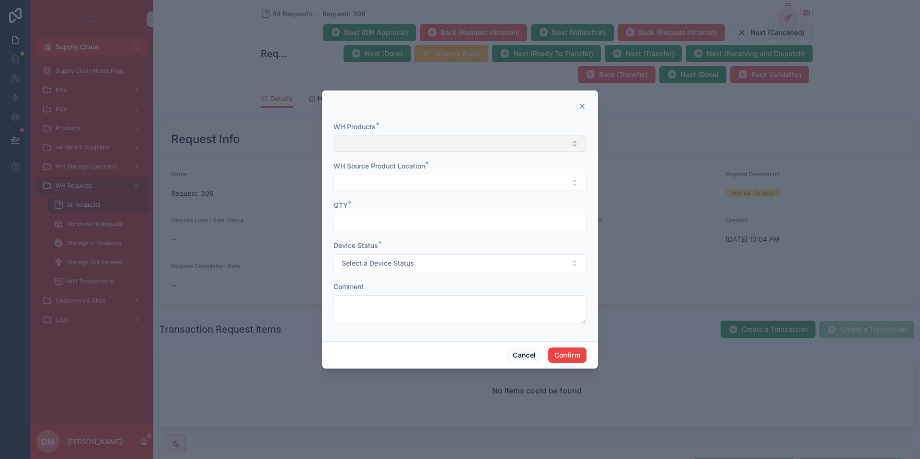
click at [522, 139] on button "Select Button" at bounding box center [459, 144] width 253 height 16
type input "**********"
click at [457, 182] on div "[HP] Server HPE DL560 GEN 10" at bounding box center [460, 181] width 248 height 15
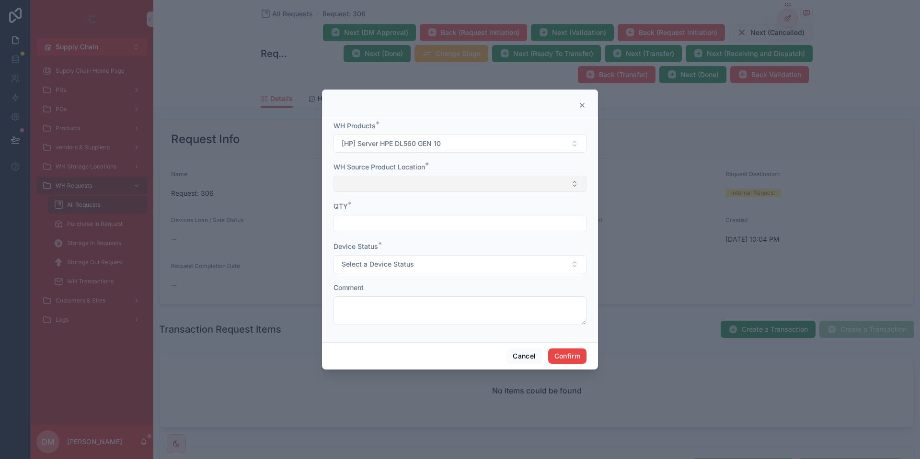
click at [449, 182] on button "Select Button" at bounding box center [459, 184] width 253 height 16
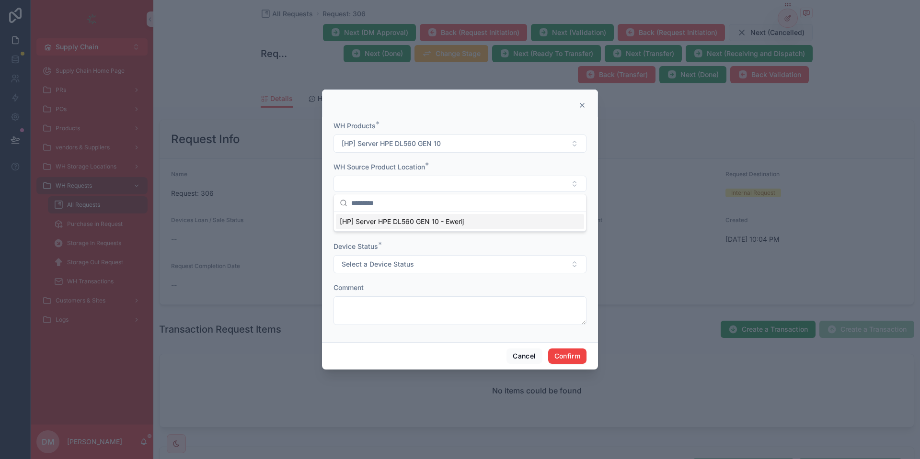
click at [427, 226] on span "[HP] Server HPE DL560 GEN 10 - Ewerij" at bounding box center [402, 222] width 124 height 10
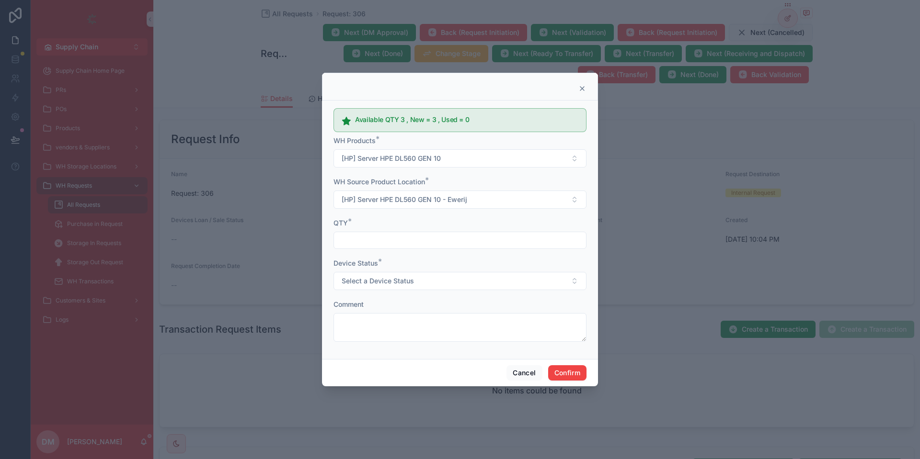
click at [417, 233] on div at bounding box center [459, 240] width 253 height 17
click at [411, 239] on input "text" at bounding box center [460, 240] width 252 height 13
click at [411, 283] on span "Select a Device Status" at bounding box center [378, 281] width 72 height 10
click at [349, 240] on input "*" at bounding box center [460, 240] width 252 height 13
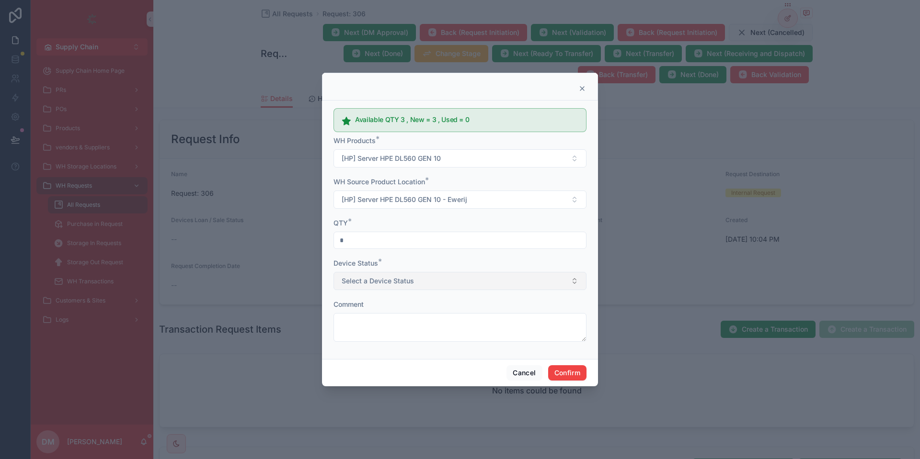
click at [349, 277] on span "Select a Device Status" at bounding box center [378, 281] width 72 height 10
click at [416, 234] on input "*" at bounding box center [460, 240] width 252 height 13
click at [426, 290] on button "Select a Device Status" at bounding box center [459, 281] width 253 height 18
drag, startPoint x: 420, startPoint y: 234, endPoint x: 416, endPoint y: 240, distance: 7.1
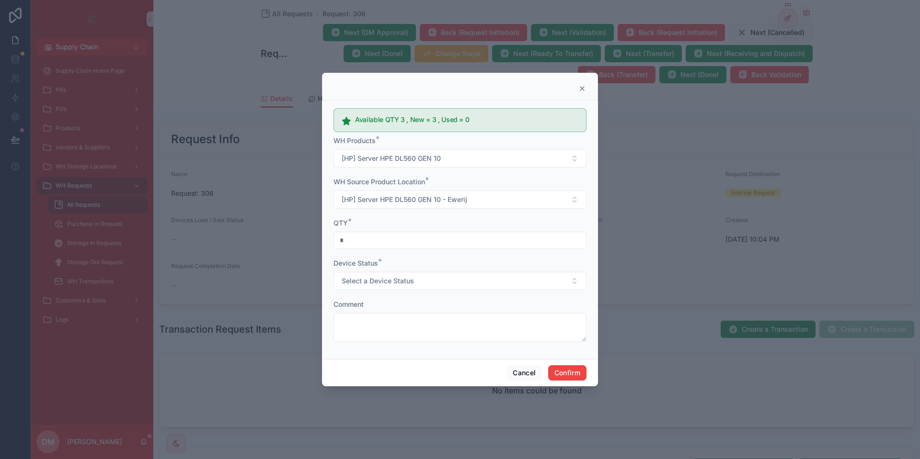
click at [416, 240] on div "*" at bounding box center [459, 240] width 253 height 17
click at [416, 240] on input "*" at bounding box center [460, 240] width 252 height 13
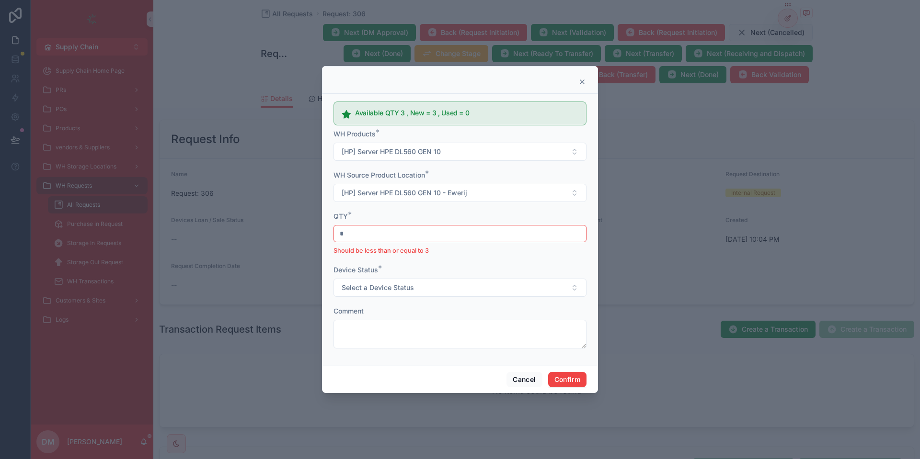
type input "*"
drag, startPoint x: 411, startPoint y: 297, endPoint x: 410, endPoint y: 286, distance: 10.6
click at [410, 286] on form "Available QTY 3 , New = 3 , Used = 0 WH Products * [HP] Server HPE DL560 GEN 10…" at bounding box center [459, 228] width 253 height 261
click at [410, 286] on span "Select a Device Status" at bounding box center [378, 288] width 72 height 10
click at [523, 387] on button "Cancel" at bounding box center [523, 379] width 35 height 15
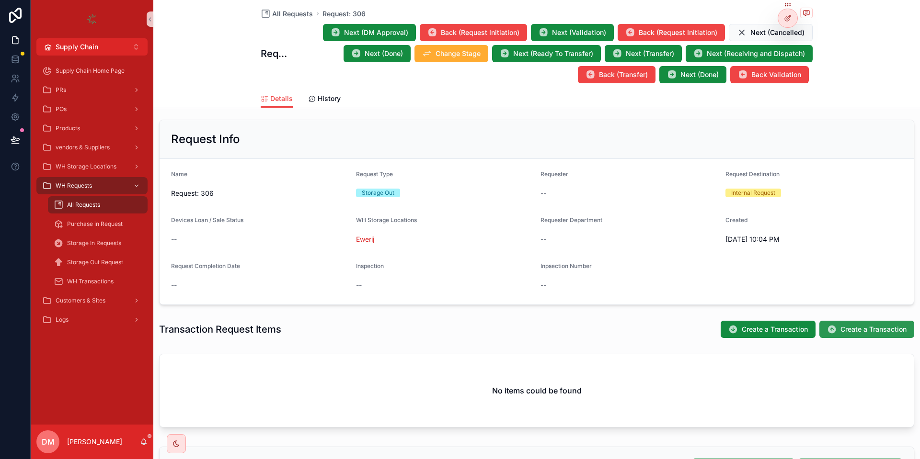
click at [838, 331] on button "Create a Transaction" at bounding box center [866, 329] width 95 height 17
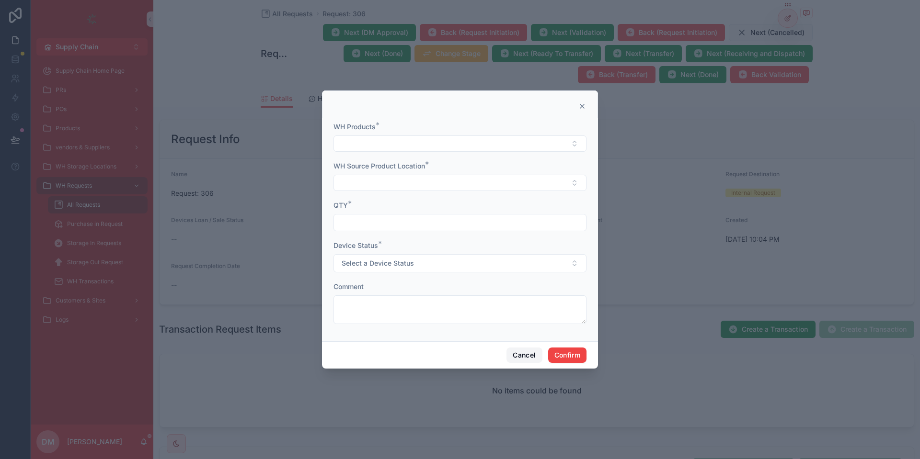
click at [513, 353] on button "Cancel" at bounding box center [523, 355] width 35 height 15
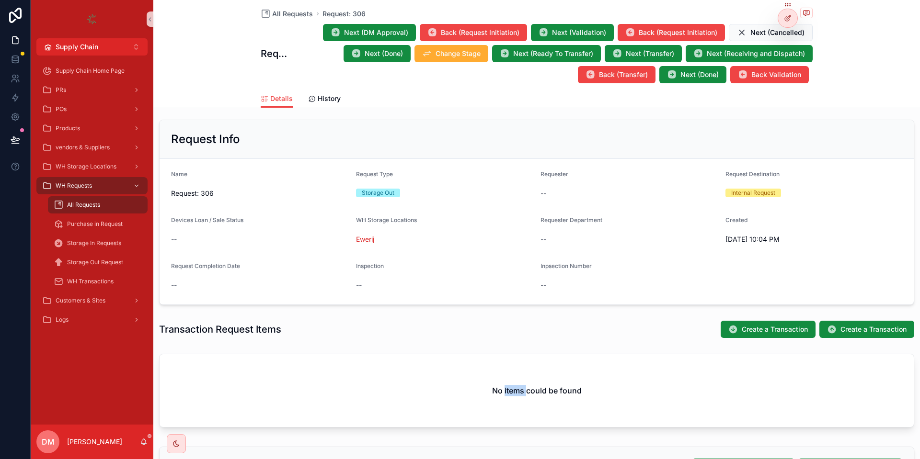
click at [513, 353] on div "No items could be found" at bounding box center [536, 392] width 766 height 85
click at [891, 336] on button "Create a Transaction" at bounding box center [866, 329] width 95 height 17
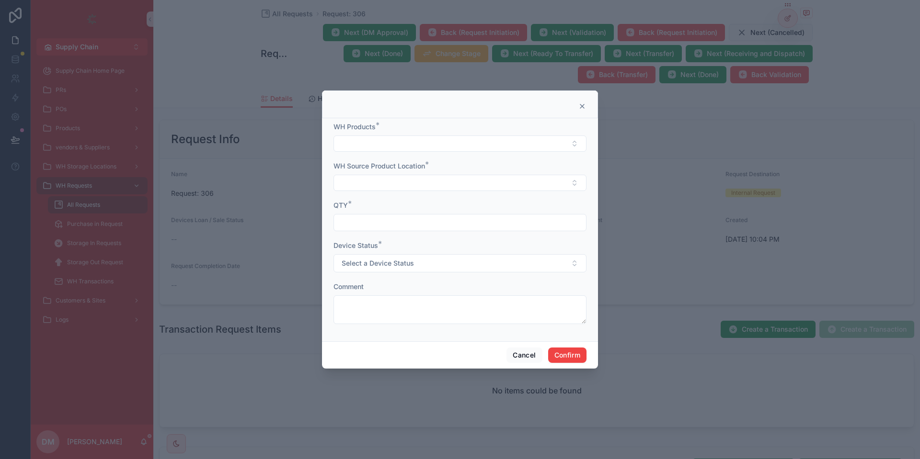
click at [446, 160] on form "WH Products * WH Source Product Location * QTY * Device Status * Select a Devic…" at bounding box center [459, 228] width 253 height 212
click at [421, 149] on button "Select Button" at bounding box center [459, 144] width 253 height 16
type input "**********"
click at [406, 187] on div "[HP] Server HPE DL560 GEN 10" at bounding box center [460, 181] width 248 height 15
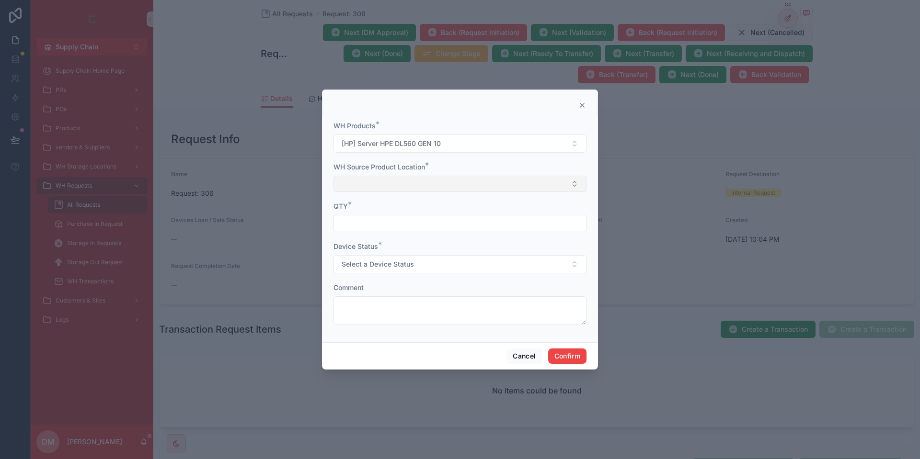
click at [366, 180] on button "Select Button" at bounding box center [459, 184] width 253 height 16
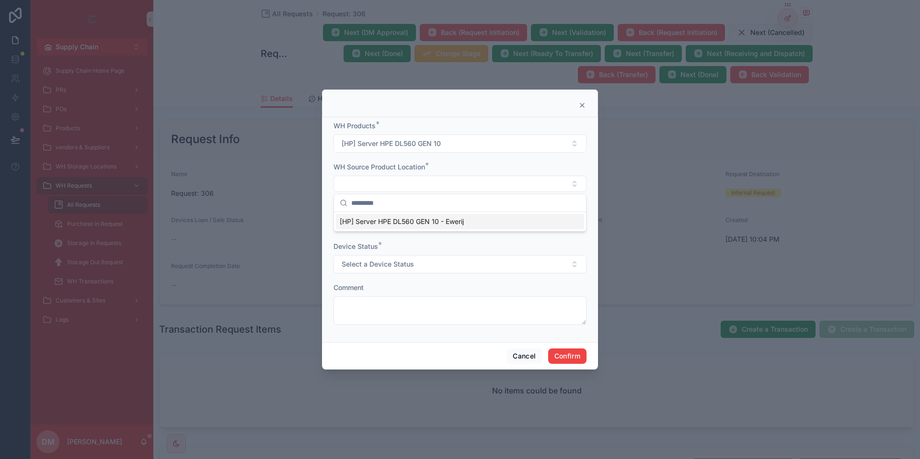
click at [374, 218] on span "[HP] Server HPE DL560 GEN 10 - Ewerij" at bounding box center [402, 222] width 124 height 10
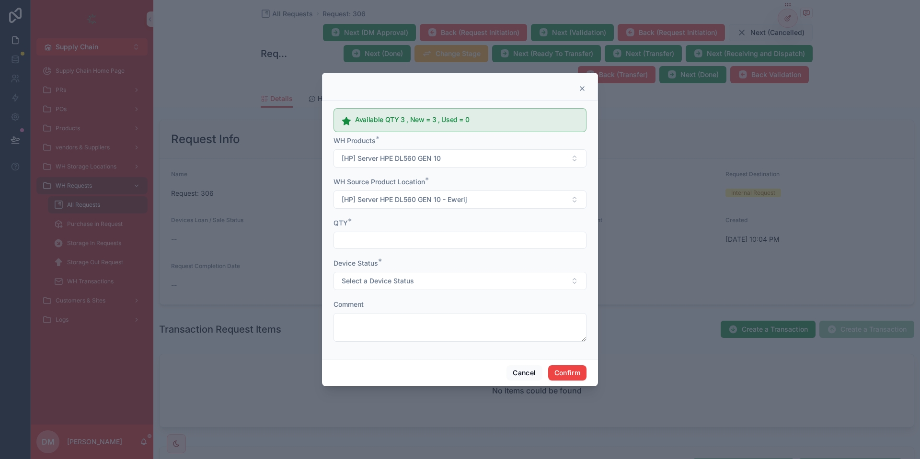
click at [365, 228] on div "QTY *" at bounding box center [459, 223] width 253 height 10
click at [355, 240] on input "text" at bounding box center [460, 240] width 252 height 13
click at [363, 277] on button "Select a Device Status" at bounding box center [459, 281] width 253 height 18
drag, startPoint x: 381, startPoint y: 260, endPoint x: 381, endPoint y: 254, distance: 6.2
click at [381, 257] on span "*" at bounding box center [380, 261] width 4 height 11
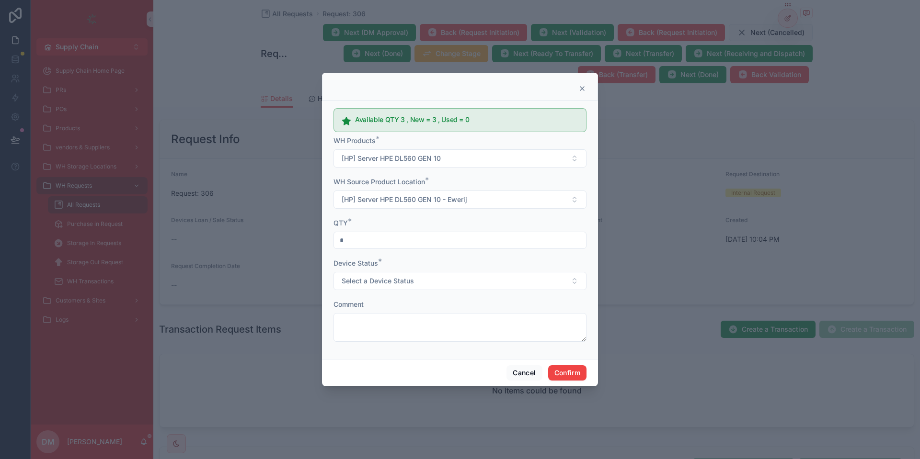
click at [382, 243] on input "*" at bounding box center [460, 240] width 252 height 13
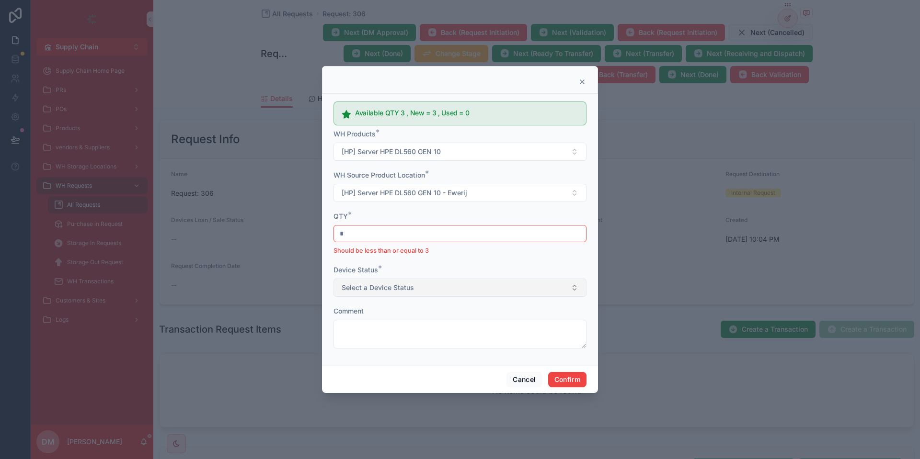
click at [378, 285] on span "Select a Device Status" at bounding box center [378, 288] width 72 height 10
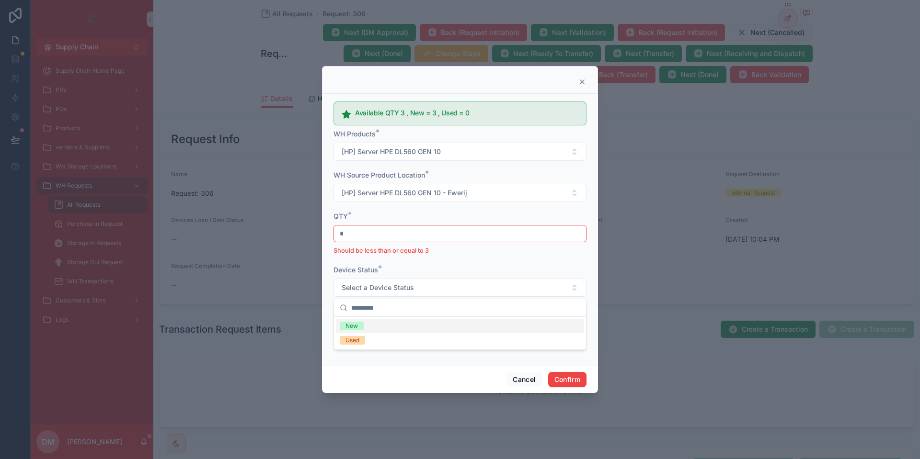
click at [396, 228] on input "*" at bounding box center [460, 233] width 252 height 13
type input "*"
click at [397, 279] on div "Device Status * Select a Device Status" at bounding box center [459, 281] width 253 height 32
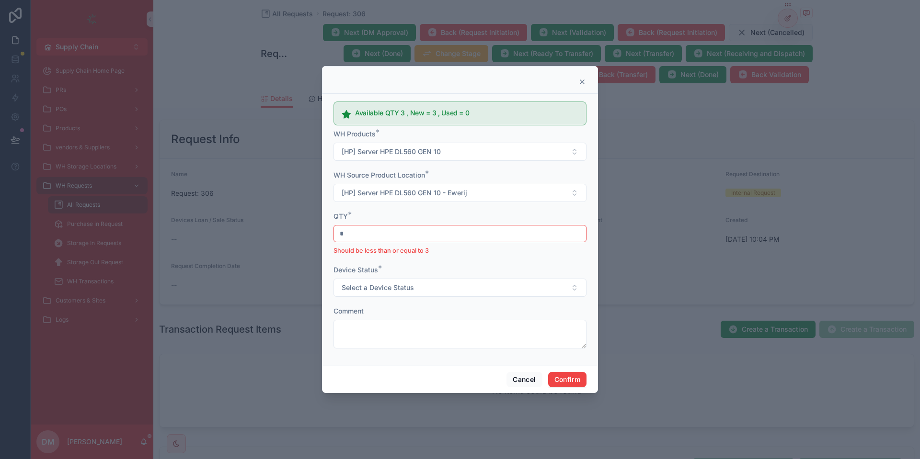
click at [397, 279] on div "Device Status * Select a Device Status" at bounding box center [459, 281] width 253 height 32
click at [385, 288] on span "Select a Device Status" at bounding box center [378, 288] width 72 height 10
click at [513, 380] on div "Cancel Confirm" at bounding box center [460, 379] width 276 height 27
click at [514, 380] on button "Cancel" at bounding box center [523, 379] width 35 height 15
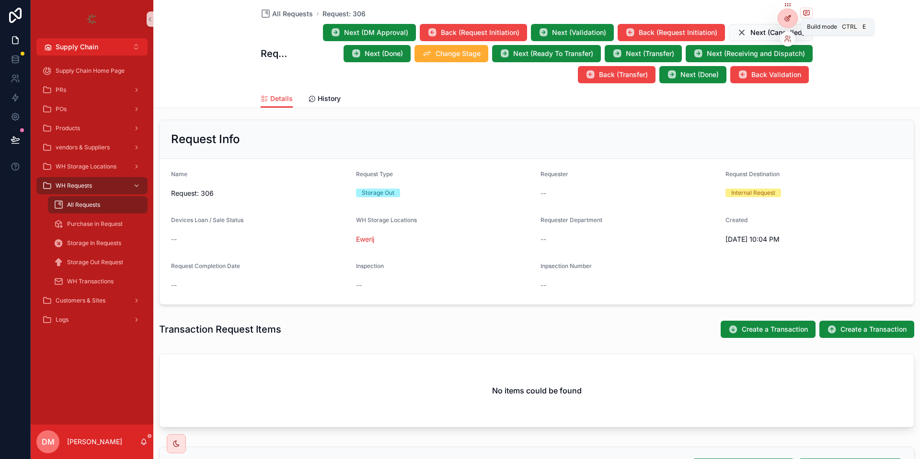
click at [787, 22] on div at bounding box center [787, 18] width 19 height 18
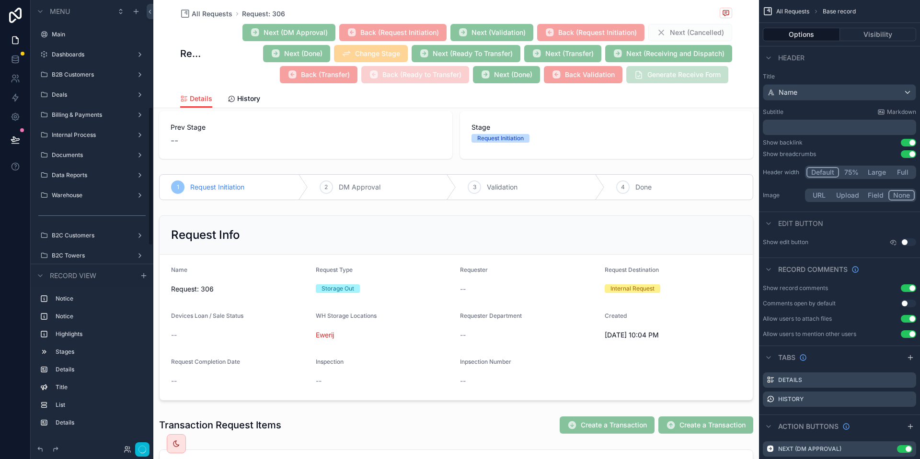
scroll to position [343, 0]
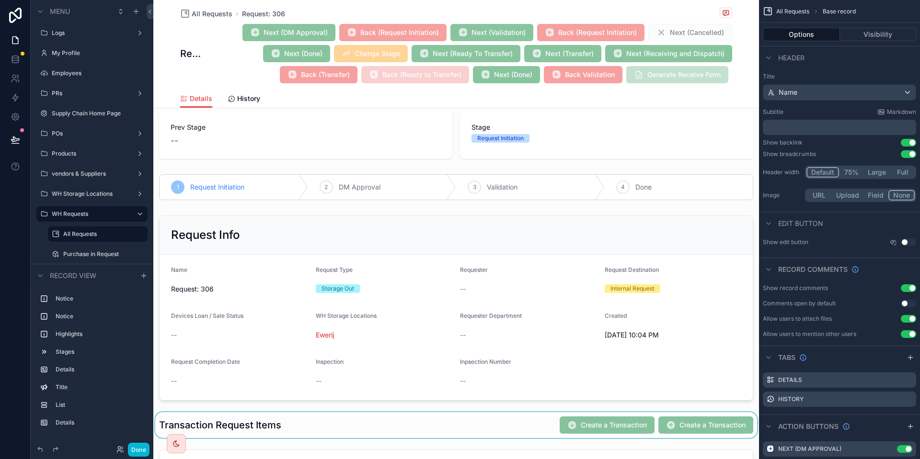
click at [625, 414] on div "scrollable content" at bounding box center [455, 425] width 605 height 26
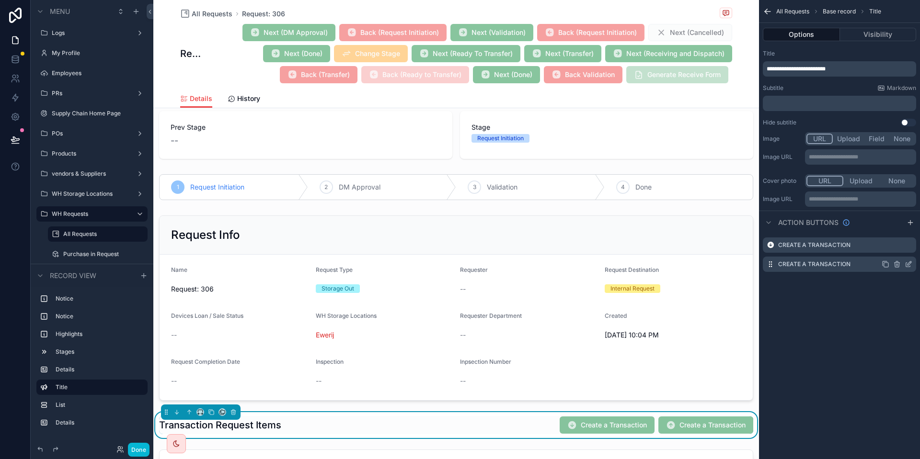
click at [906, 266] on icon "scrollable content" at bounding box center [908, 265] width 8 height 8
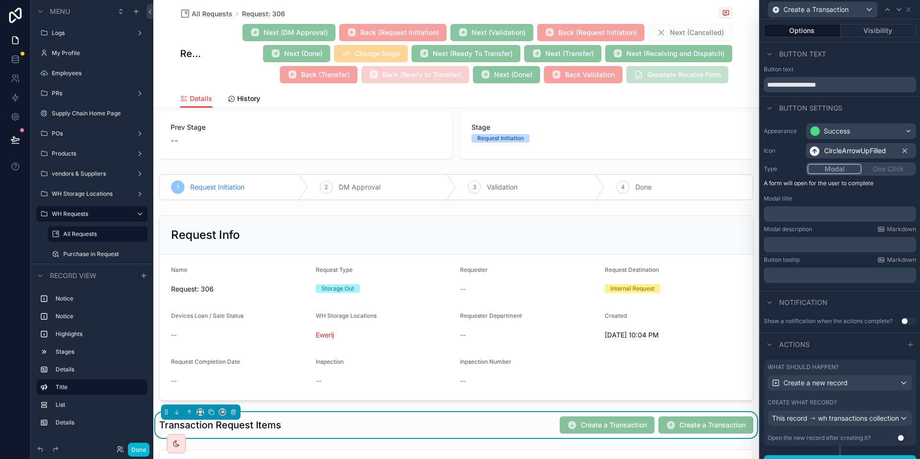
scroll to position [21, 0]
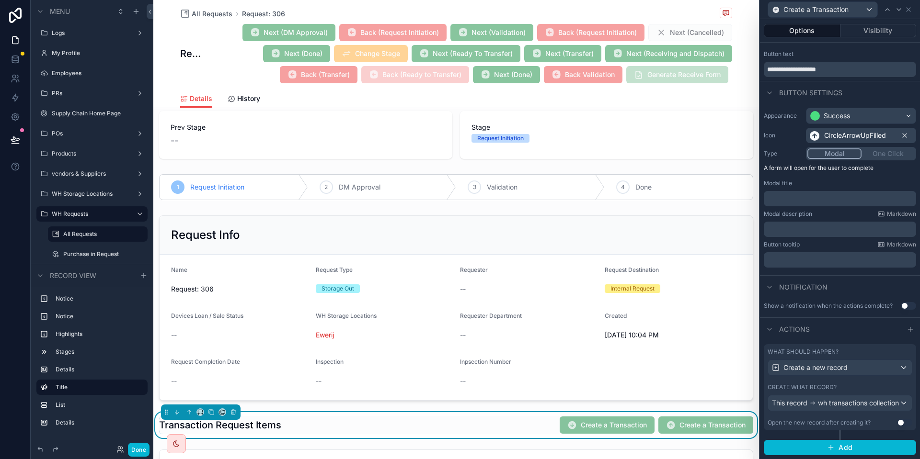
click at [839, 384] on div "Create what record?" at bounding box center [839, 388] width 145 height 8
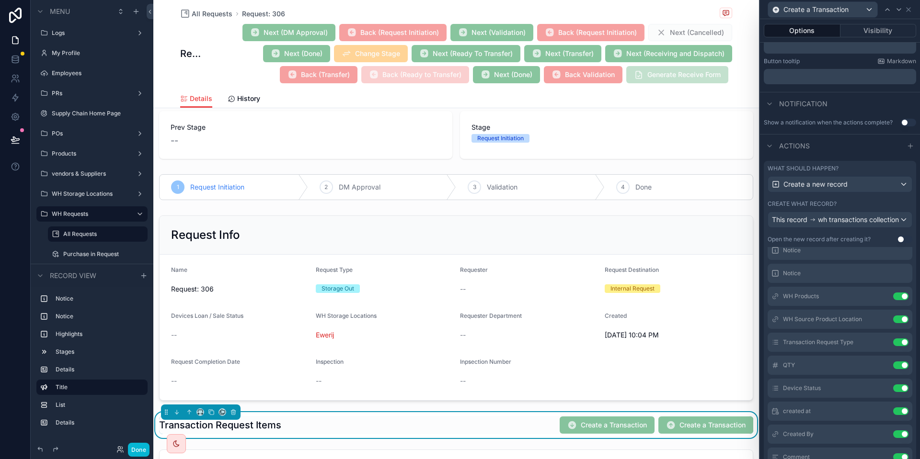
scroll to position [36, 0]
click at [879, 389] on icon at bounding box center [882, 386] width 8 height 8
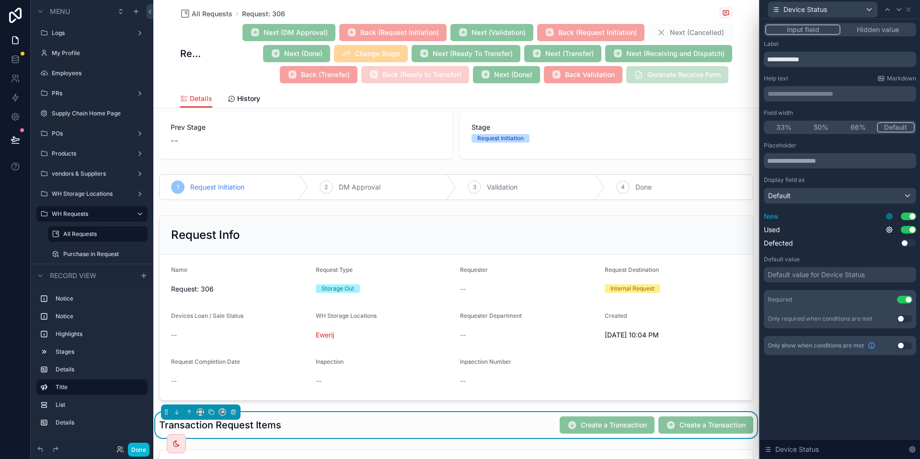
click at [888, 217] on icon at bounding box center [889, 217] width 8 height 8
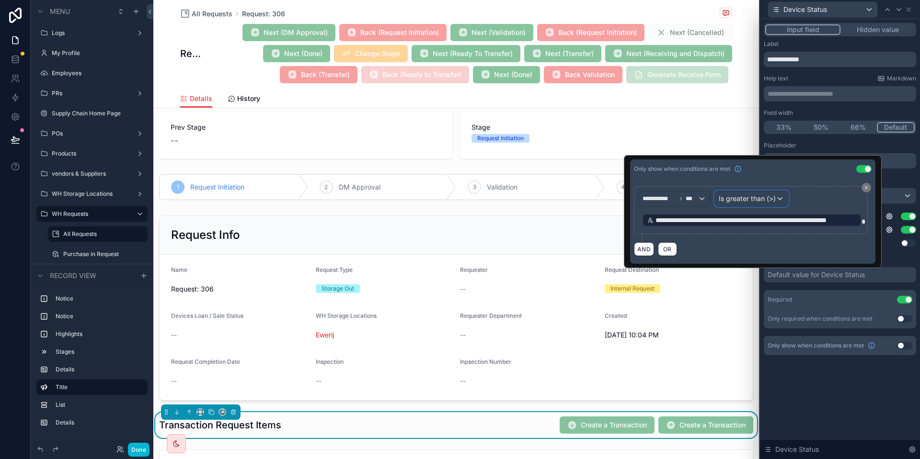
click at [767, 202] on span "Is greater than (>)" at bounding box center [747, 199] width 57 height 10
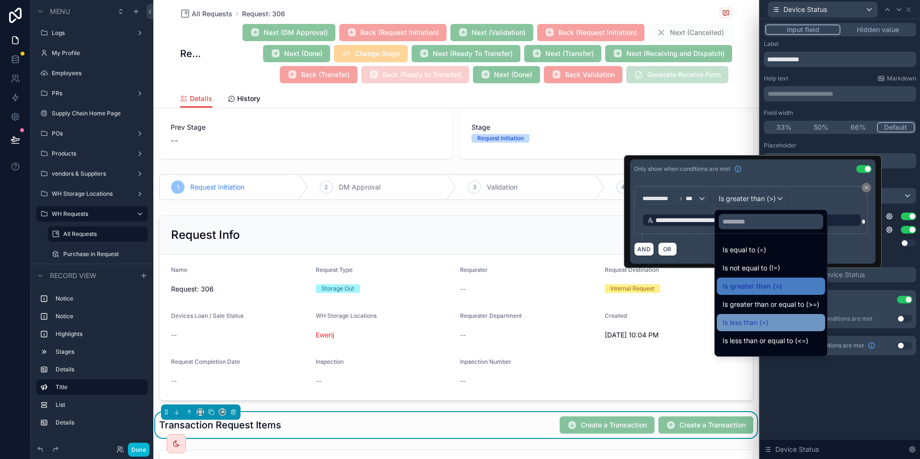
click at [768, 328] on span "Is less than (<)" at bounding box center [745, 322] width 46 height 11
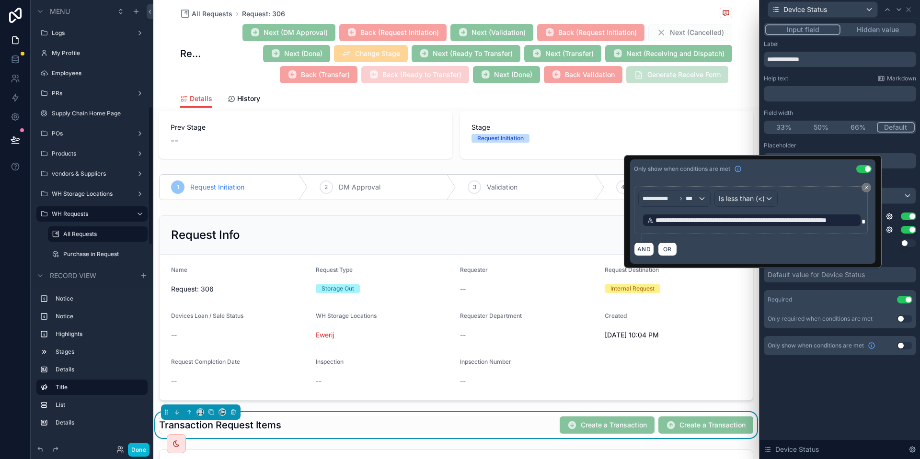
scroll to position [343, 0]
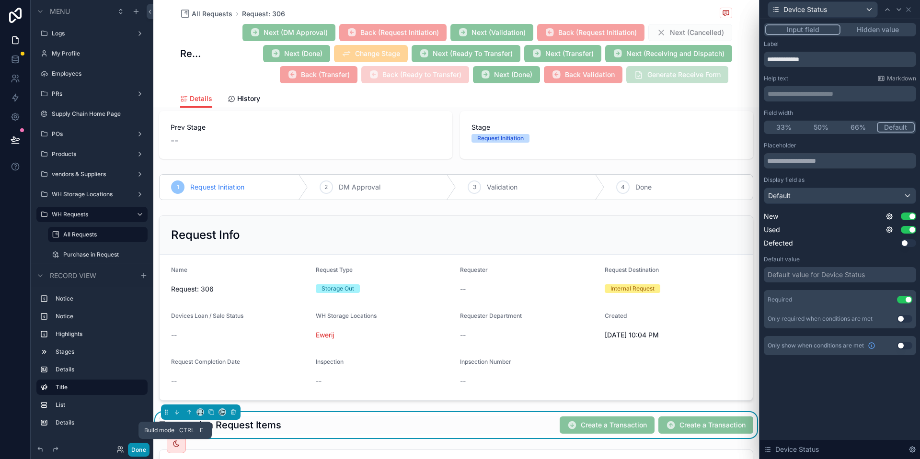
click at [137, 446] on button "Done" at bounding box center [139, 450] width 22 height 14
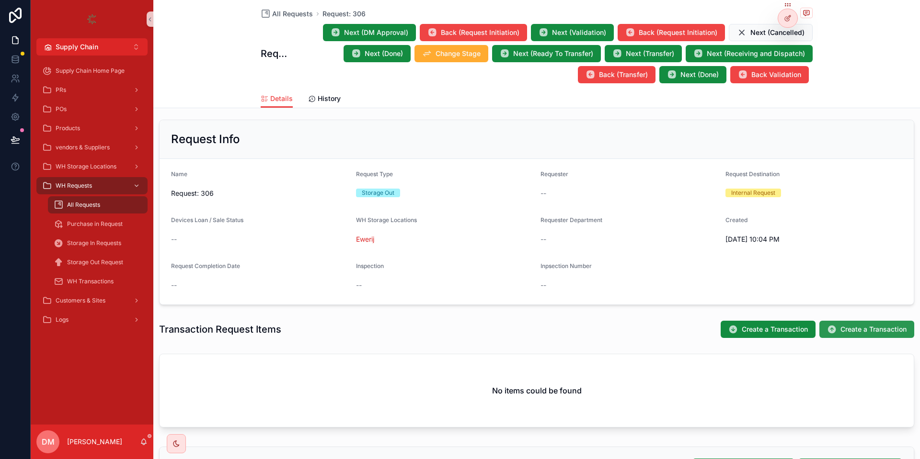
click at [846, 322] on button "Create a Transaction" at bounding box center [866, 329] width 95 height 17
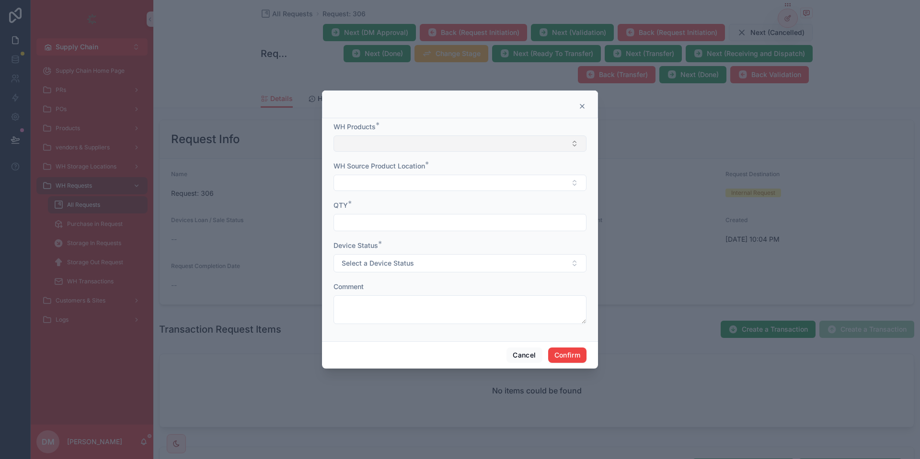
click at [456, 143] on button "Select Button" at bounding box center [459, 144] width 253 height 16
type input "**********"
click at [453, 190] on div "[HP] Server HPE DL560 GEN 10" at bounding box center [460, 181] width 252 height 19
click at [453, 186] on div "[HP] Server HPE DL560 GEN 10" at bounding box center [460, 181] width 252 height 19
click at [453, 186] on div "[HP] Server HPE DL560 GEN 10" at bounding box center [460, 181] width 248 height 15
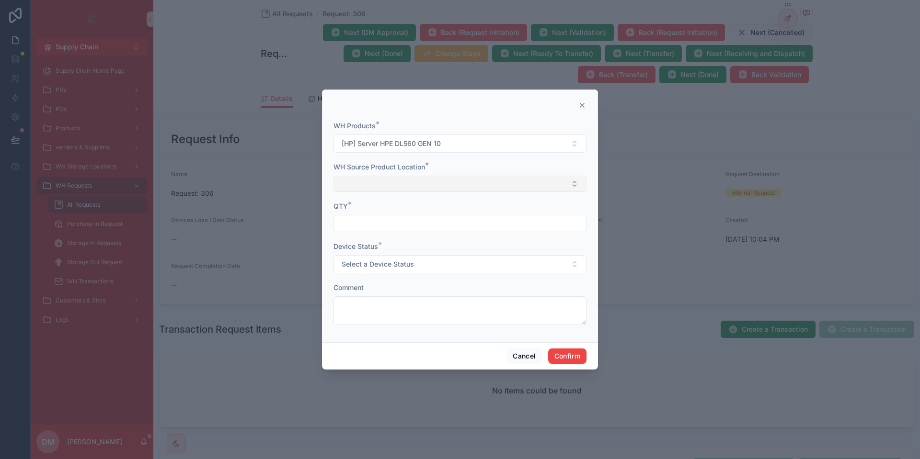
click at [455, 189] on button "Select Button" at bounding box center [459, 184] width 253 height 16
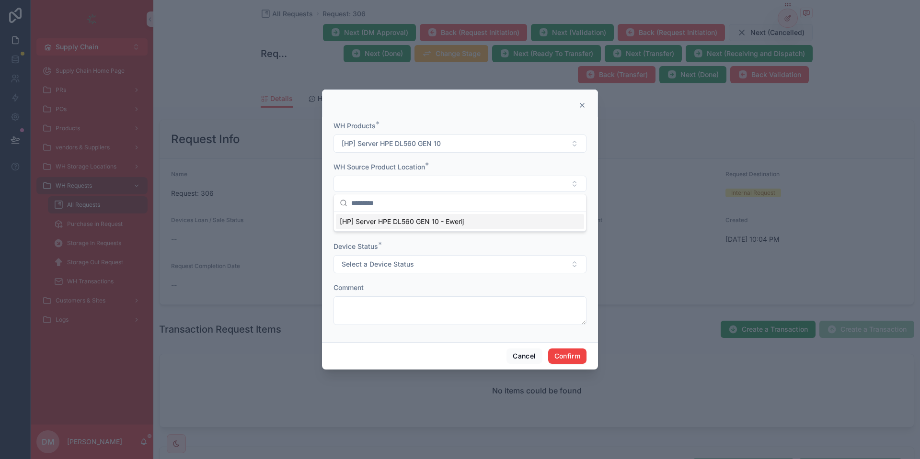
click at [457, 218] on span "[HP] Server HPE DL560 GEN 10 - Ewerij" at bounding box center [402, 222] width 124 height 10
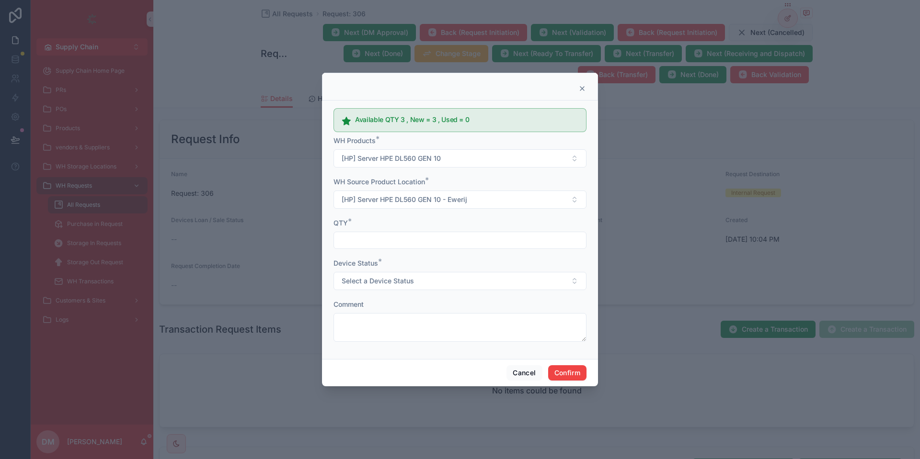
drag, startPoint x: 434, startPoint y: 249, endPoint x: 432, endPoint y: 244, distance: 5.6
click at [432, 244] on div at bounding box center [459, 240] width 253 height 17
click at [432, 244] on input "text" at bounding box center [460, 240] width 252 height 13
click at [447, 285] on button "Select a Device Status" at bounding box center [459, 281] width 253 height 18
click at [412, 238] on input "*" at bounding box center [460, 240] width 252 height 13
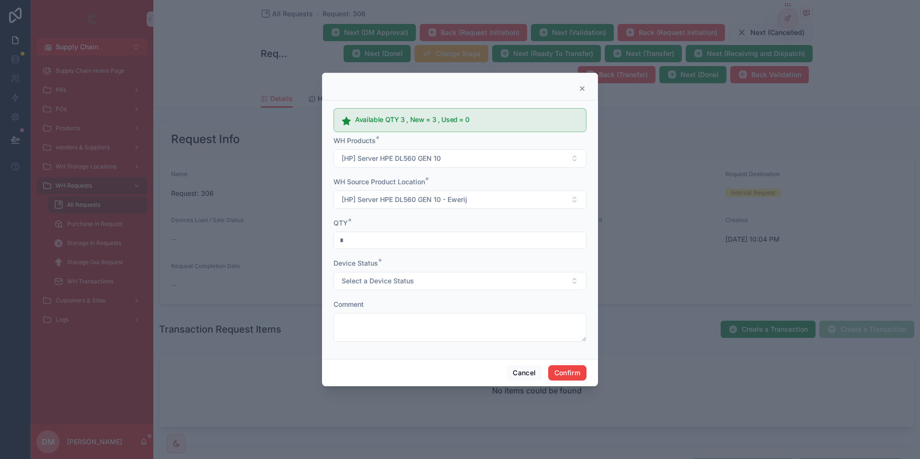
click at [412, 238] on input "*" at bounding box center [460, 240] width 252 height 13
click at [402, 276] on button "Select a Device Status" at bounding box center [459, 281] width 253 height 18
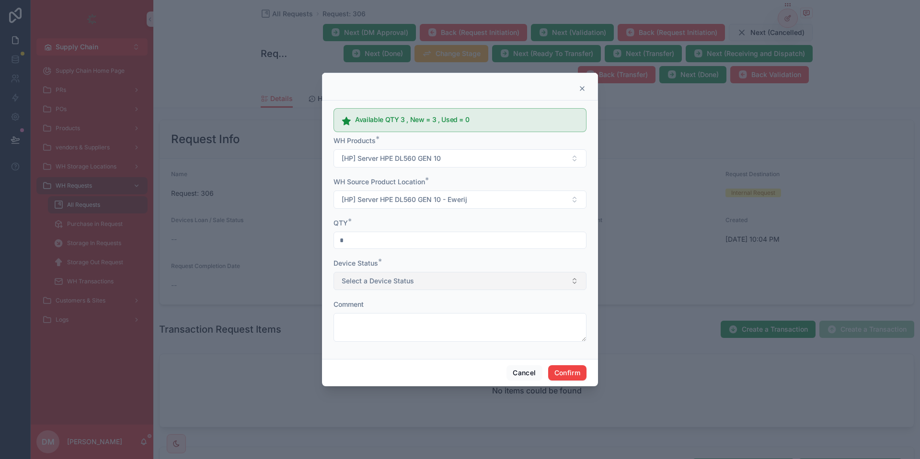
click at [402, 276] on button "Select a Device Status" at bounding box center [459, 281] width 253 height 18
click at [366, 241] on input "*" at bounding box center [460, 240] width 252 height 13
click at [370, 283] on span "Select a Device Status" at bounding box center [378, 281] width 72 height 10
click at [370, 282] on span "Select a Device Status" at bounding box center [378, 281] width 72 height 10
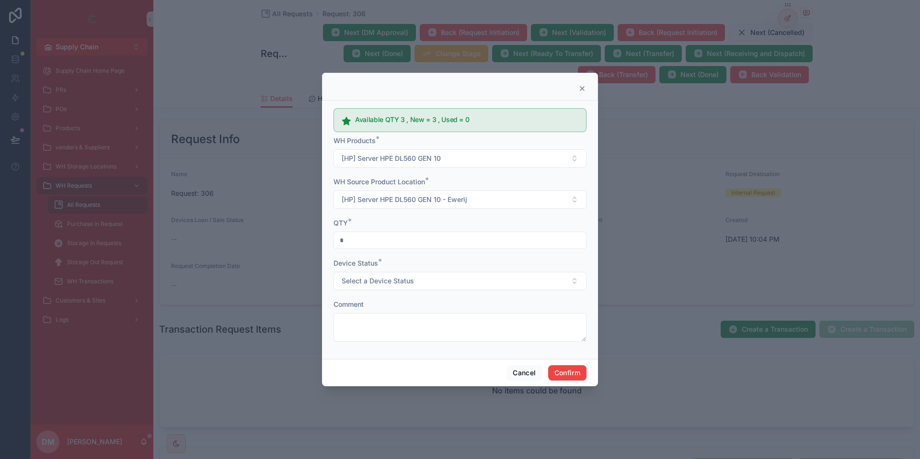
click at [392, 232] on div "QTY * *" at bounding box center [459, 233] width 253 height 31
click at [372, 244] on input "*" at bounding box center [460, 240] width 252 height 13
click at [462, 269] on div "Device Status * Select a Device Status" at bounding box center [459, 275] width 253 height 32
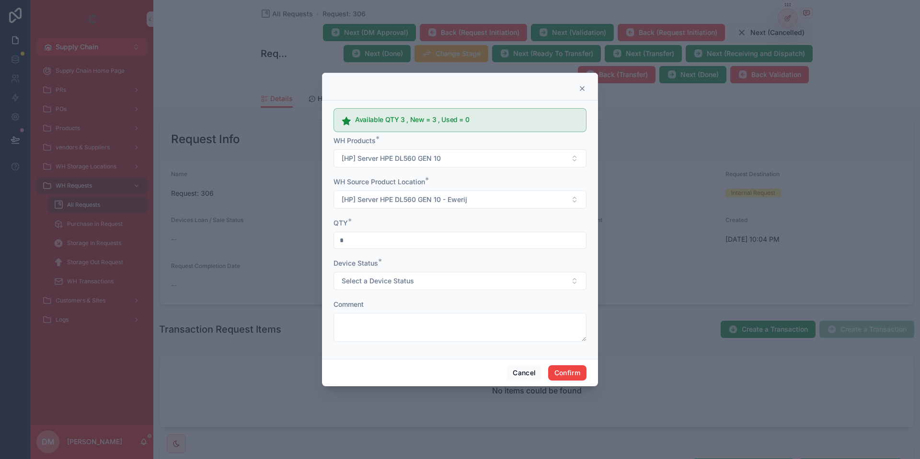
click at [433, 239] on input "*" at bounding box center [460, 240] width 252 height 13
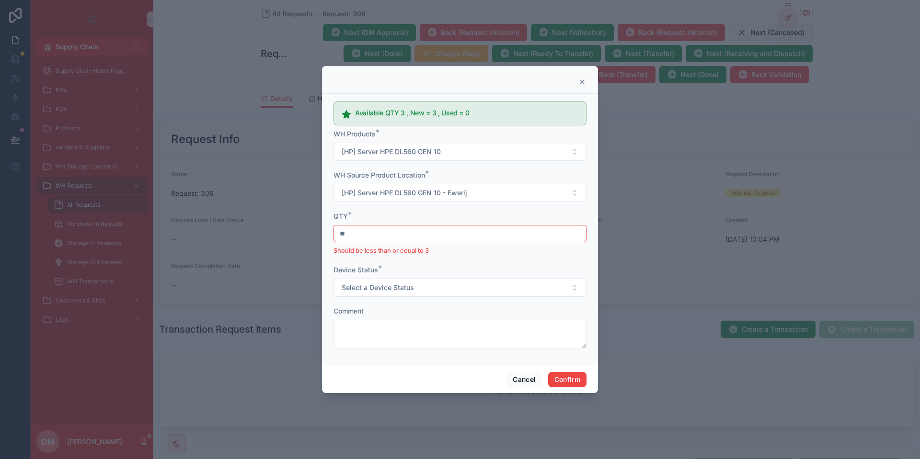
type input "*"
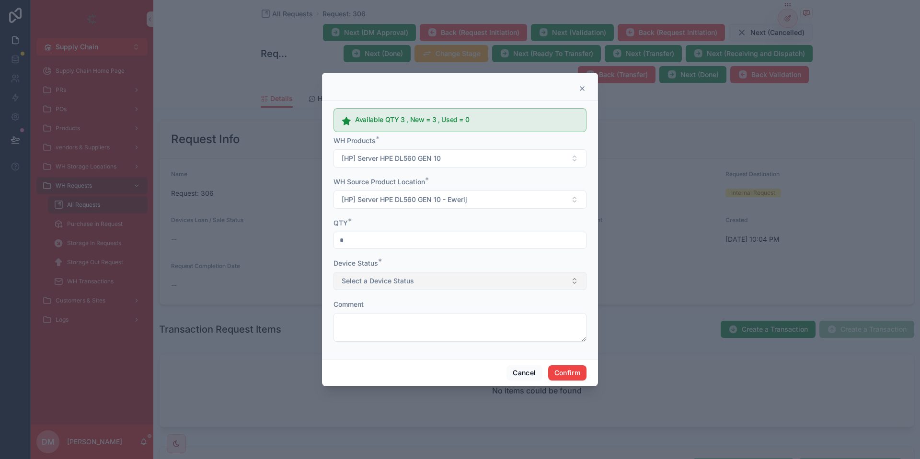
type input "*"
click at [473, 287] on button "Select a Device Status" at bounding box center [459, 281] width 253 height 18
click at [527, 372] on button "Cancel" at bounding box center [523, 372] width 35 height 15
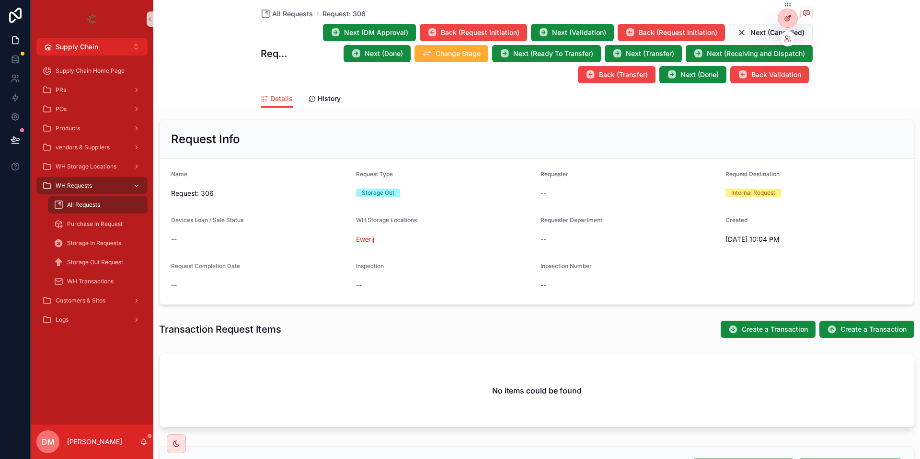
click at [781, 19] on div at bounding box center [787, 18] width 19 height 18
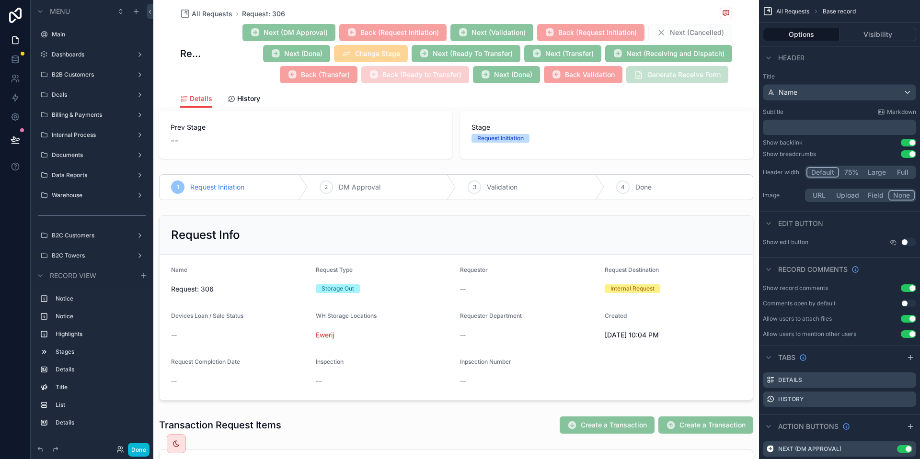
scroll to position [343, 0]
click at [554, 424] on div "scrollable content" at bounding box center [455, 425] width 605 height 26
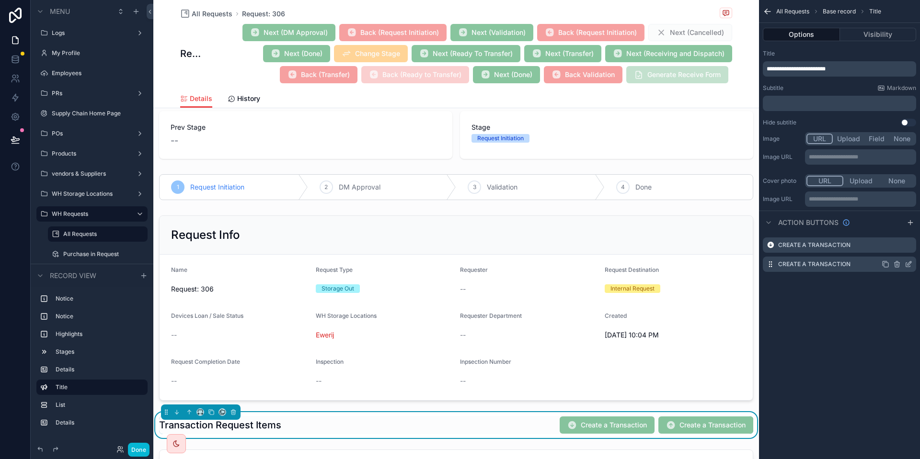
click at [909, 264] on icon "scrollable content" at bounding box center [908, 265] width 8 height 8
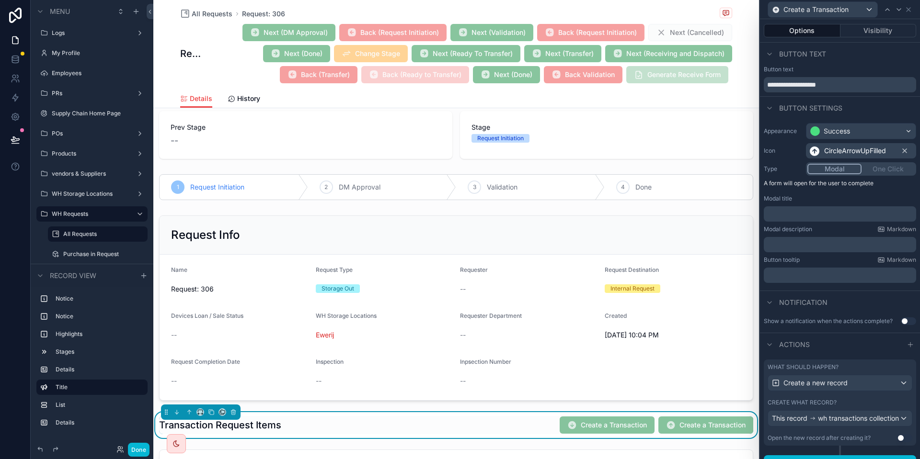
scroll to position [21, 0]
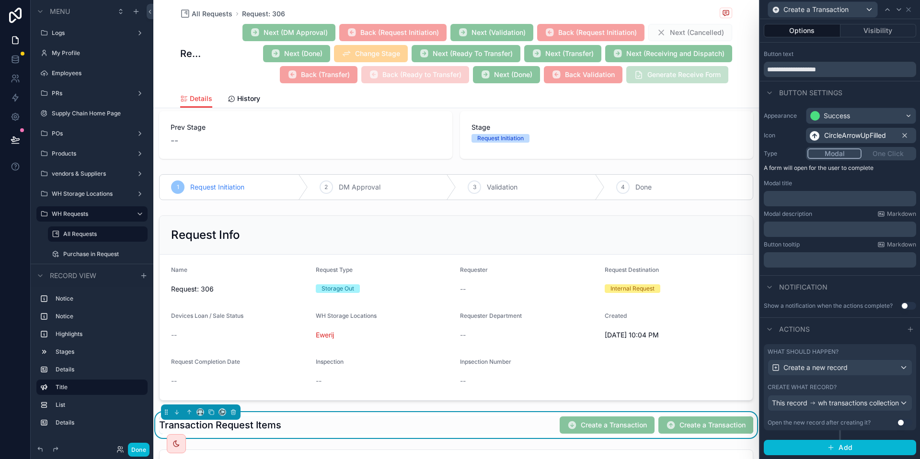
click at [820, 384] on label "Create what record?" at bounding box center [801, 388] width 69 height 8
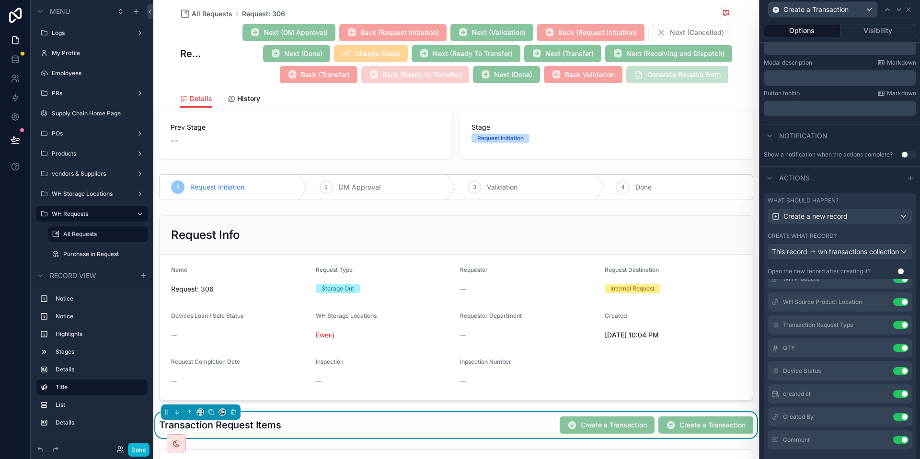
scroll to position [84, 0]
click at [881, 373] on icon at bounding box center [882, 370] width 8 height 8
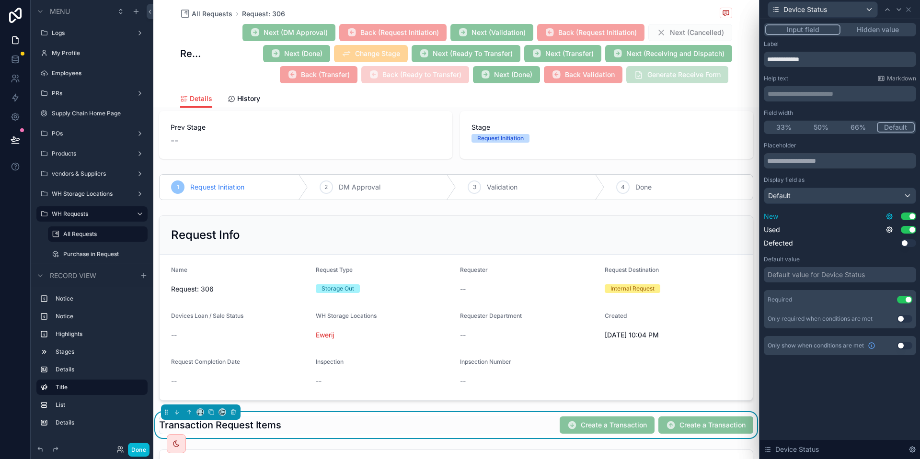
click at [892, 218] on icon at bounding box center [889, 217] width 8 height 8
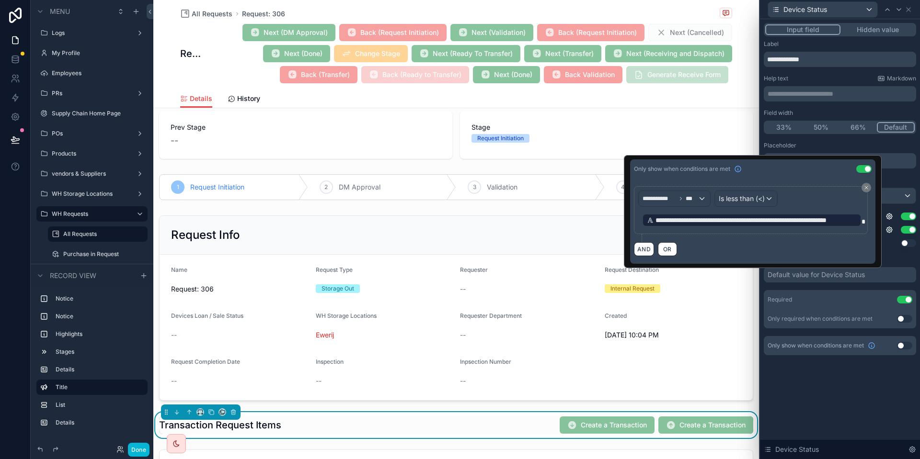
click at [831, 221] on span "**********" at bounding box center [755, 221] width 201 height 10
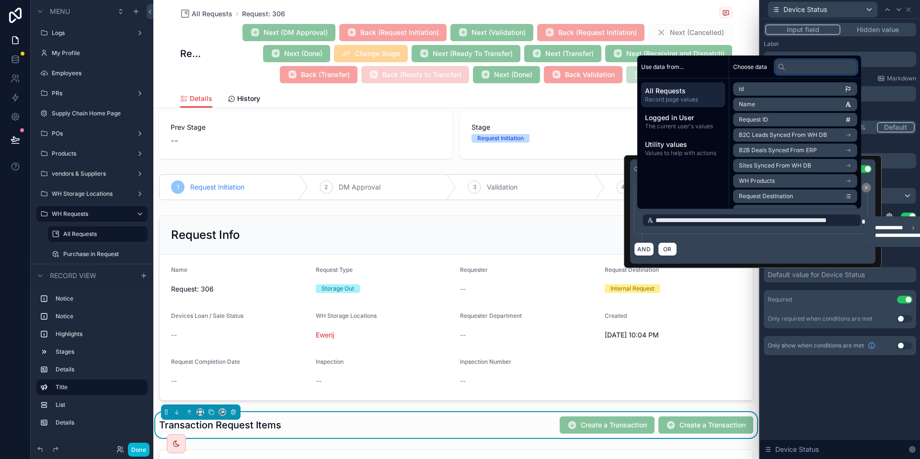
click at [795, 61] on input "text" at bounding box center [816, 66] width 82 height 15
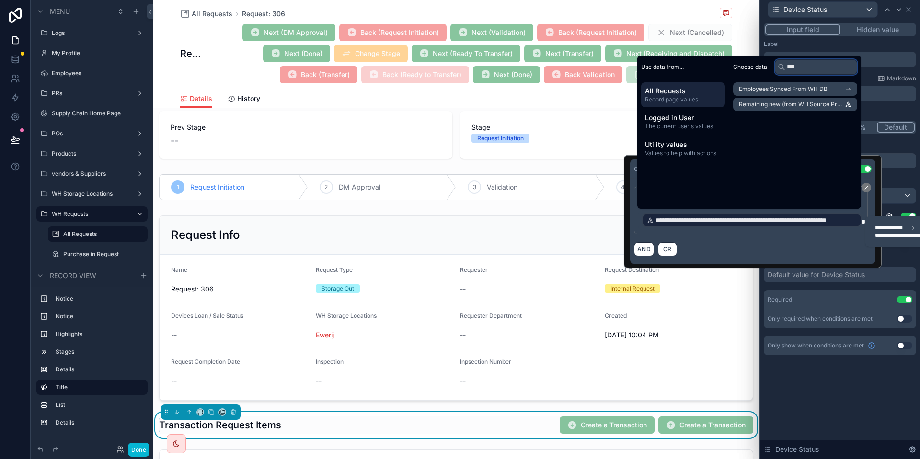
type input "***"
click at [699, 96] on span "Record page values" at bounding box center [683, 100] width 76 height 8
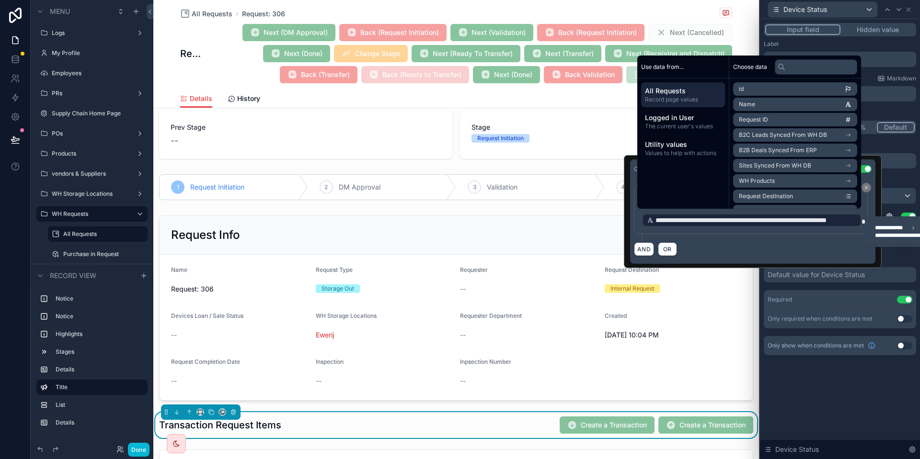
click at [699, 96] on span "Record page values" at bounding box center [683, 100] width 76 height 8
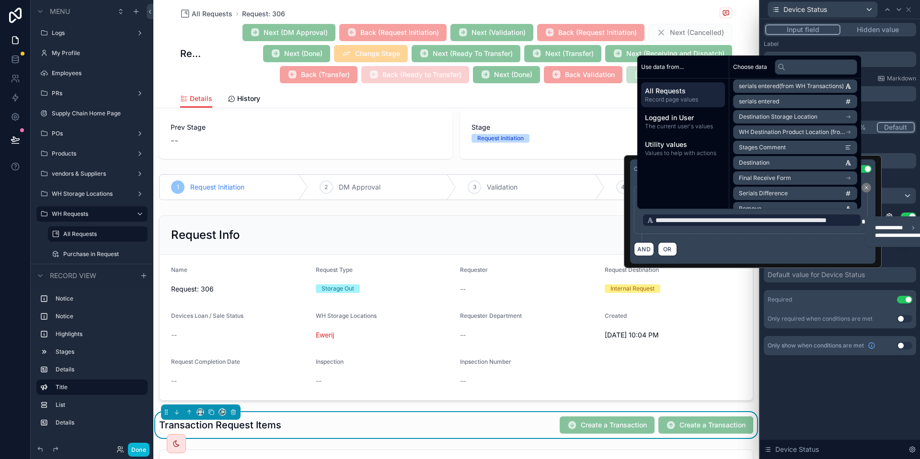
scroll to position [581, 0]
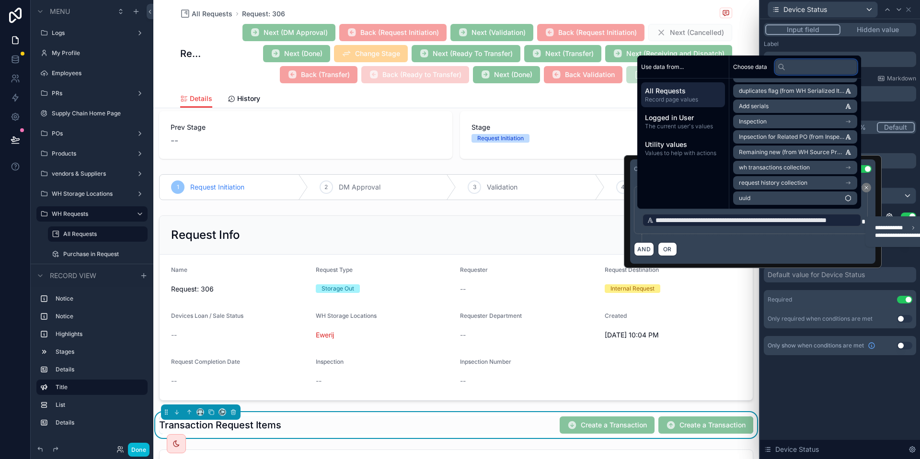
click at [799, 68] on input "text" at bounding box center [816, 66] width 82 height 15
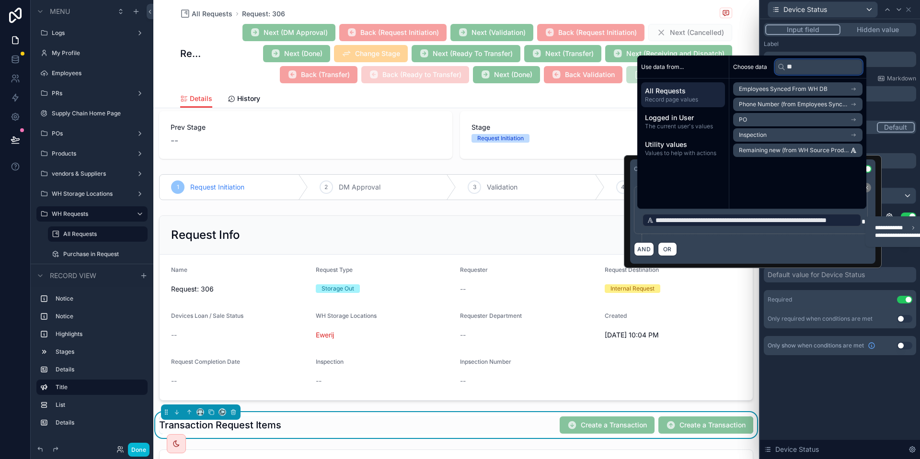
scroll to position [0, 0]
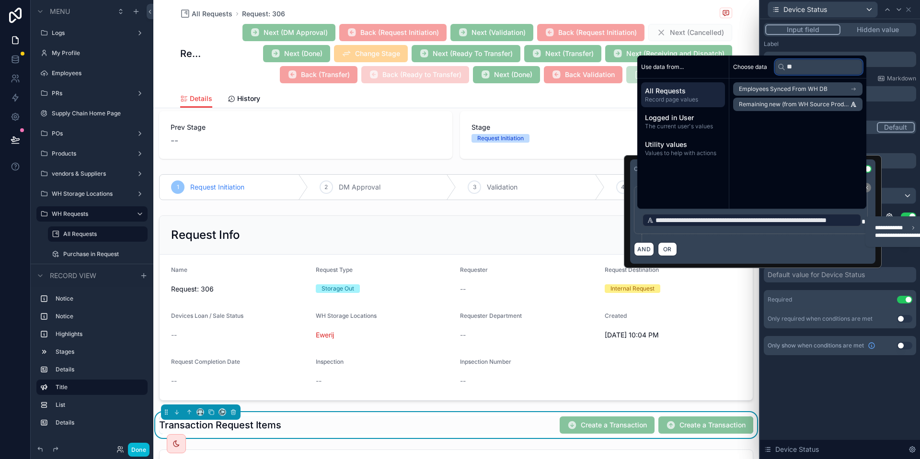
type input "***"
click at [830, 231] on div "**********" at bounding box center [751, 210] width 234 height 48
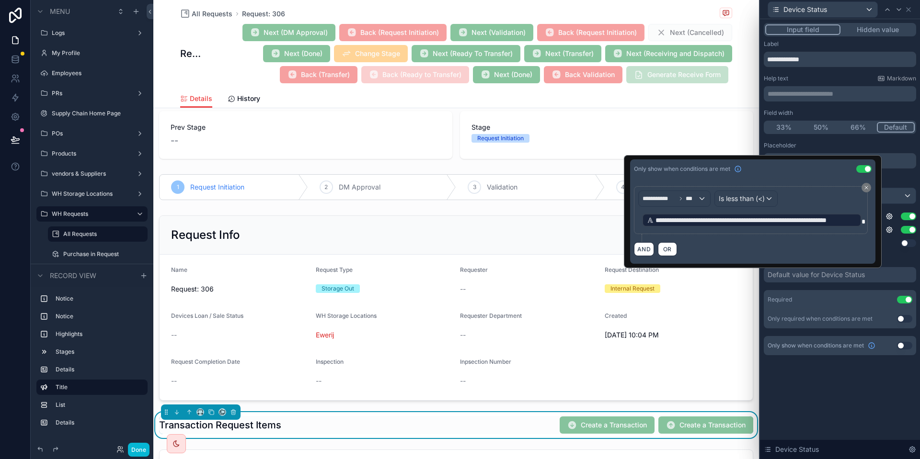
click at [707, 220] on span "**********" at bounding box center [755, 221] width 201 height 10
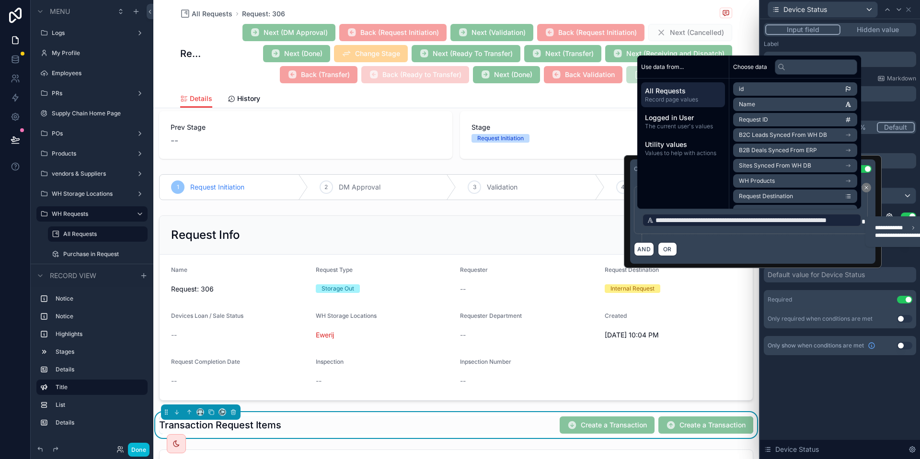
click at [687, 93] on span "All Requests" at bounding box center [683, 91] width 76 height 10
click at [802, 72] on input "text" at bounding box center [816, 66] width 82 height 15
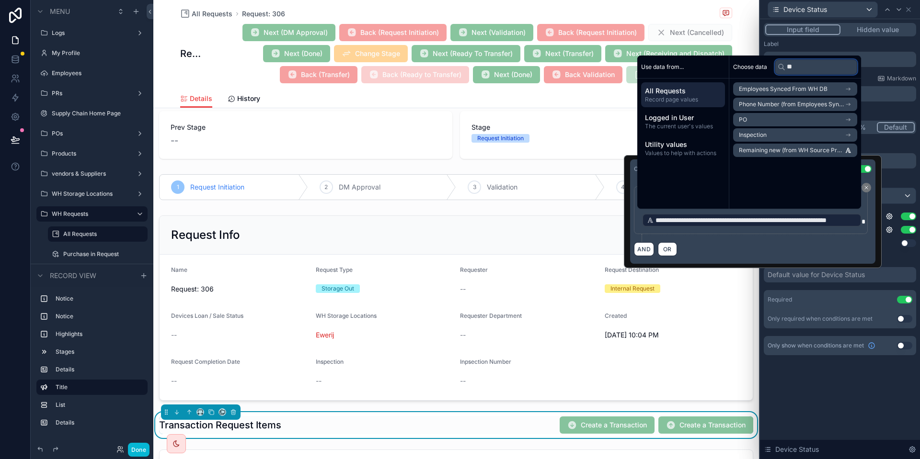
click at [793, 73] on input "**" at bounding box center [816, 66] width 82 height 15
click at [793, 72] on input "**" at bounding box center [816, 66] width 82 height 15
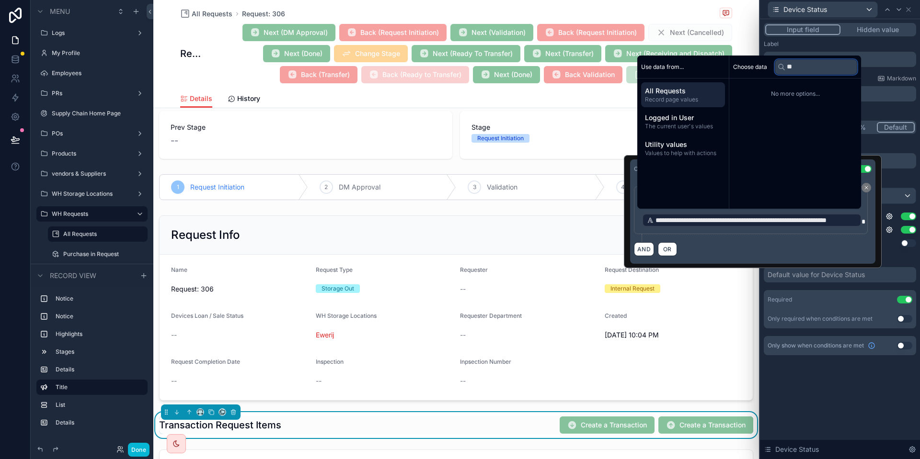
type input "*"
type input "***"
click at [701, 89] on span "All Requests" at bounding box center [683, 91] width 76 height 10
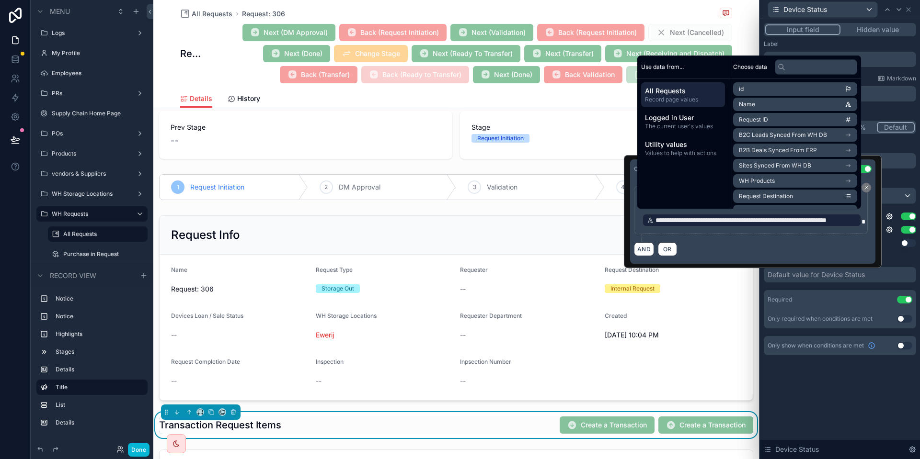
click at [687, 107] on div "All Requests Record page values" at bounding box center [683, 94] width 84 height 25
click at [684, 111] on div "Logged in User The current user's values" at bounding box center [683, 121] width 84 height 25
click at [686, 94] on span "All Requests" at bounding box center [683, 91] width 76 height 10
click at [796, 166] on span "wh transactions collection" at bounding box center [774, 168] width 71 height 8
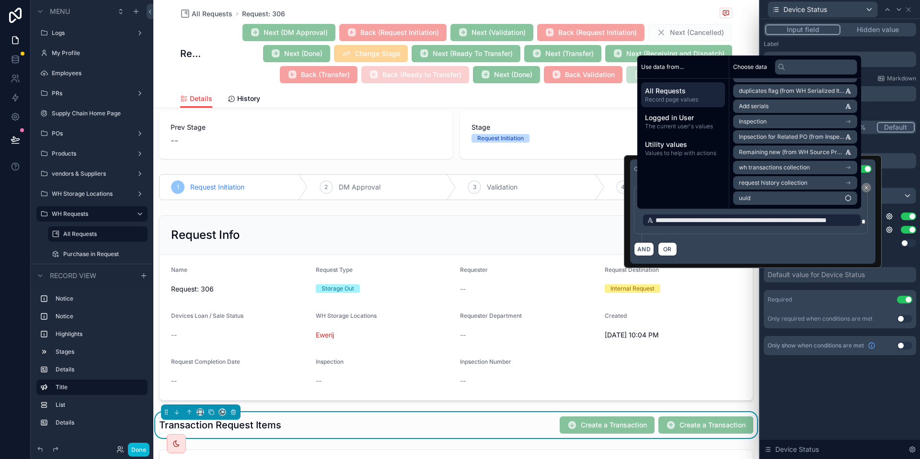
scroll to position [0, 0]
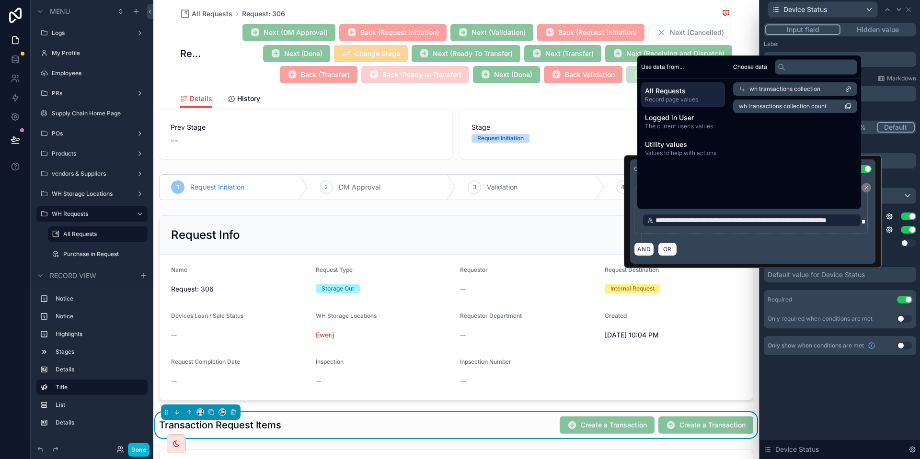
click at [698, 101] on span "Record page values" at bounding box center [683, 100] width 76 height 8
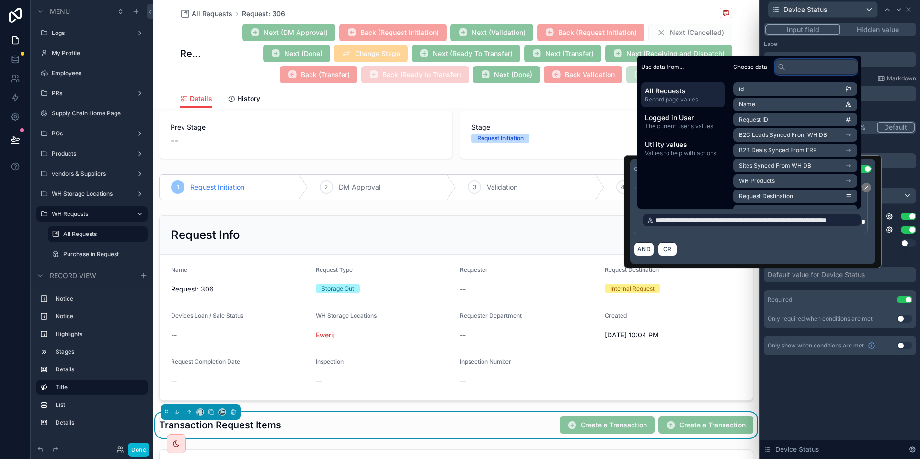
click at [788, 69] on input "text" at bounding box center [816, 66] width 82 height 15
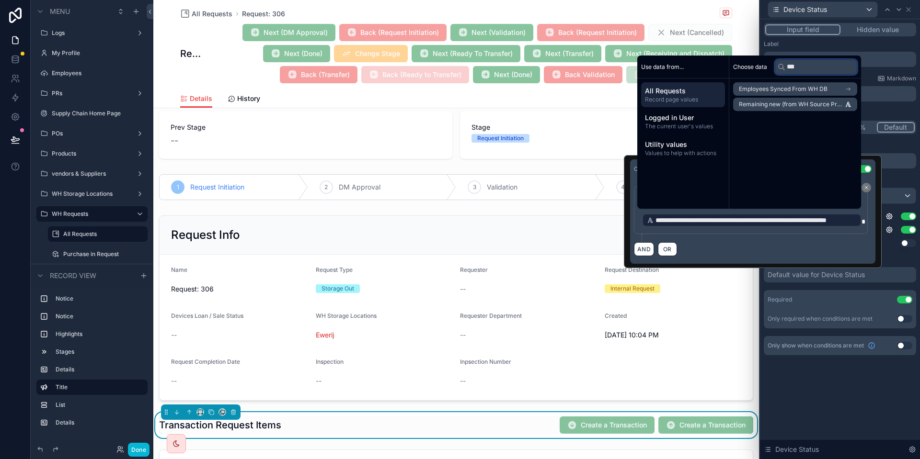
type input "***"
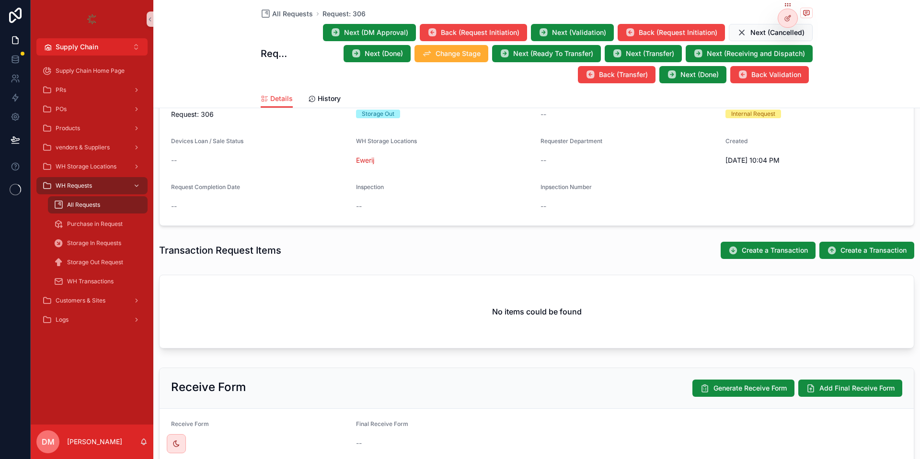
scroll to position [188, 0]
click at [788, 13] on div at bounding box center [787, 18] width 19 height 18
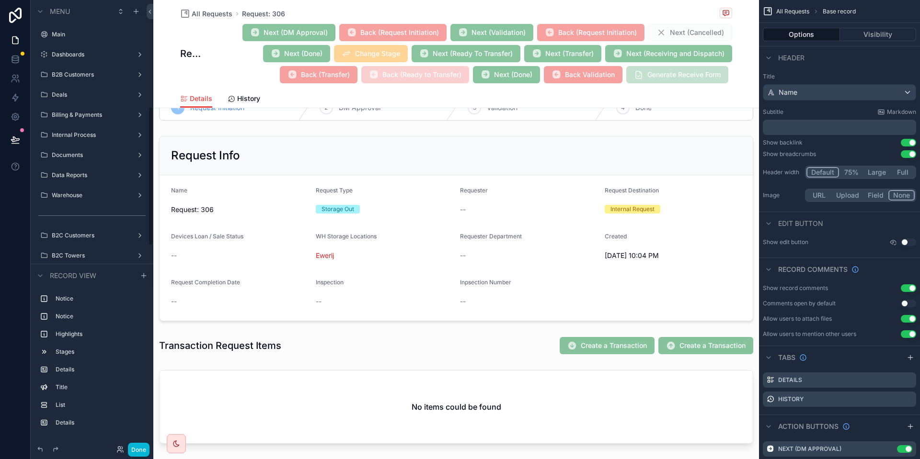
scroll to position [343, 0]
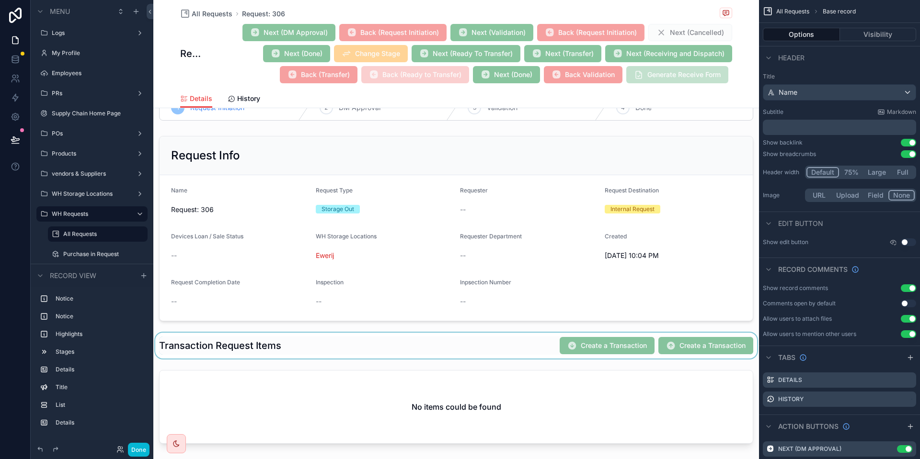
click at [691, 340] on div "scrollable content" at bounding box center [455, 346] width 605 height 26
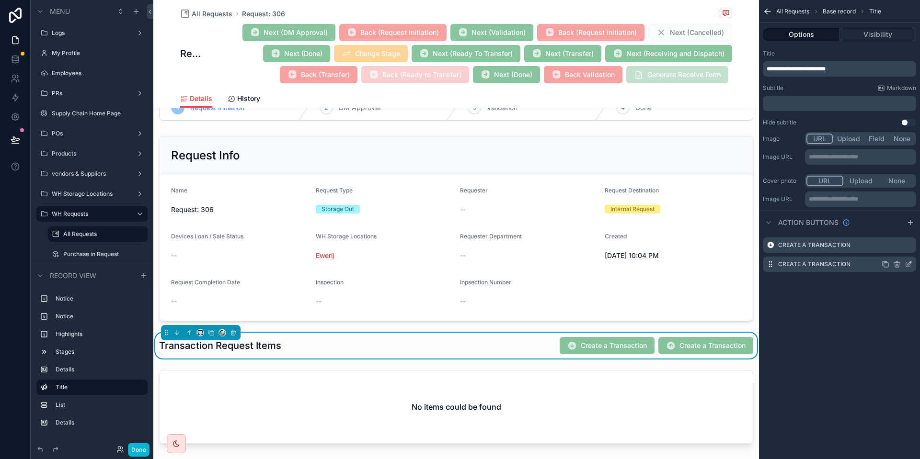
click at [909, 264] on icon "scrollable content" at bounding box center [909, 264] width 4 height 4
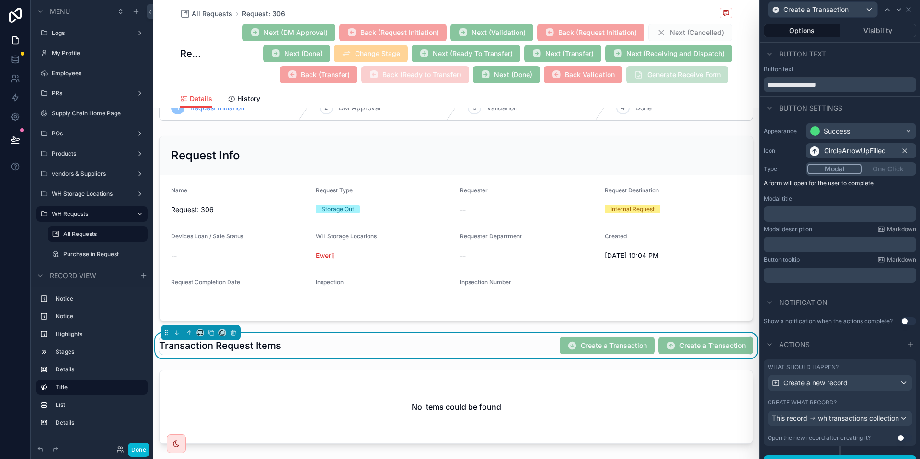
scroll to position [21, 0]
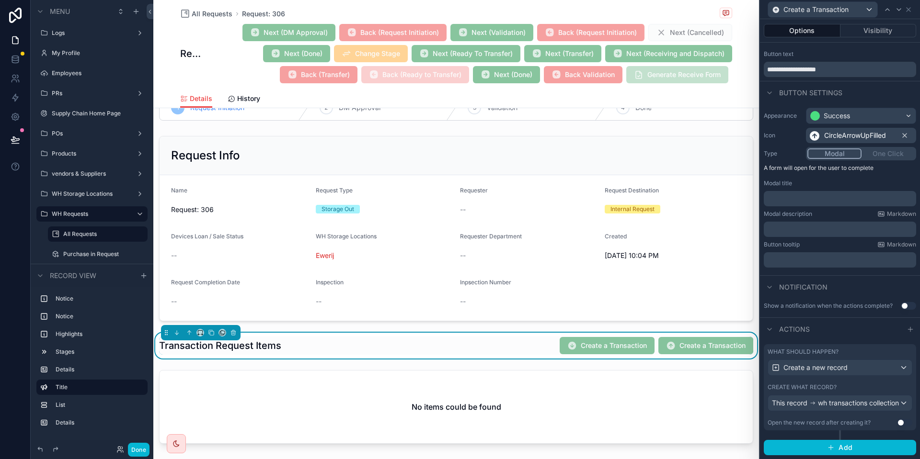
click at [847, 377] on div "What should happen? Create a new record Create what record? This record wh tran…" at bounding box center [840, 387] width 152 height 86
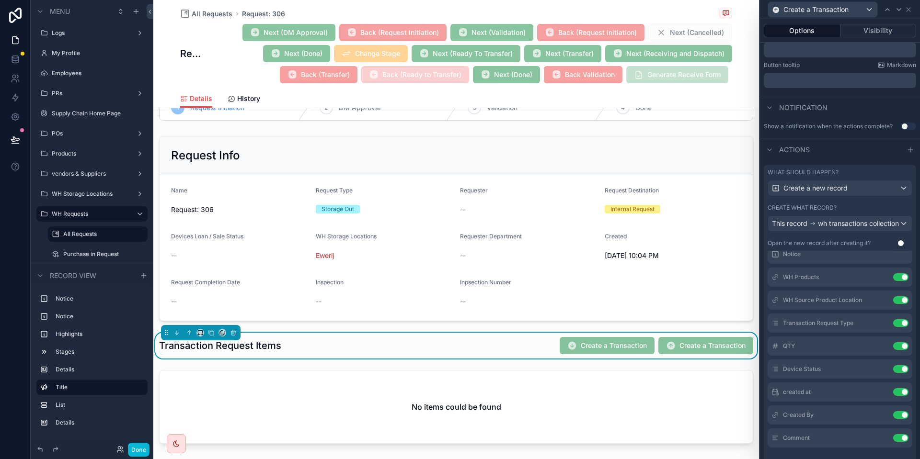
scroll to position [57, 0]
click at [880, 373] on icon at bounding box center [882, 369] width 8 height 8
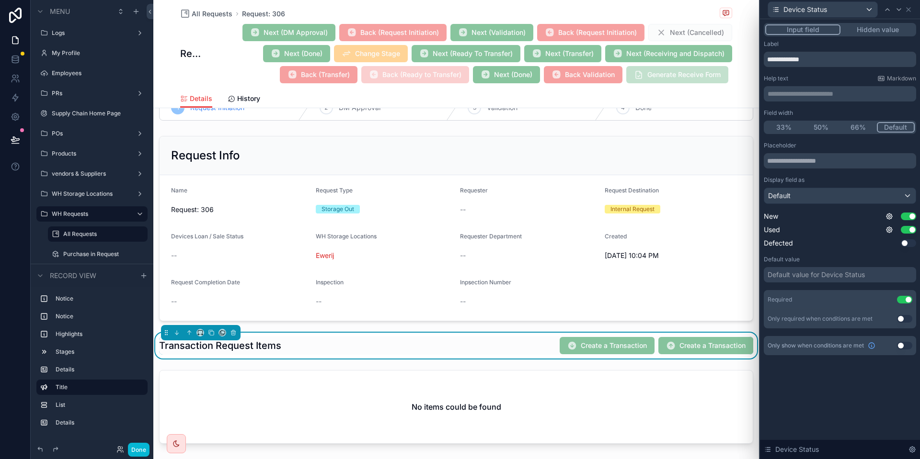
click at [889, 222] on div "New Use setting Used Use setting Defected Use setting" at bounding box center [840, 230] width 152 height 36
click at [889, 218] on icon at bounding box center [889, 217] width 8 height 8
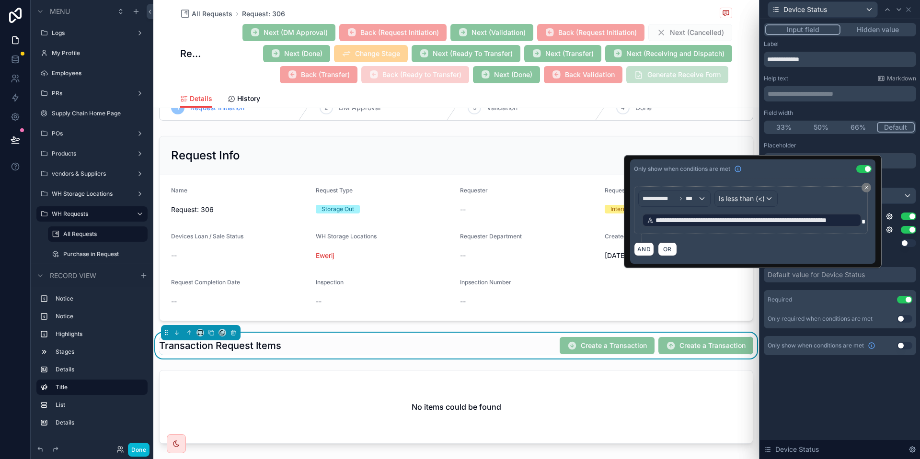
click at [833, 223] on span "**********" at bounding box center [755, 221] width 201 height 10
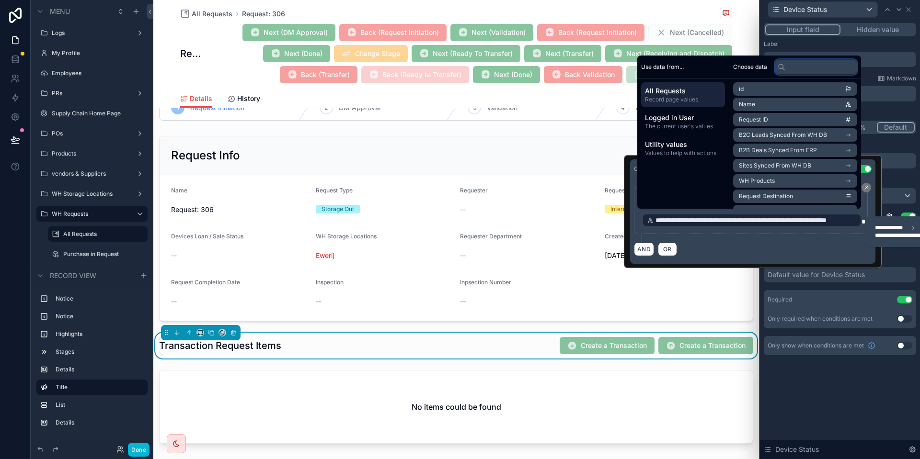
click at [802, 70] on input "text" at bounding box center [816, 66] width 82 height 15
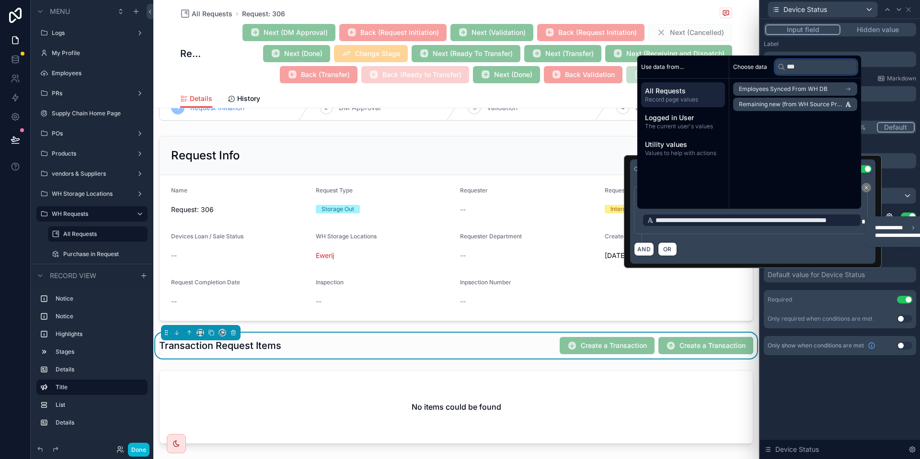
type input "***"
click at [682, 102] on span "Record page values" at bounding box center [683, 100] width 76 height 8
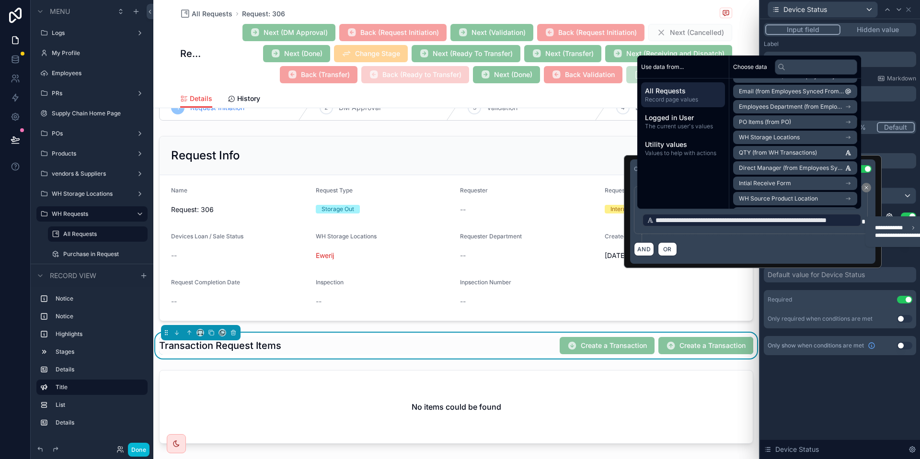
scroll to position [217, 0]
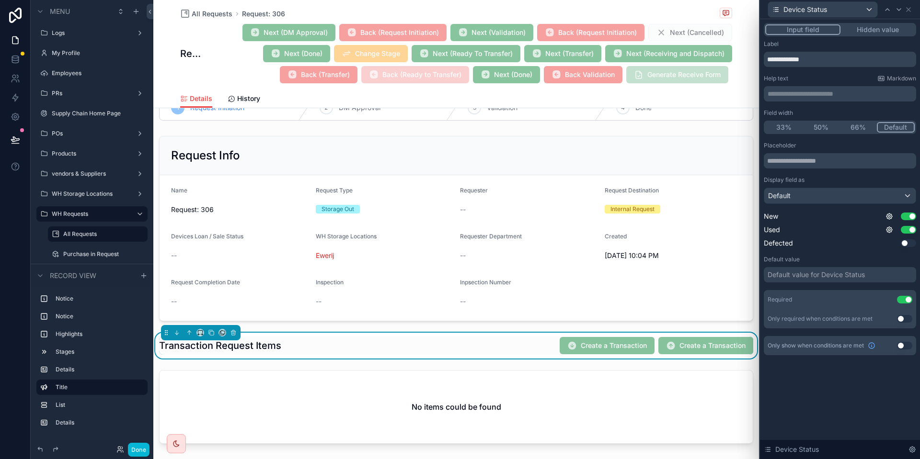
click at [882, 236] on div "New Use setting Used Use setting Defected Use setting" at bounding box center [840, 230] width 152 height 36
click at [890, 219] on icon at bounding box center [889, 217] width 8 height 8
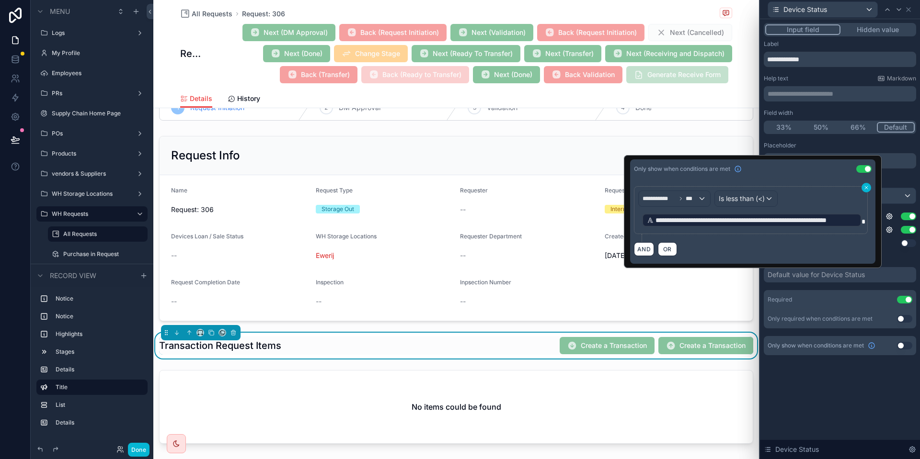
click at [866, 187] on icon at bounding box center [866, 188] width 6 height 6
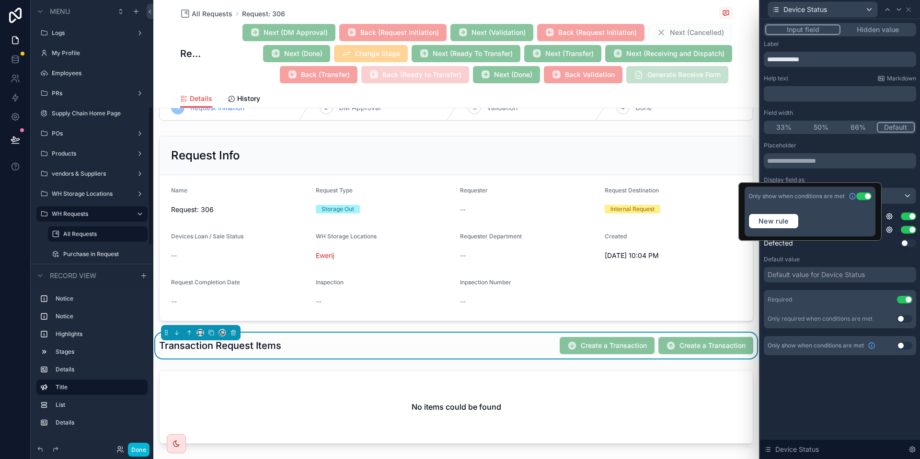
scroll to position [343, 0]
click at [863, 199] on button "Use setting" at bounding box center [863, 197] width 15 height 8
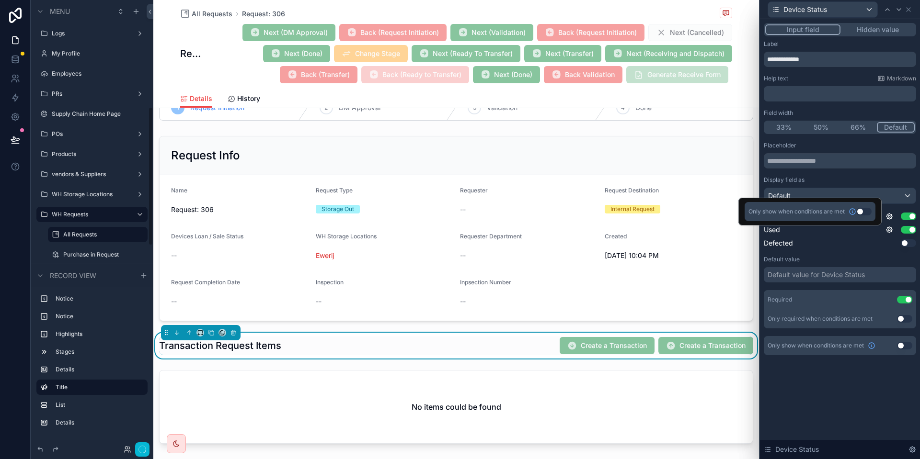
scroll to position [343, 0]
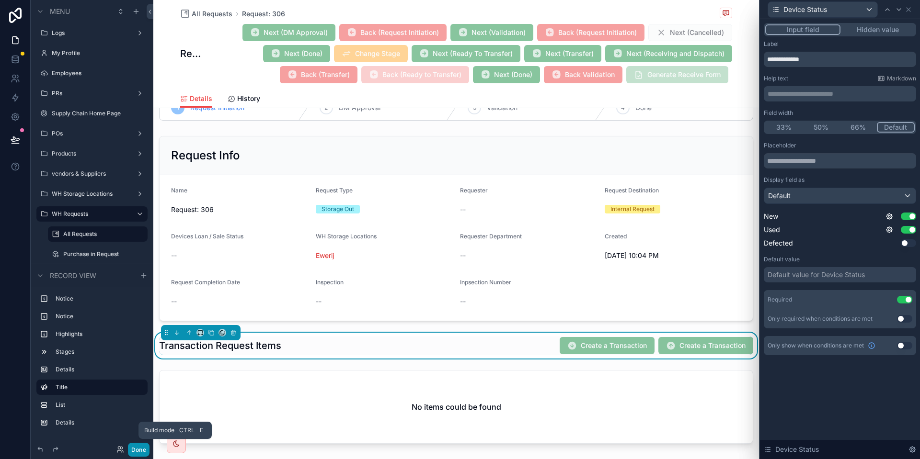
click at [132, 451] on button "Done" at bounding box center [139, 450] width 22 height 14
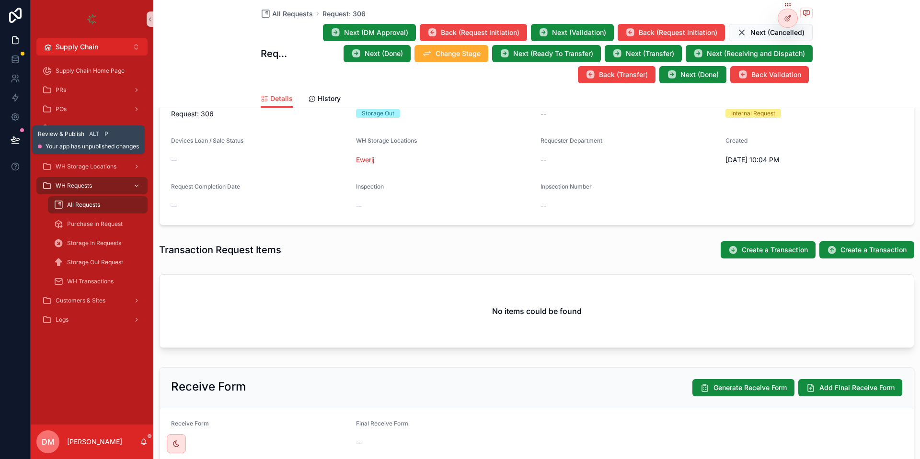
click at [21, 139] on button at bounding box center [15, 139] width 21 height 27
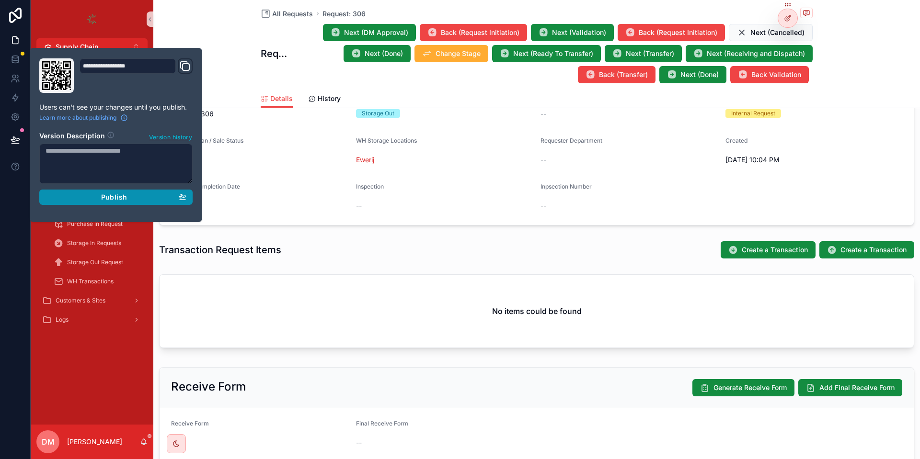
click at [148, 199] on div "Publish" at bounding box center [116, 197] width 141 height 9
